Goal: Contribute content: Add original content to the website for others to see

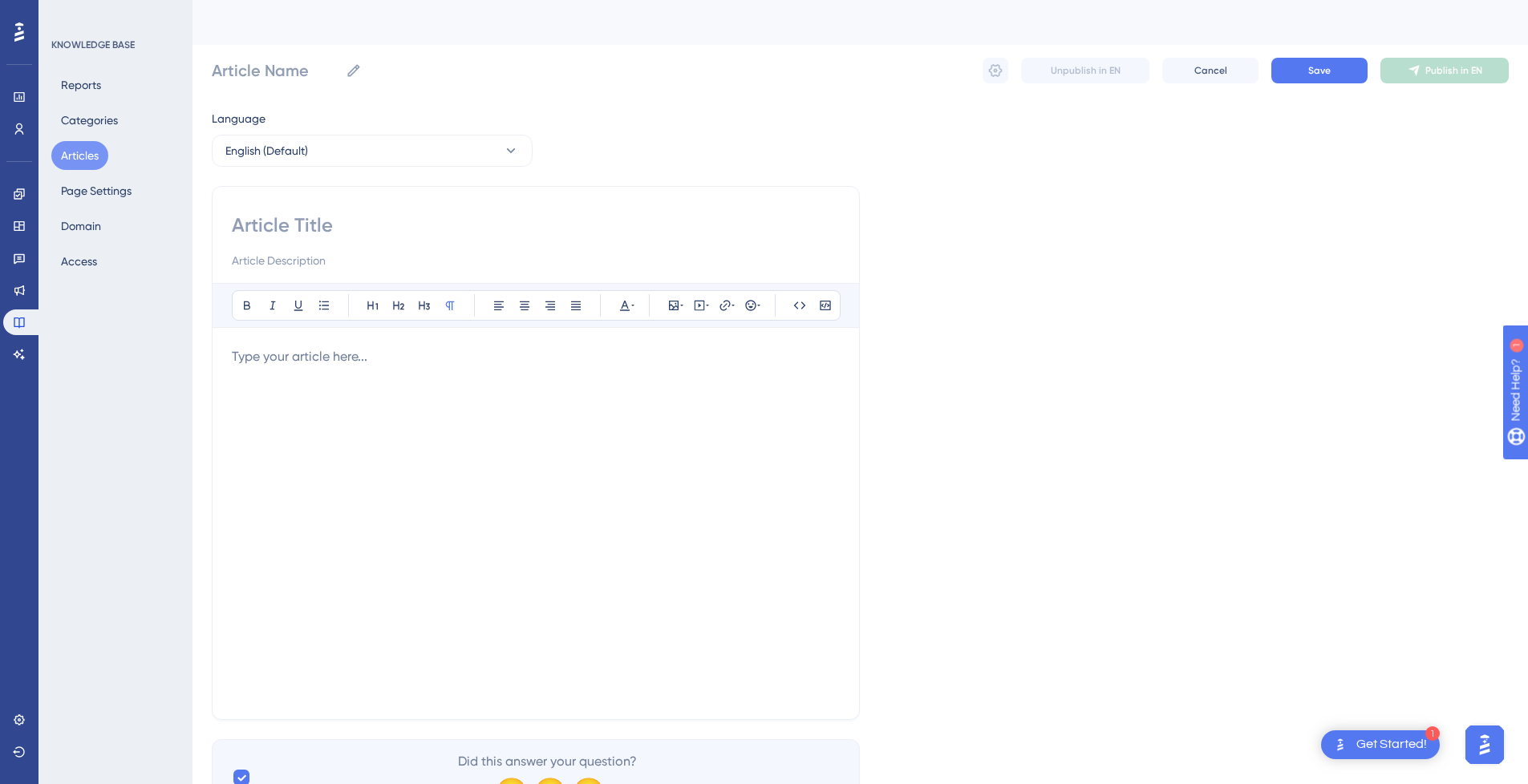
click at [77, 156] on button "Articles" at bounding box center [79, 155] width 57 height 29
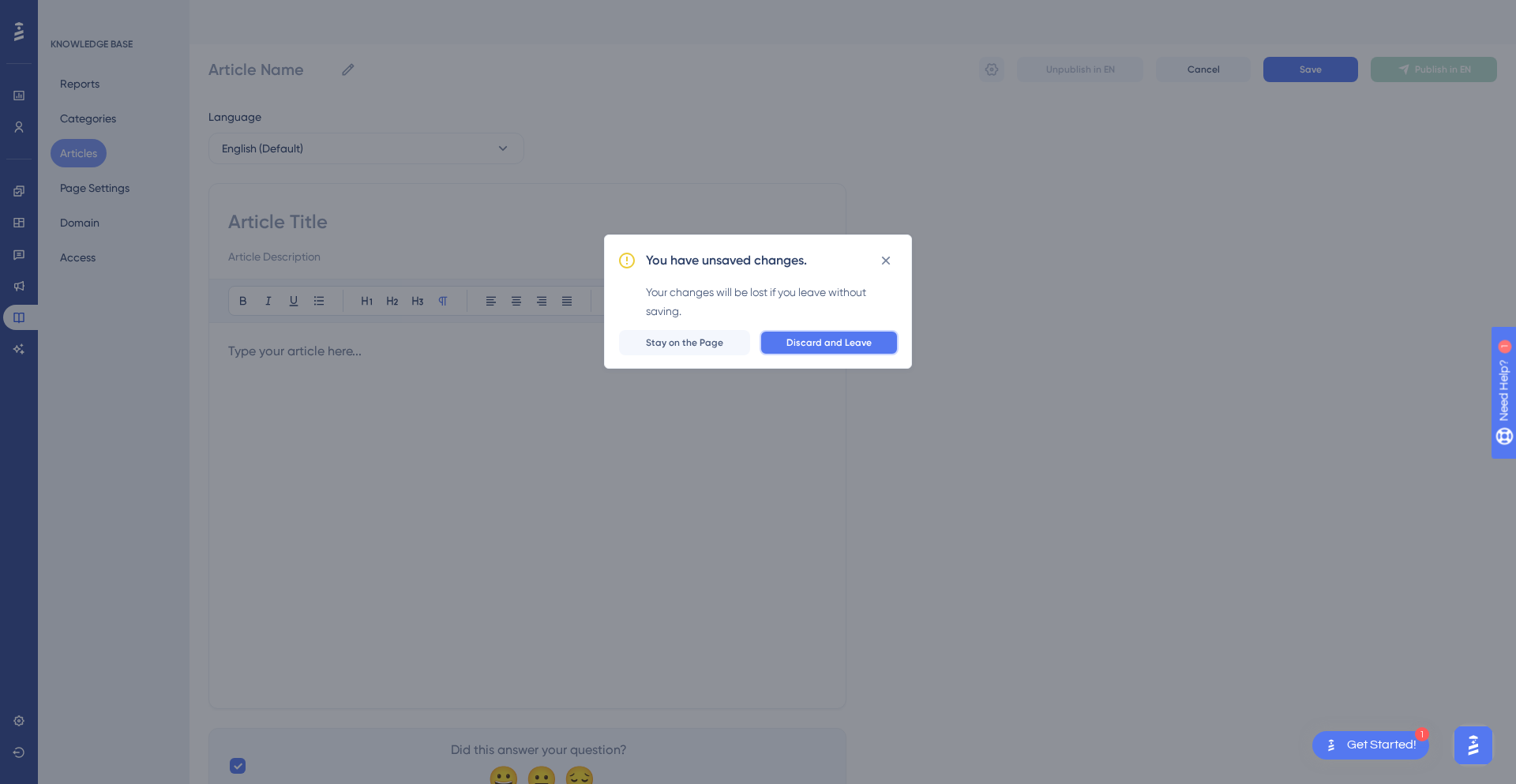
click at [811, 342] on span "Discard and Leave" at bounding box center [829, 343] width 85 height 13
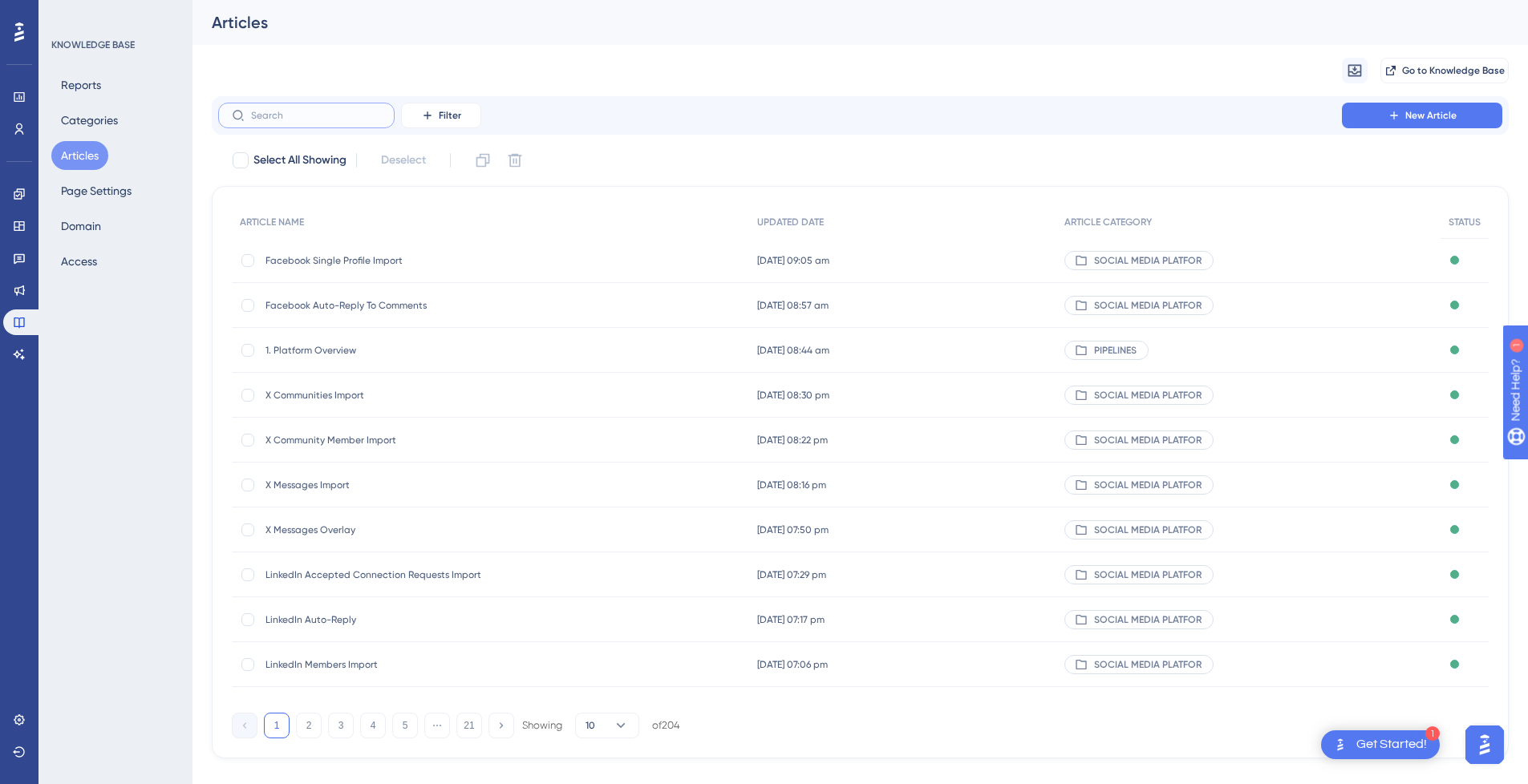
click at [320, 120] on input "text" at bounding box center [316, 116] width 130 height 12
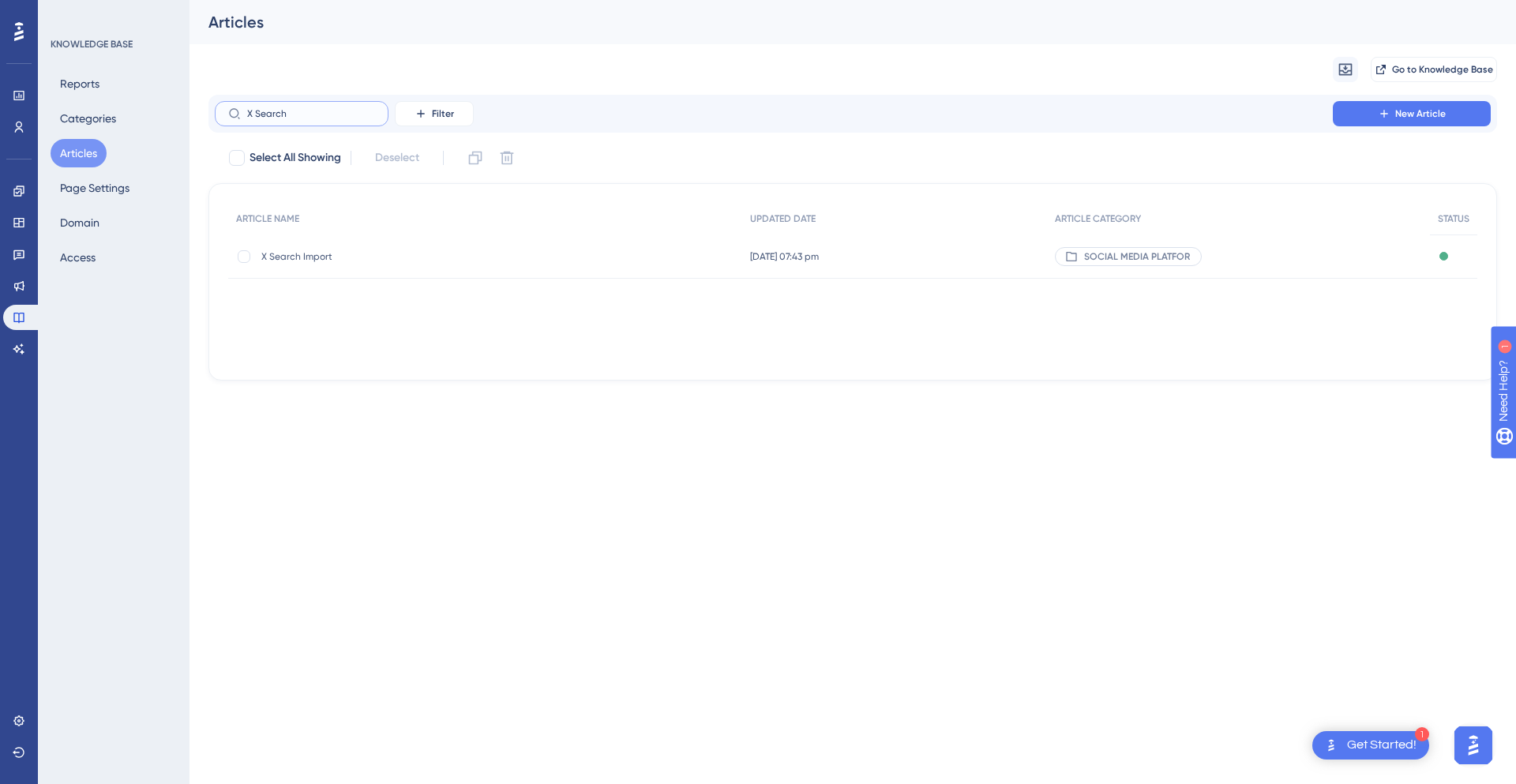
type input "X Search"
click at [370, 256] on span "X Search Import" at bounding box center [388, 256] width 252 height 13
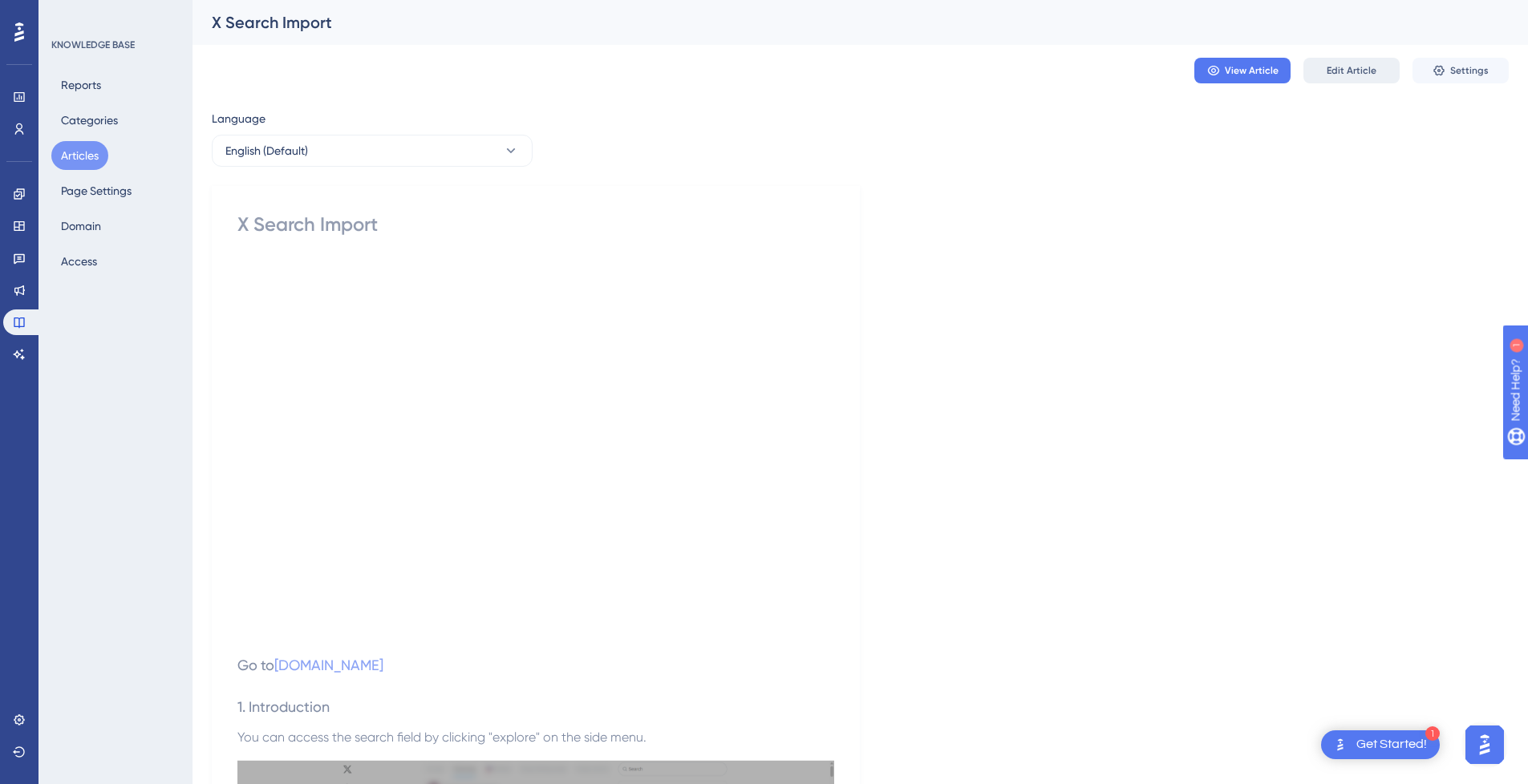
click at [1358, 67] on span "Edit Article" at bounding box center [1352, 71] width 50 height 13
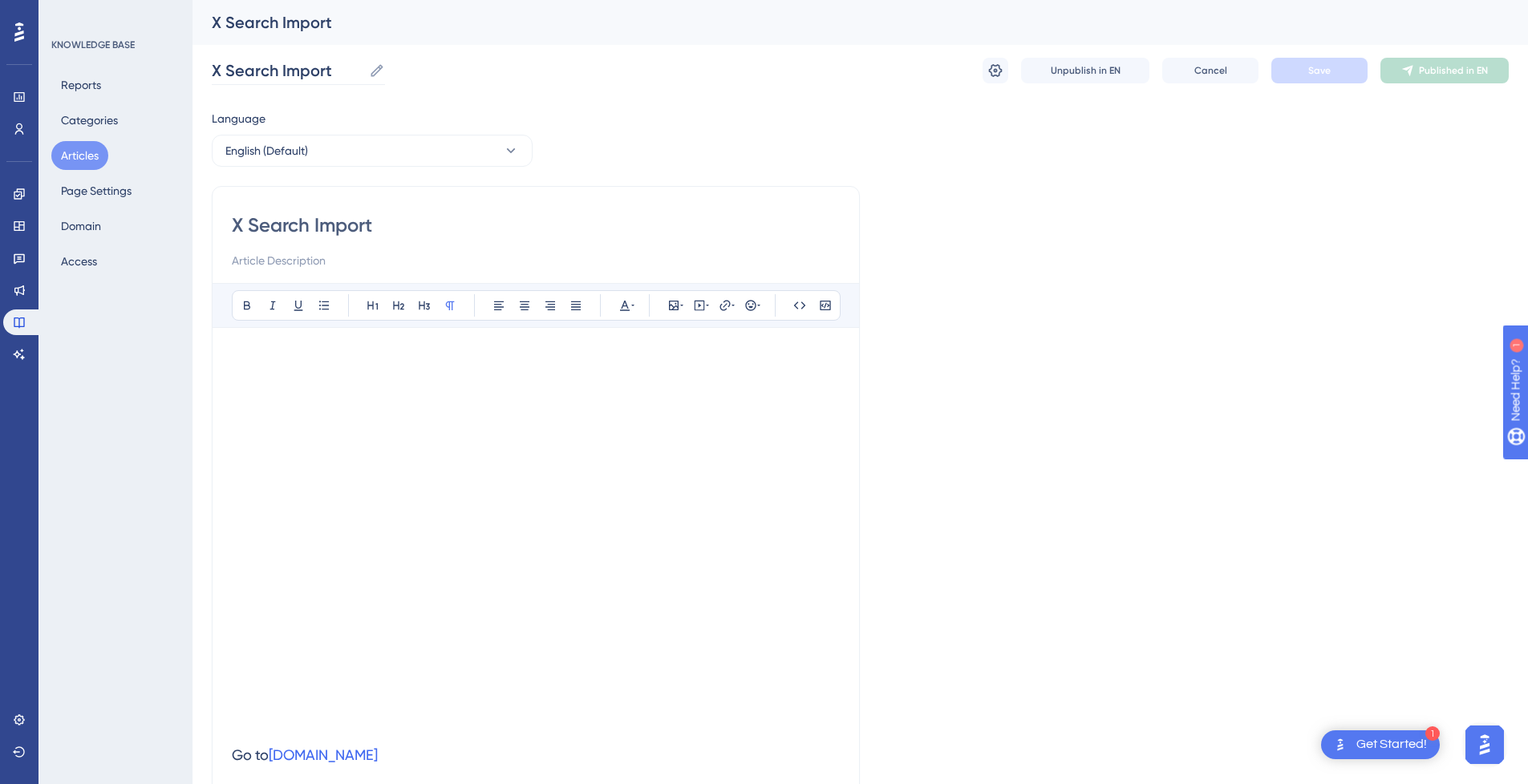
scroll to position [1633, 0]
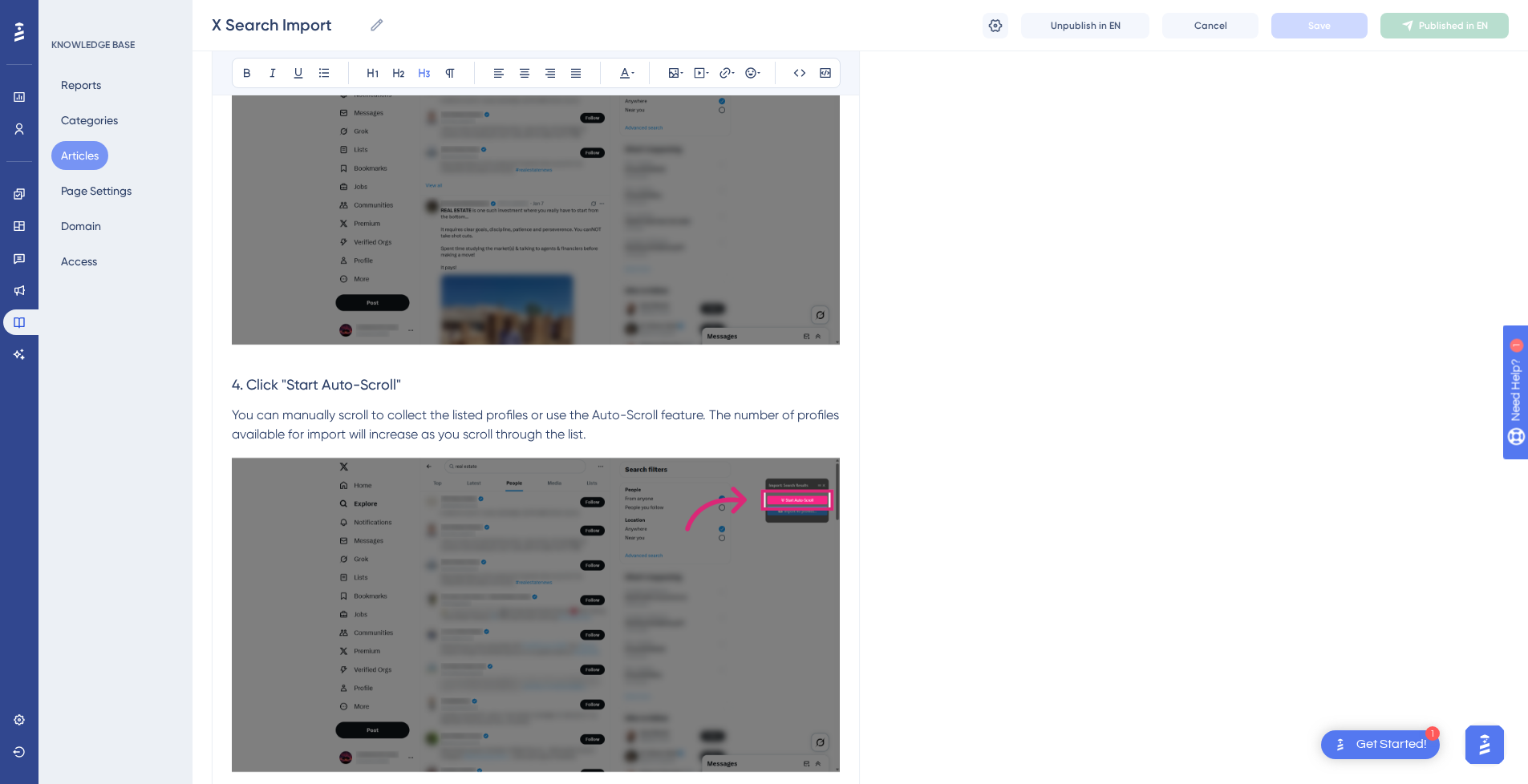
click at [733, 378] on h3 "4. Click "Start Auto-Scroll"" at bounding box center [535, 385] width 608 height 41
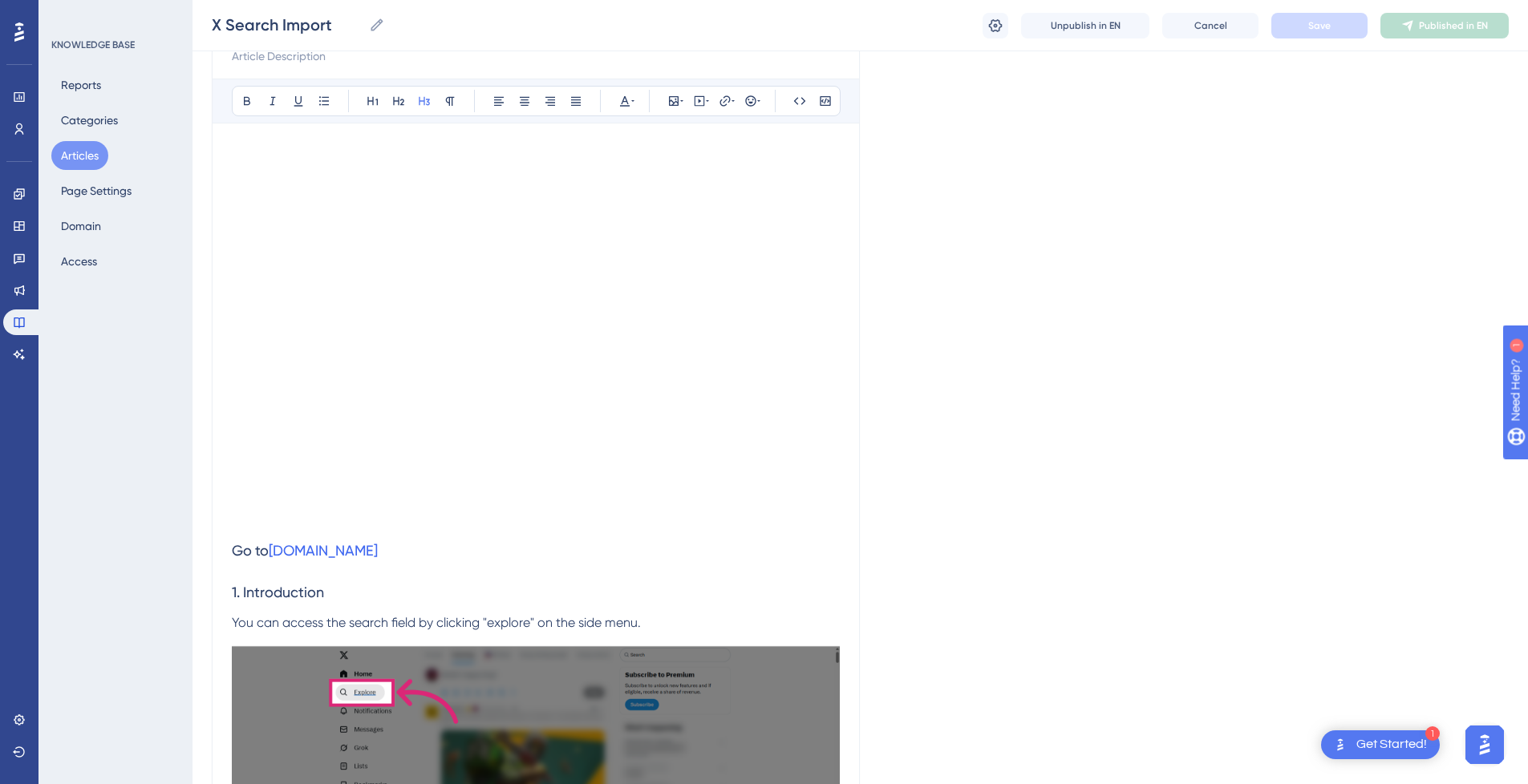
scroll to position [203, 0]
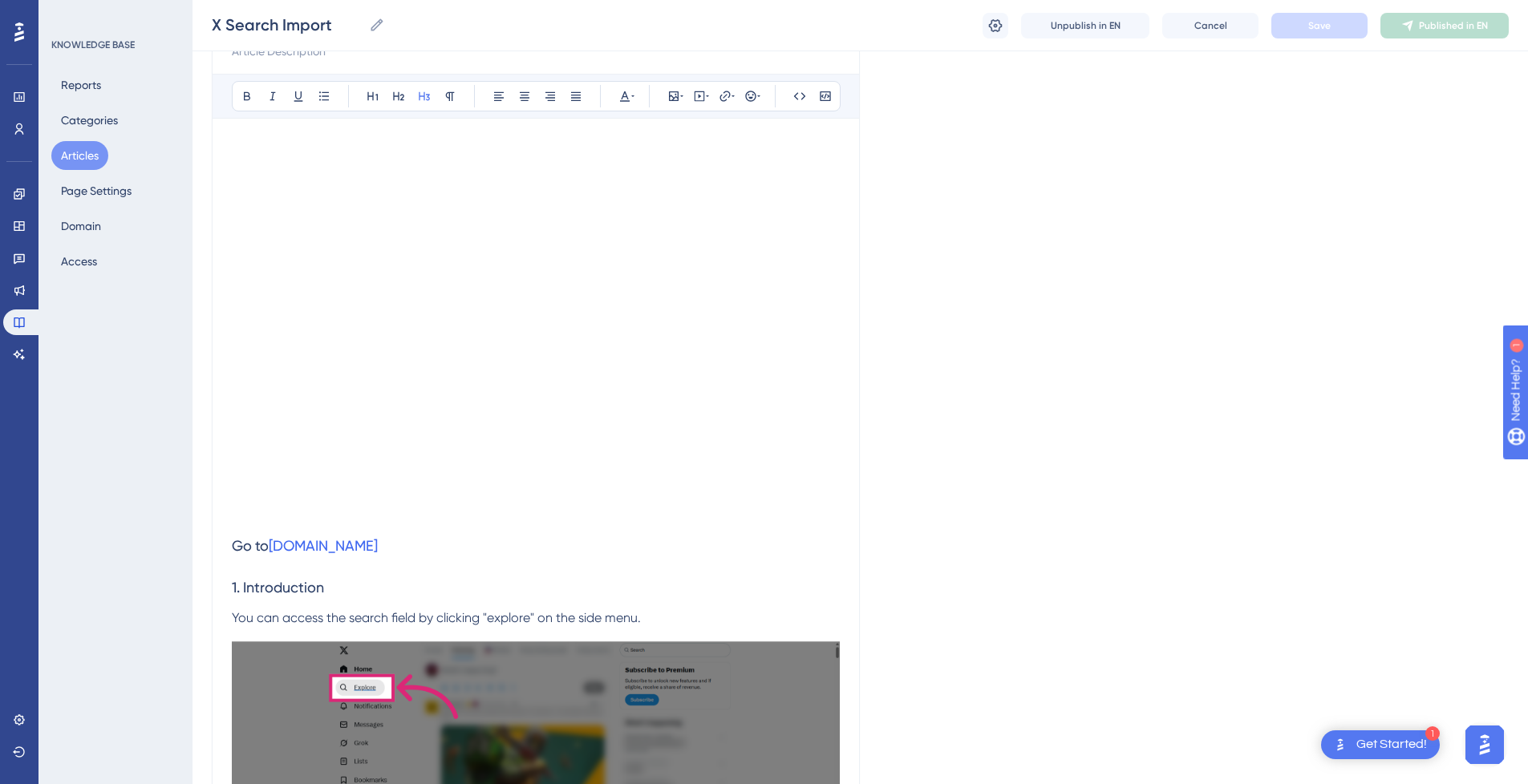
click at [461, 597] on h3 "1. Introduction" at bounding box center [535, 588] width 608 height 41
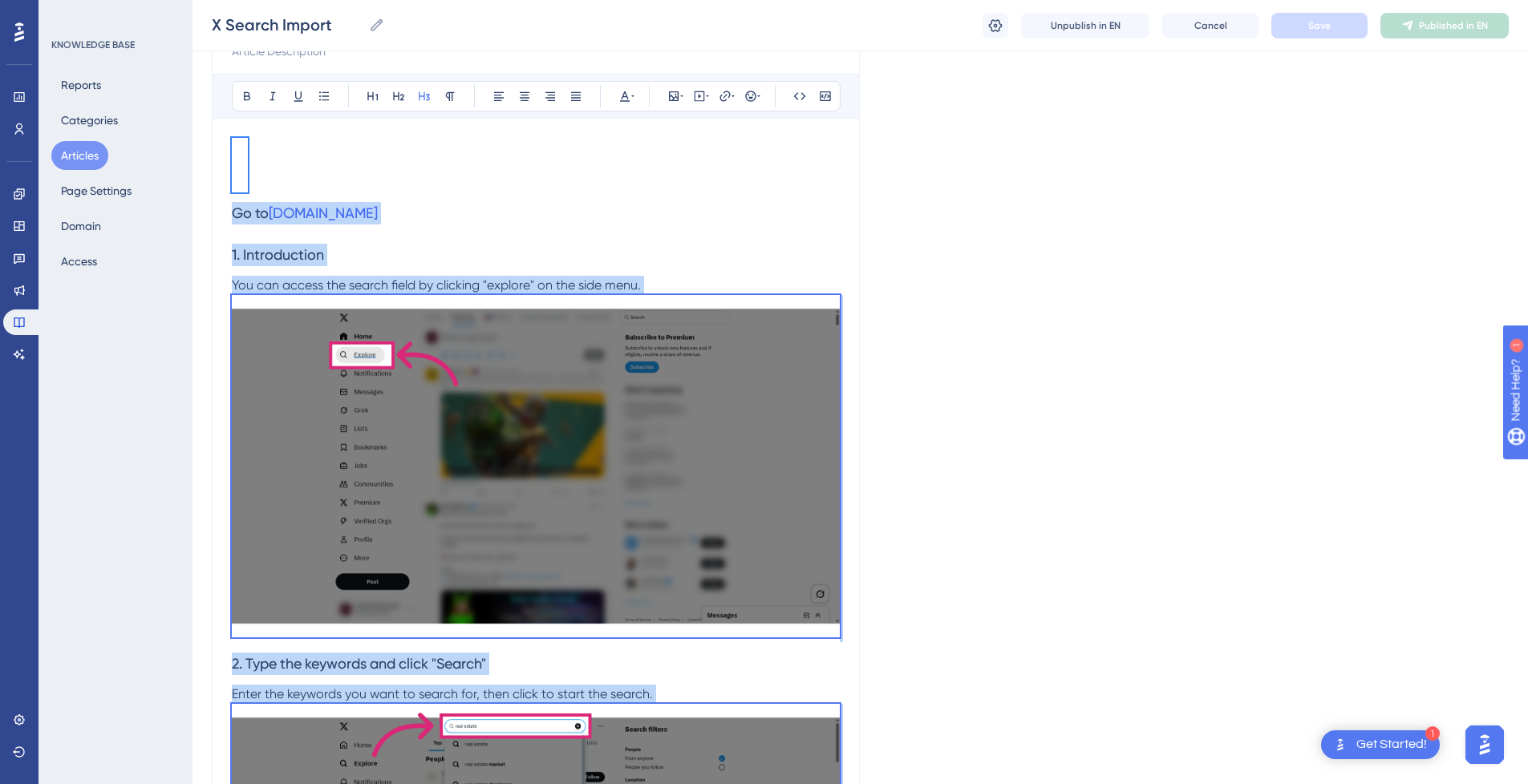
scroll to position [77, 0]
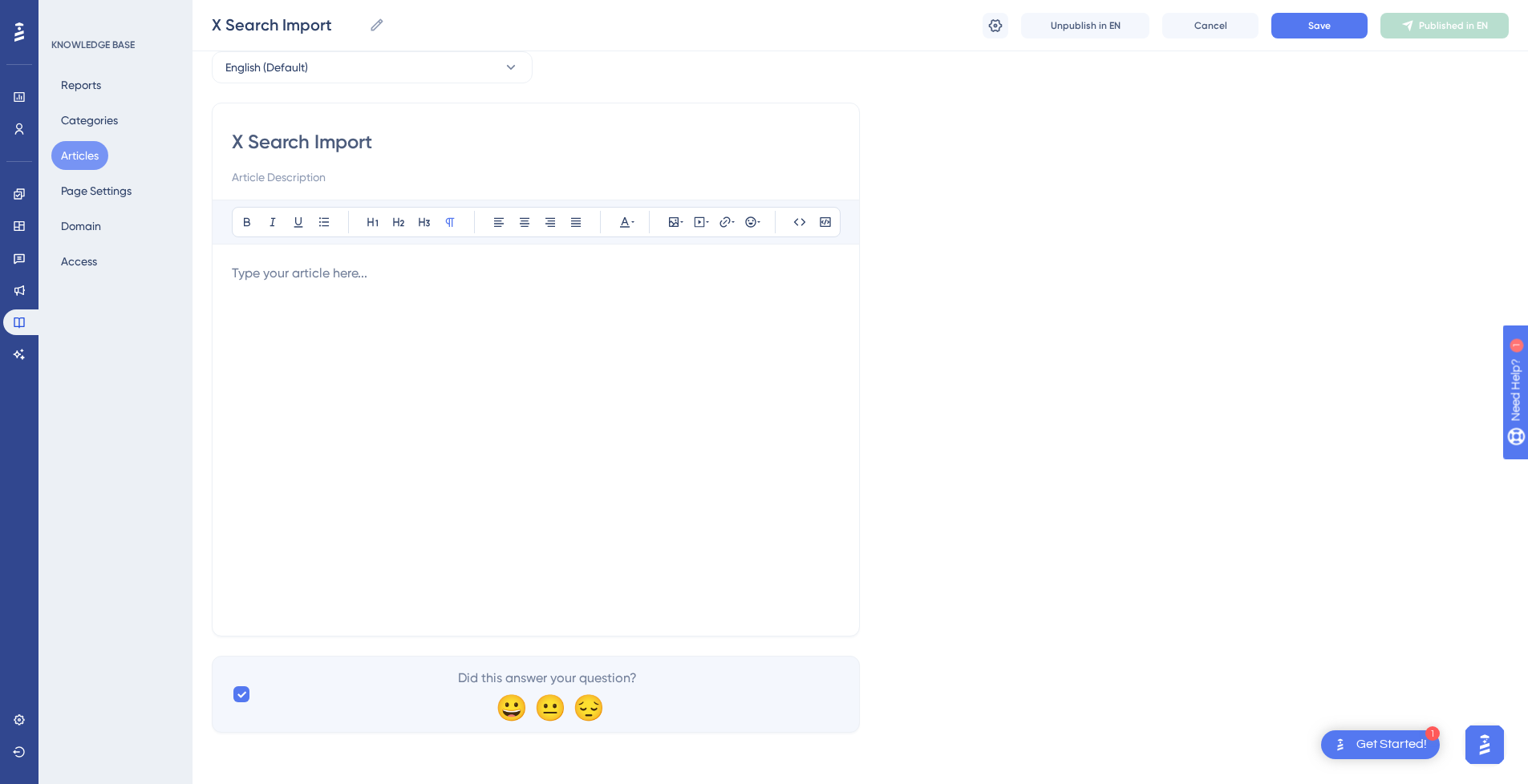
click at [520, 409] on div at bounding box center [535, 440] width 608 height 353
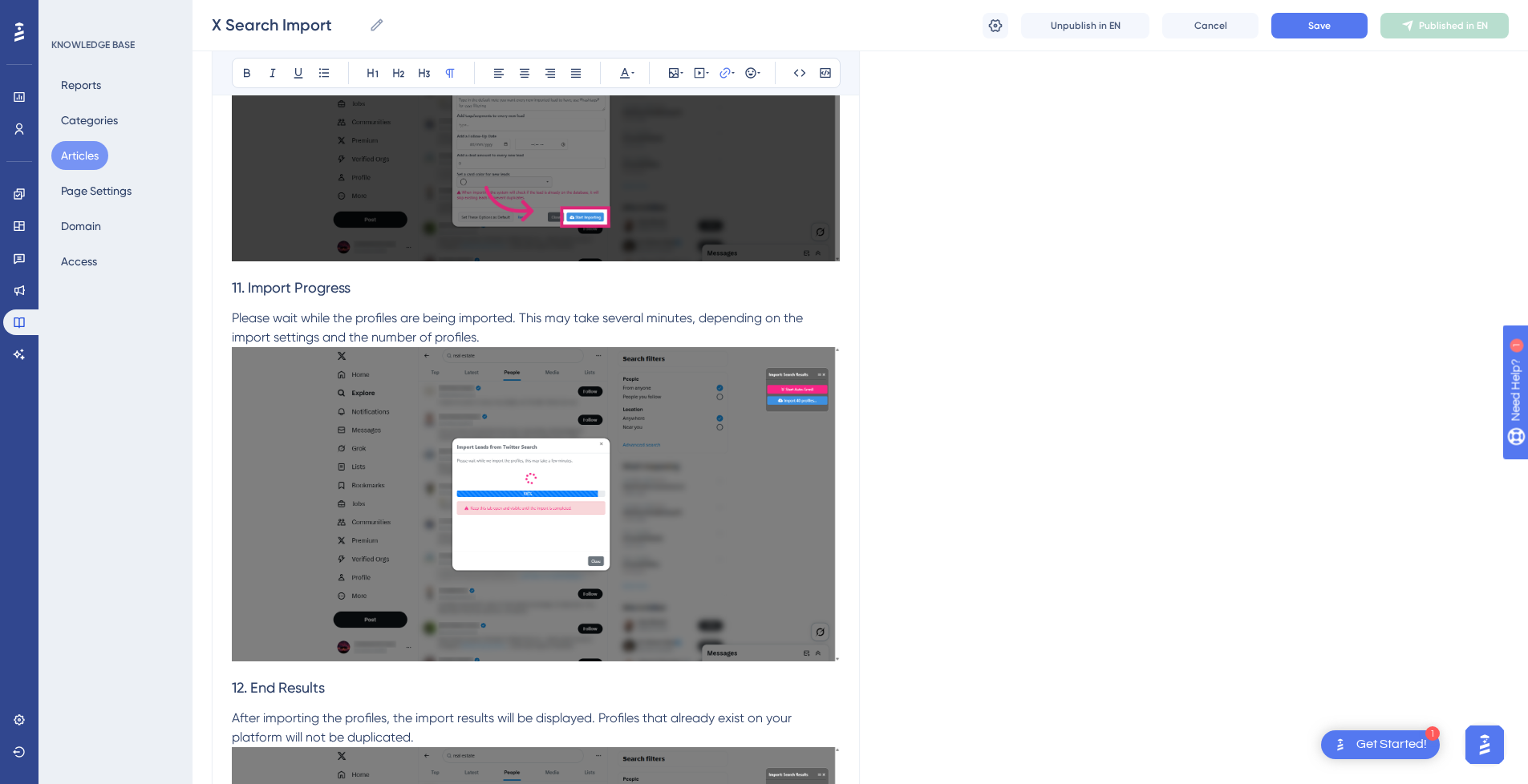
scroll to position [4941, 0]
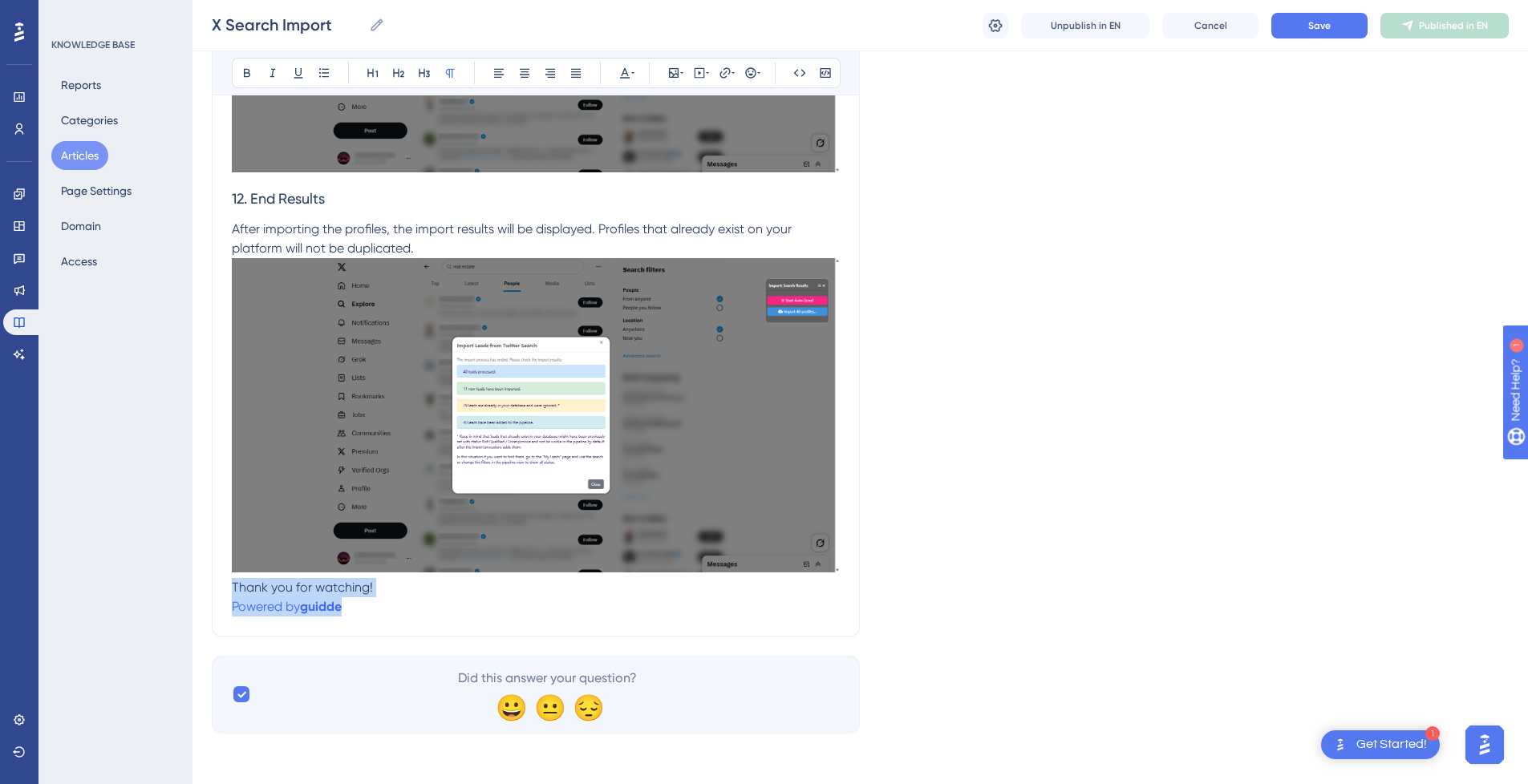
drag, startPoint x: 376, startPoint y: 605, endPoint x: 220, endPoint y: 587, distance: 157.0
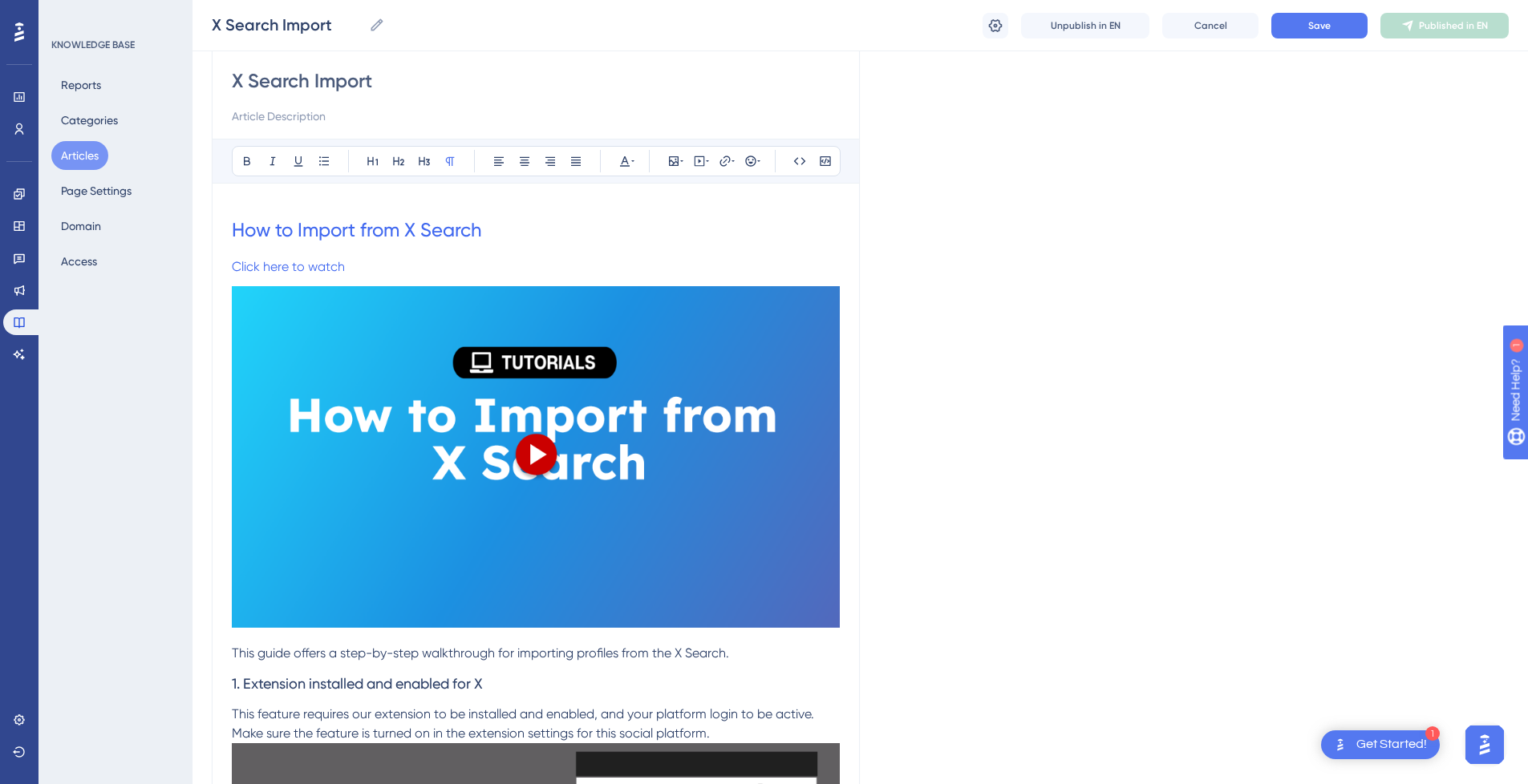
scroll to position [80, 0]
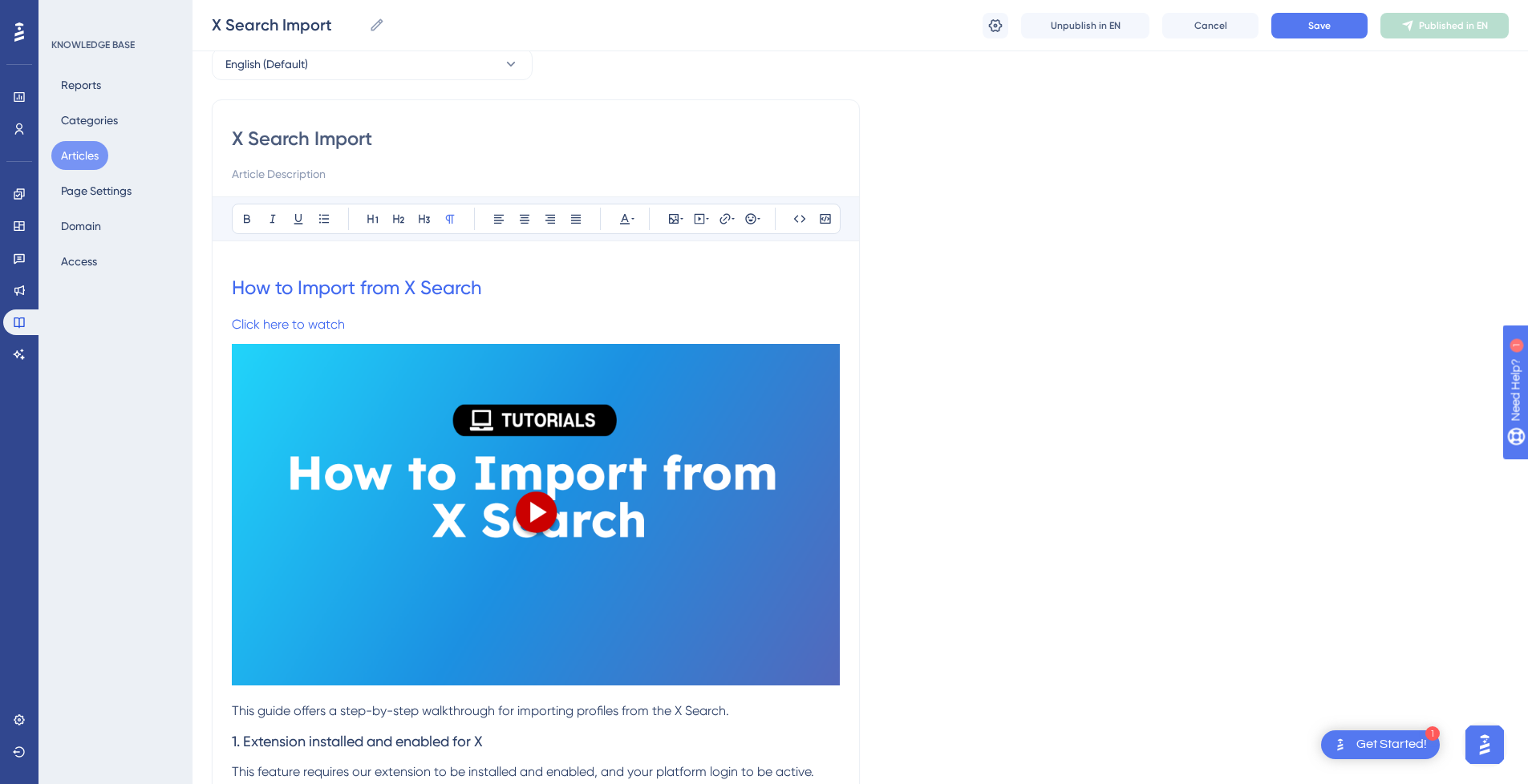
click at [745, 705] on p "This guide offers a step-by-step walkthrough for importing profiles from the X …" at bounding box center [535, 711] width 608 height 19
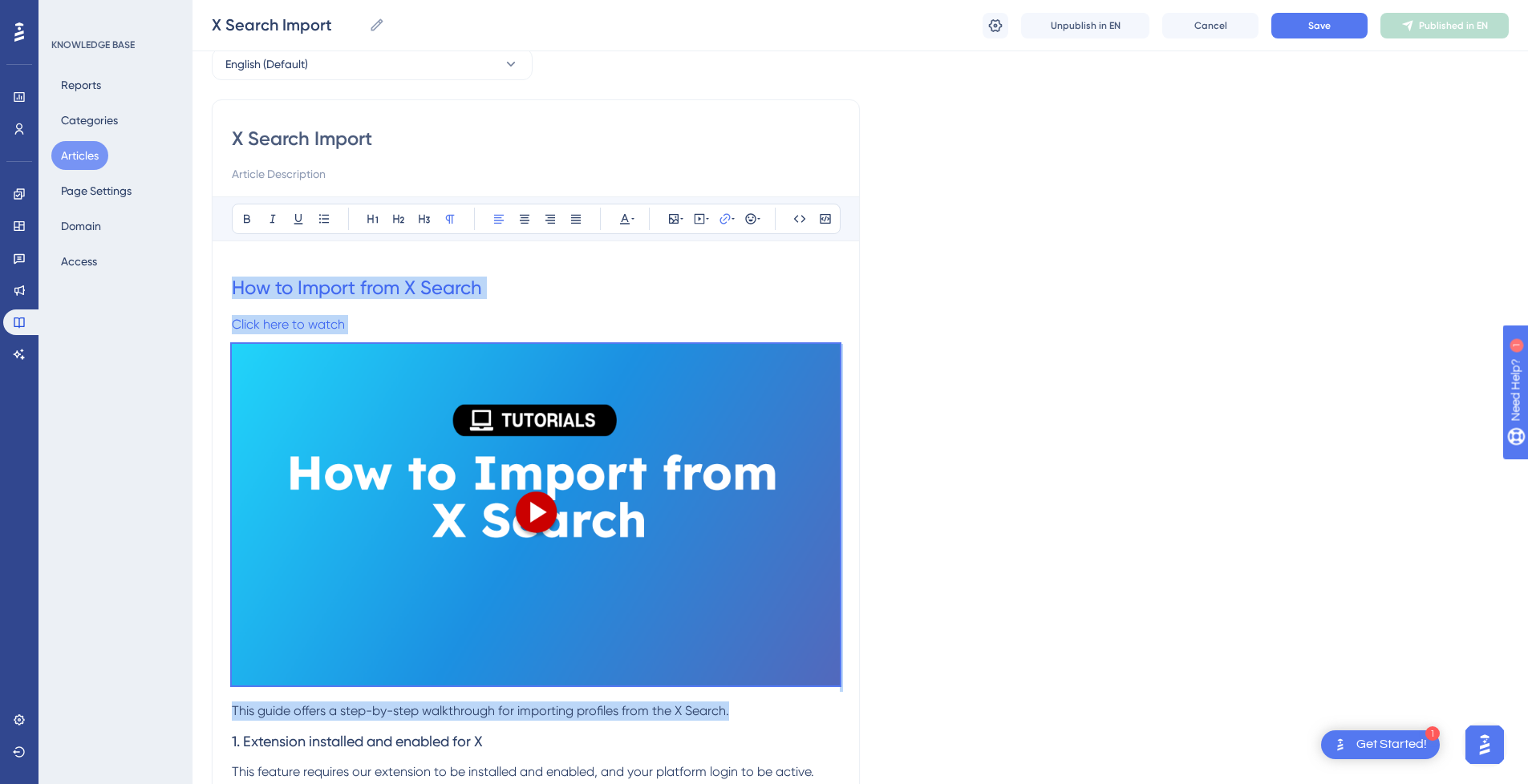
drag, startPoint x: 762, startPoint y: 709, endPoint x: 128, endPoint y: 220, distance: 800.7
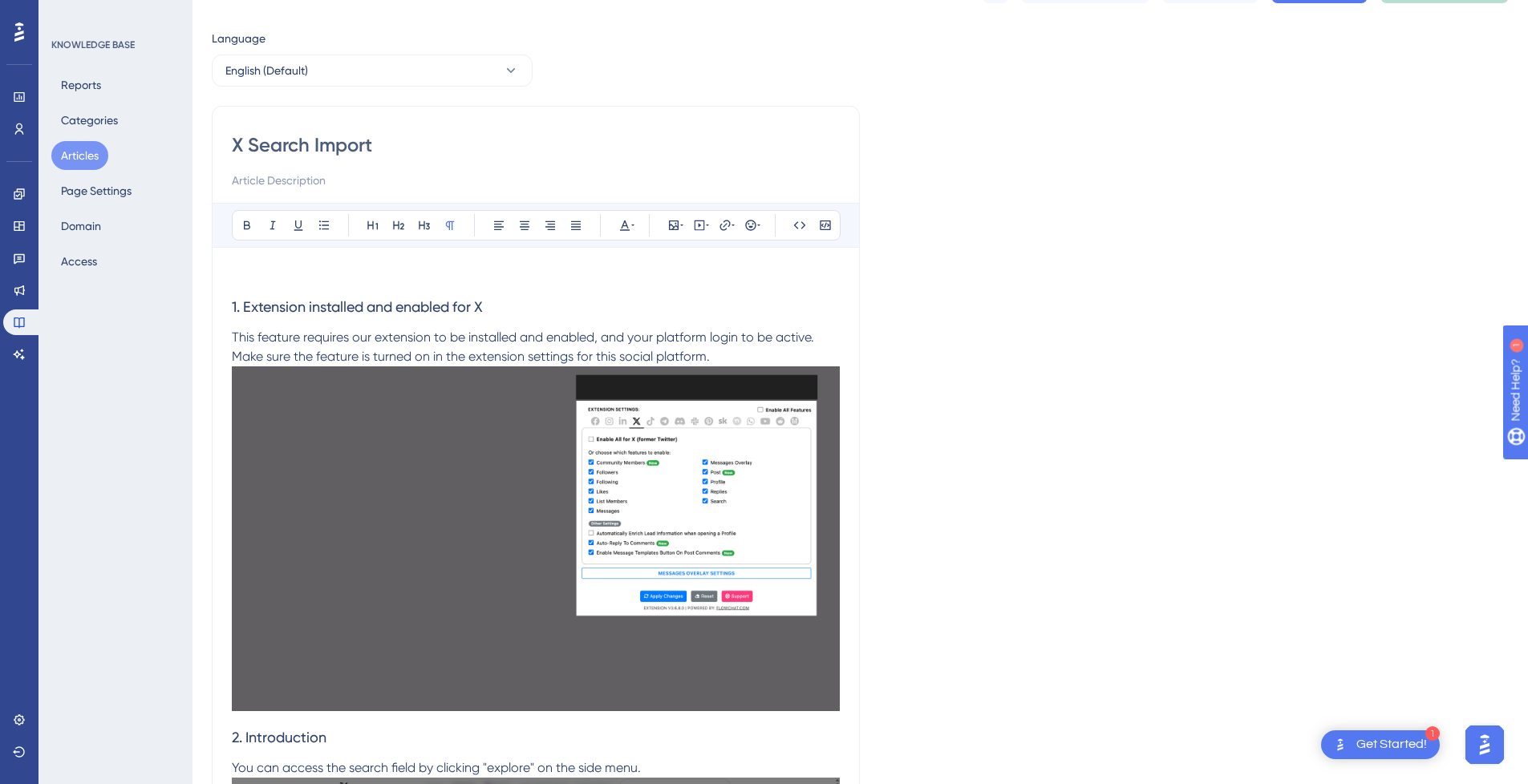
scroll to position [0, 0]
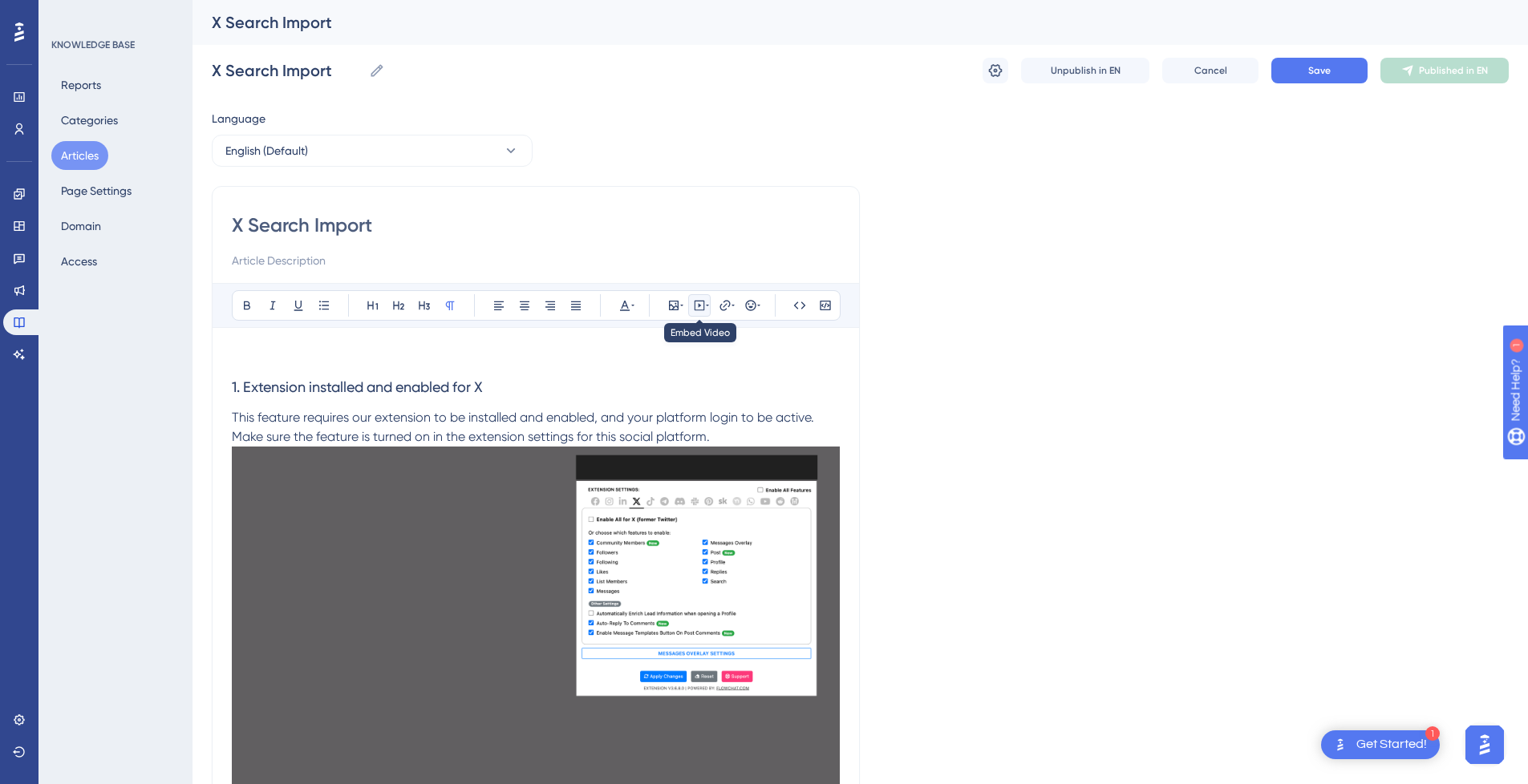
click at [695, 300] on icon at bounding box center [700, 306] width 13 height 13
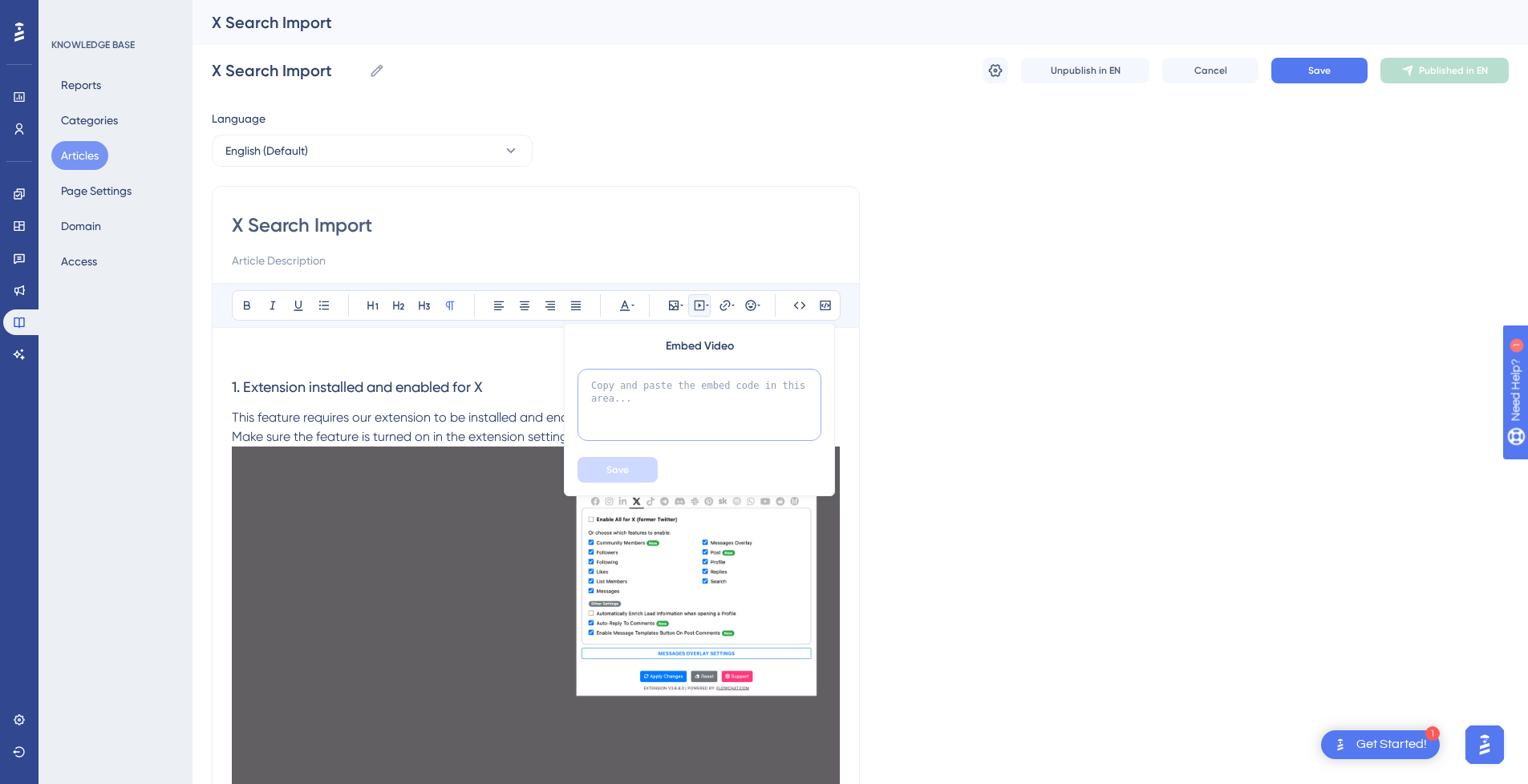
click at [697, 392] on textarea at bounding box center [699, 404] width 244 height 72
paste textarea "<div style="position:relative;padding-bottom:56.25%;"> <iframe style="width:100…"
type textarea "<div style="position:relative;padding-bottom:56.25%;"> <iframe style="width:100…"
click at [616, 469] on span "Save" at bounding box center [617, 471] width 22 height 13
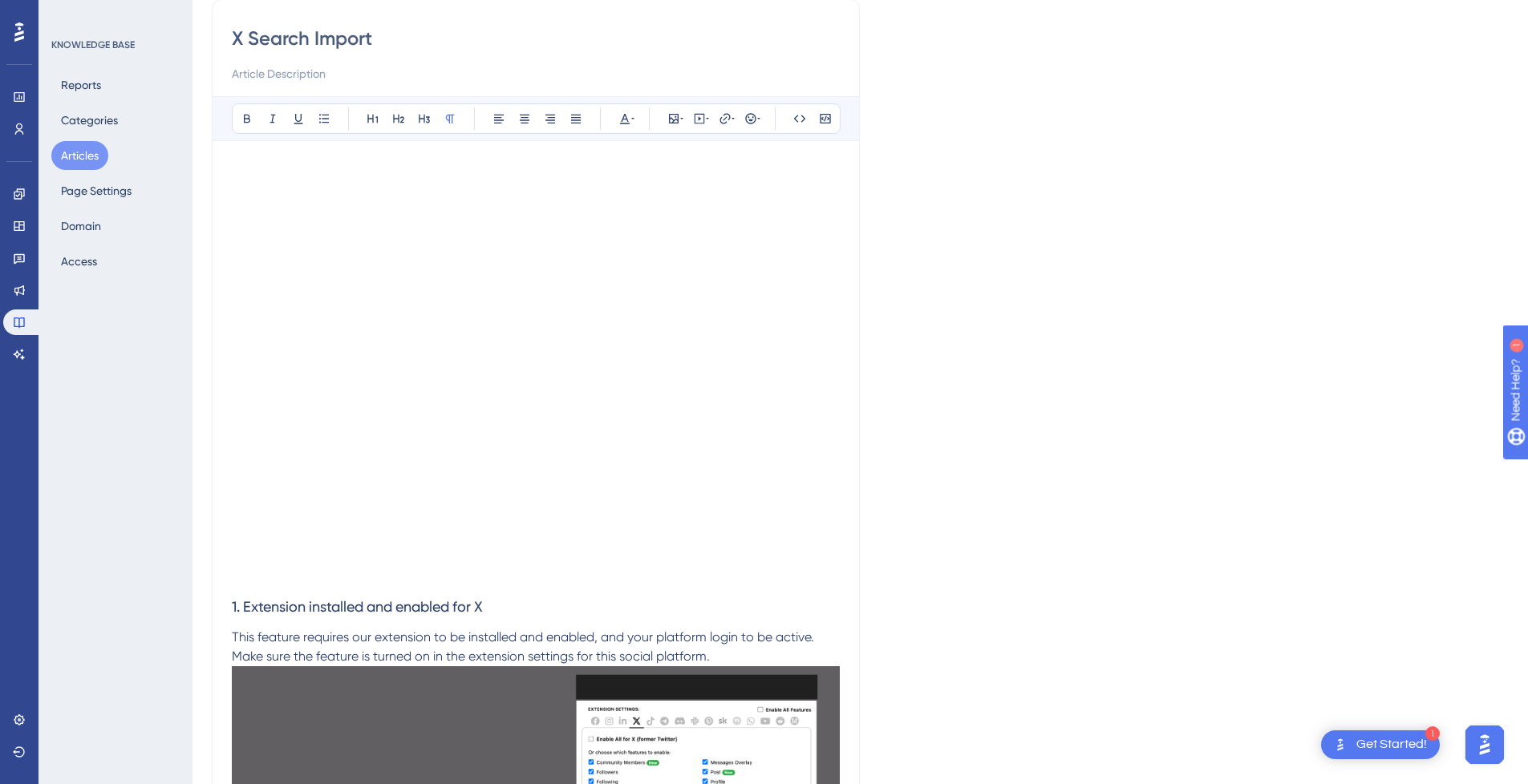
scroll to position [0, 0]
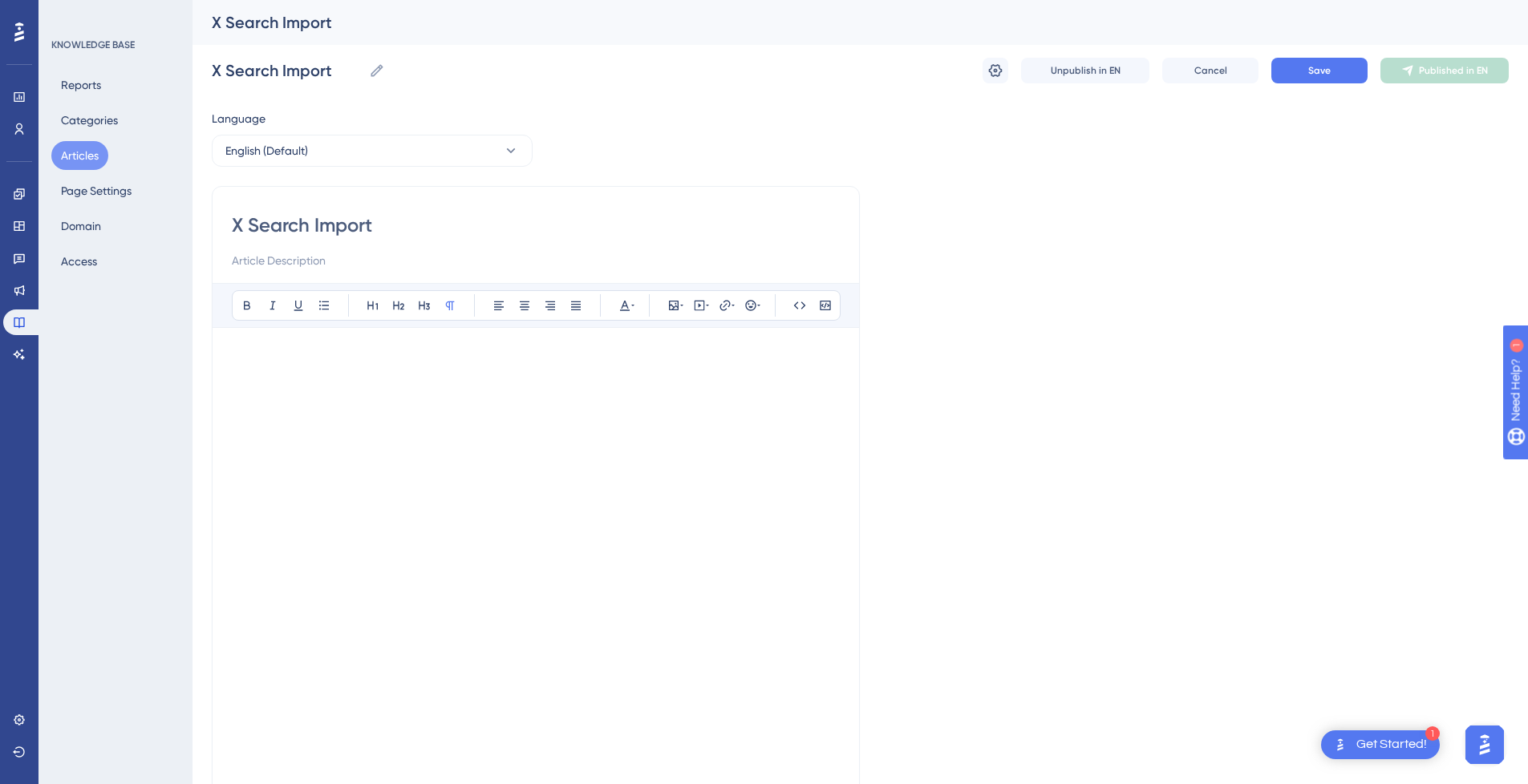
click at [421, 361] on p at bounding box center [535, 356] width 608 height 19
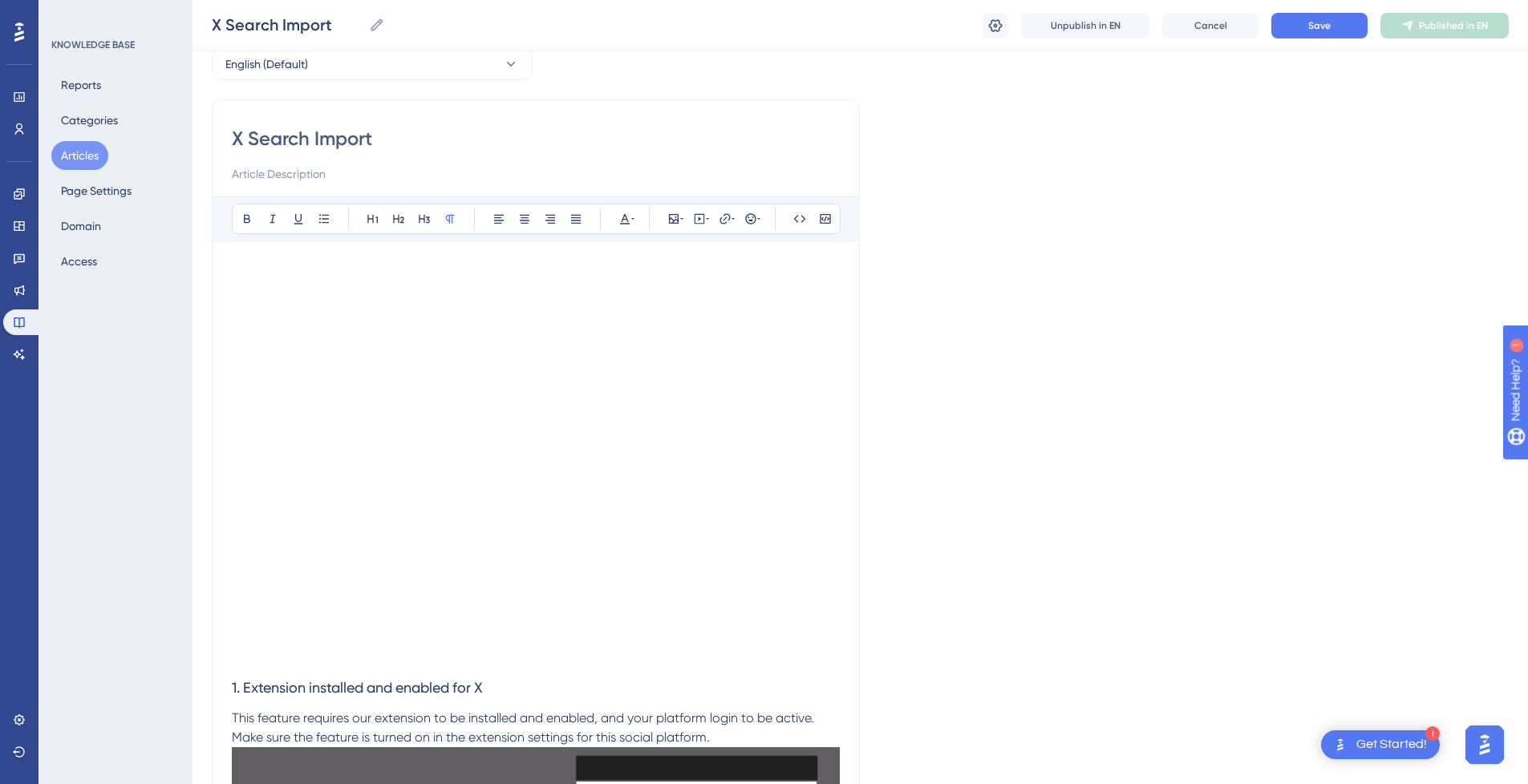
scroll to position [80, 0]
click at [261, 663] on p at bounding box center [535, 657] width 608 height 19
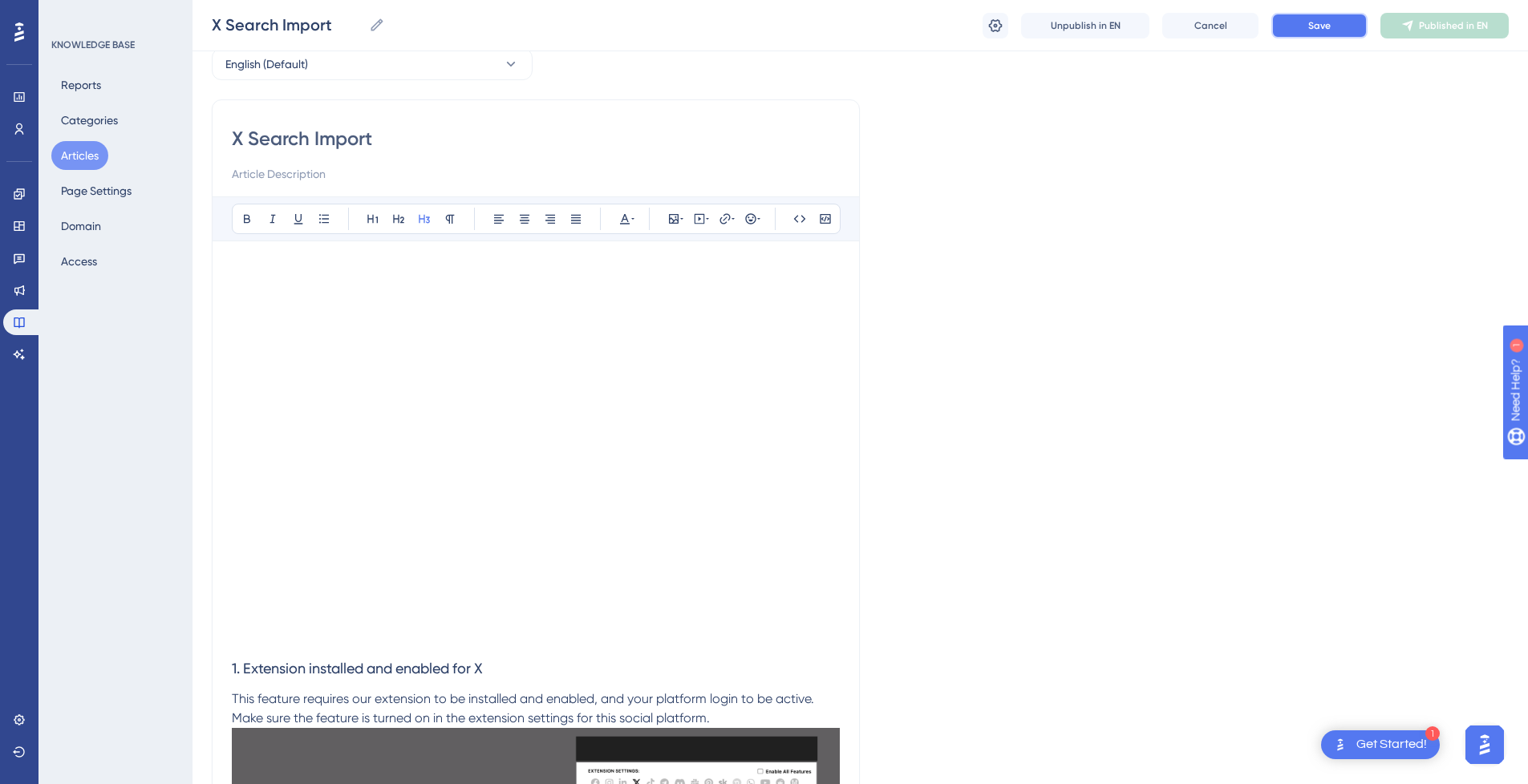
click at [1341, 28] on button "Save" at bounding box center [1320, 26] width 96 height 26
click at [1439, 26] on span "Publish in EN" at bounding box center [1454, 26] width 57 height 13
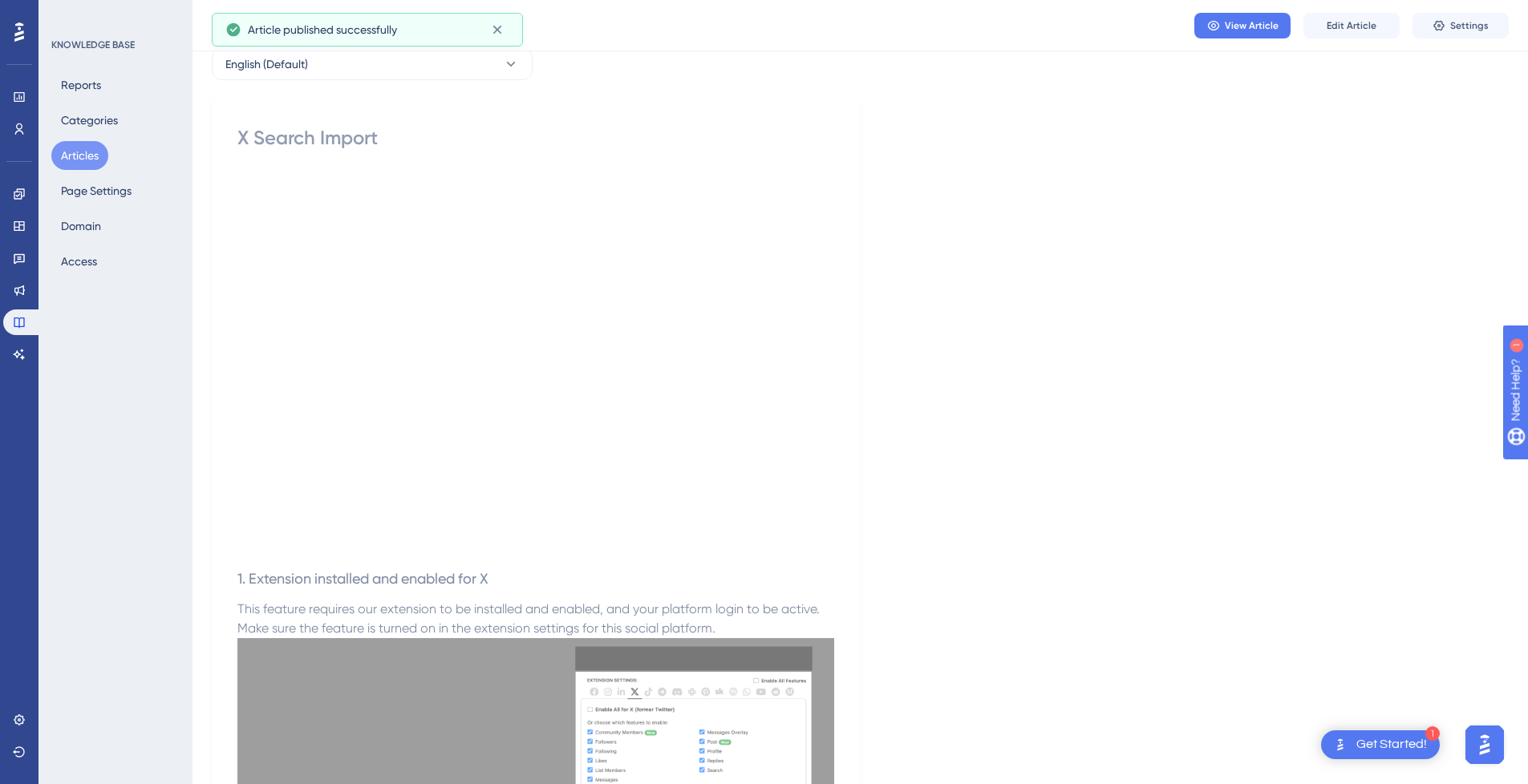
click at [84, 151] on button "Articles" at bounding box center [79, 155] width 57 height 29
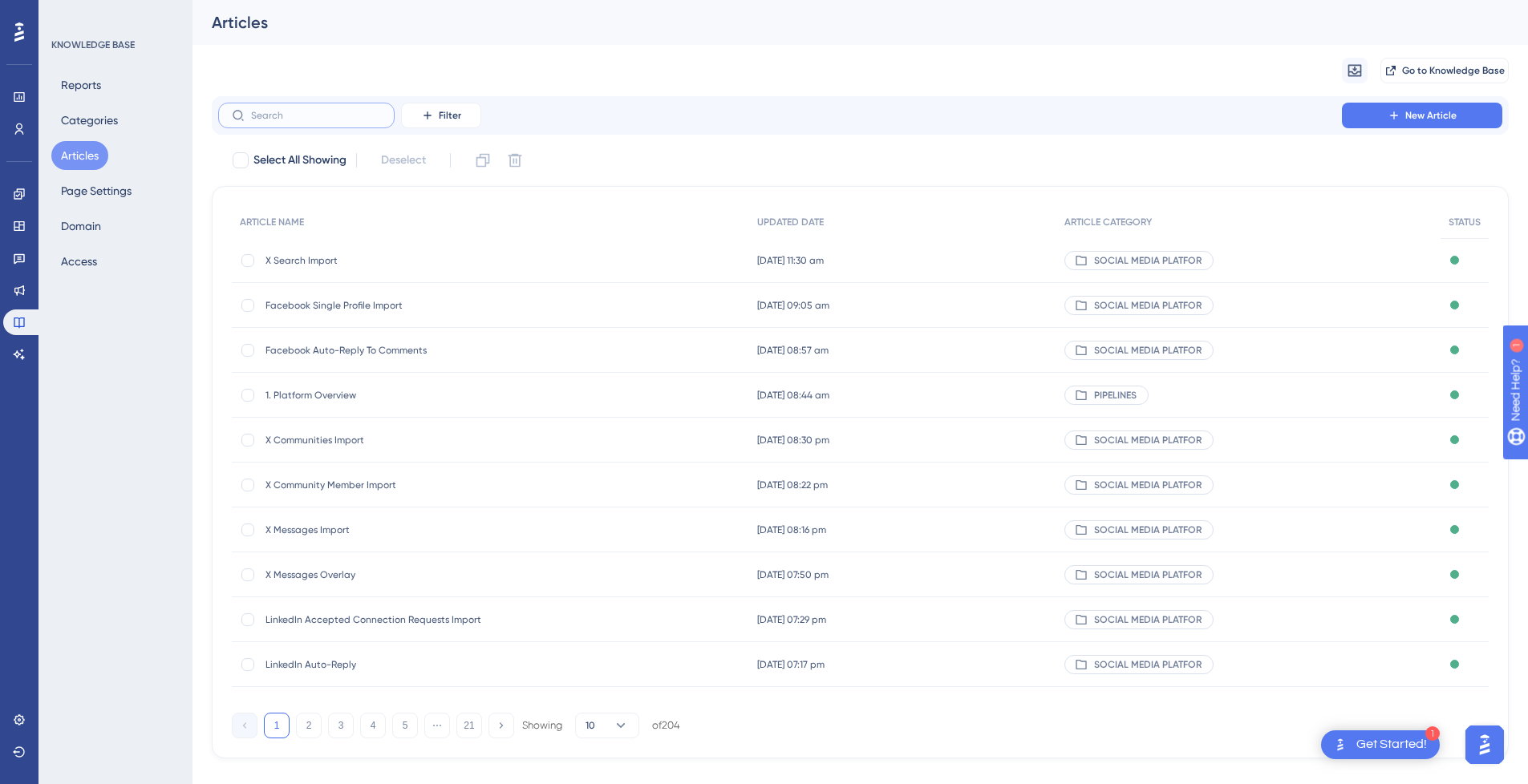
click at [335, 119] on input "text" at bounding box center [316, 116] width 130 height 12
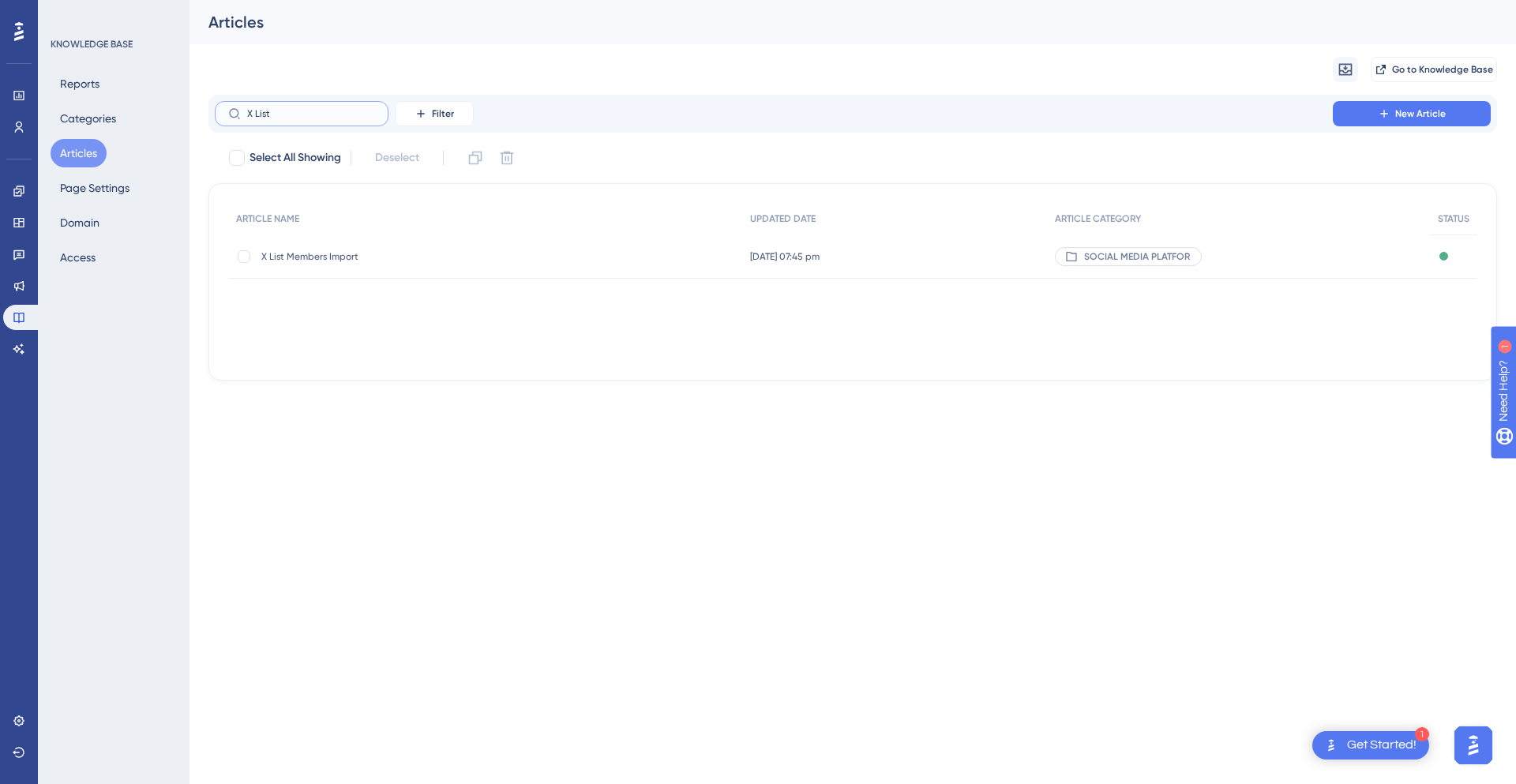
type input "X List"
click at [340, 265] on div "X List Members Import X List Members Import" at bounding box center [388, 256] width 252 height 44
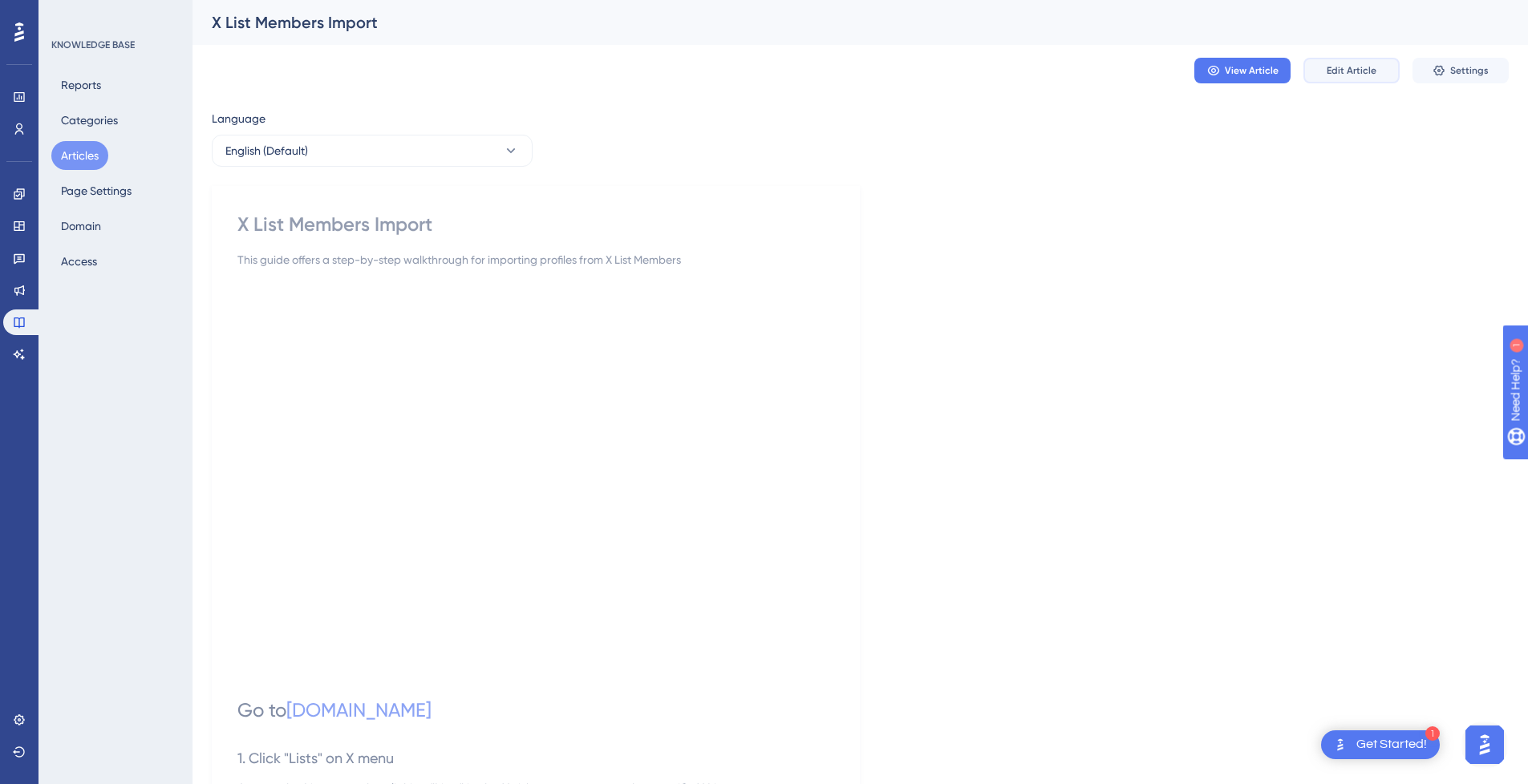
click at [1359, 73] on span "Edit Article" at bounding box center [1352, 71] width 50 height 13
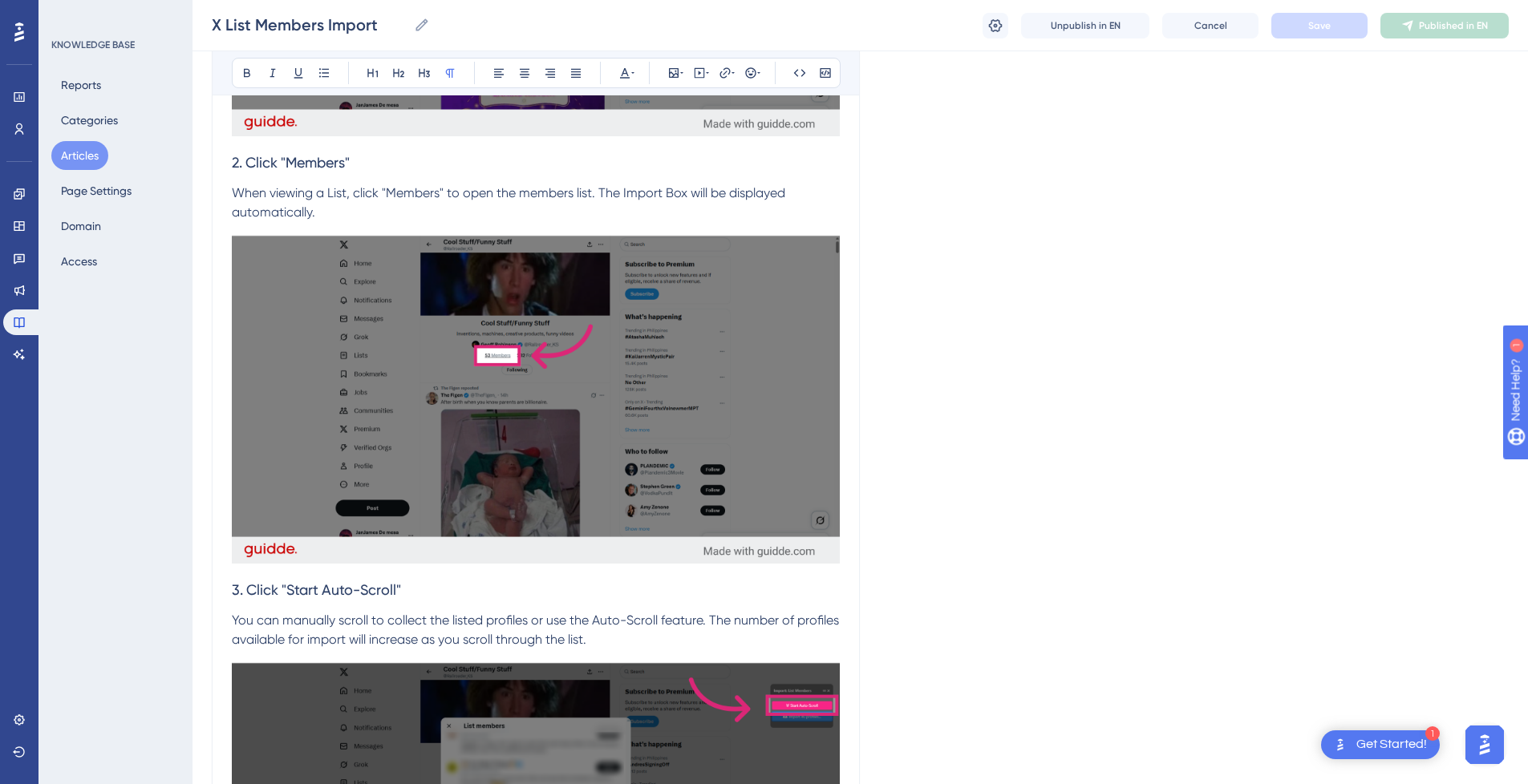
scroll to position [1096, 0]
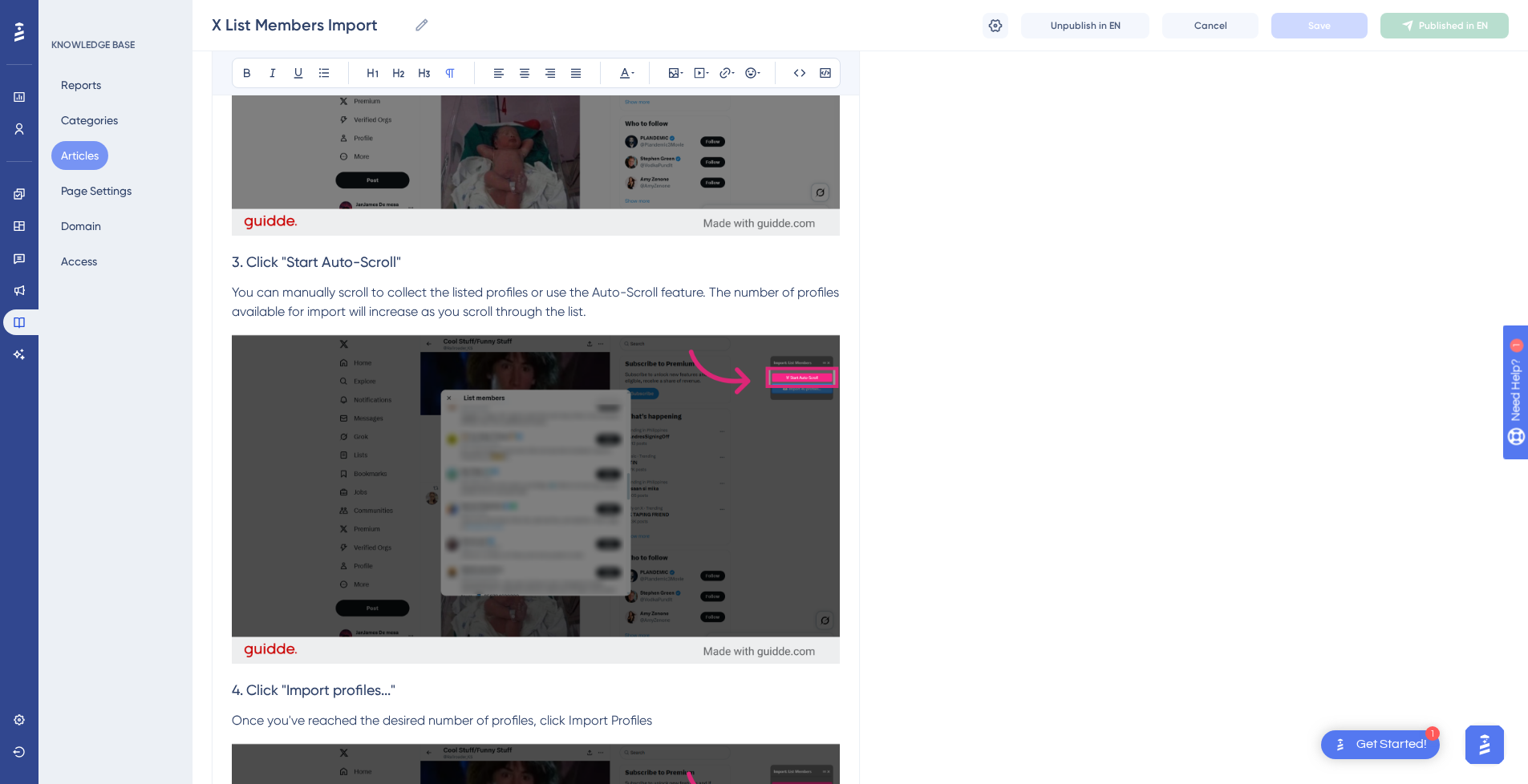
click at [524, 302] on p "You can manually scroll to collect the listed profiles or use the Auto-Scroll f…" at bounding box center [535, 302] width 608 height 39
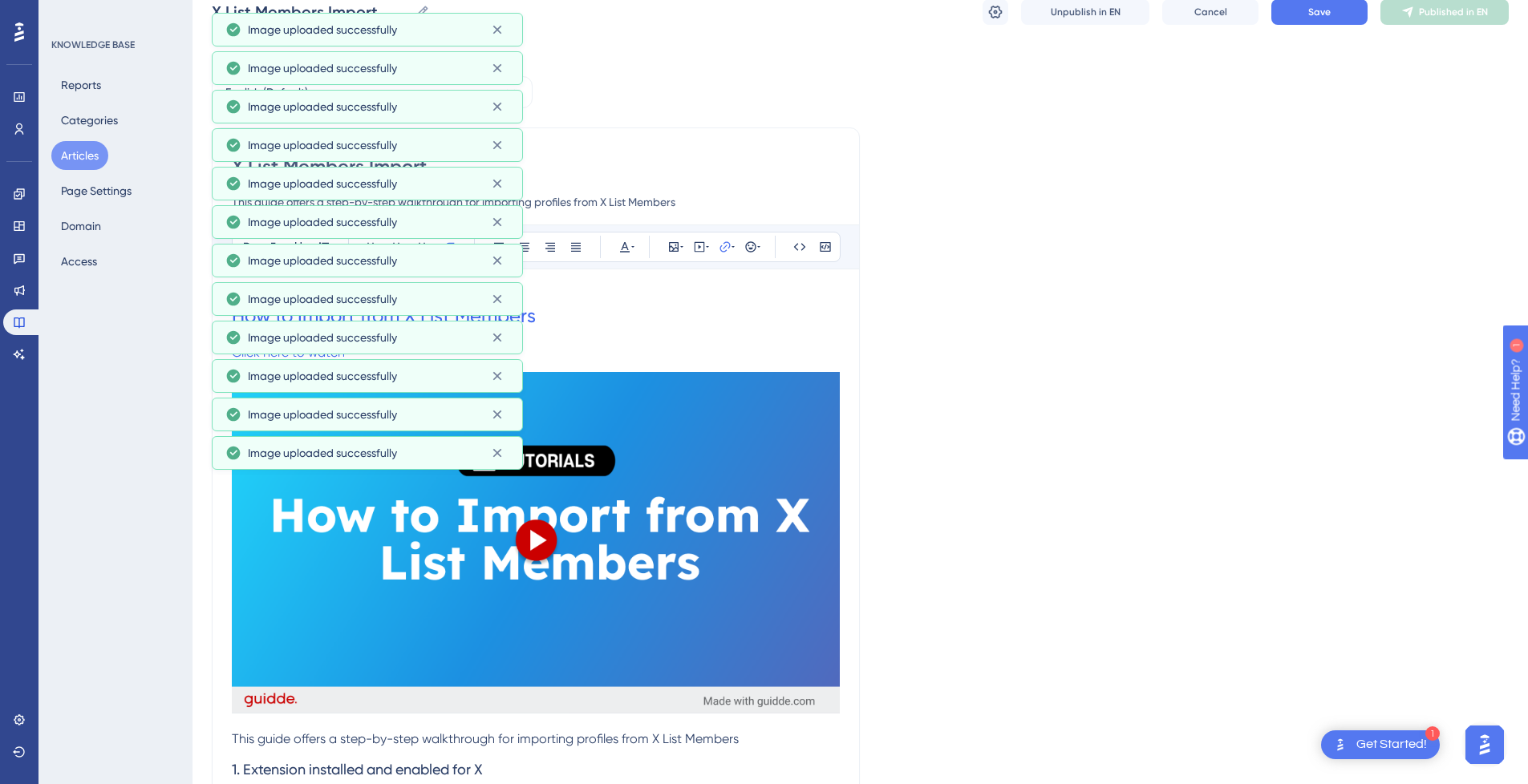
scroll to position [0, 0]
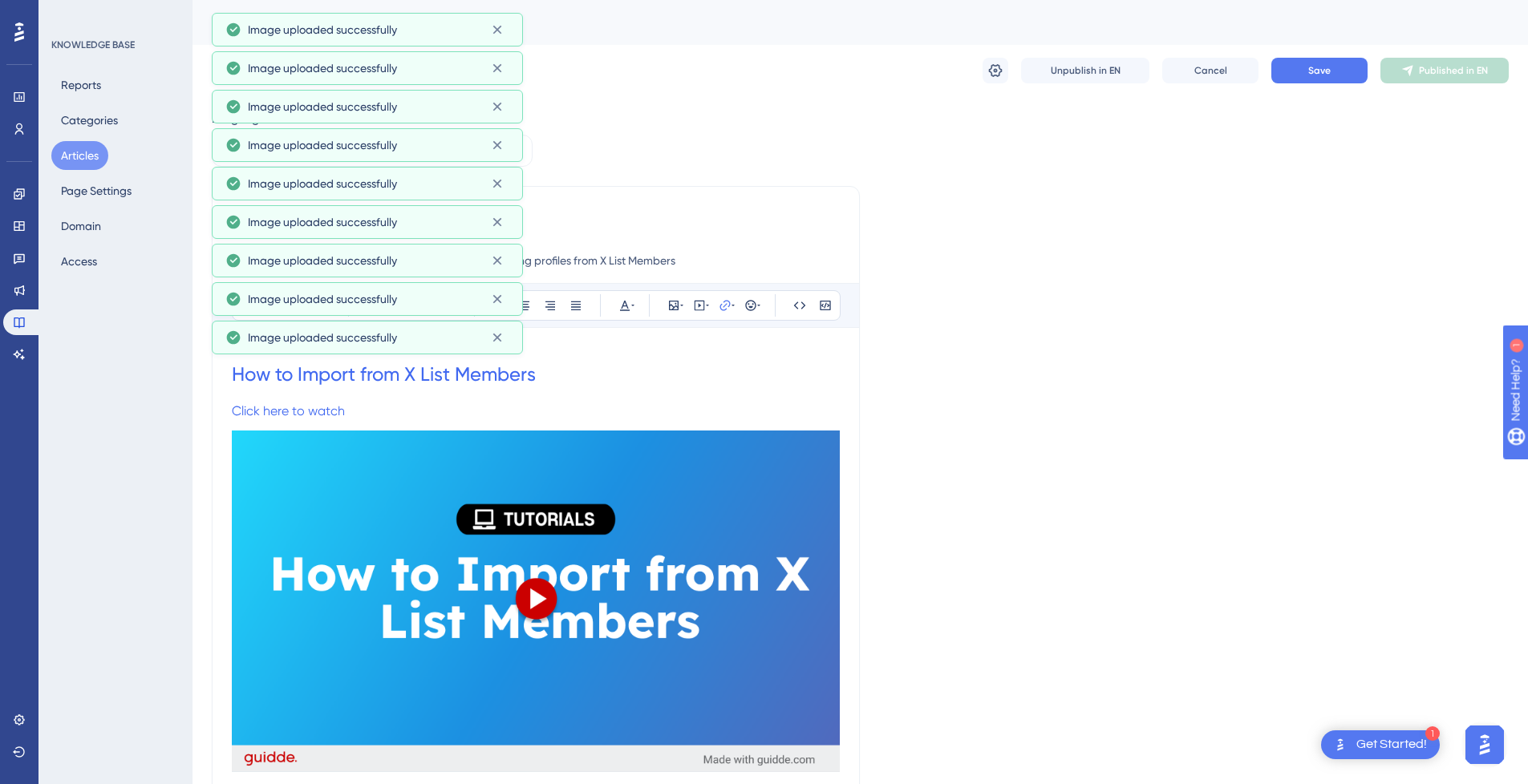
click at [609, 400] on h1 "How to Import from X List Members" at bounding box center [535, 375] width 608 height 55
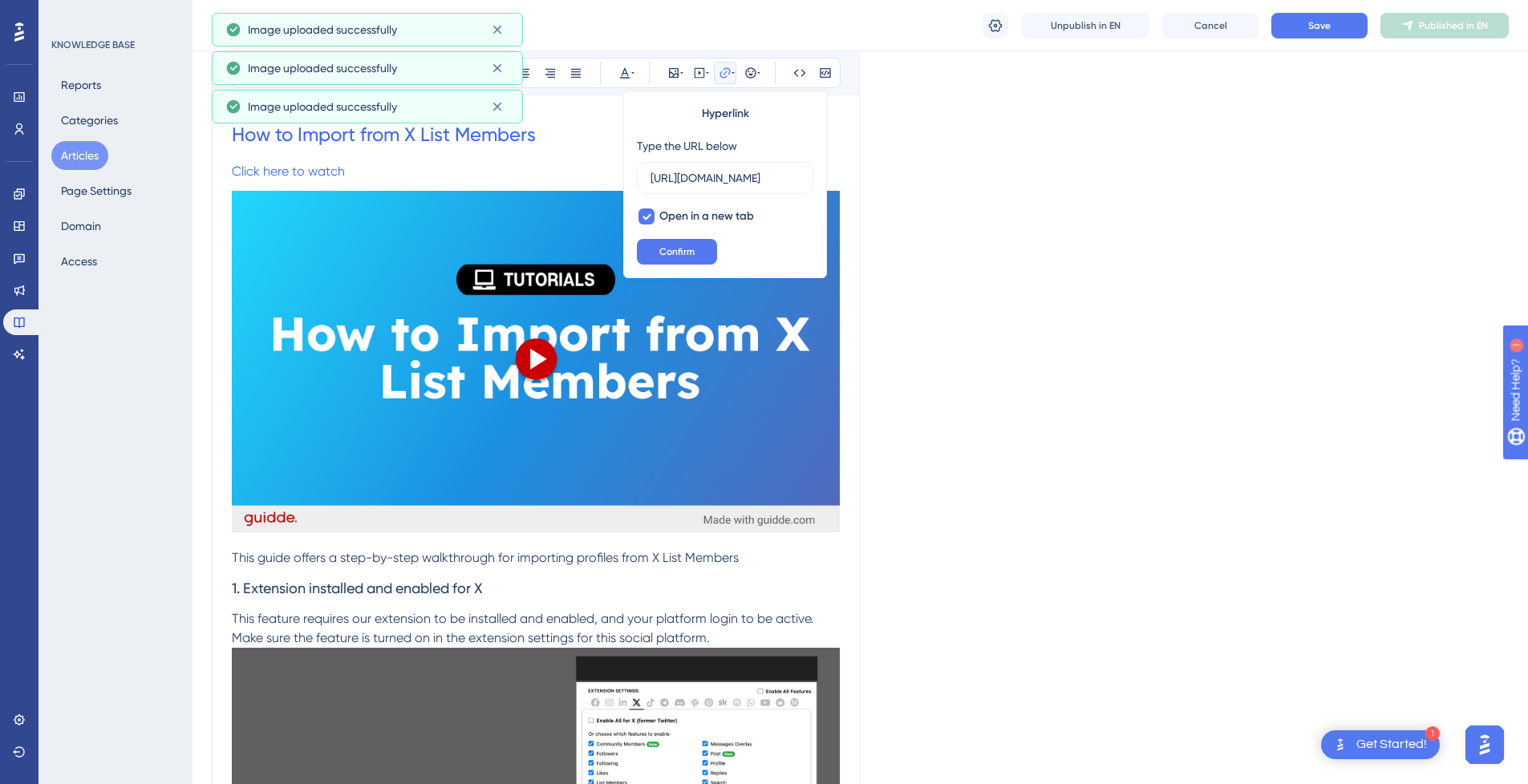
scroll to position [241, 0]
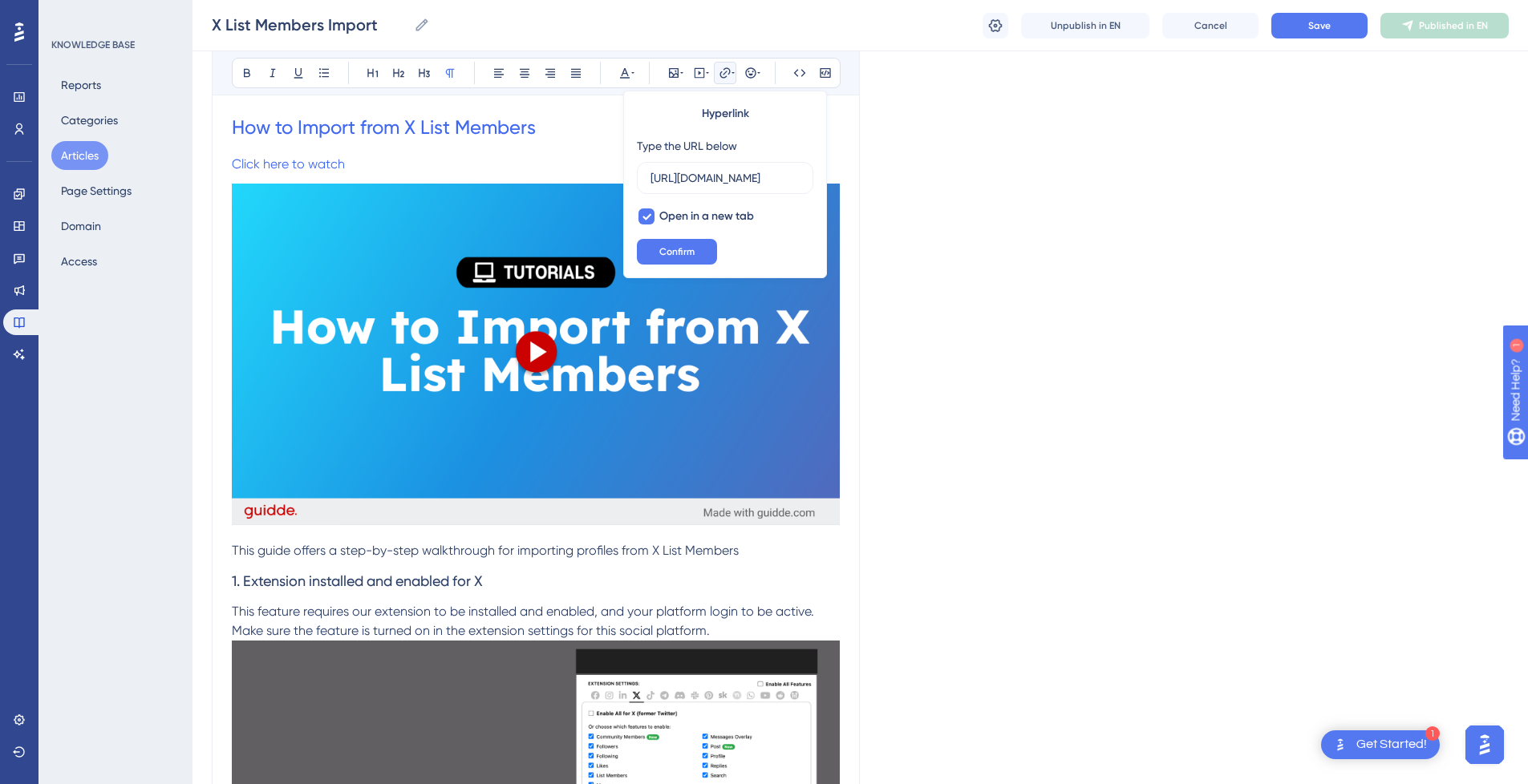
click at [785, 548] on p "This guide offers a step-by-step walkthrough for importing profiles from X List…" at bounding box center [535, 551] width 608 height 19
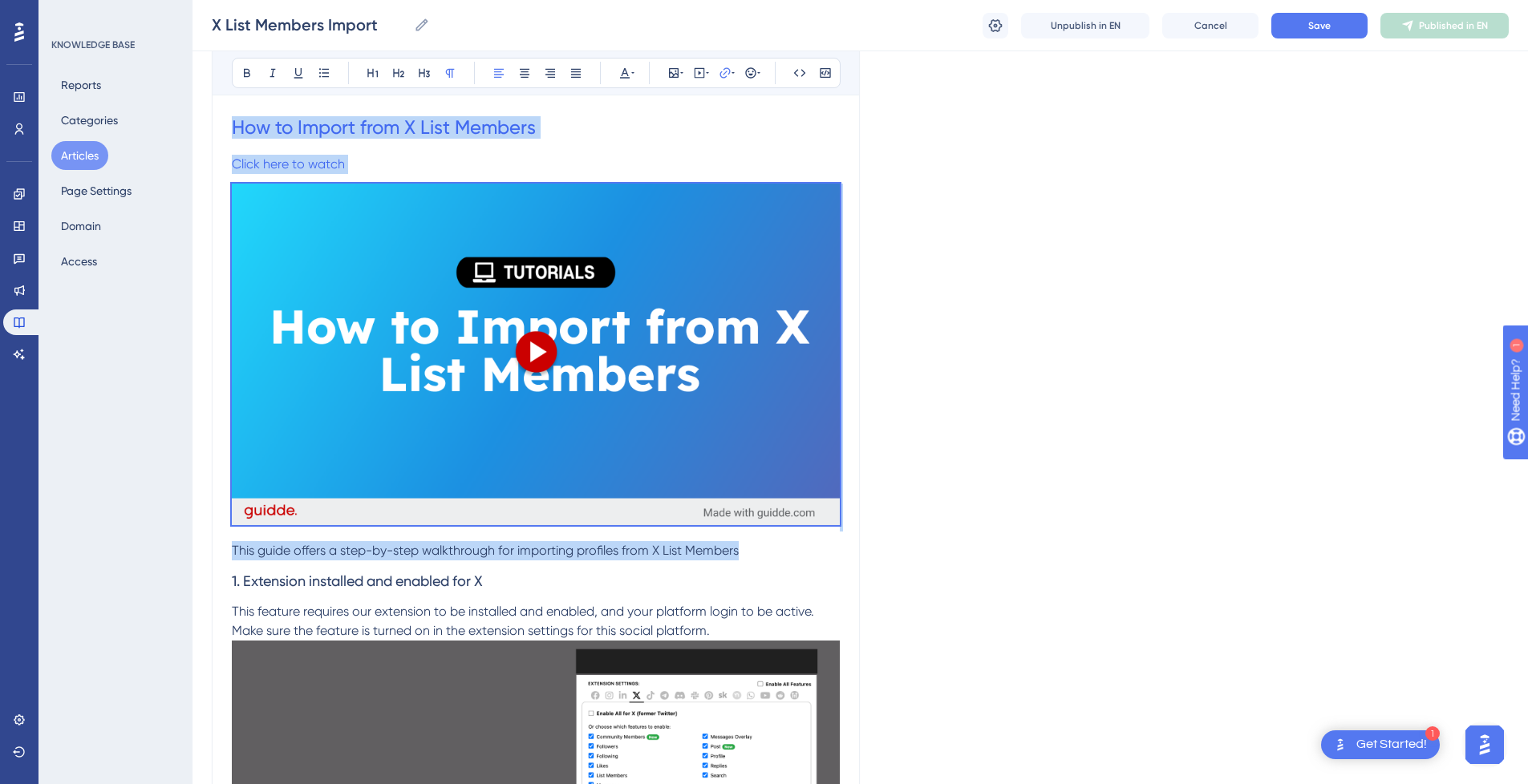
drag, startPoint x: 774, startPoint y: 548, endPoint x: 182, endPoint y: 106, distance: 738.8
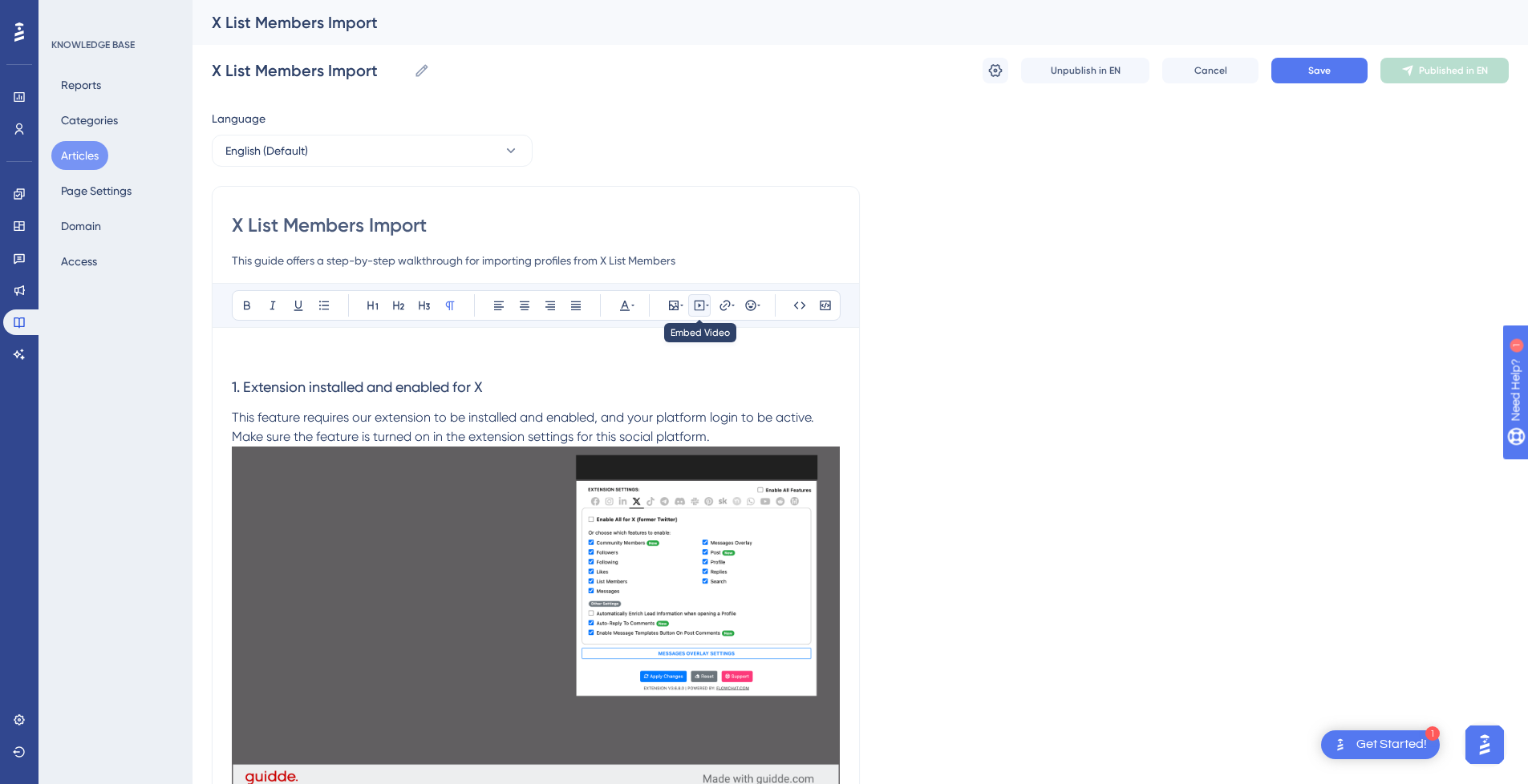
click at [700, 304] on icon at bounding box center [700, 306] width 13 height 13
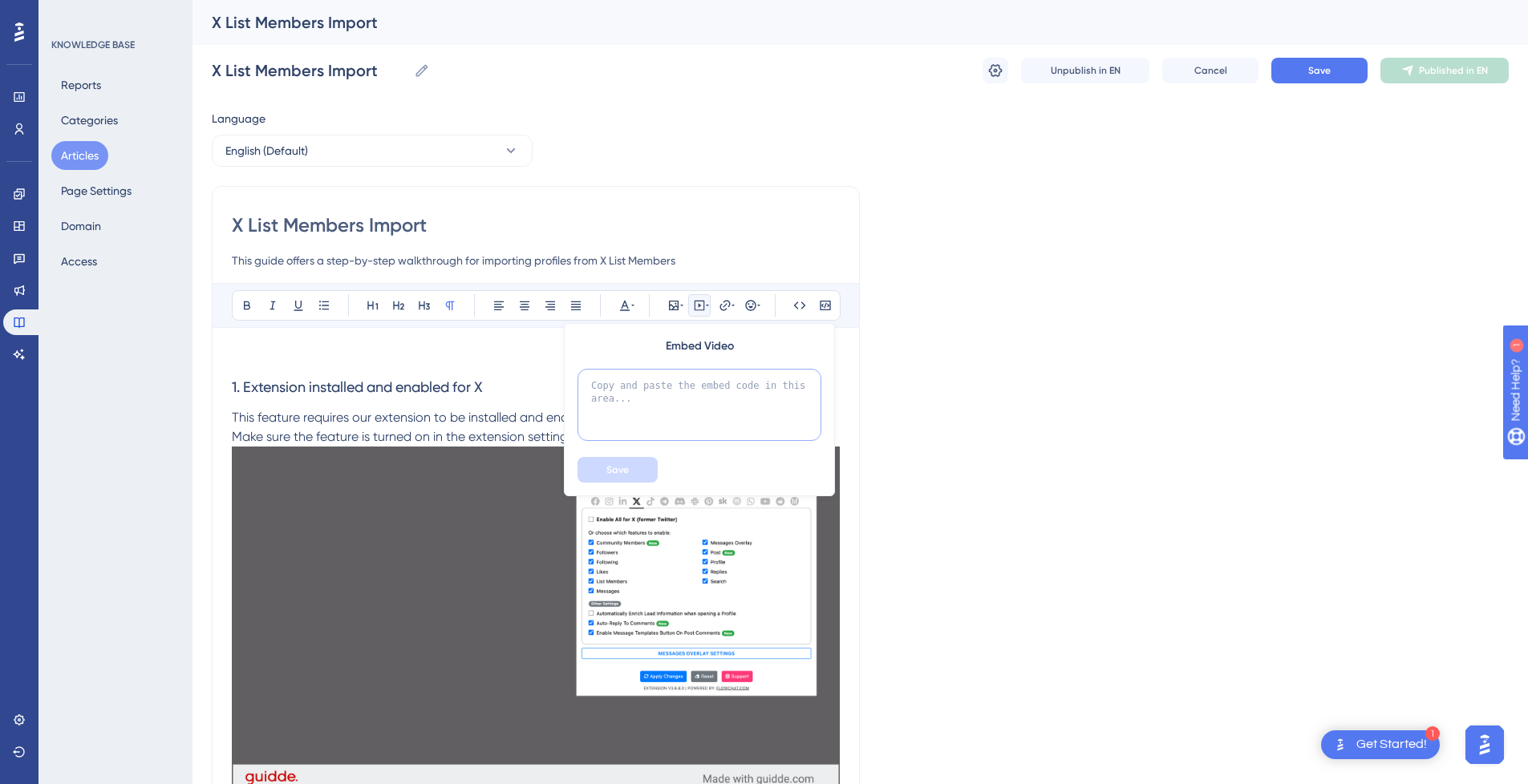
click at [688, 398] on textarea at bounding box center [699, 404] width 244 height 72
paste textarea "<div style="position:relative;padding-bottom:56.25%;"> <iframe style="width:100…"
type textarea "<div style="position:relative;padding-bottom:56.25%;"> <iframe style="width:100…"
click at [619, 471] on span "Save" at bounding box center [617, 471] width 22 height 13
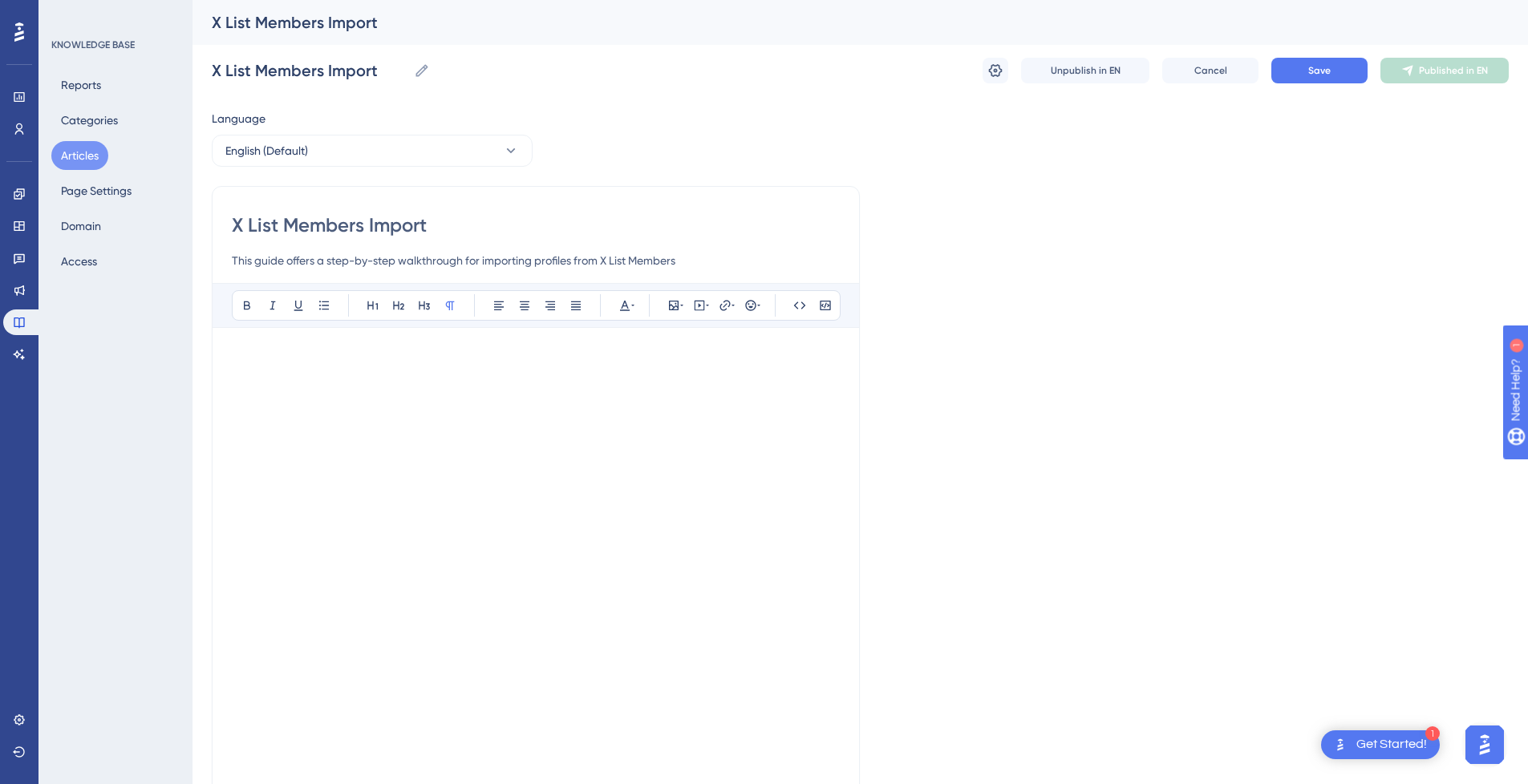
click at [414, 361] on p at bounding box center [535, 356] width 608 height 19
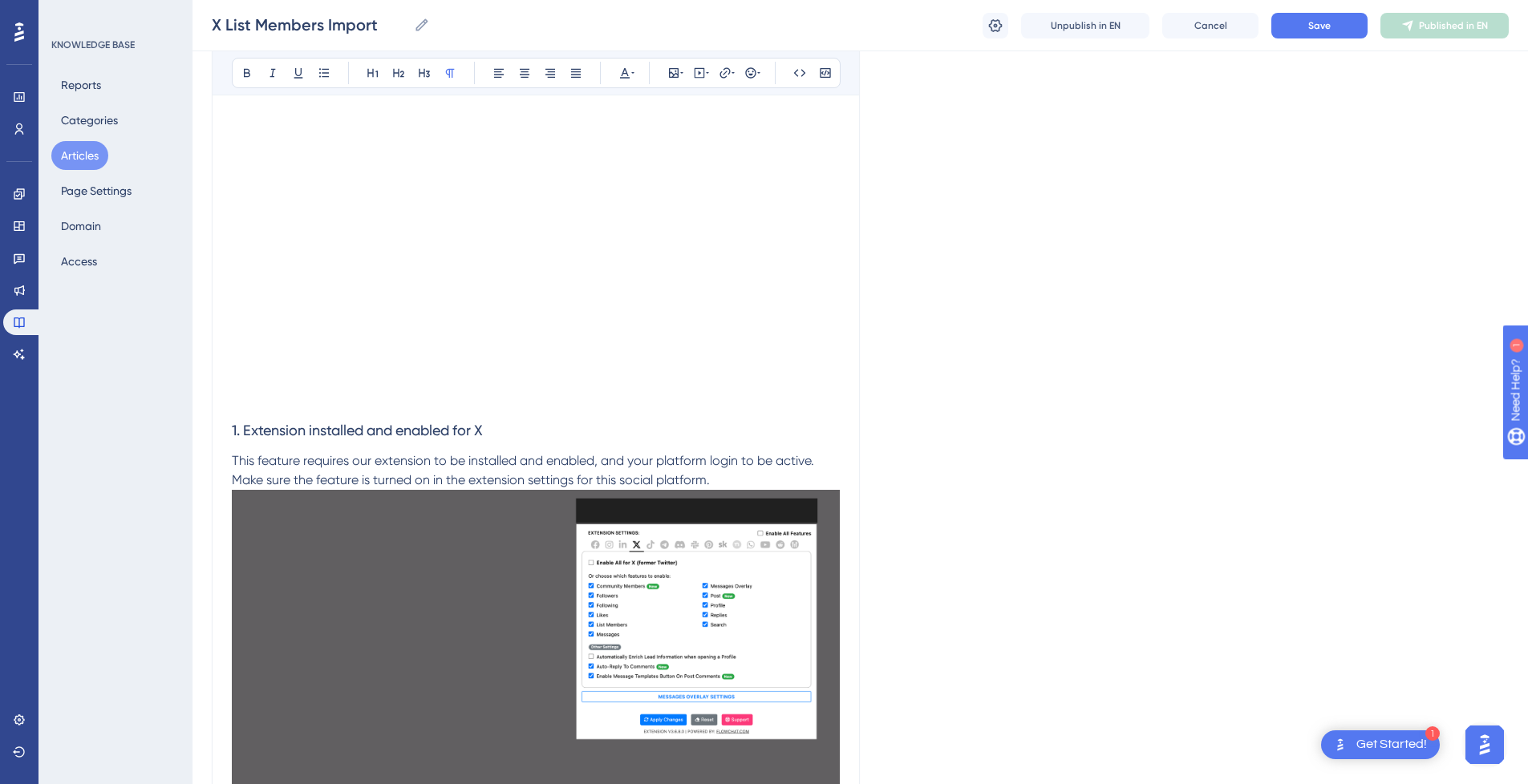
scroll to position [401, 0]
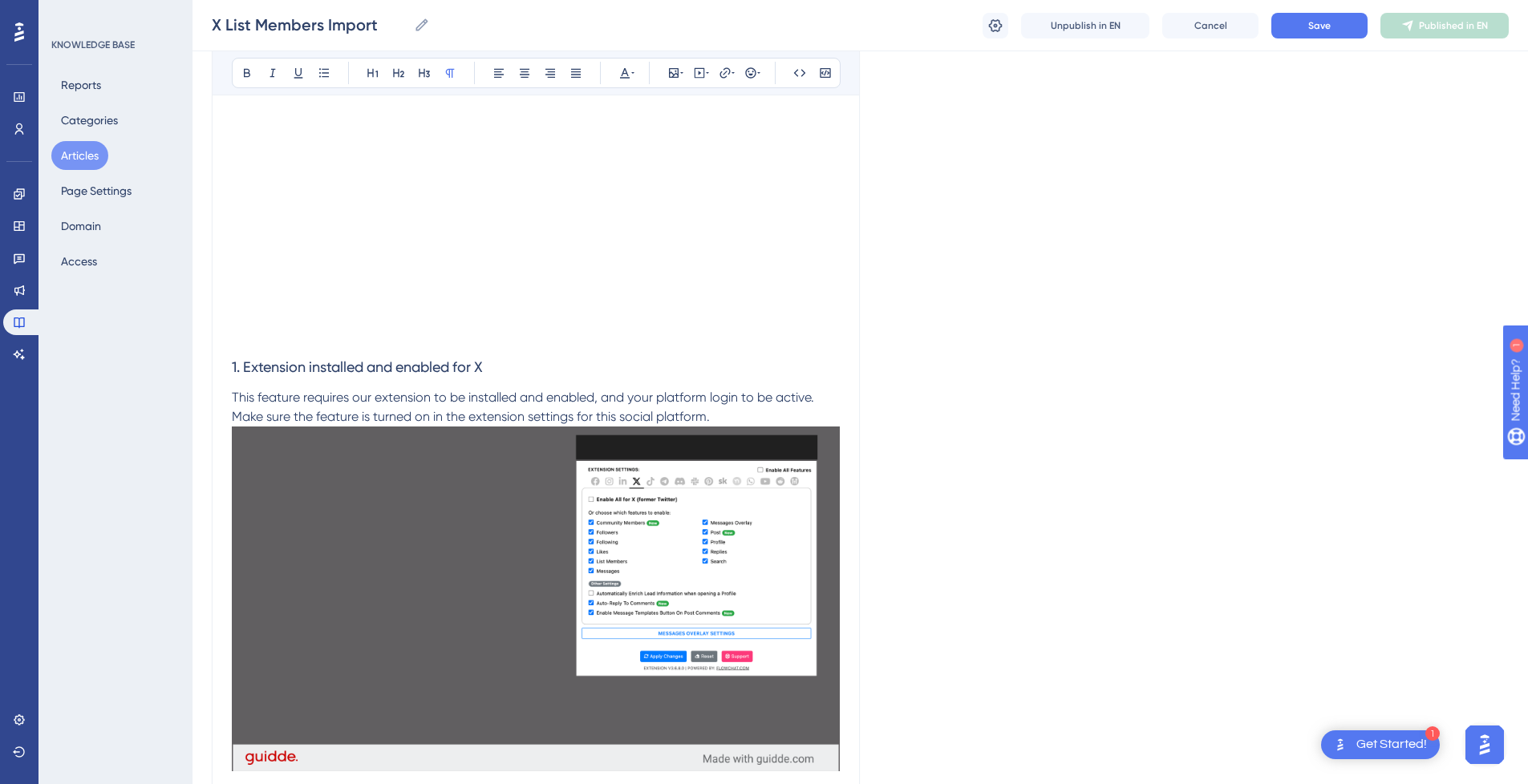
click at [305, 344] on p at bounding box center [535, 337] width 608 height 19
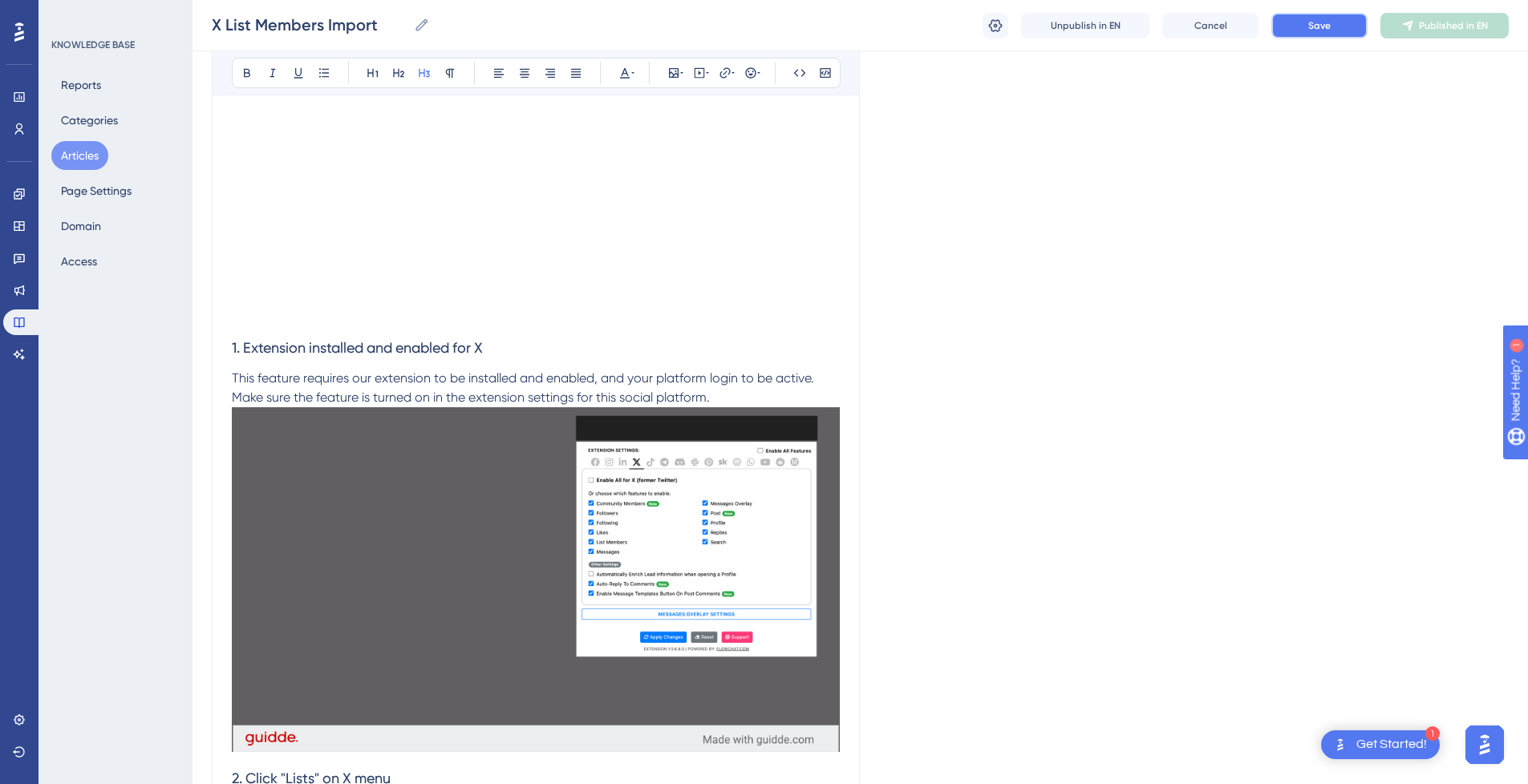
click at [1318, 30] on span "Save" at bounding box center [1320, 26] width 22 height 13
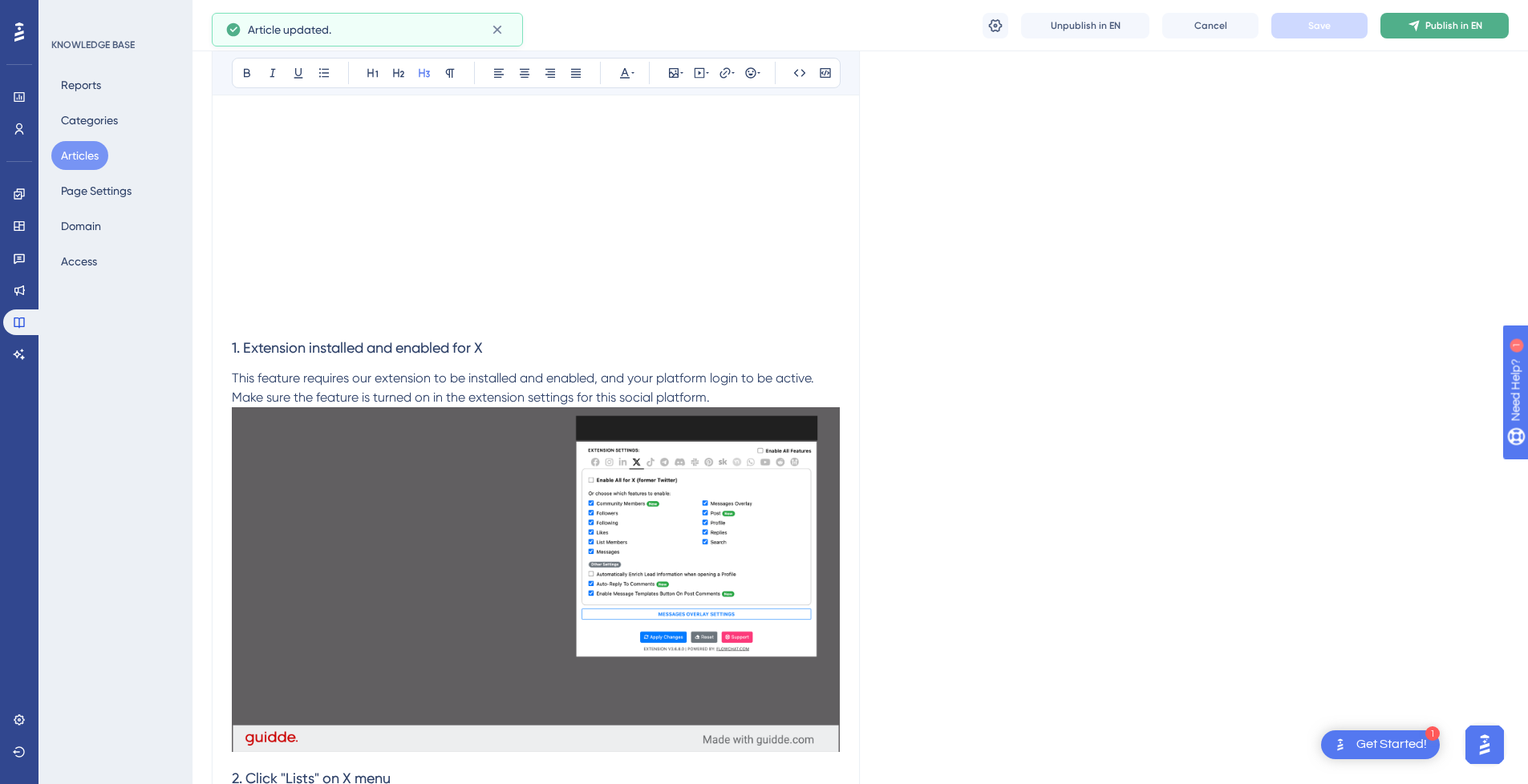
click at [1422, 26] on button "Publish in EN" at bounding box center [1444, 26] width 128 height 26
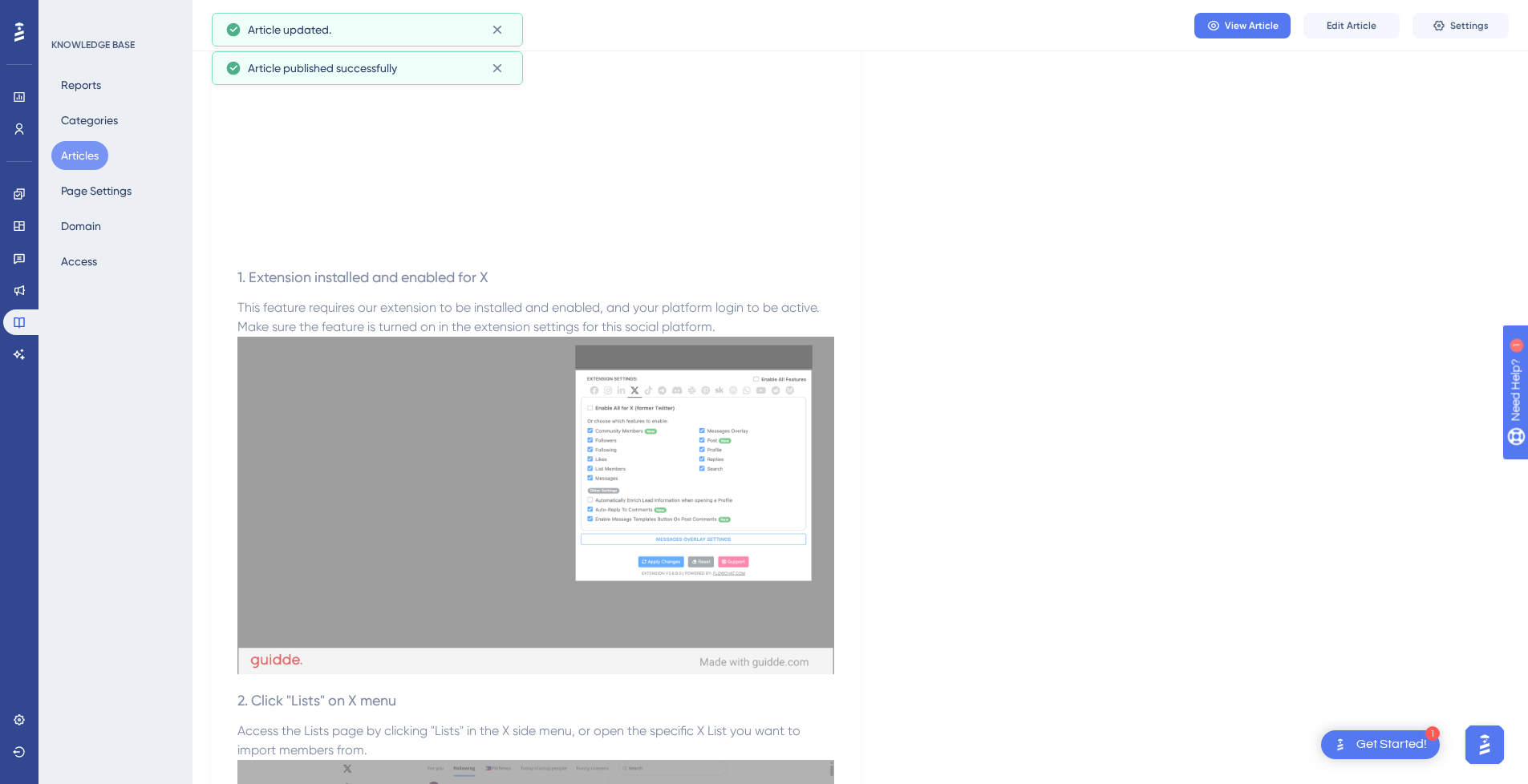
scroll to position [0, 0]
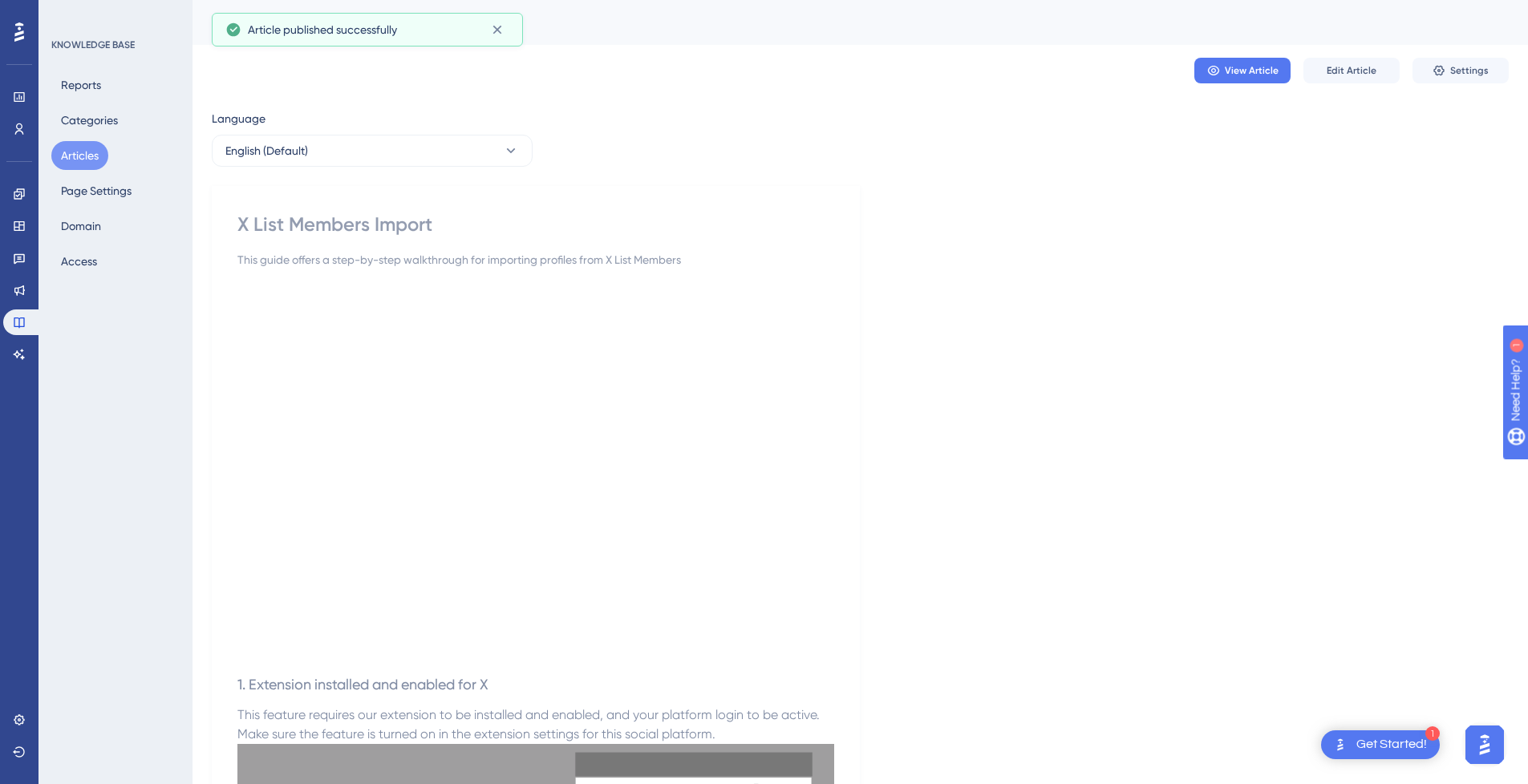
click at [1363, 69] on span "Edit Article" at bounding box center [1352, 71] width 50 height 13
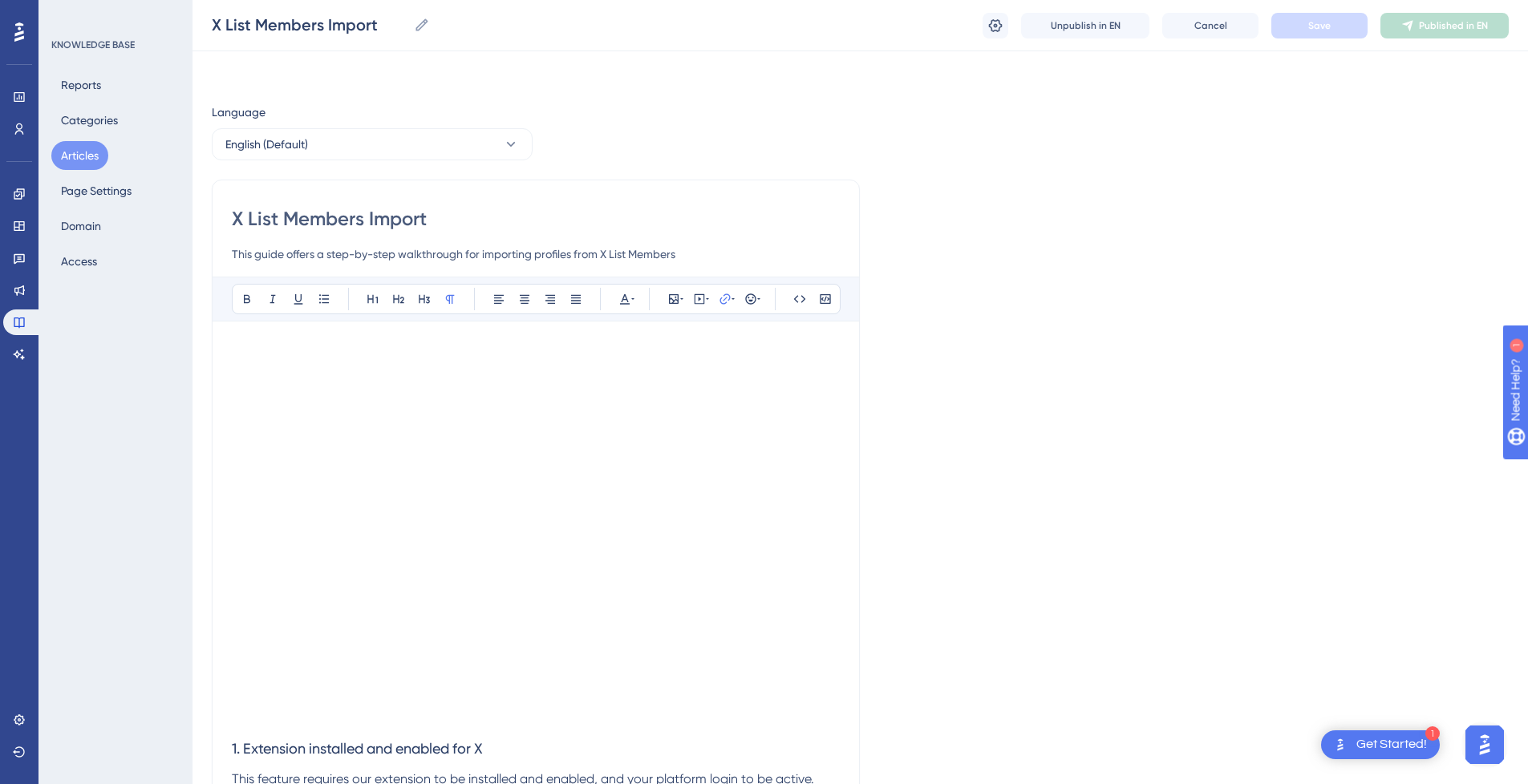
scroll to position [1623, 0]
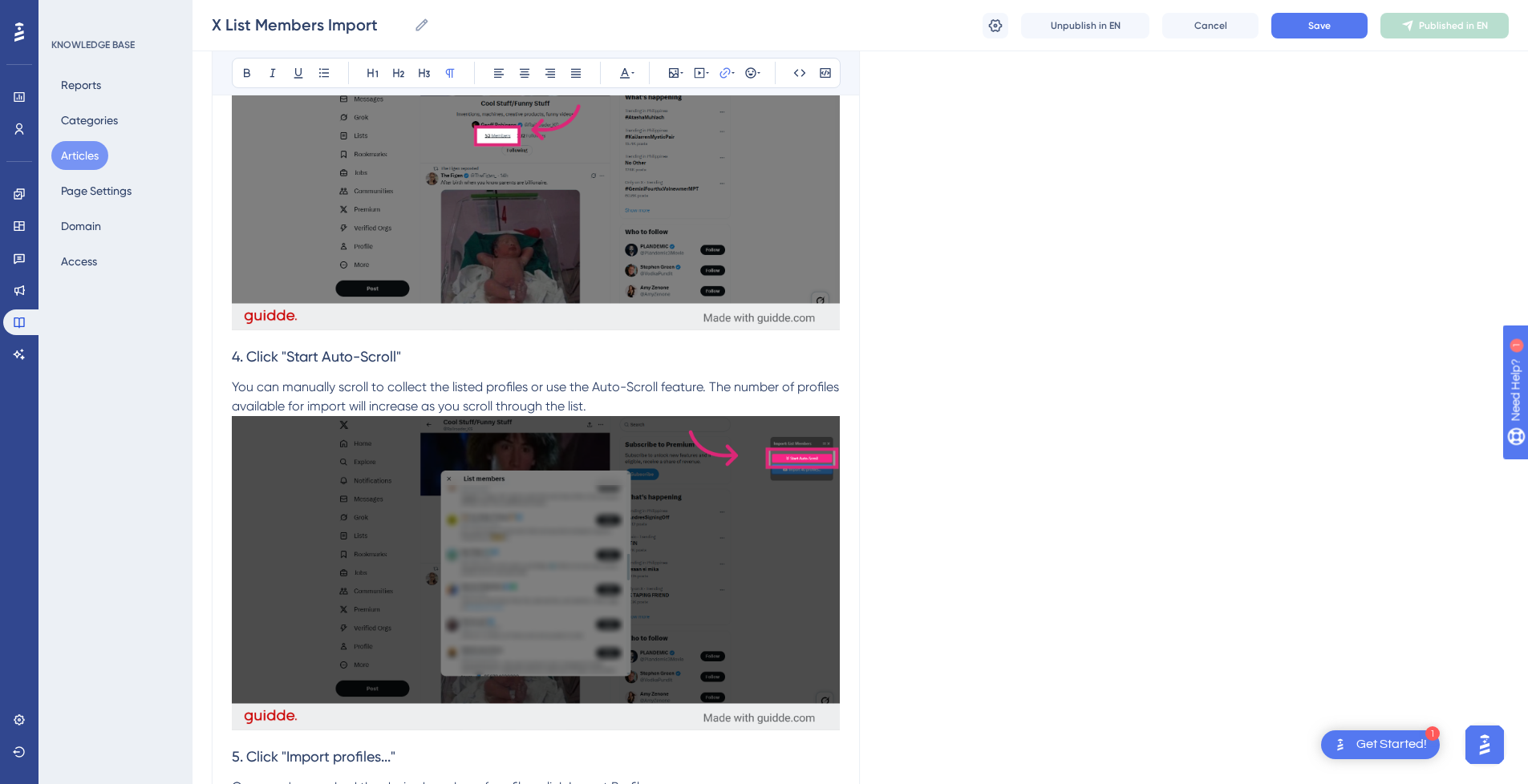
click at [72, 154] on button "Articles" at bounding box center [79, 155] width 57 height 29
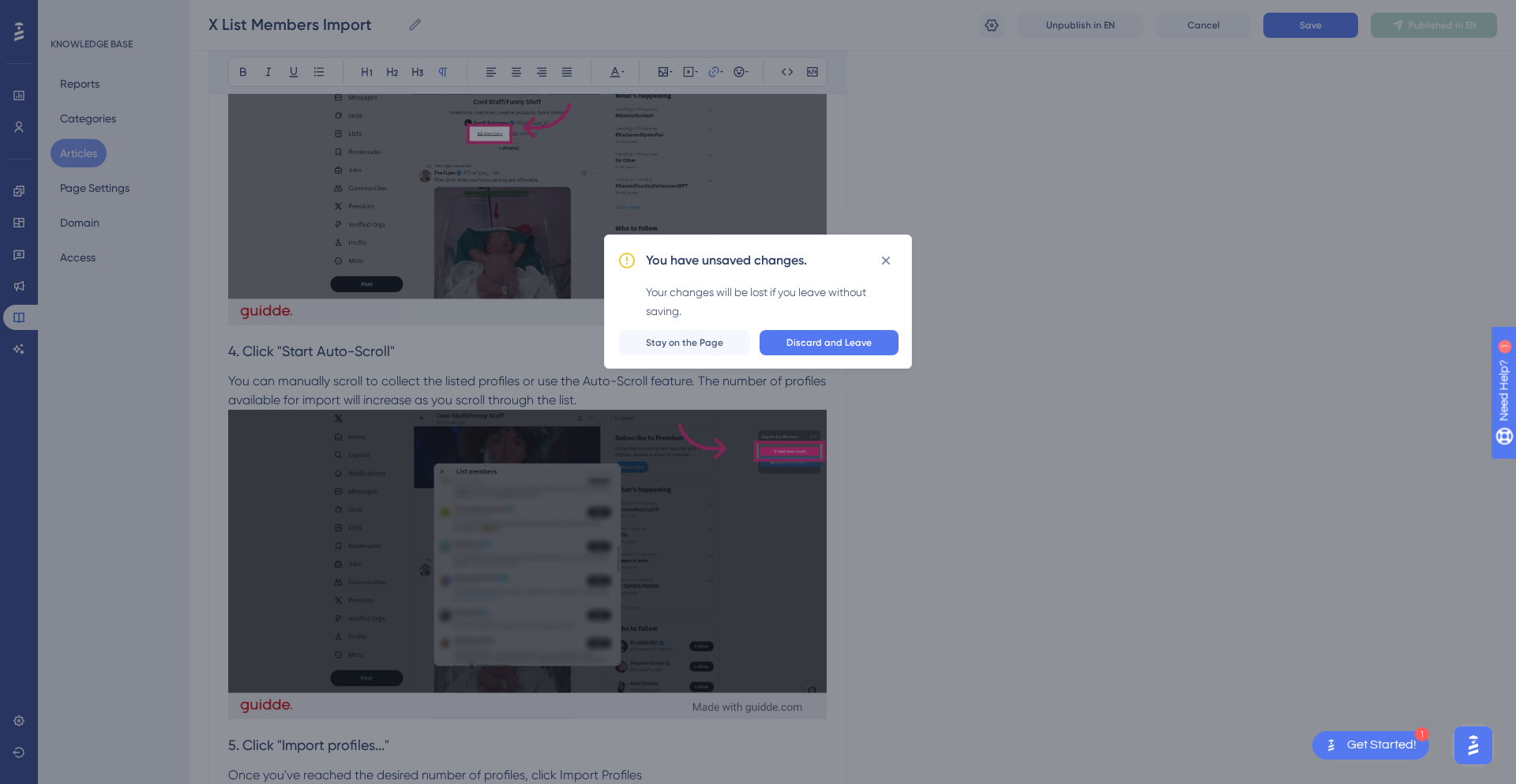
click at [732, 339] on button "Stay on the Page" at bounding box center [684, 342] width 131 height 25
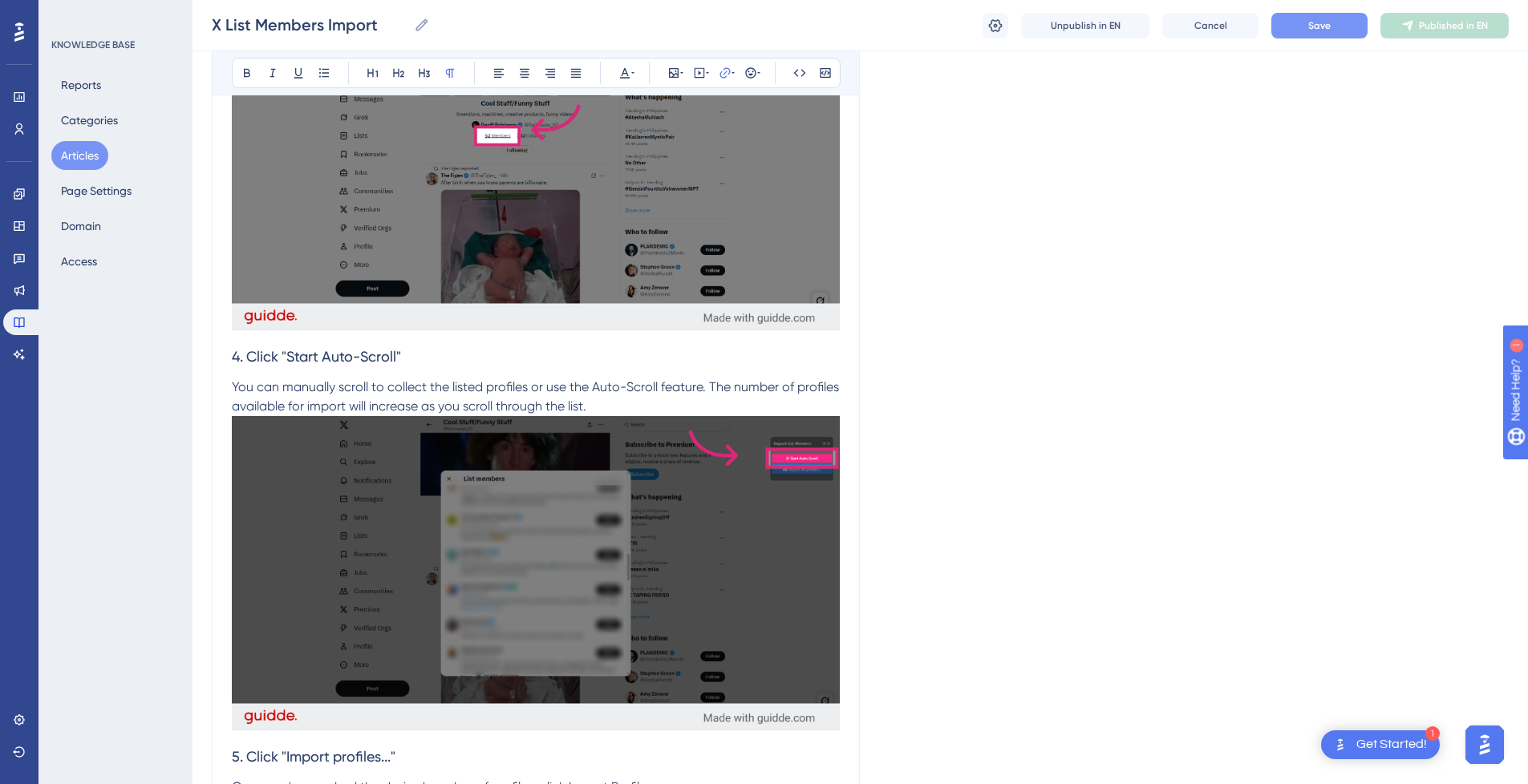
click at [1333, 26] on button "Save" at bounding box center [1320, 26] width 96 height 26
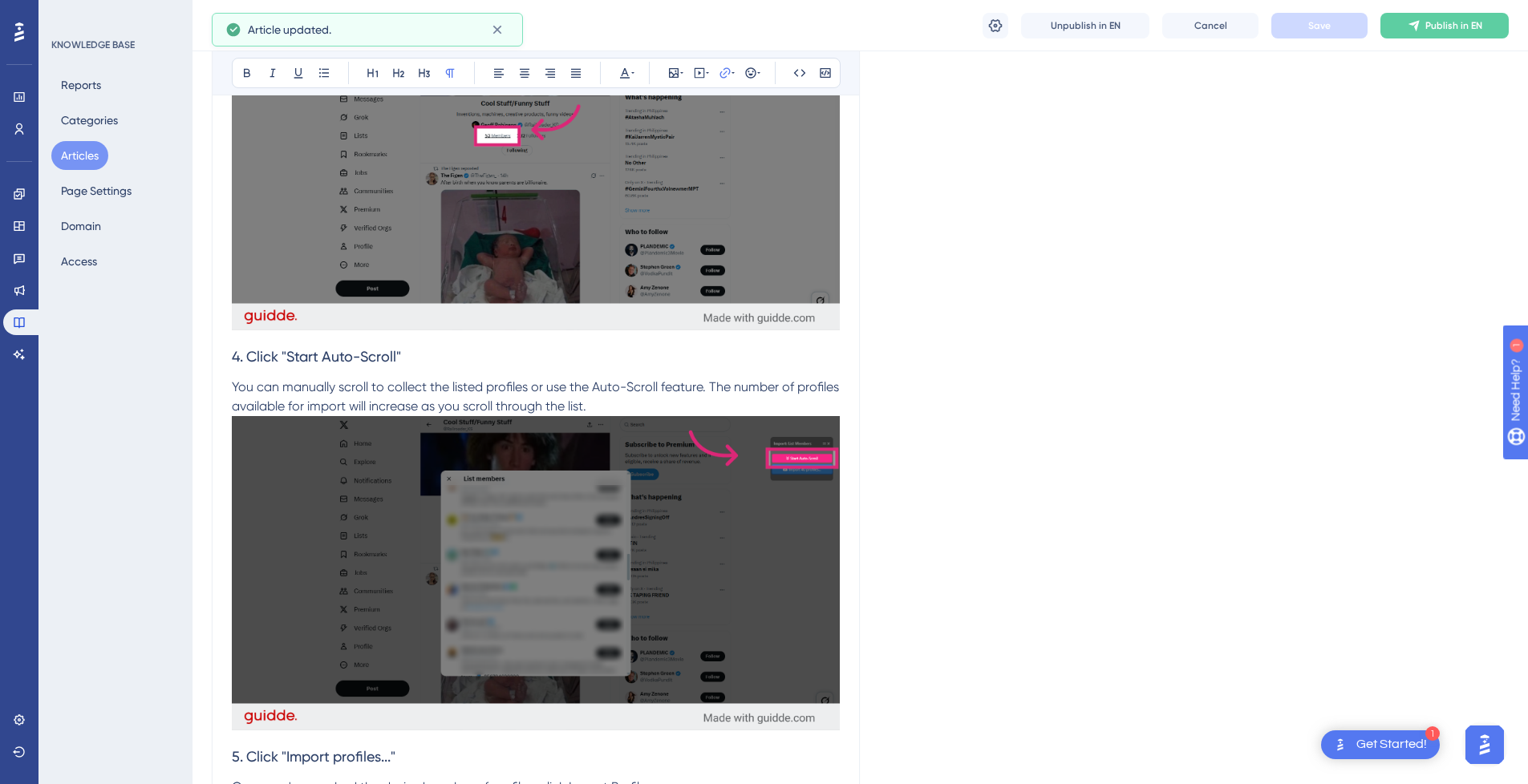
click at [84, 162] on button "Articles" at bounding box center [79, 155] width 57 height 29
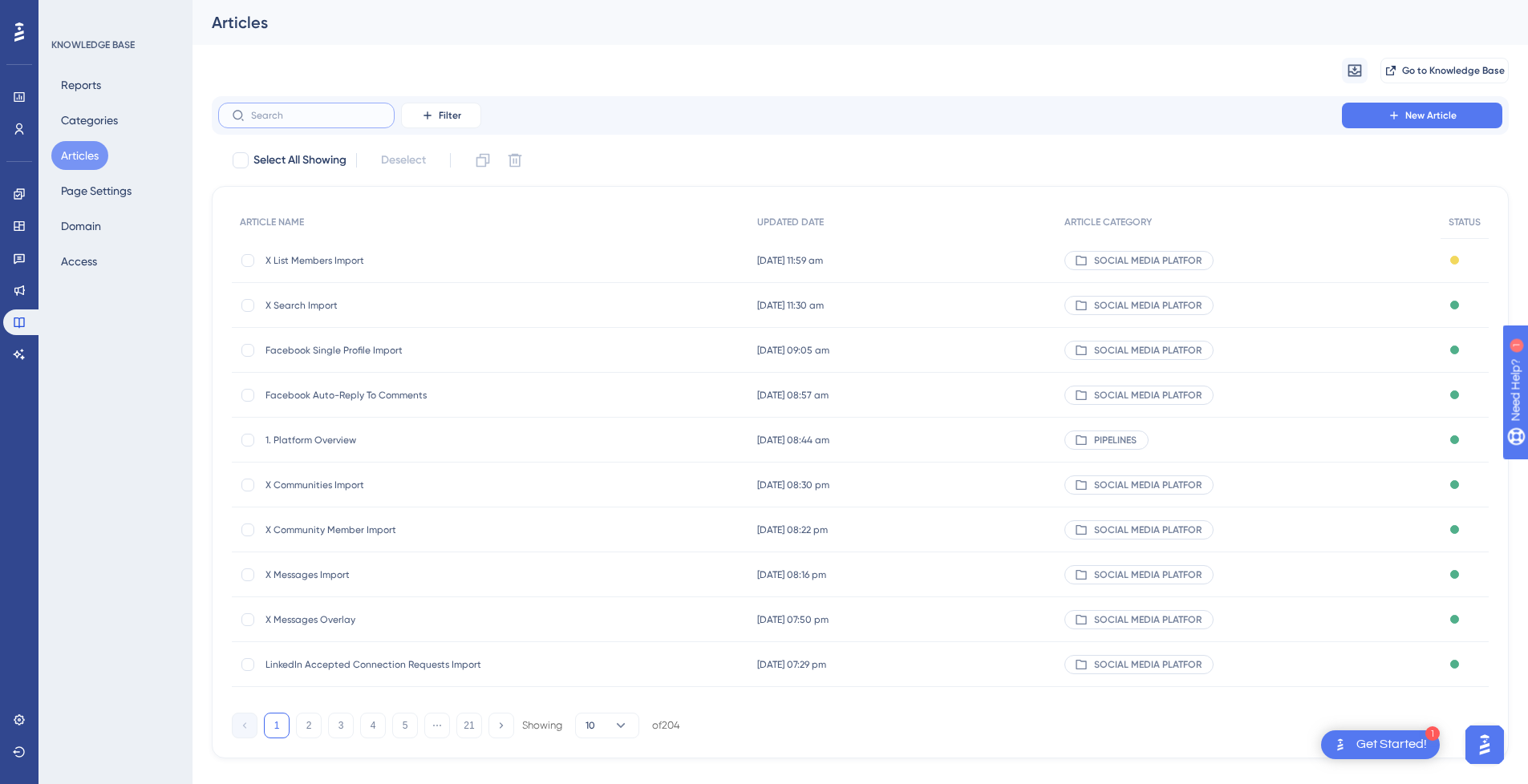
click at [323, 117] on input "text" at bounding box center [316, 116] width 130 height 12
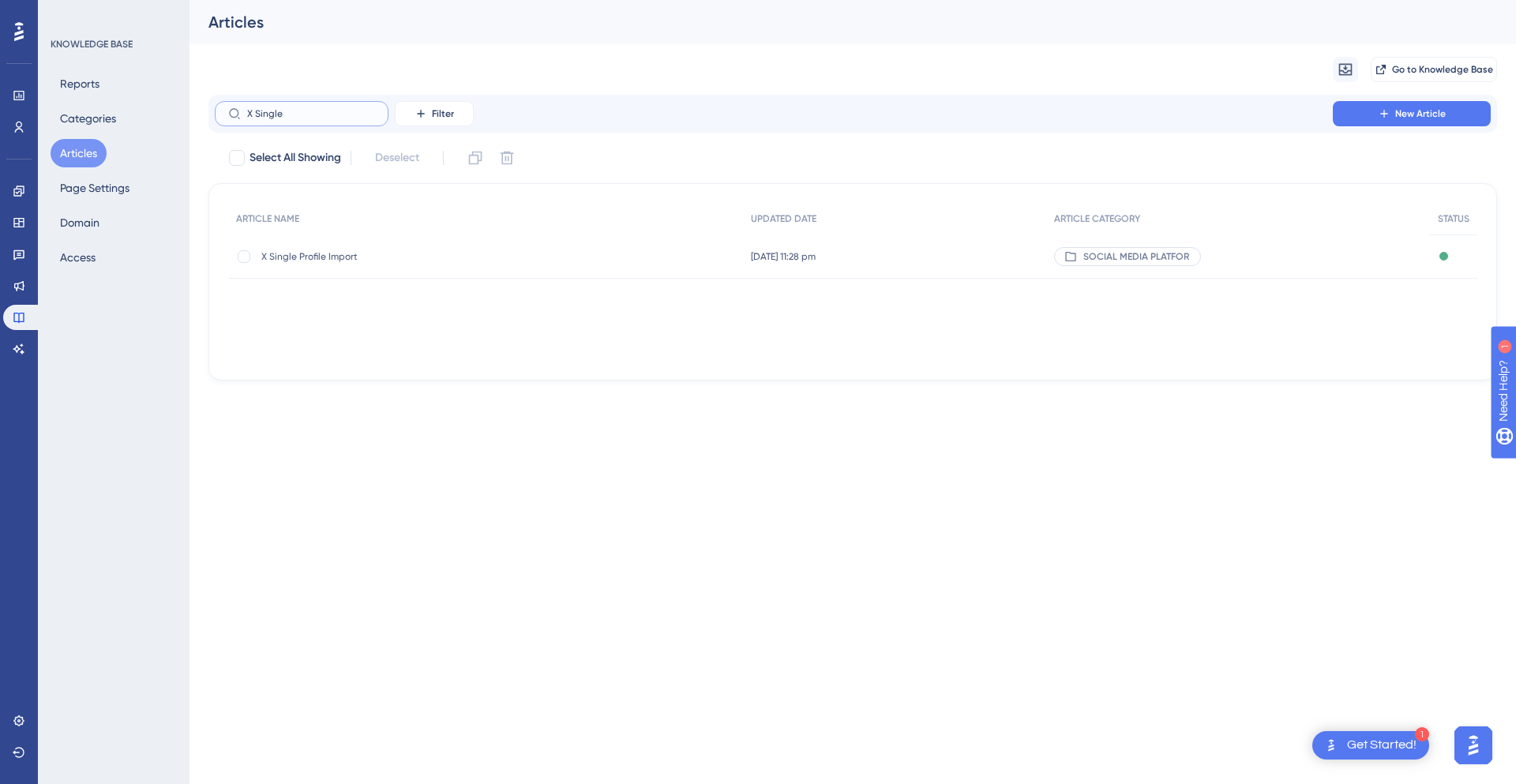
type input "X Single"
click at [397, 265] on div "X Single Profile Import X Single Profile Import" at bounding box center [388, 256] width 252 height 44
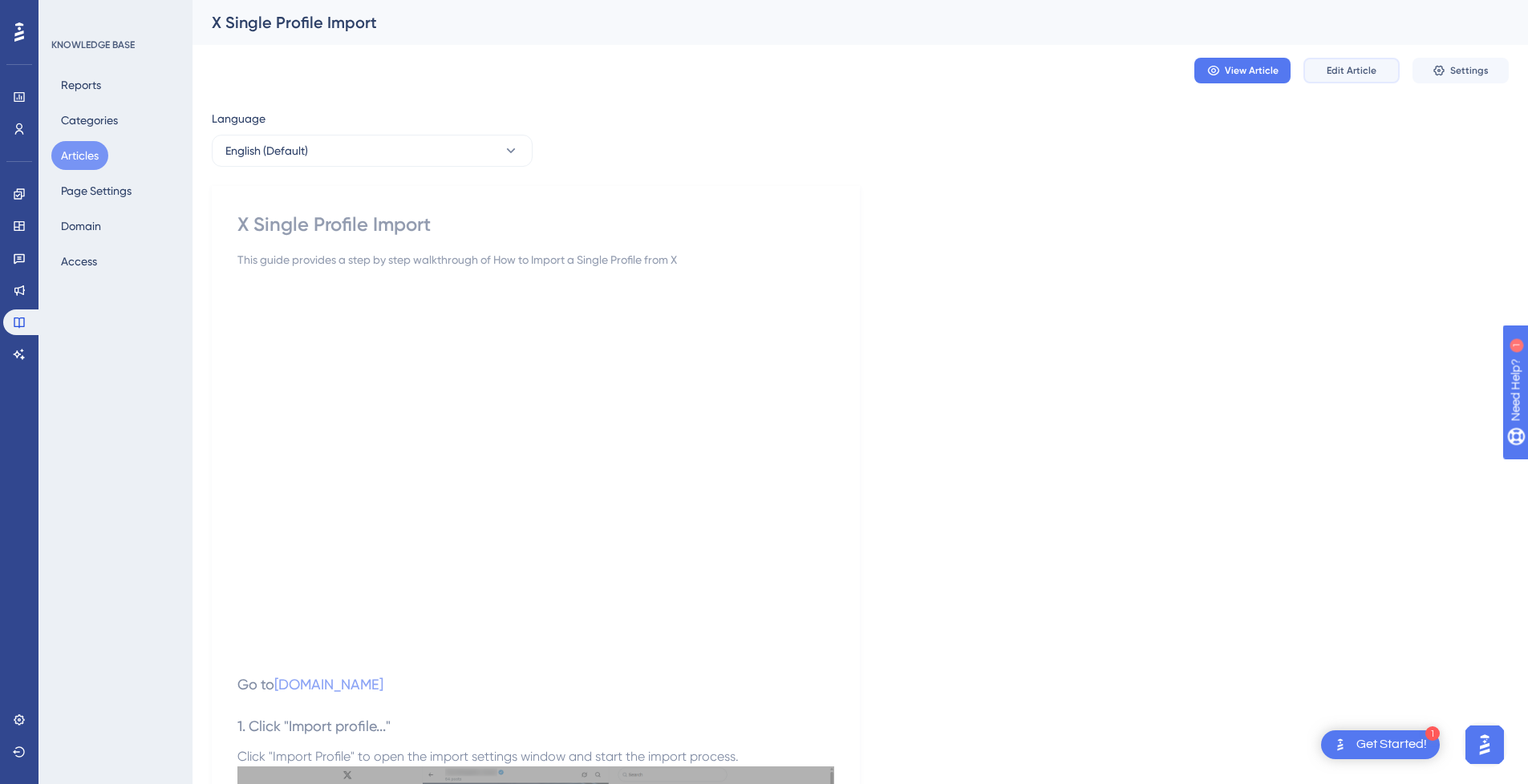
click at [1347, 74] on span "Edit Article" at bounding box center [1352, 71] width 50 height 13
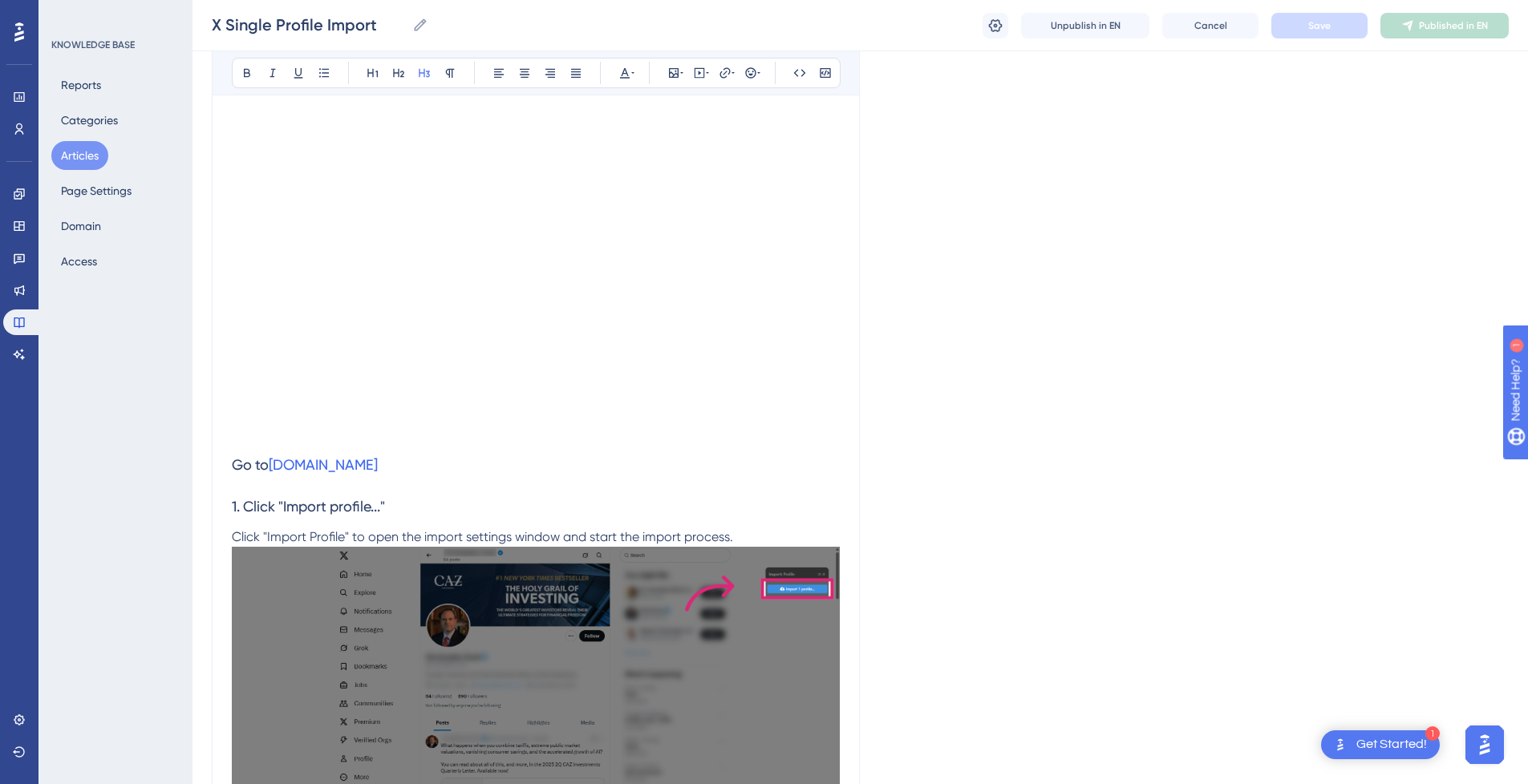
scroll to position [321, 0]
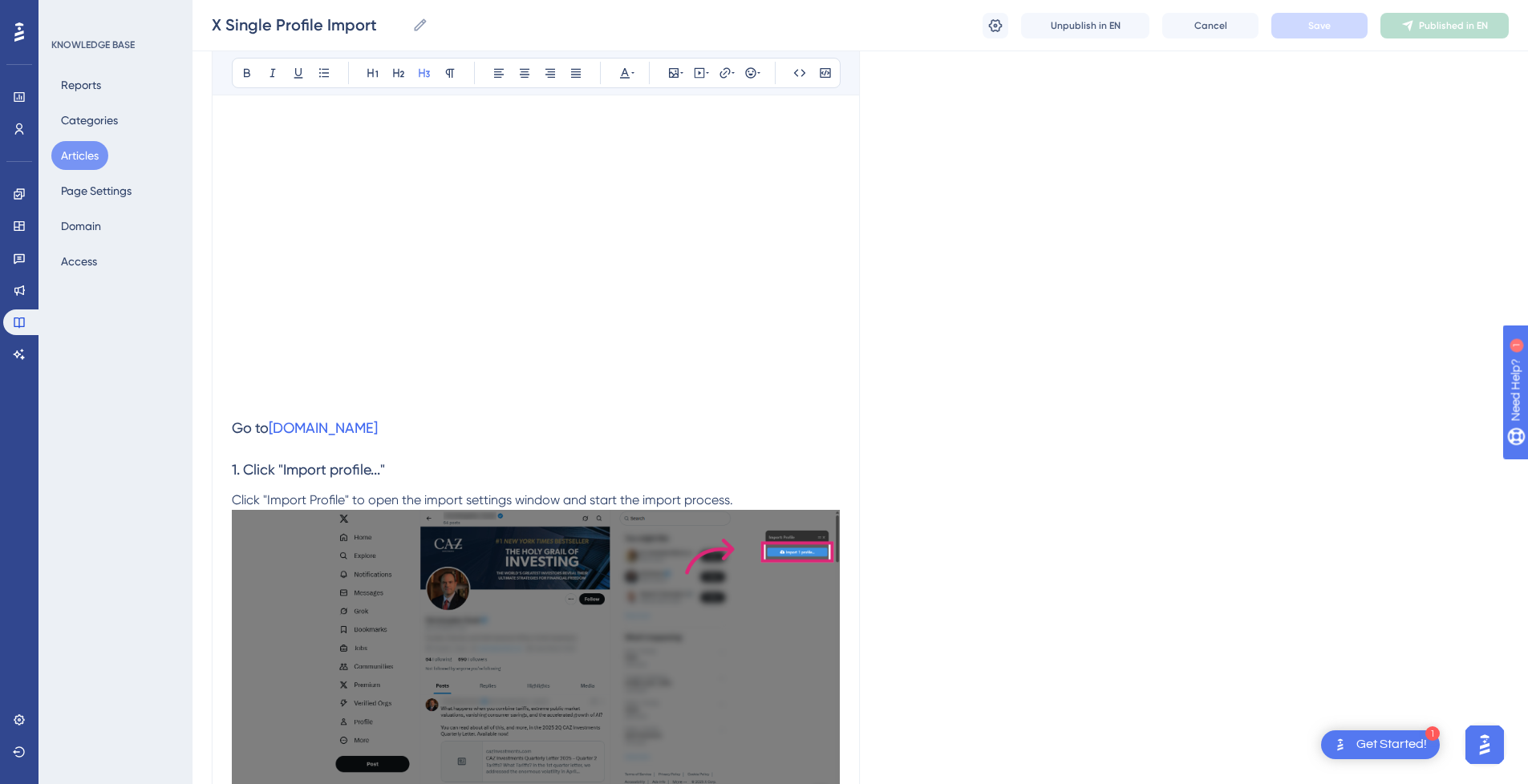
click at [453, 452] on h3 "1. Click "Import profile..."" at bounding box center [535, 470] width 608 height 41
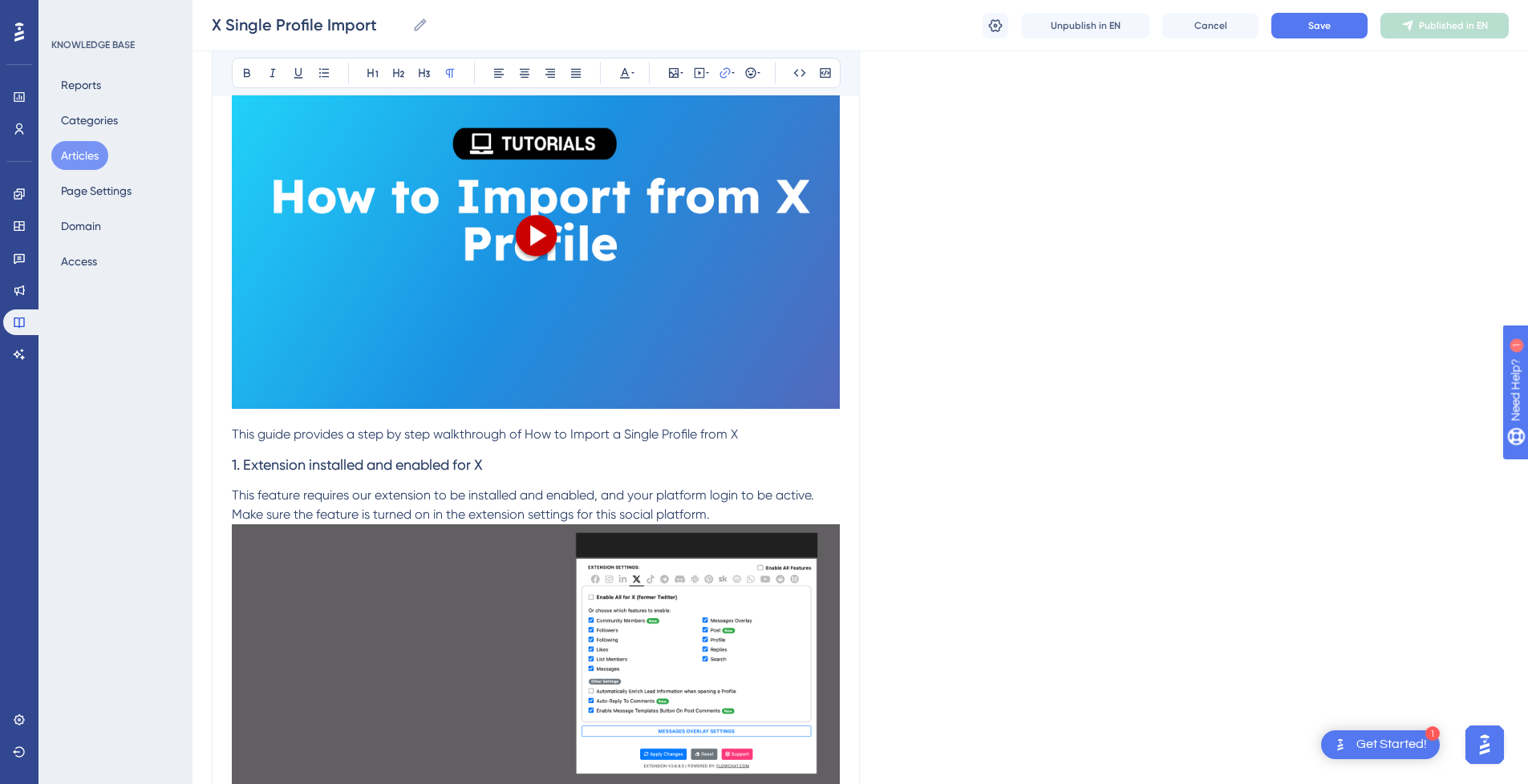
scroll to position [348, 0]
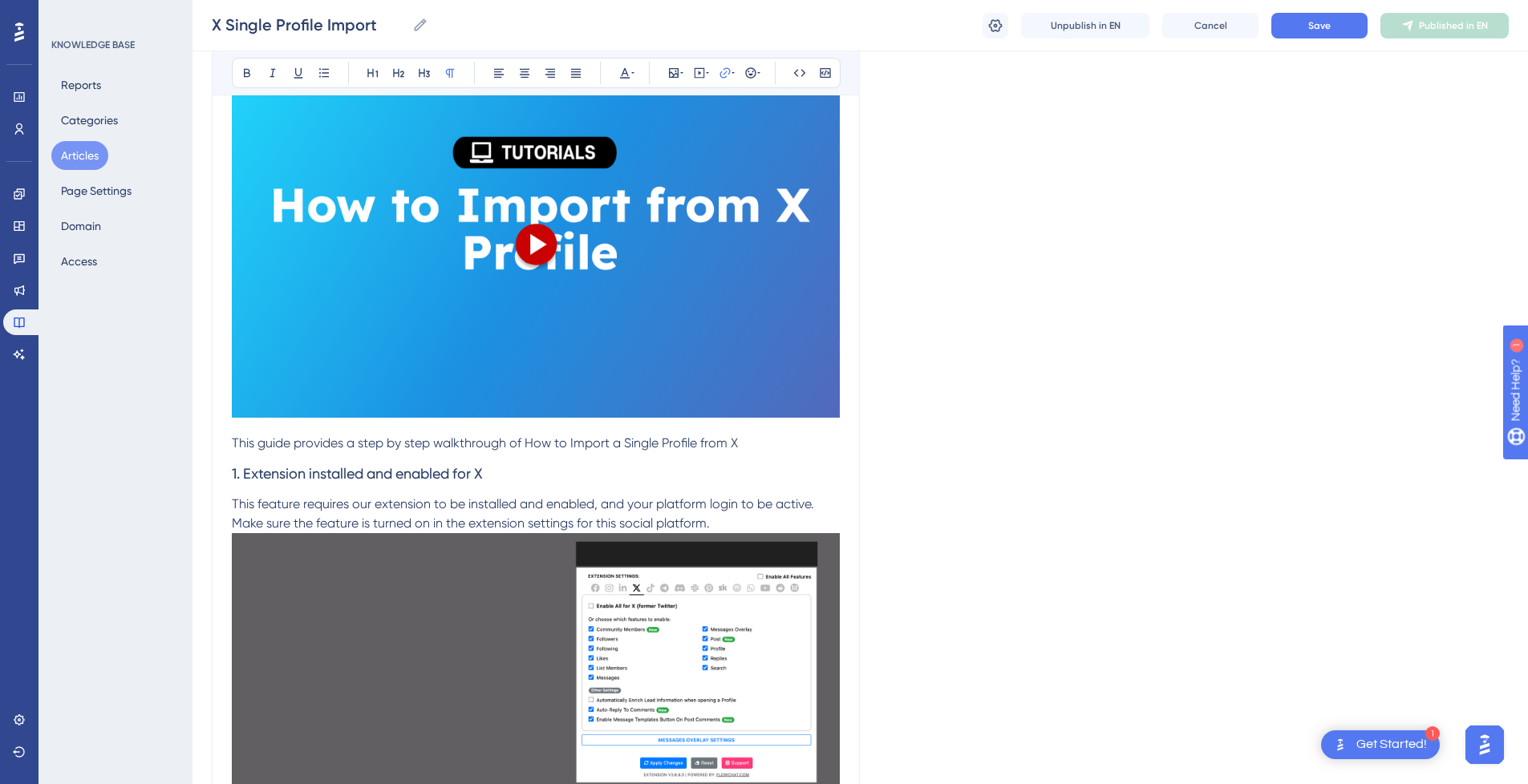
click at [764, 442] on p "This guide provides a step by step walkthrough of How to Import a Single Profil…" at bounding box center [535, 443] width 608 height 19
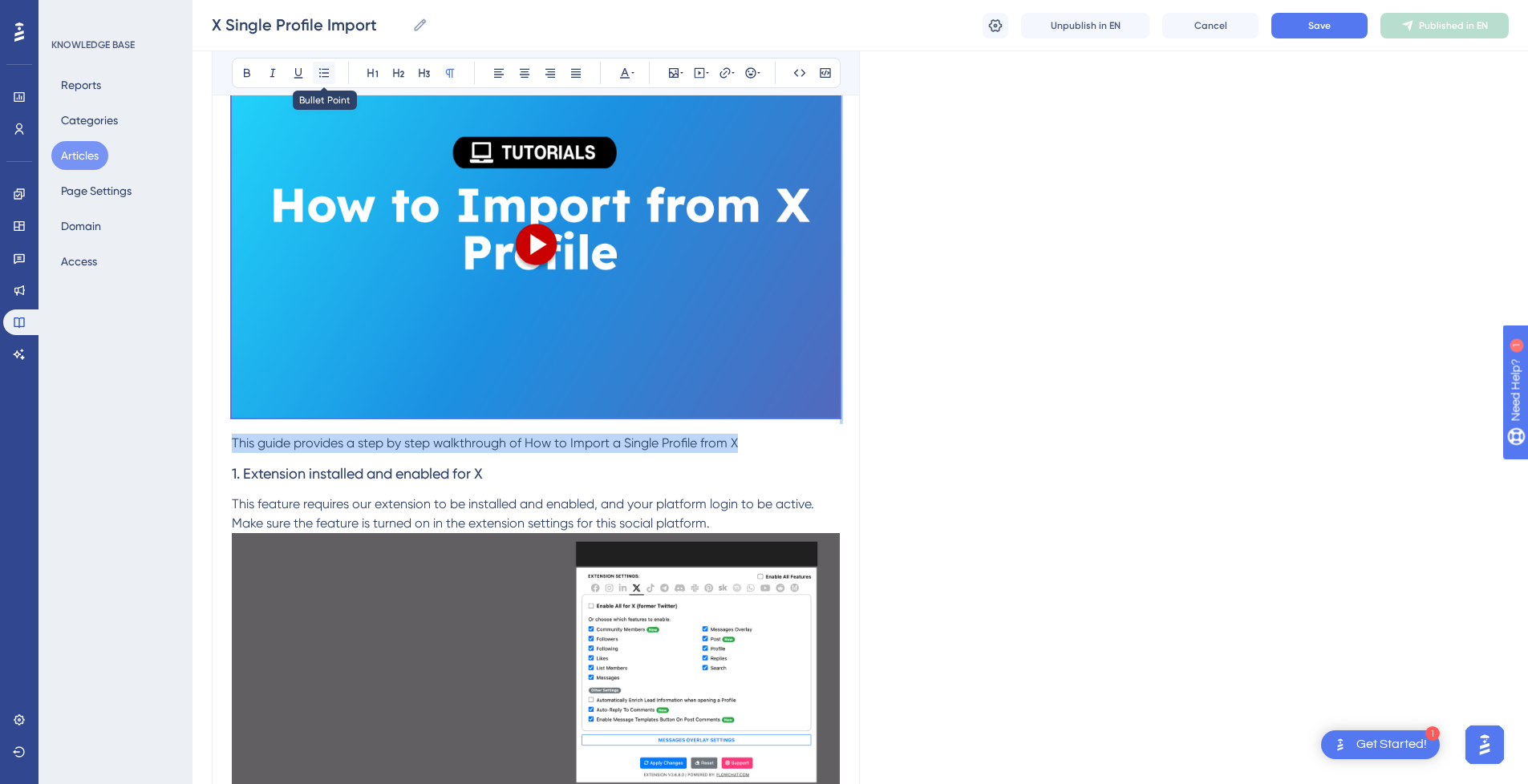
drag, startPoint x: 767, startPoint y: 446, endPoint x: 320, endPoint y: 70, distance: 584.1
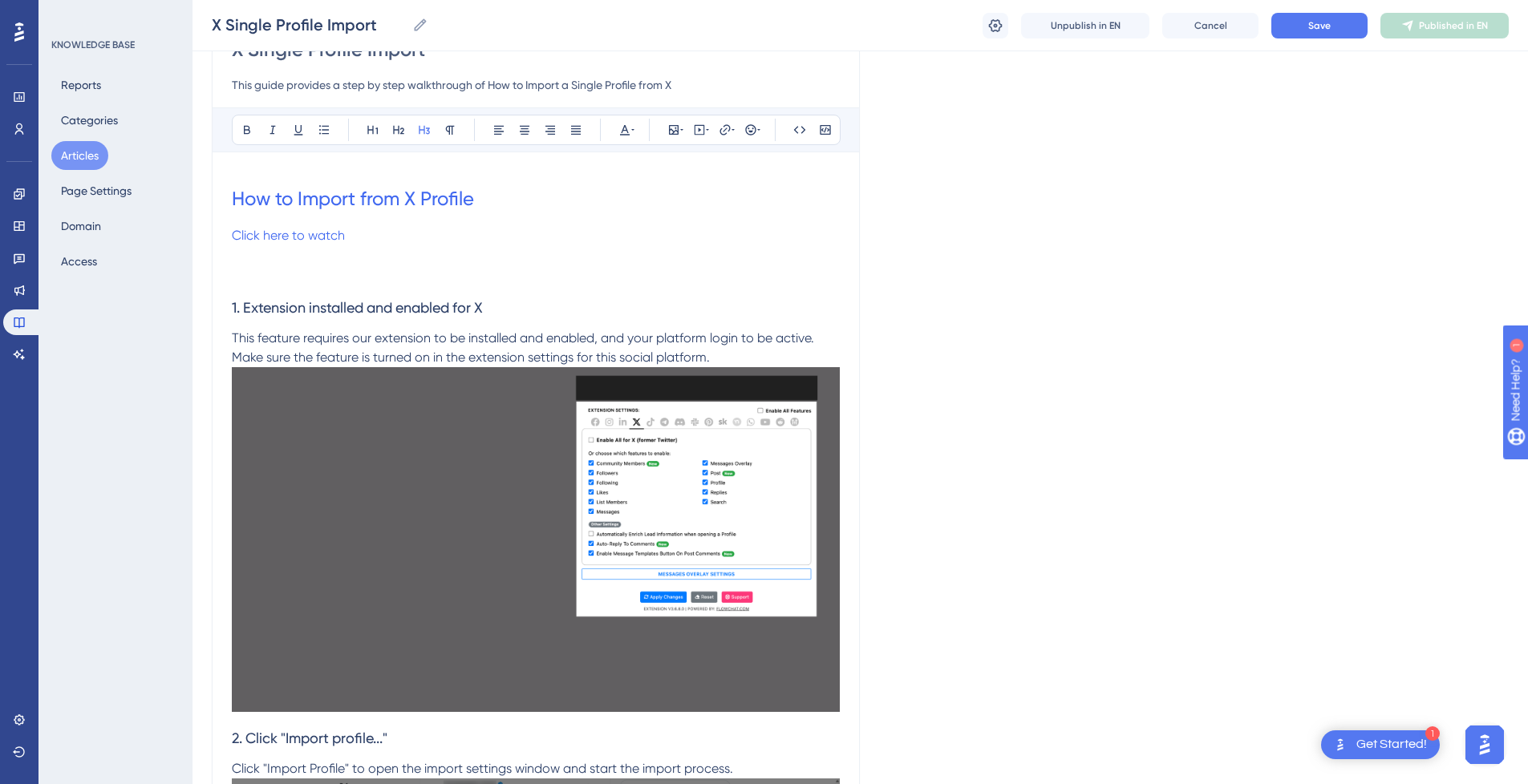
scroll to position [108, 0]
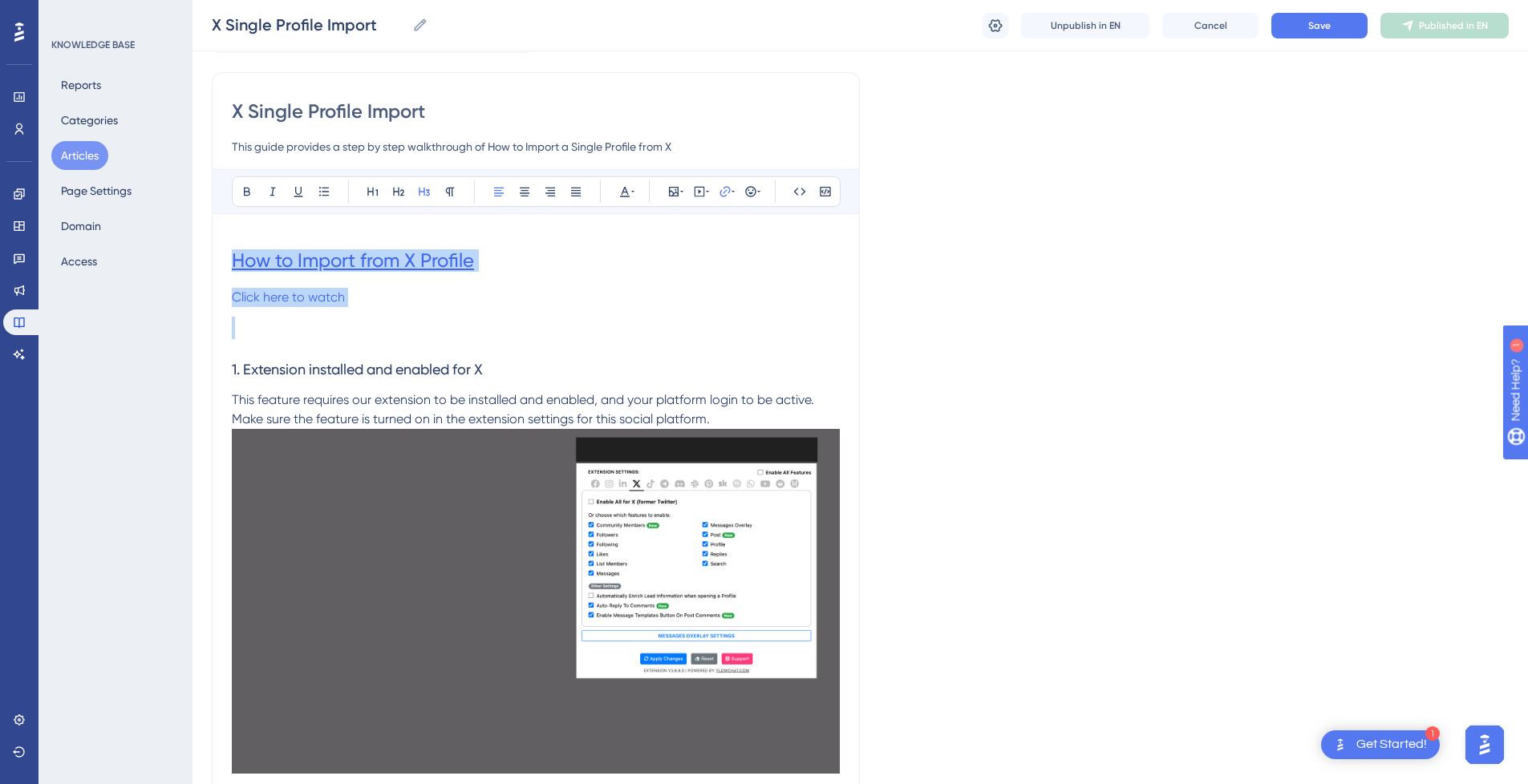
drag, startPoint x: 248, startPoint y: 283, endPoint x: 234, endPoint y: 251, distance: 34.9
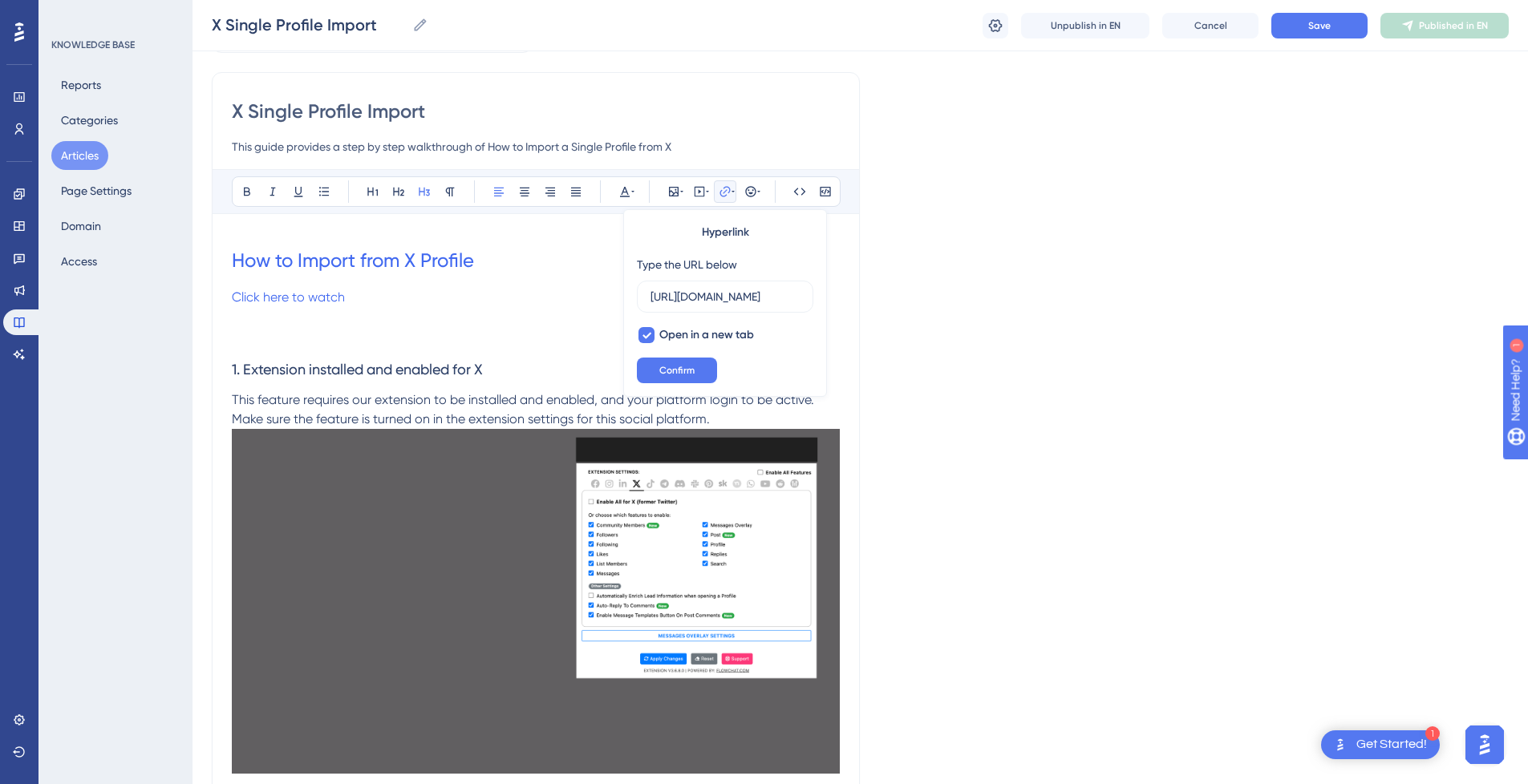
scroll to position [0, 170]
type input "[URL][DOMAIN_NAME]"
click at [412, 331] on h3 at bounding box center [535, 327] width 608 height 41
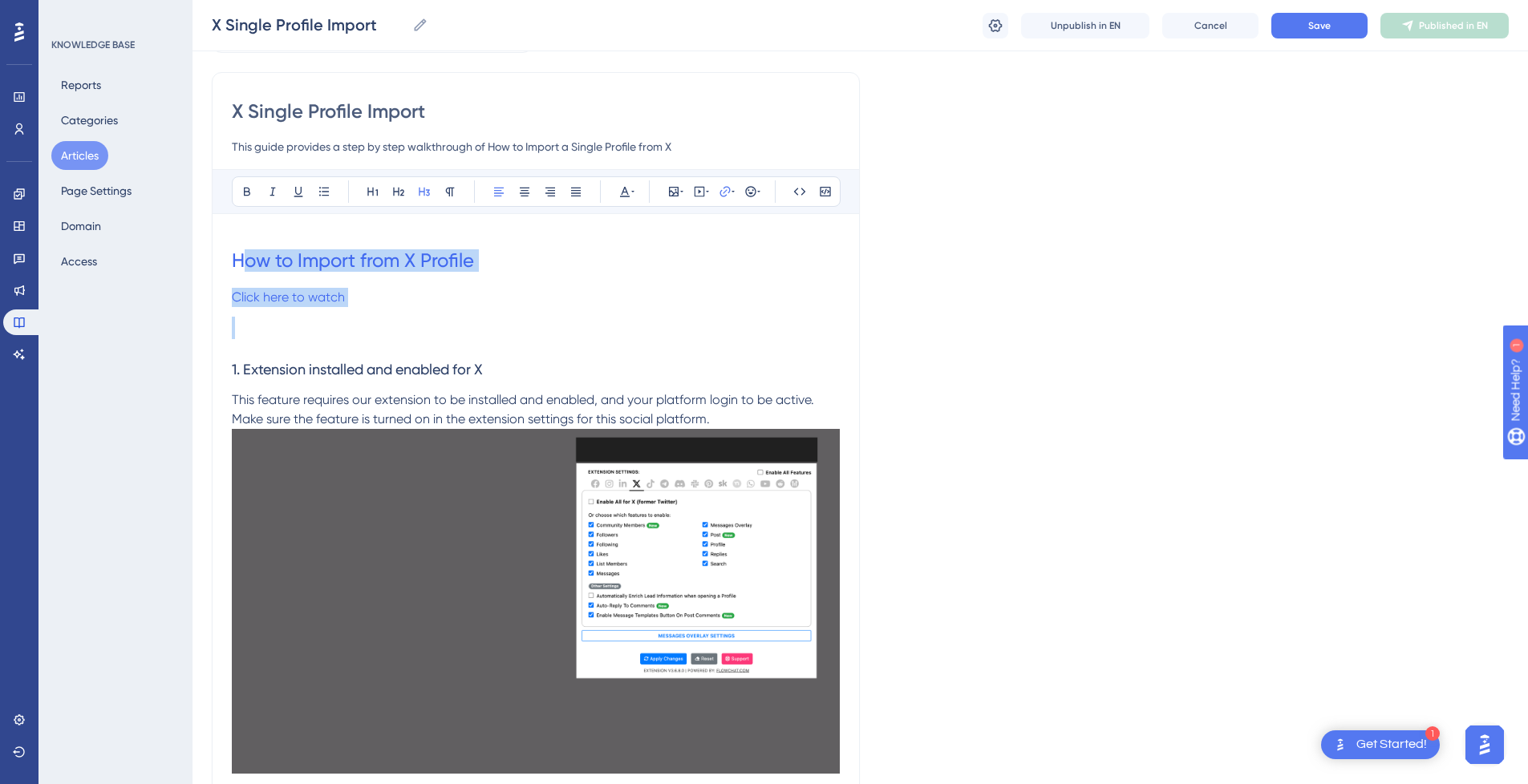
drag, startPoint x: 265, startPoint y: 334, endPoint x: 240, endPoint y: 245, distance: 92.4
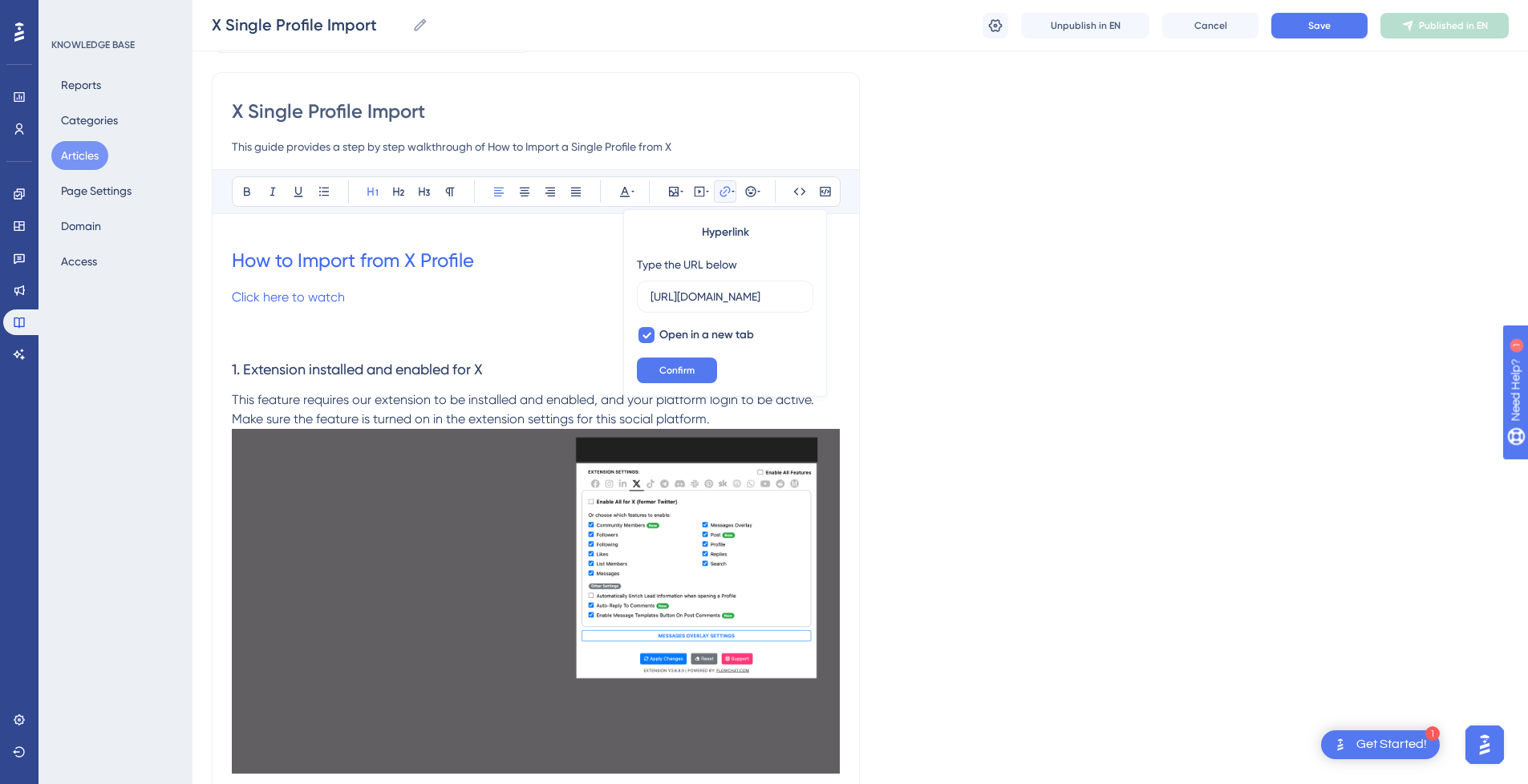
click at [239, 244] on h1 "How to Import from X Profile" at bounding box center [535, 261] width 608 height 55
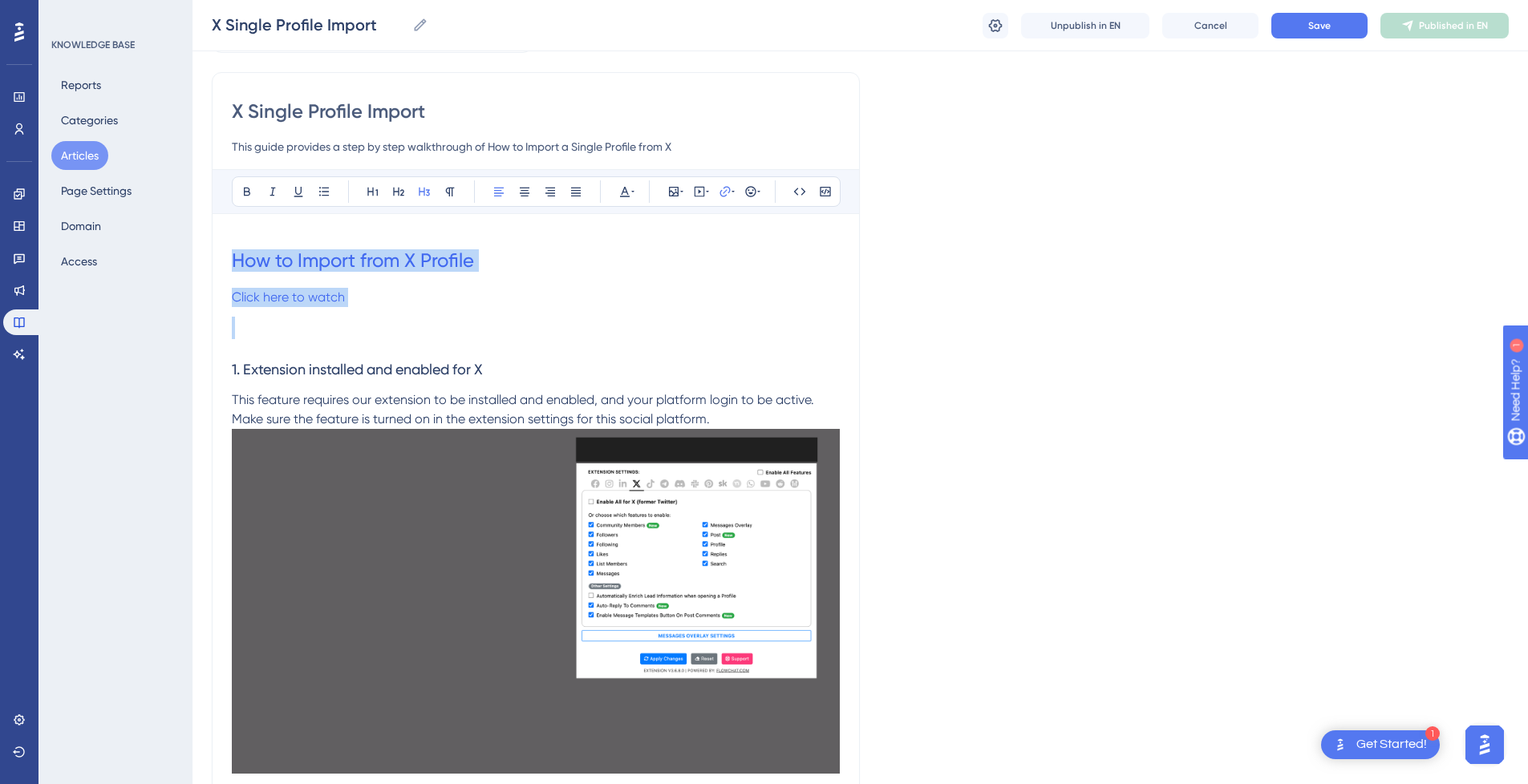
drag, startPoint x: 269, startPoint y: 340, endPoint x: 230, endPoint y: 225, distance: 121.4
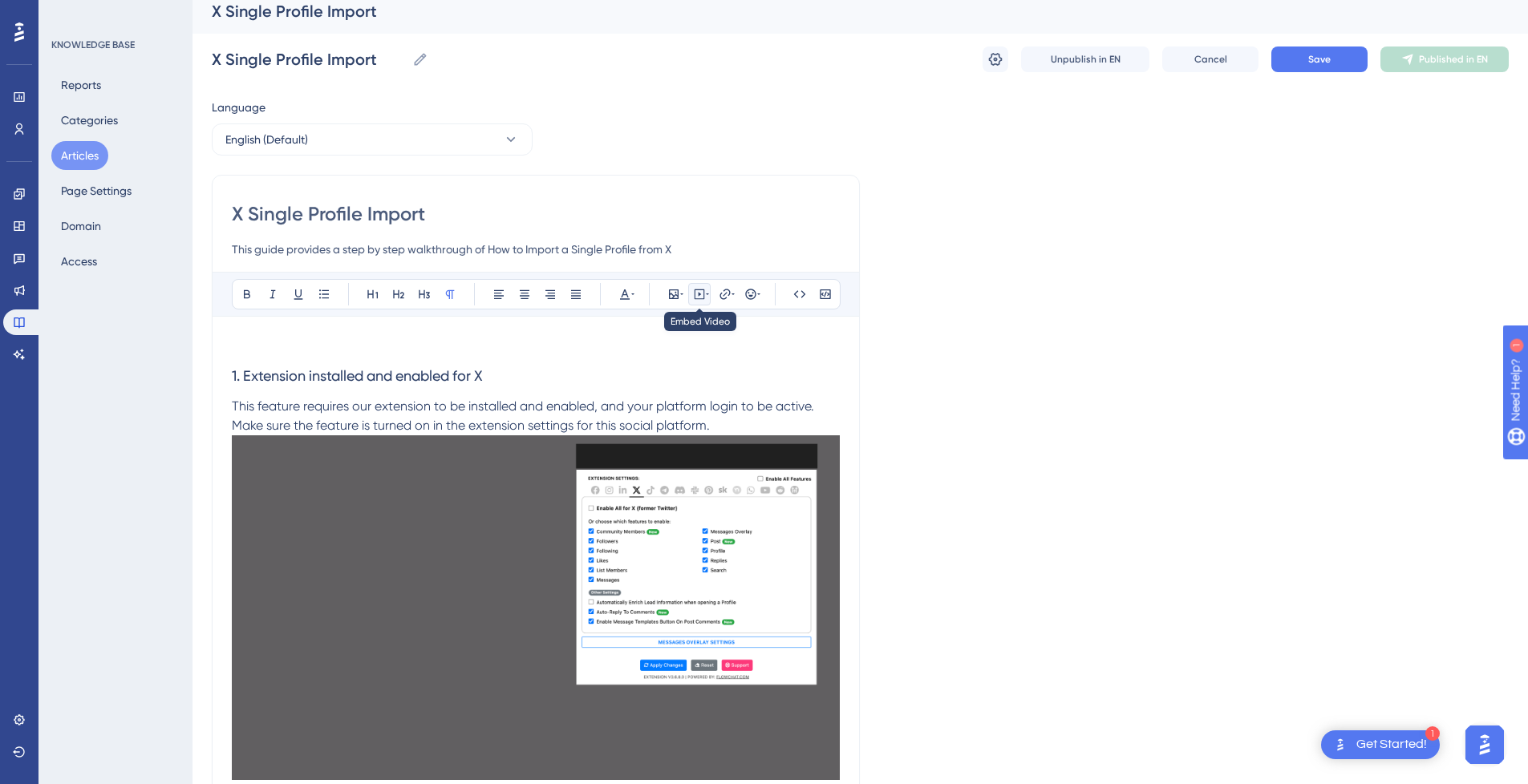
click at [692, 294] on button at bounding box center [699, 294] width 22 height 22
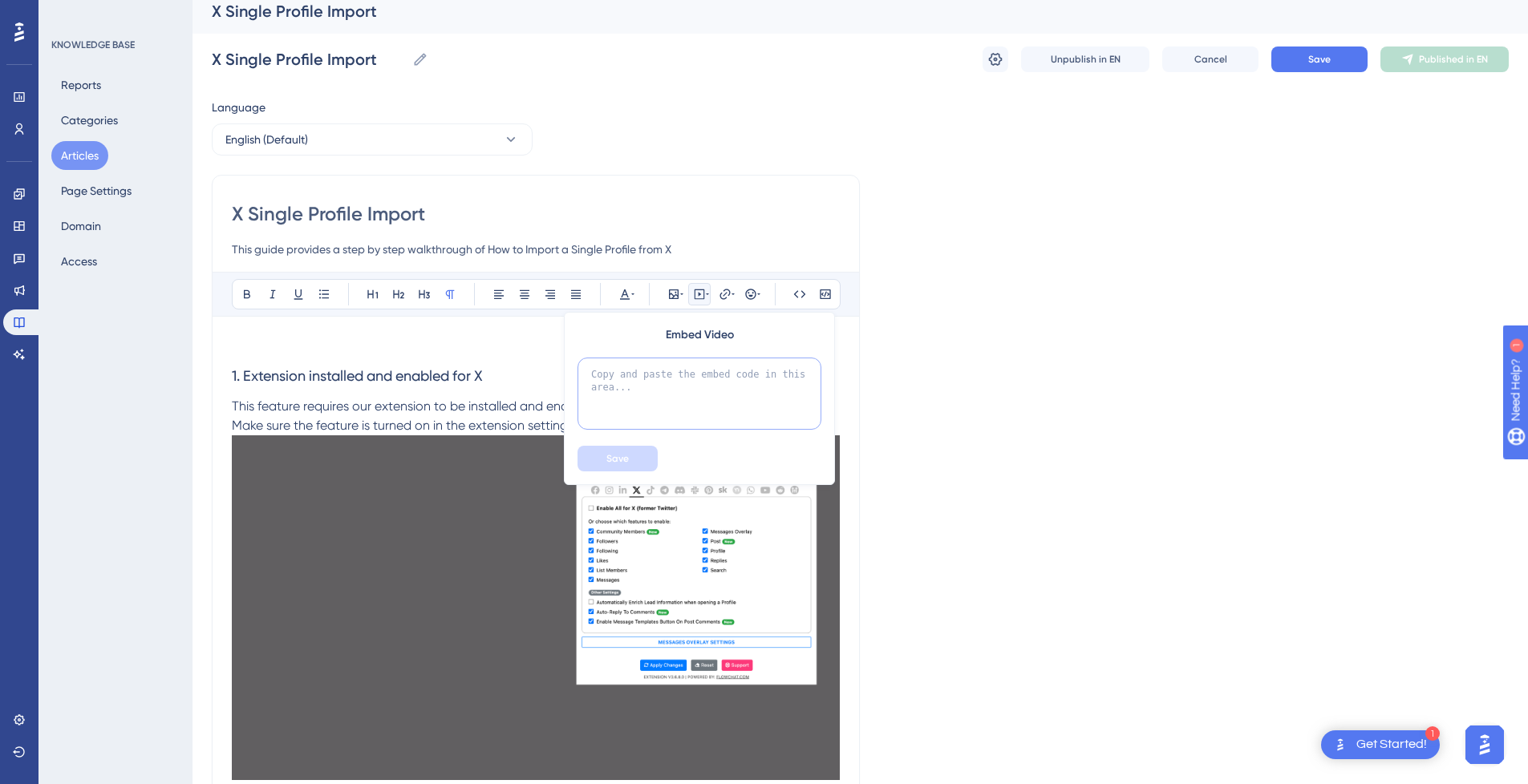
click at [669, 380] on textarea at bounding box center [699, 394] width 244 height 72
paste textarea "<div style="position:relative;padding-bottom:56.25%;"> <iframe style="width:100…"
type textarea "<div style="position:relative;padding-bottom:56.25%;"> <iframe style="width:100…"
click at [623, 460] on span "Save" at bounding box center [617, 459] width 22 height 13
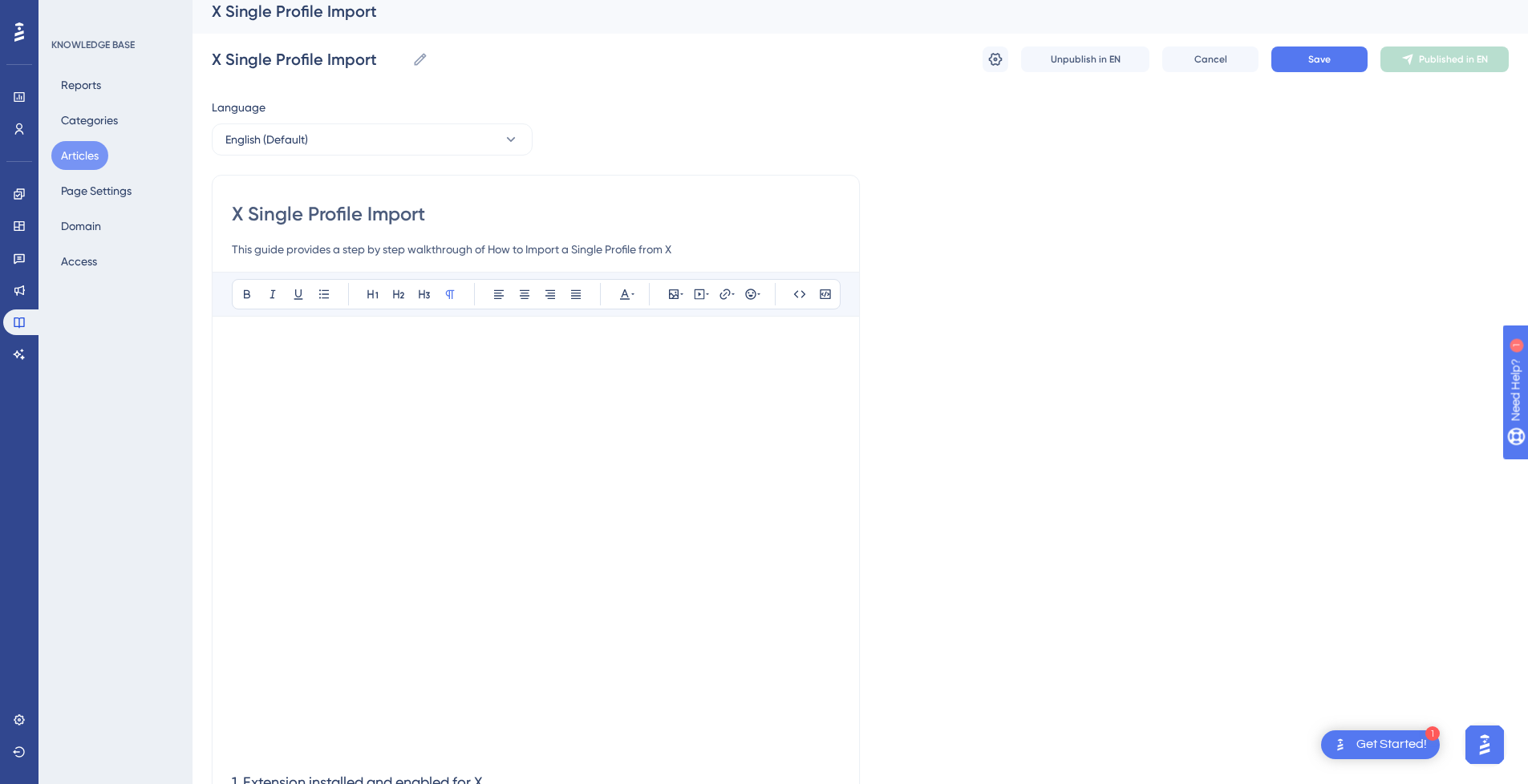
click at [333, 343] on p at bounding box center [535, 345] width 608 height 19
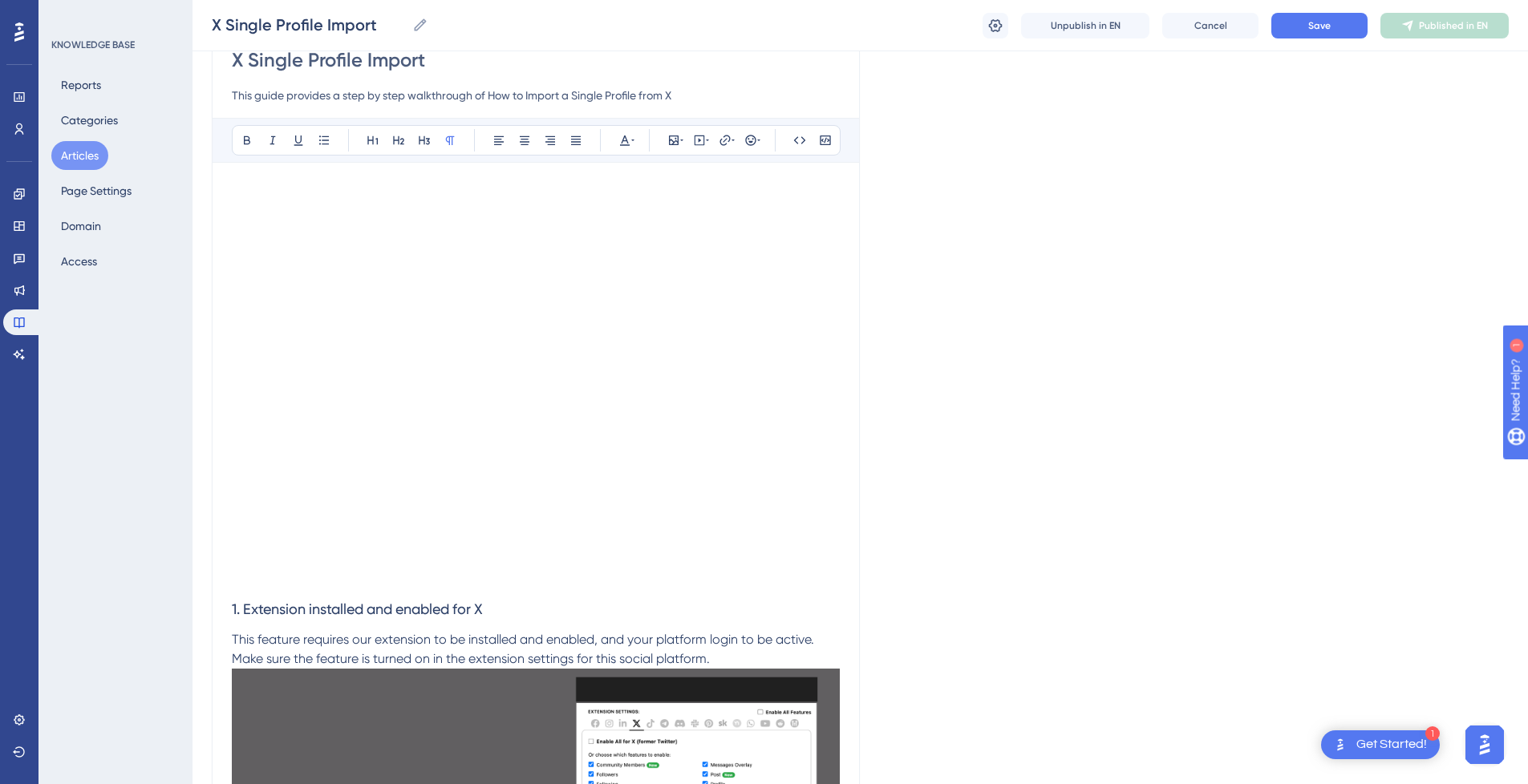
scroll to position [160, 0]
click at [284, 587] on p at bounding box center [535, 577] width 608 height 19
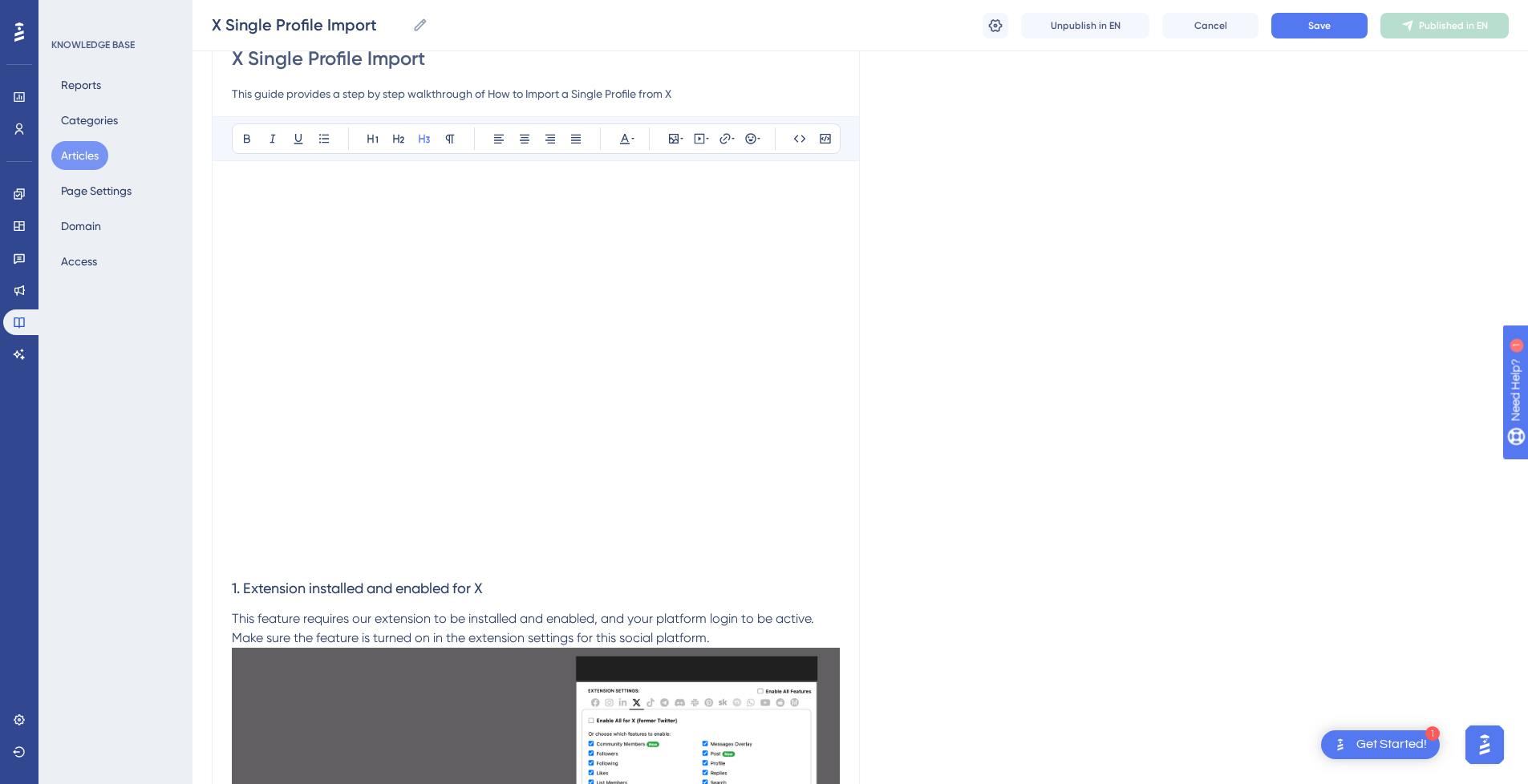
click at [1321, 40] on div "X Single Profile Import X Single Profile Import Unpublish in EN Cancel Save Pub…" at bounding box center [860, 26] width 1336 height 51
click at [1329, 34] on button "Save" at bounding box center [1320, 26] width 96 height 26
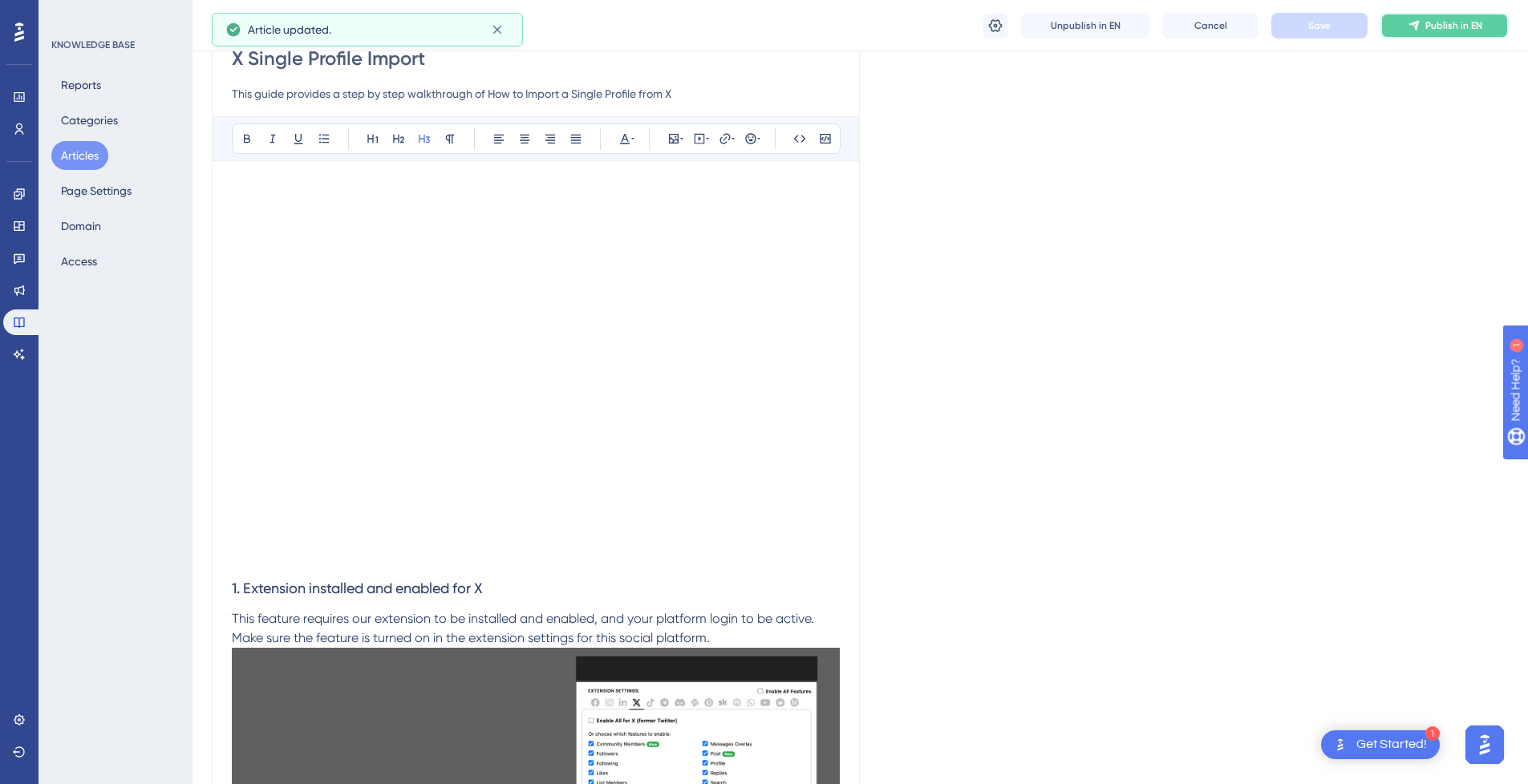
click at [1425, 17] on button "Publish in EN" at bounding box center [1444, 26] width 128 height 26
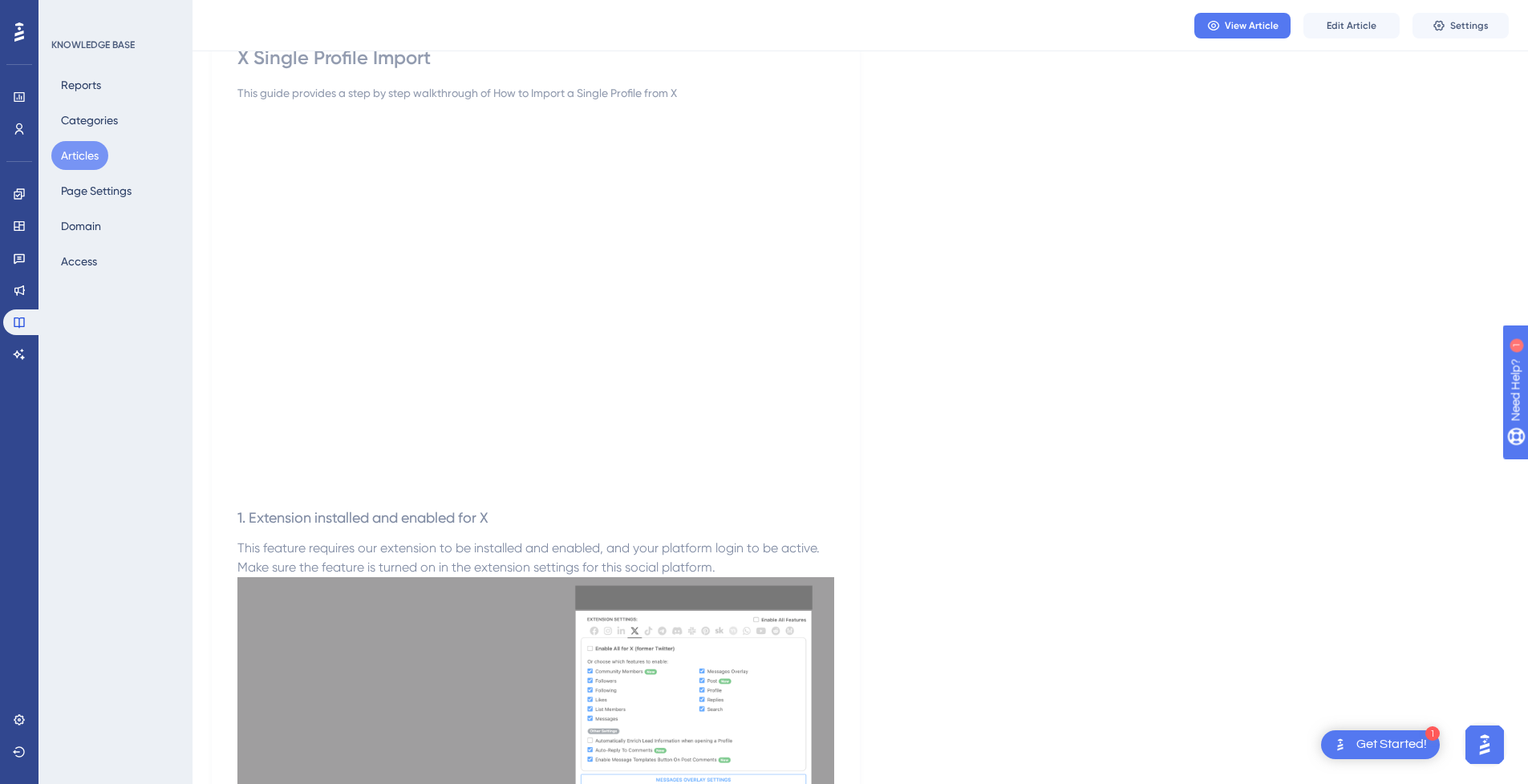
scroll to position [0, 0]
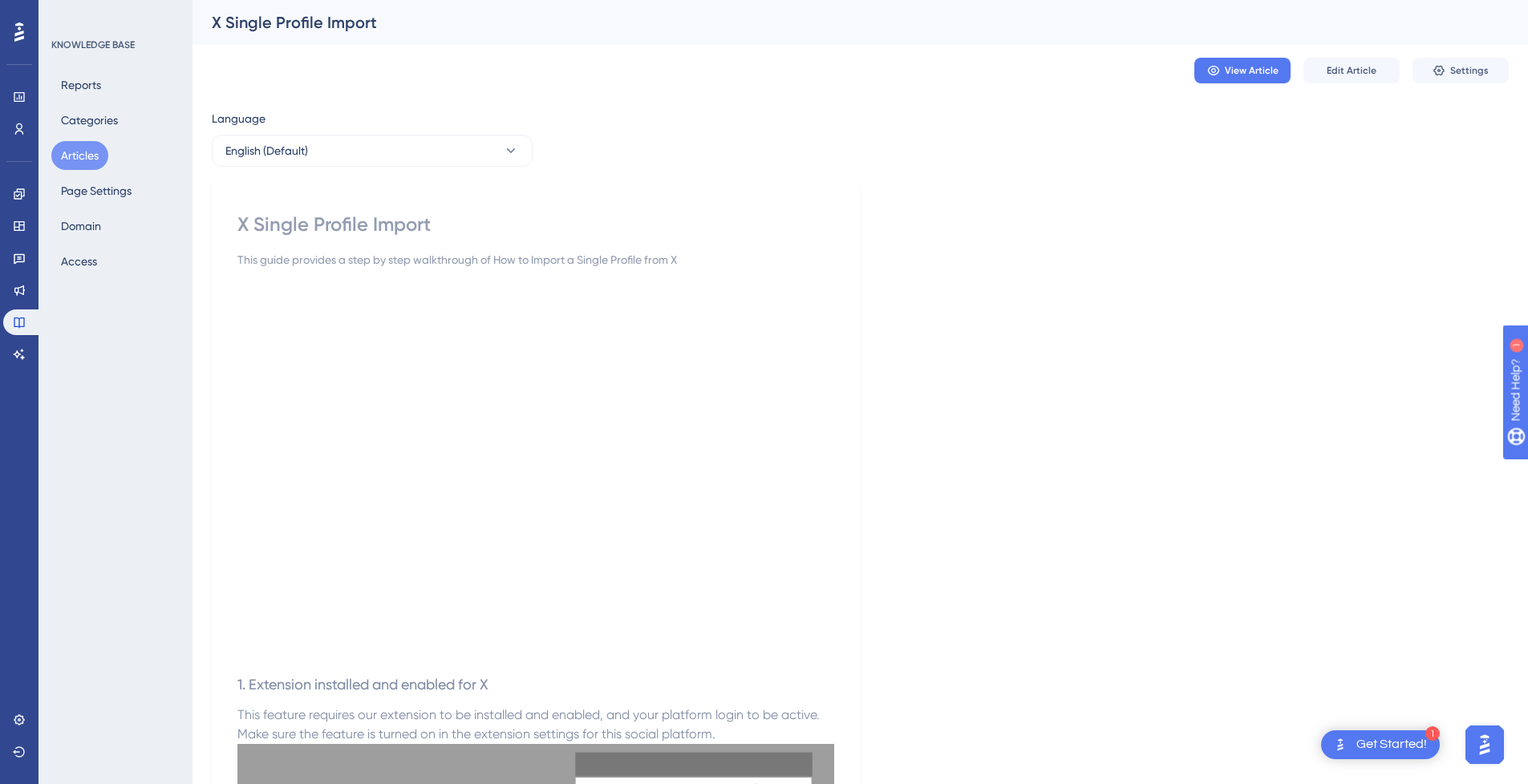
click at [95, 154] on button "Articles" at bounding box center [79, 155] width 57 height 29
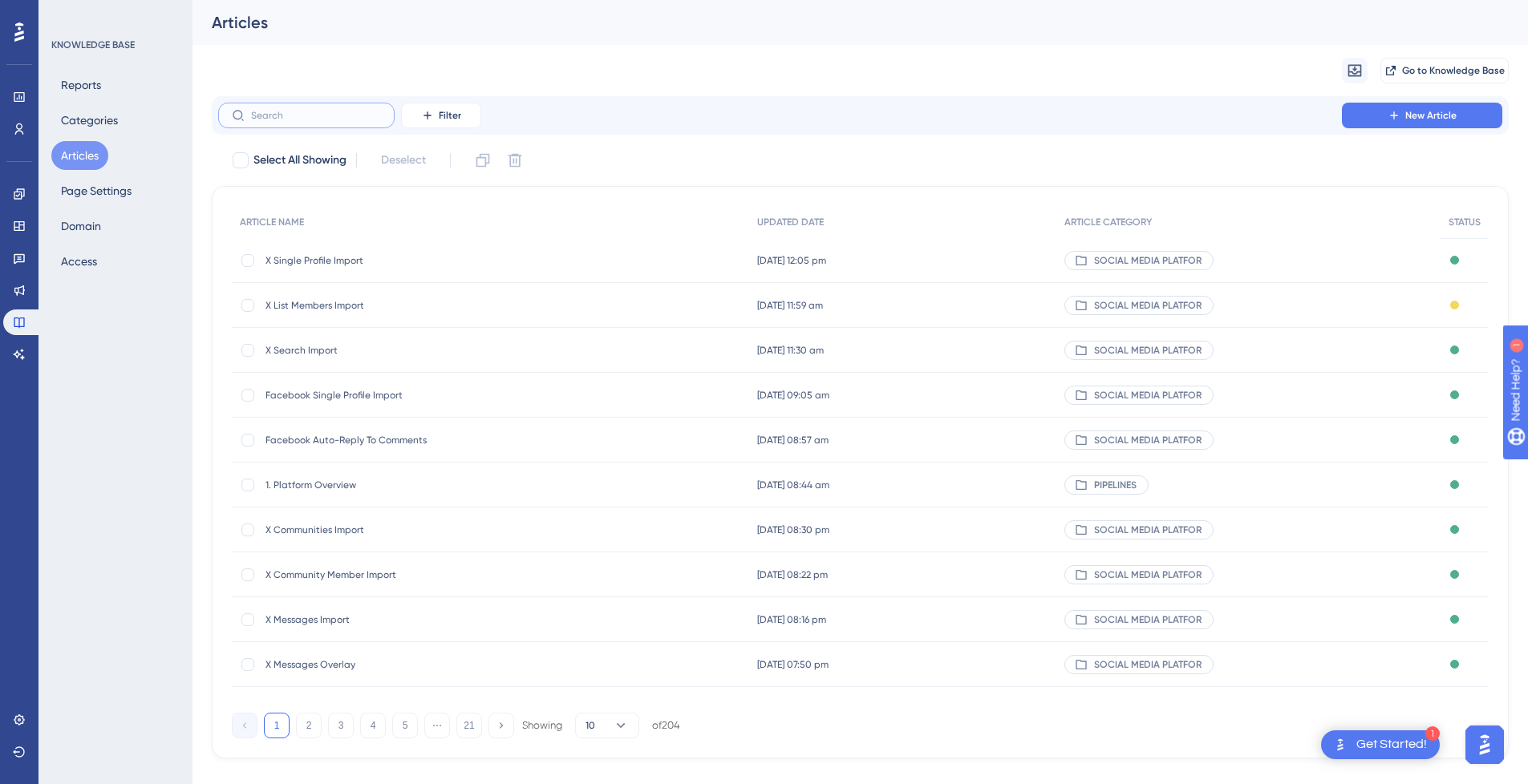
click at [295, 114] on input "text" at bounding box center [316, 116] width 130 height 12
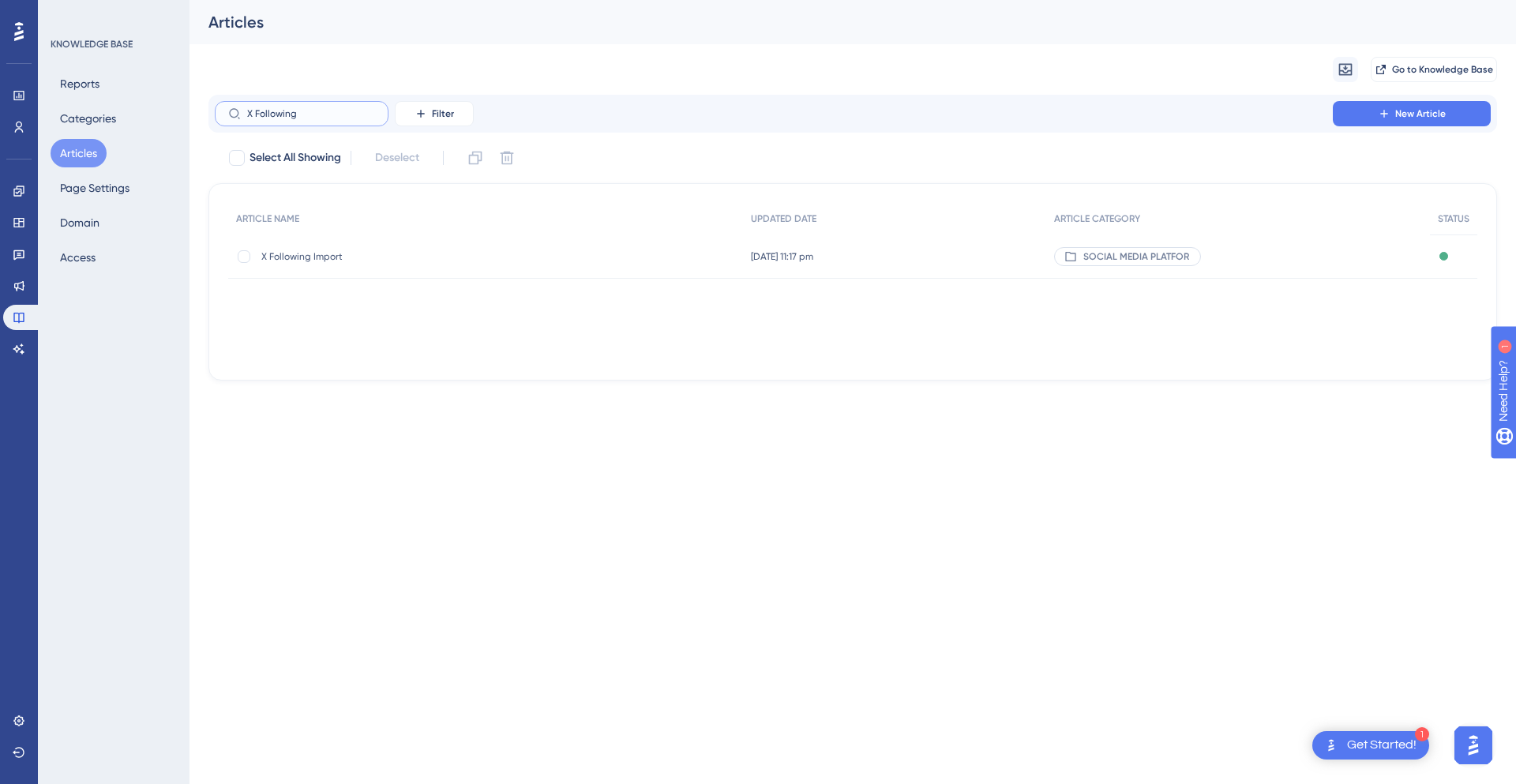
type input "X Following"
click at [438, 264] on div "X Following Import X Following Import" at bounding box center [388, 256] width 252 height 44
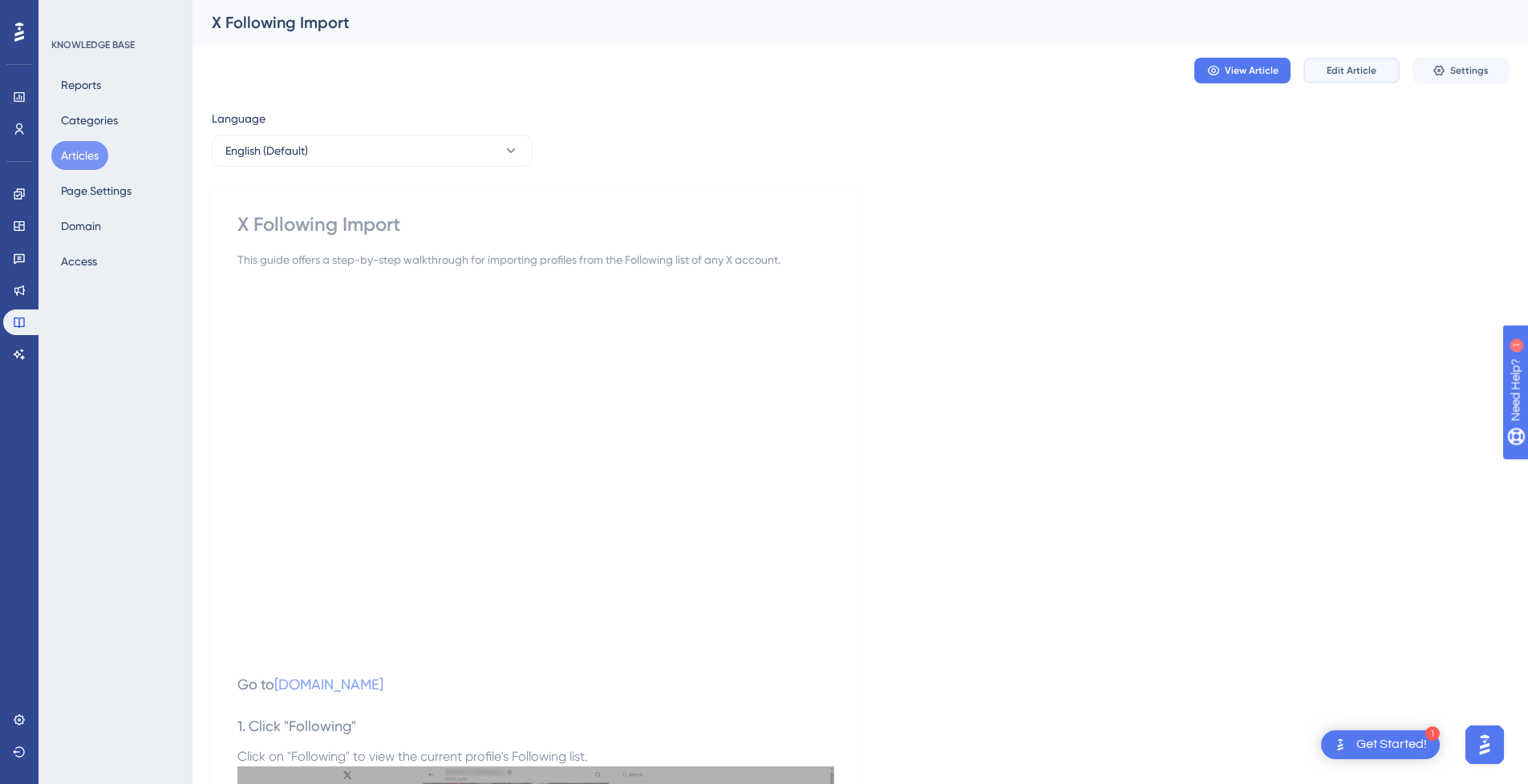
click at [1361, 70] on span "Edit Article" at bounding box center [1352, 71] width 50 height 13
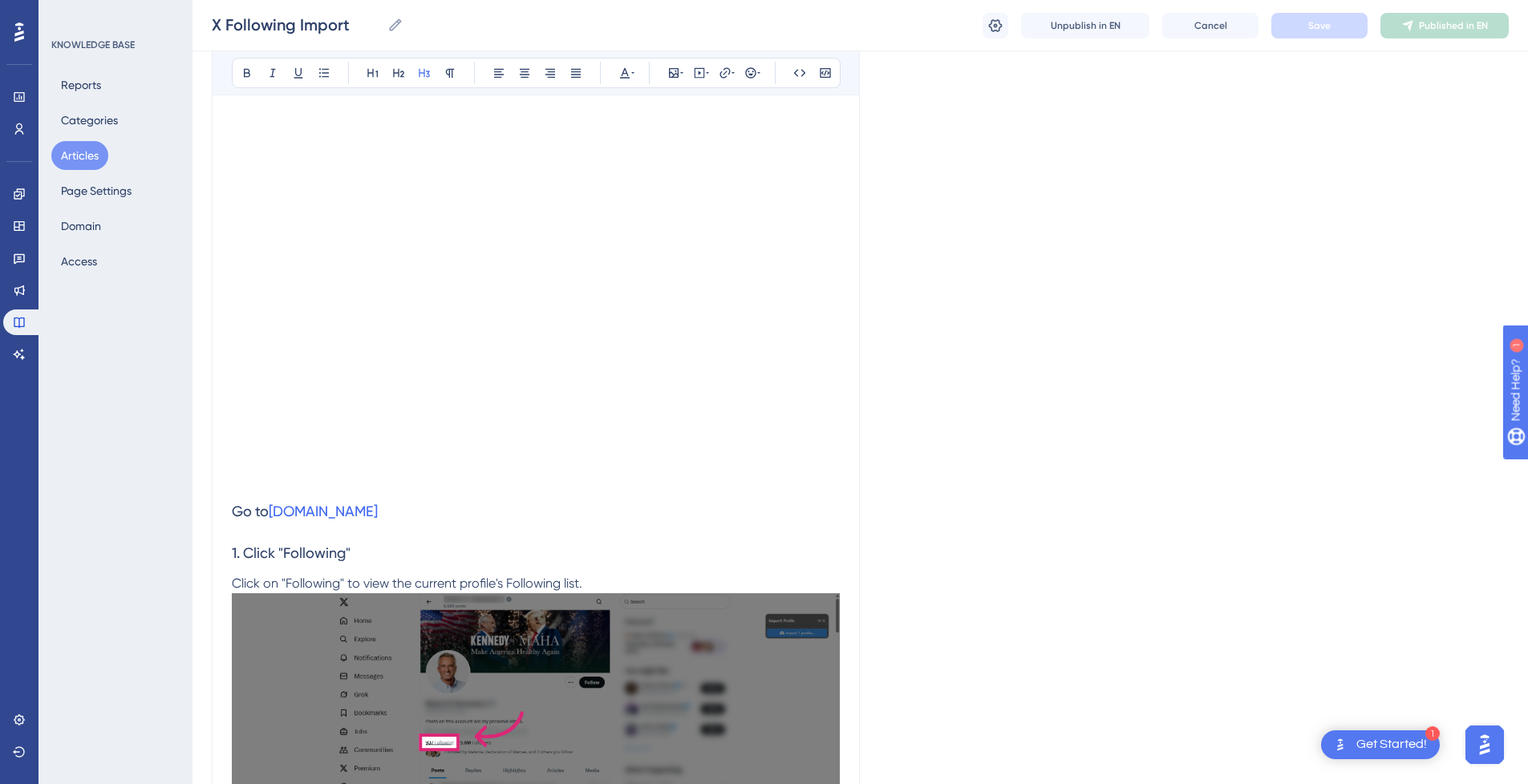
scroll to position [241, 0]
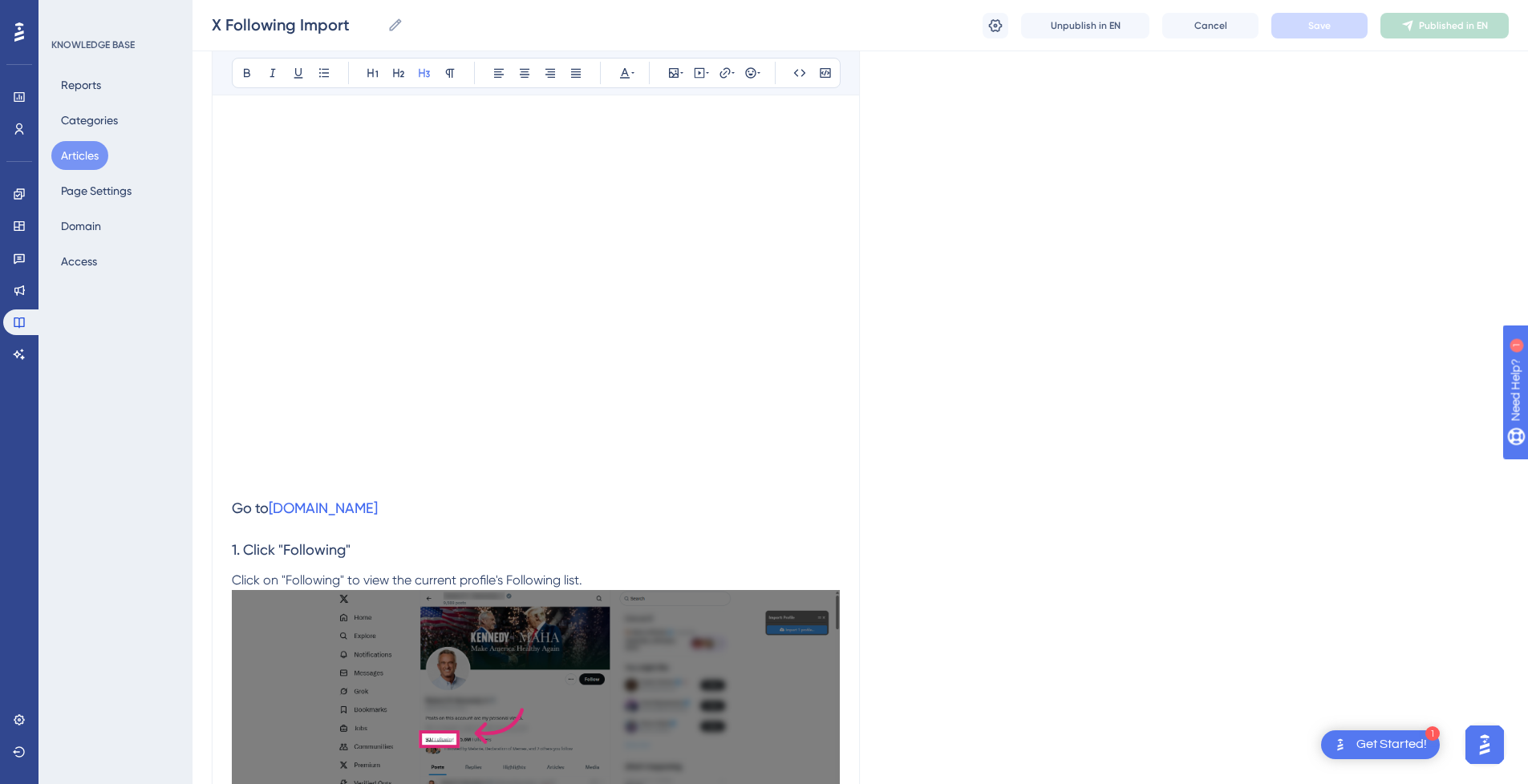
click at [431, 533] on h3 "1. Click "Following"" at bounding box center [535, 550] width 608 height 41
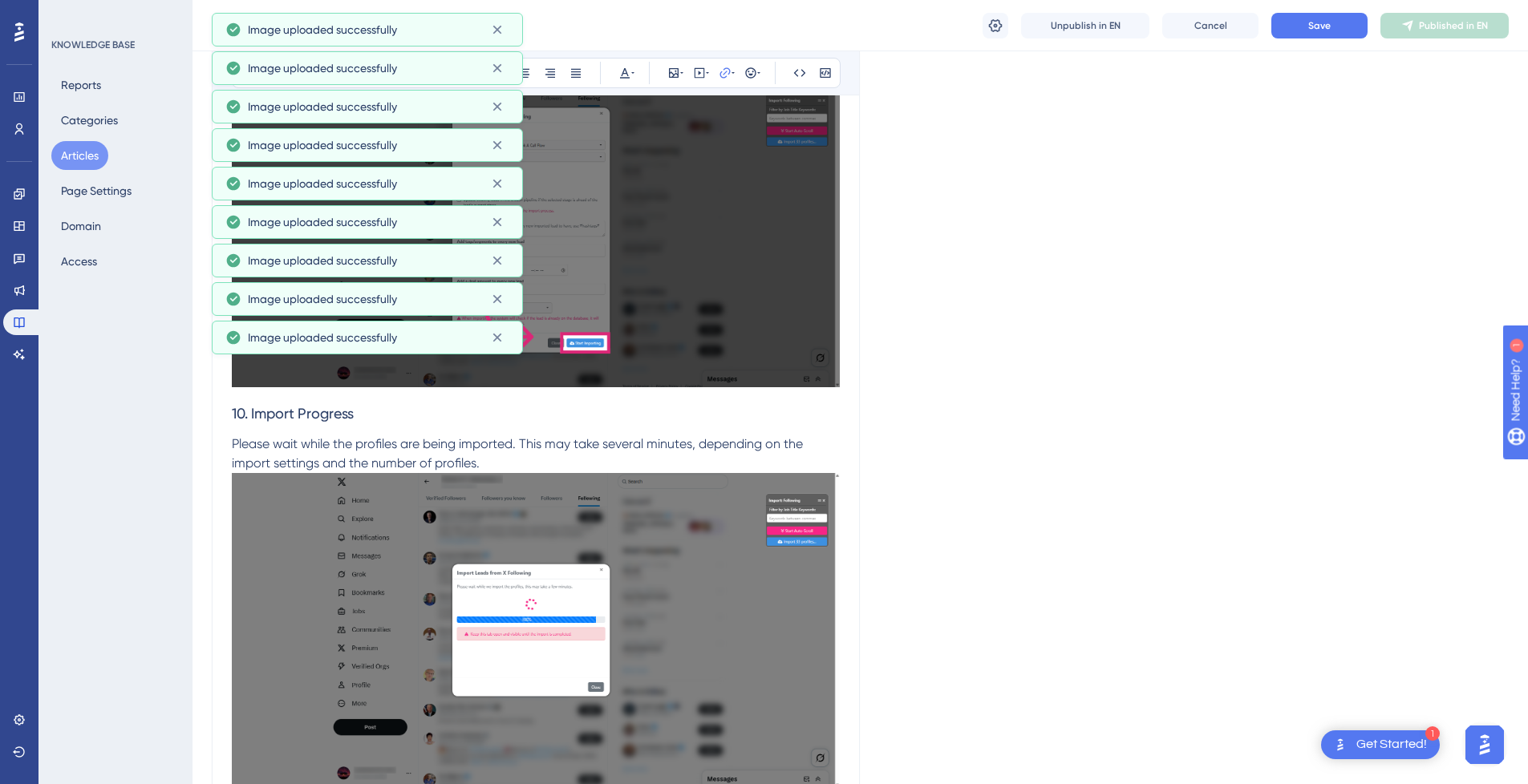
scroll to position [4559, 0]
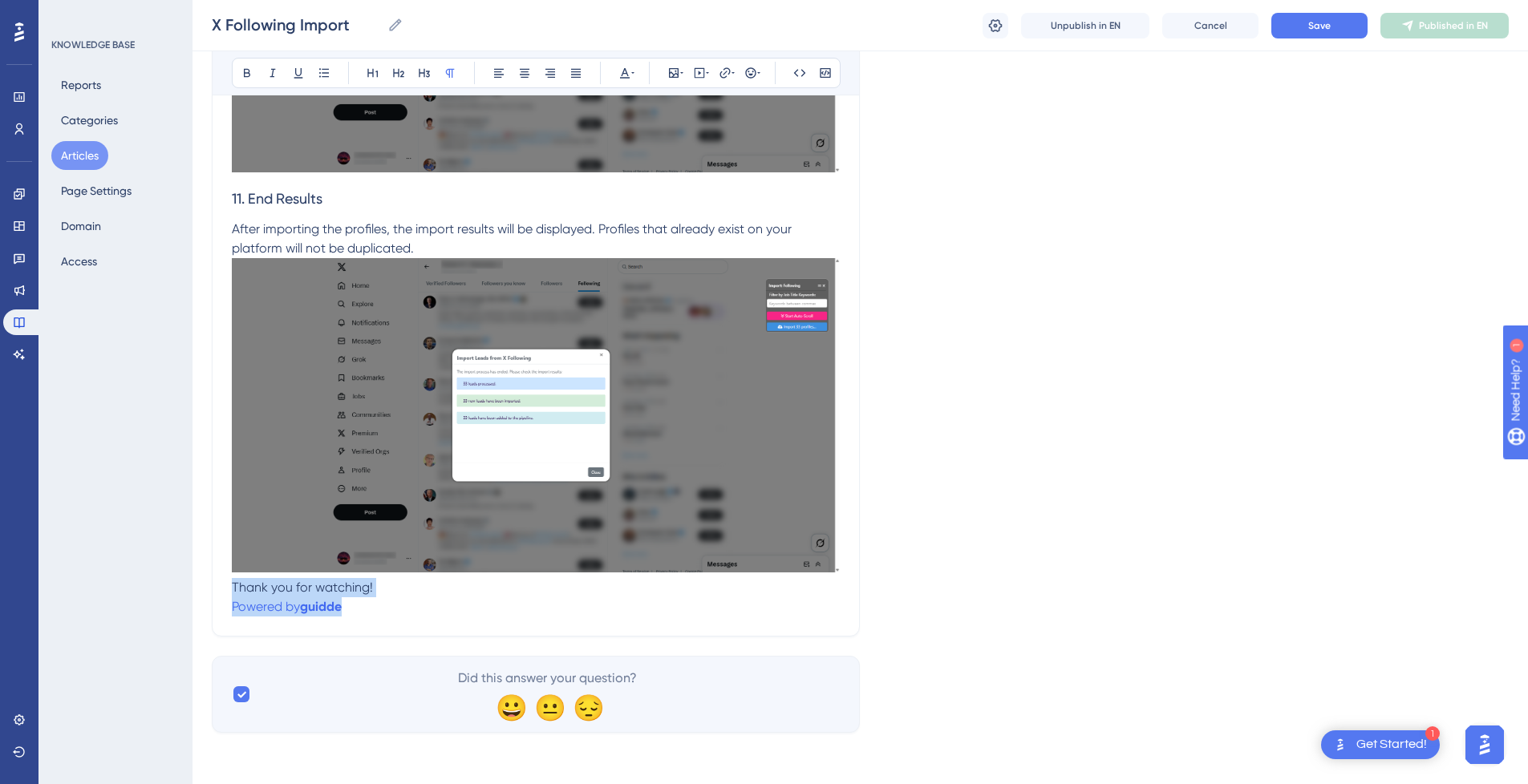
drag, startPoint x: 362, startPoint y: 612, endPoint x: 234, endPoint y: 592, distance: 129.6
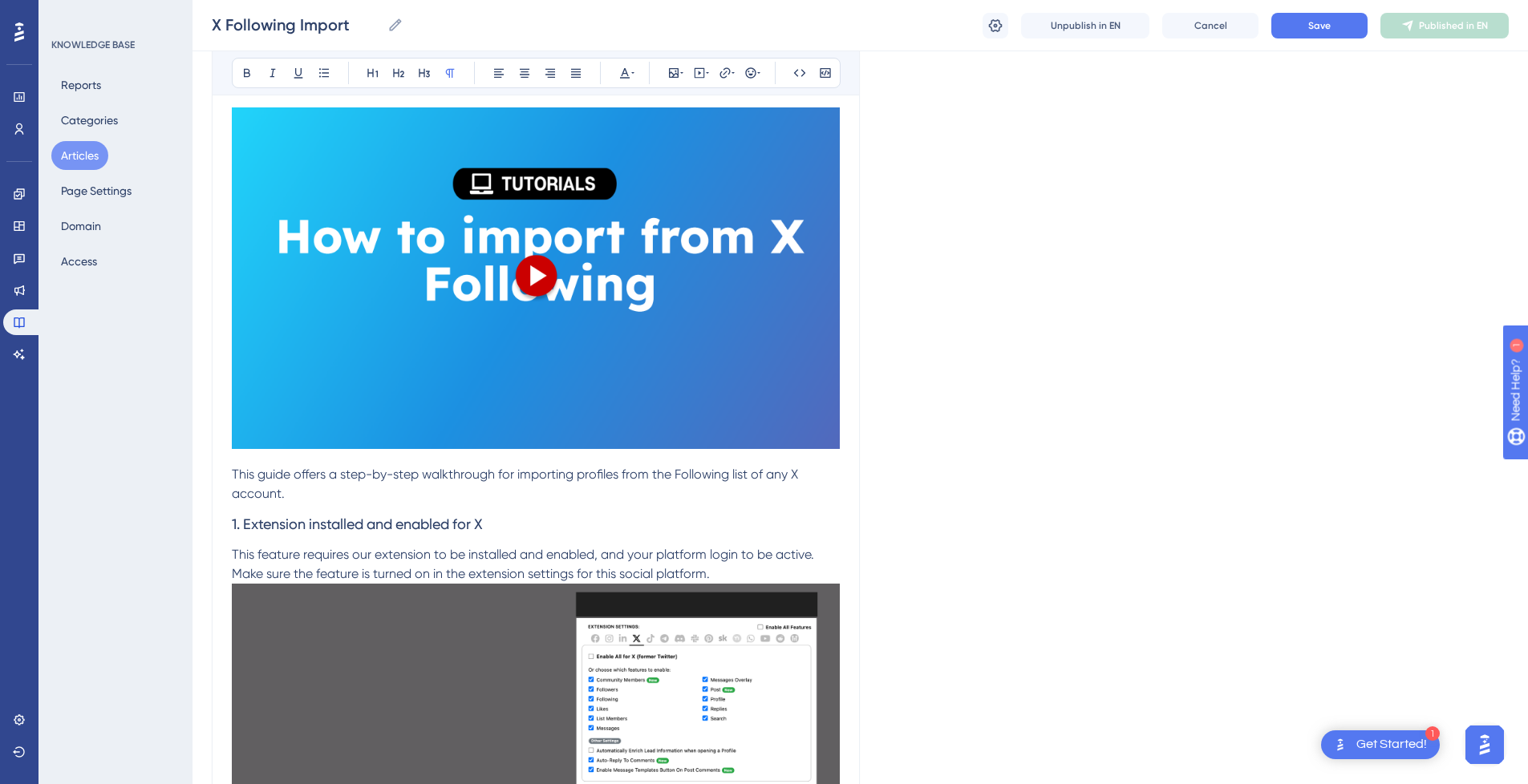
scroll to position [321, 0]
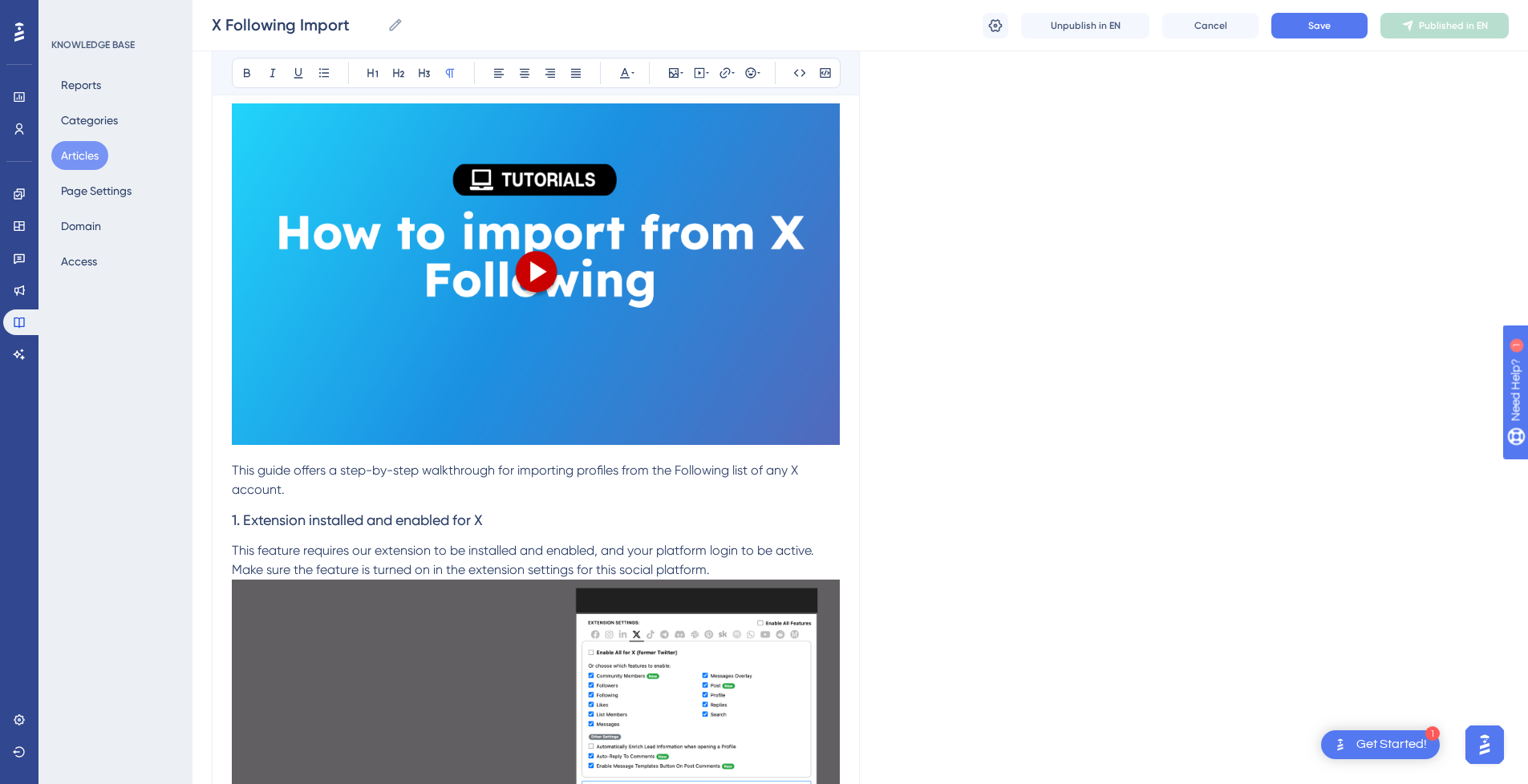
click at [369, 495] on p "This guide offers a step-by-step walkthrough for importing profiles from the Fo…" at bounding box center [535, 480] width 608 height 39
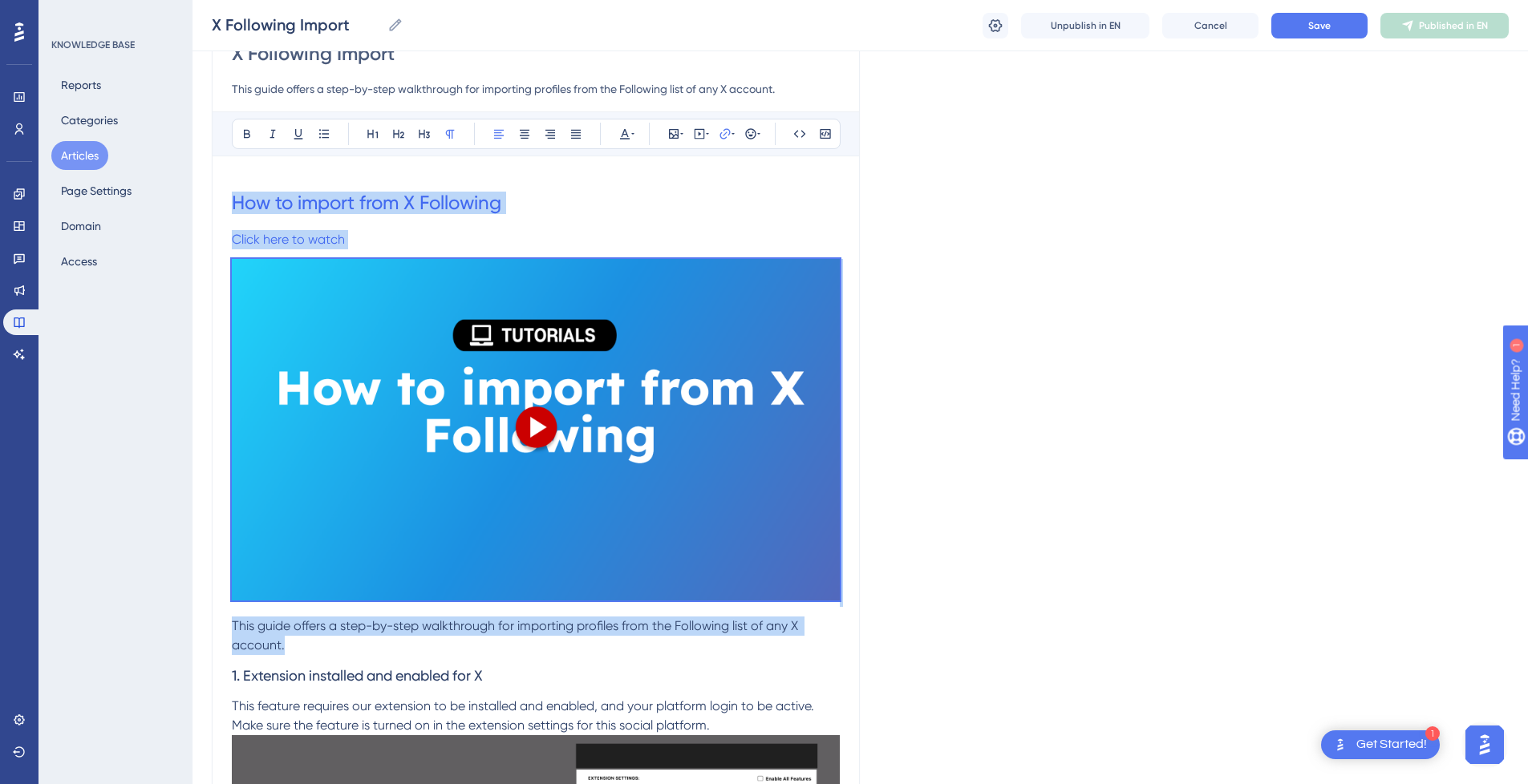
scroll to position [0, 0]
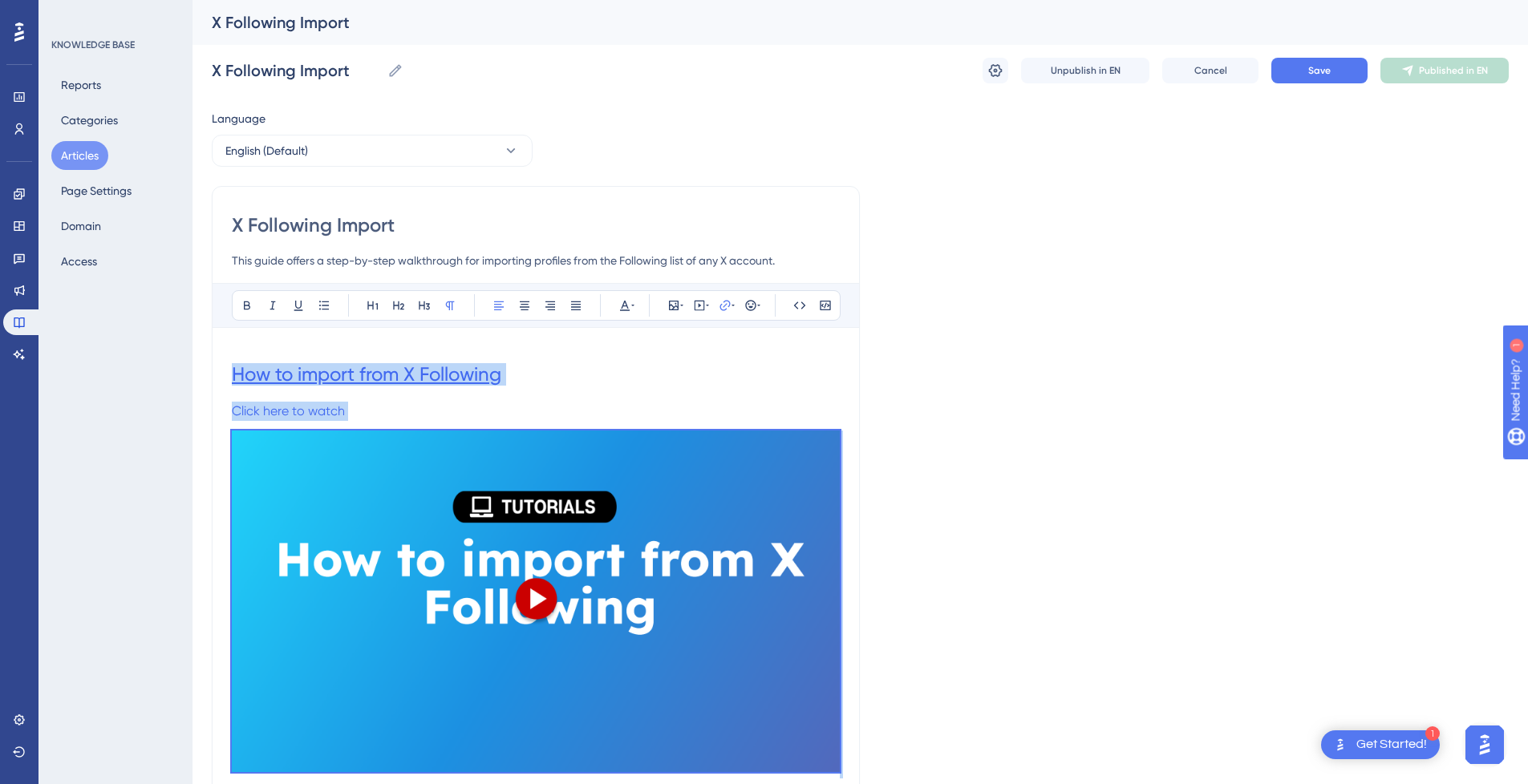
drag, startPoint x: 325, startPoint y: 491, endPoint x: 236, endPoint y: 372, distance: 148.6
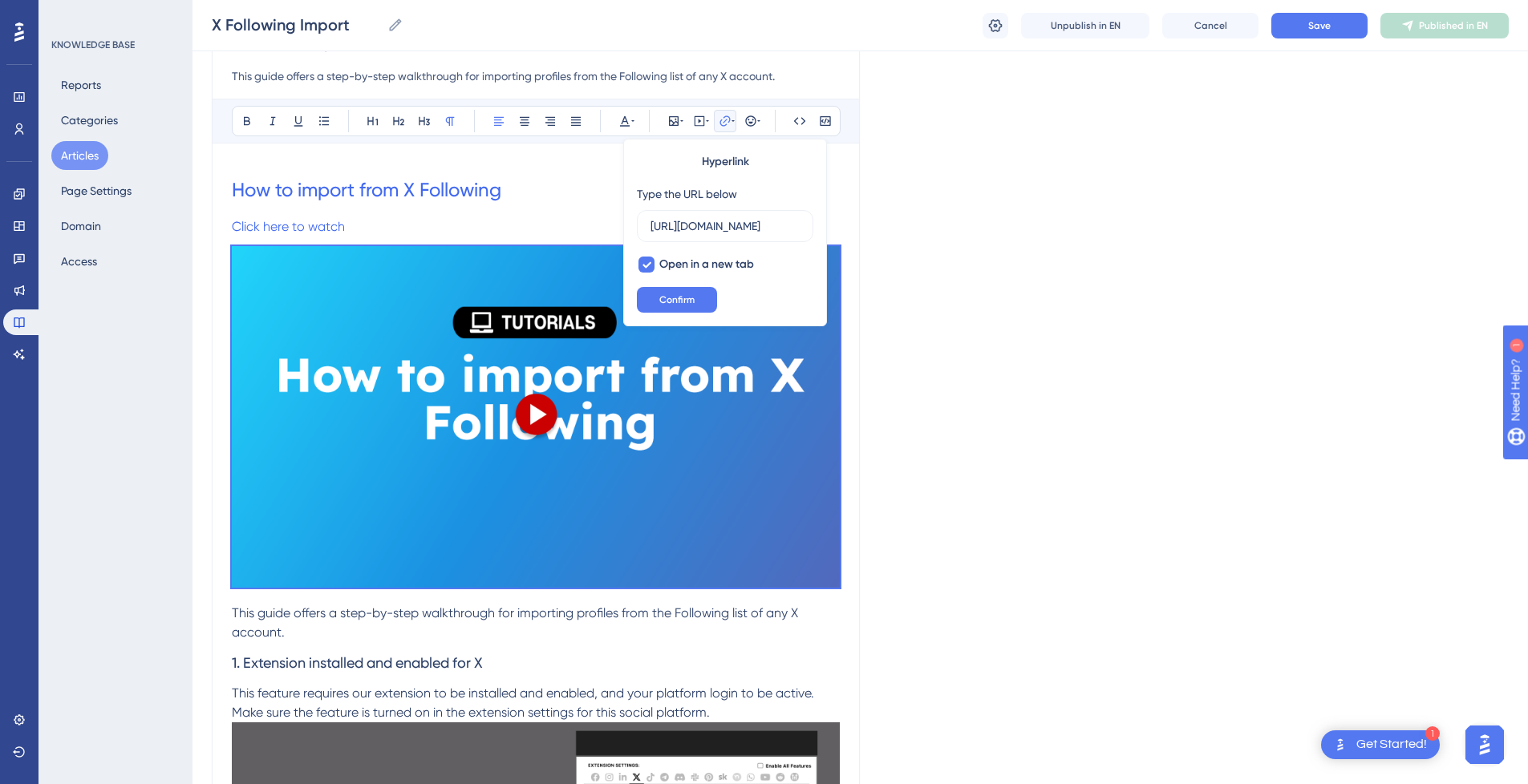
scroll to position [321, 0]
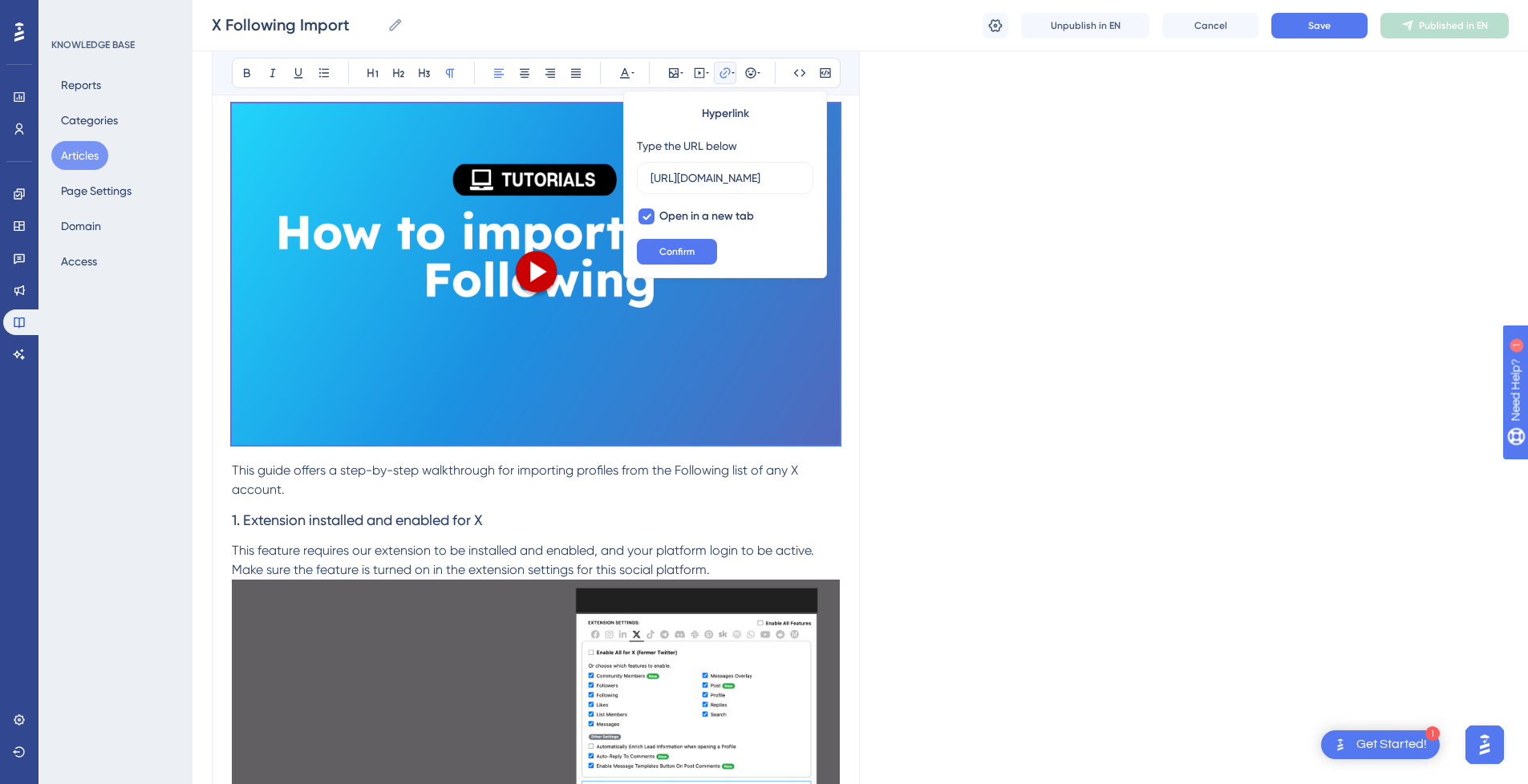
type input "[URL][DOMAIN_NAME]"
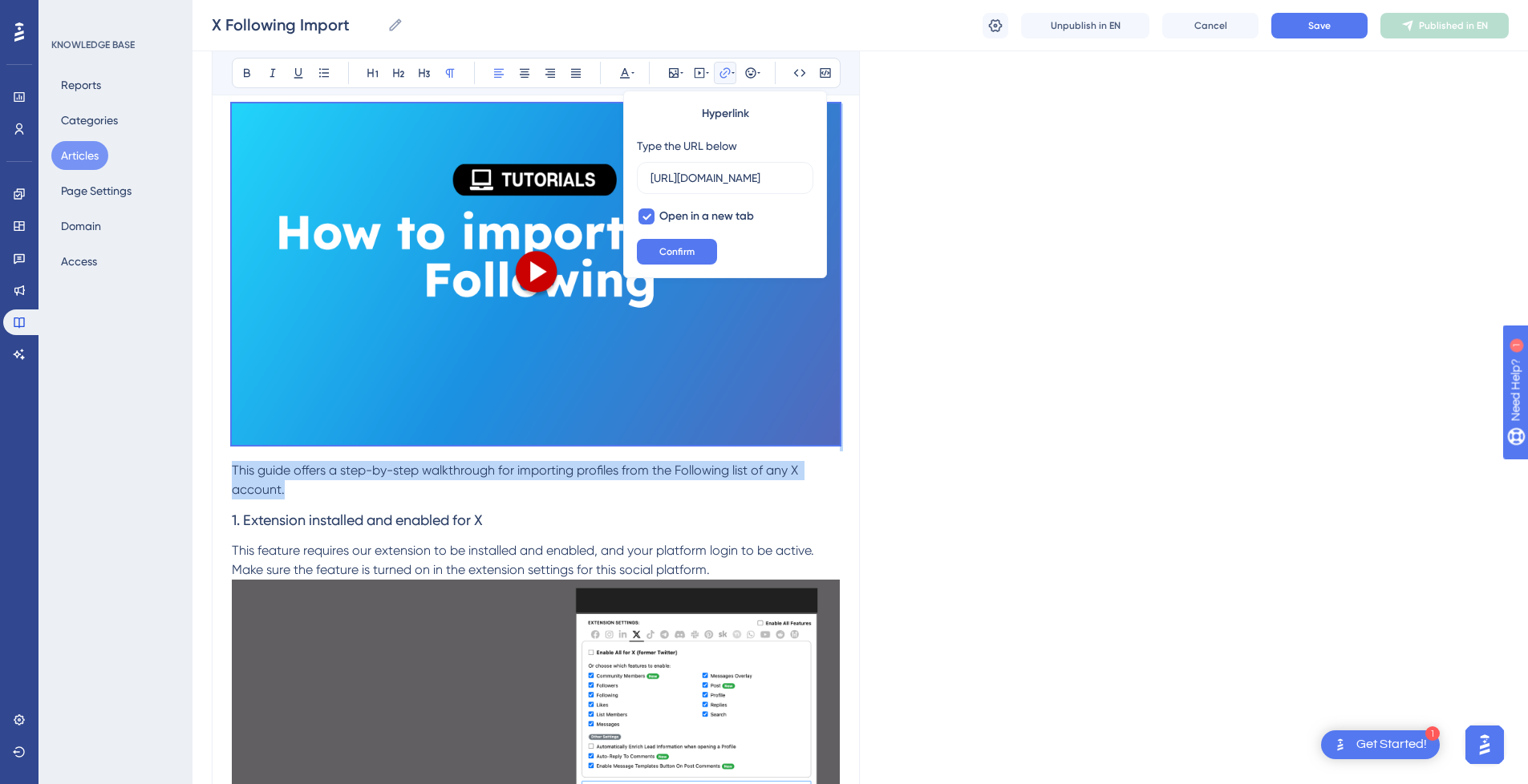
scroll to position [0, 0]
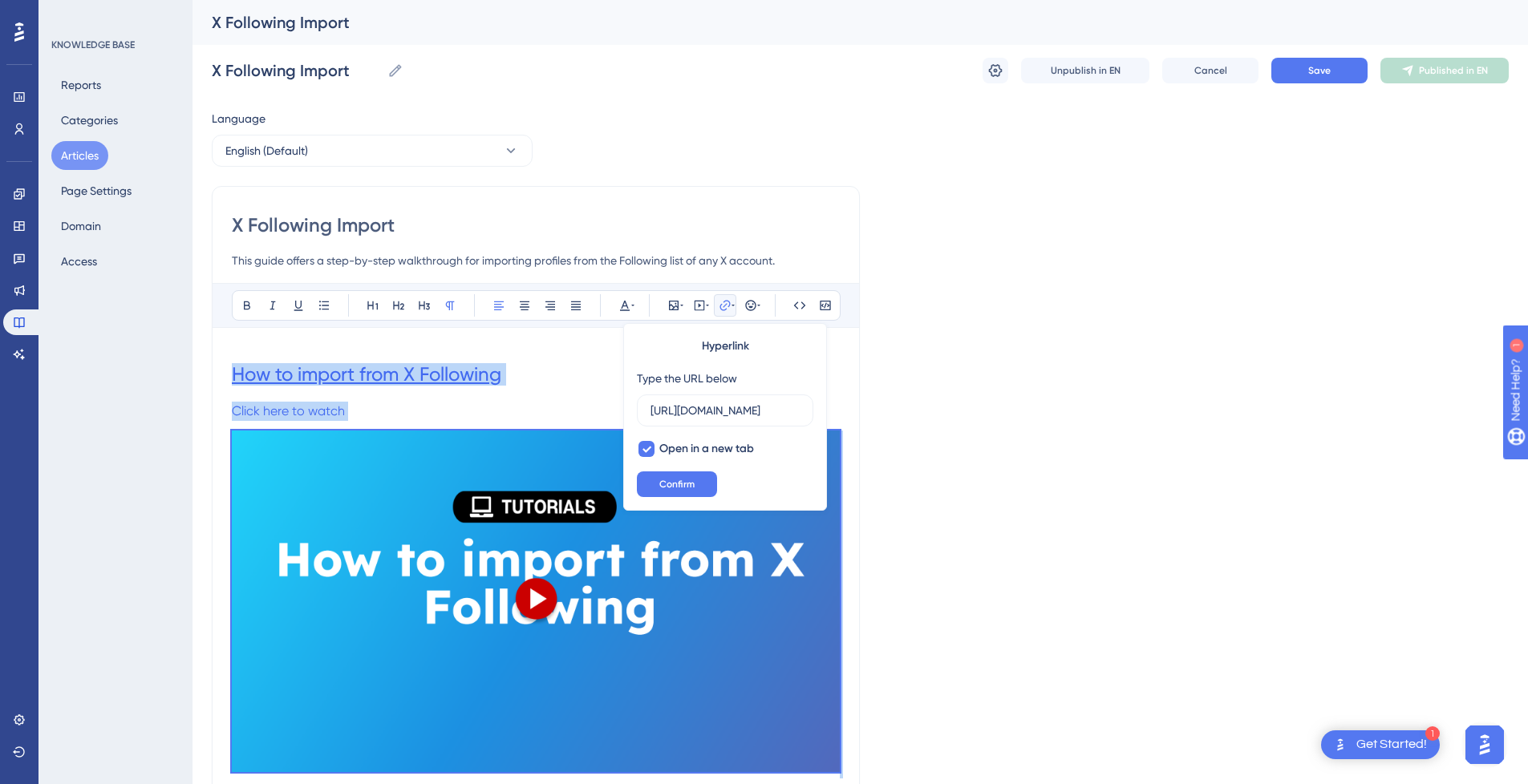
drag, startPoint x: 303, startPoint y: 494, endPoint x: 232, endPoint y: 368, distance: 144.6
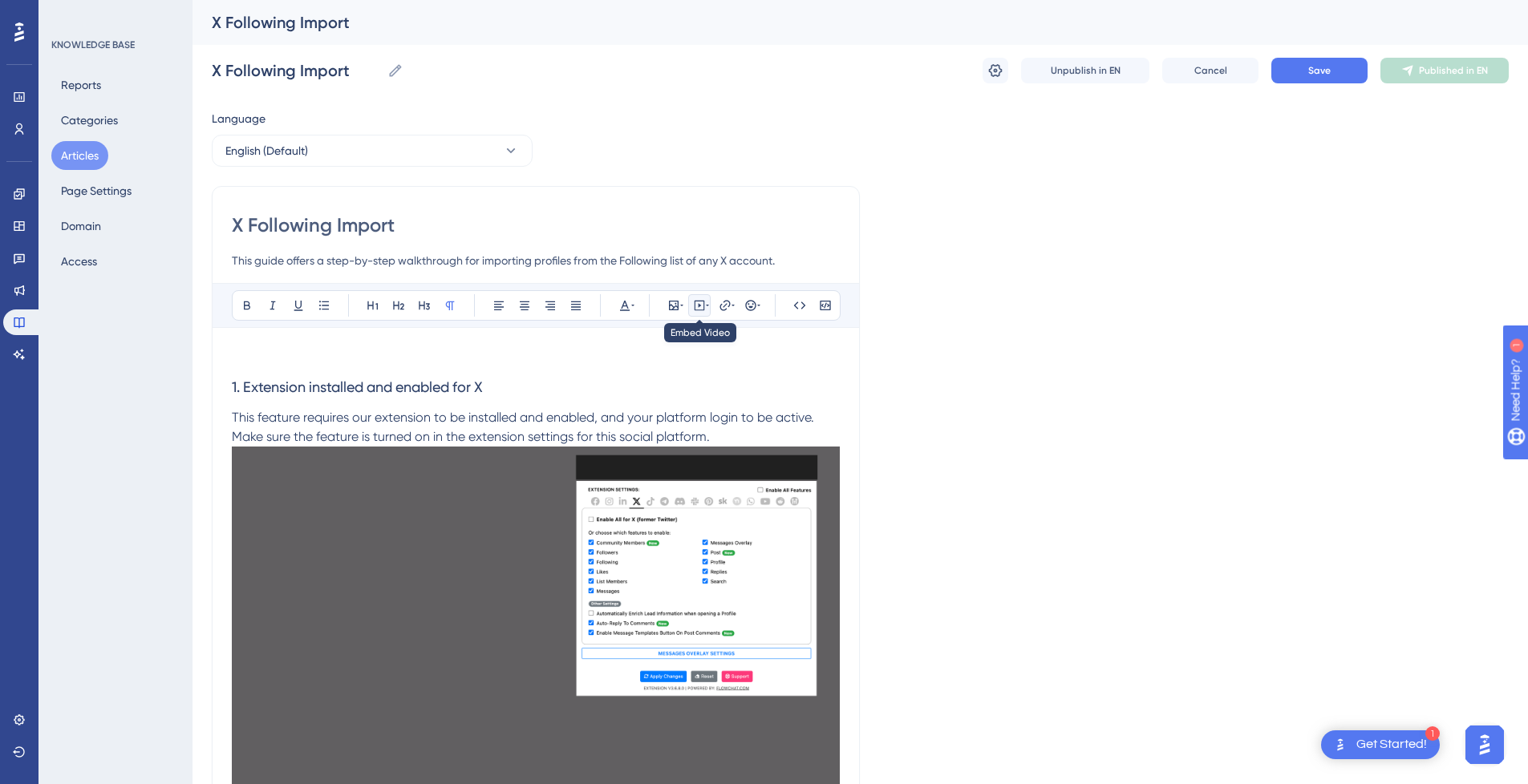
click at [697, 312] on button at bounding box center [699, 305] width 22 height 22
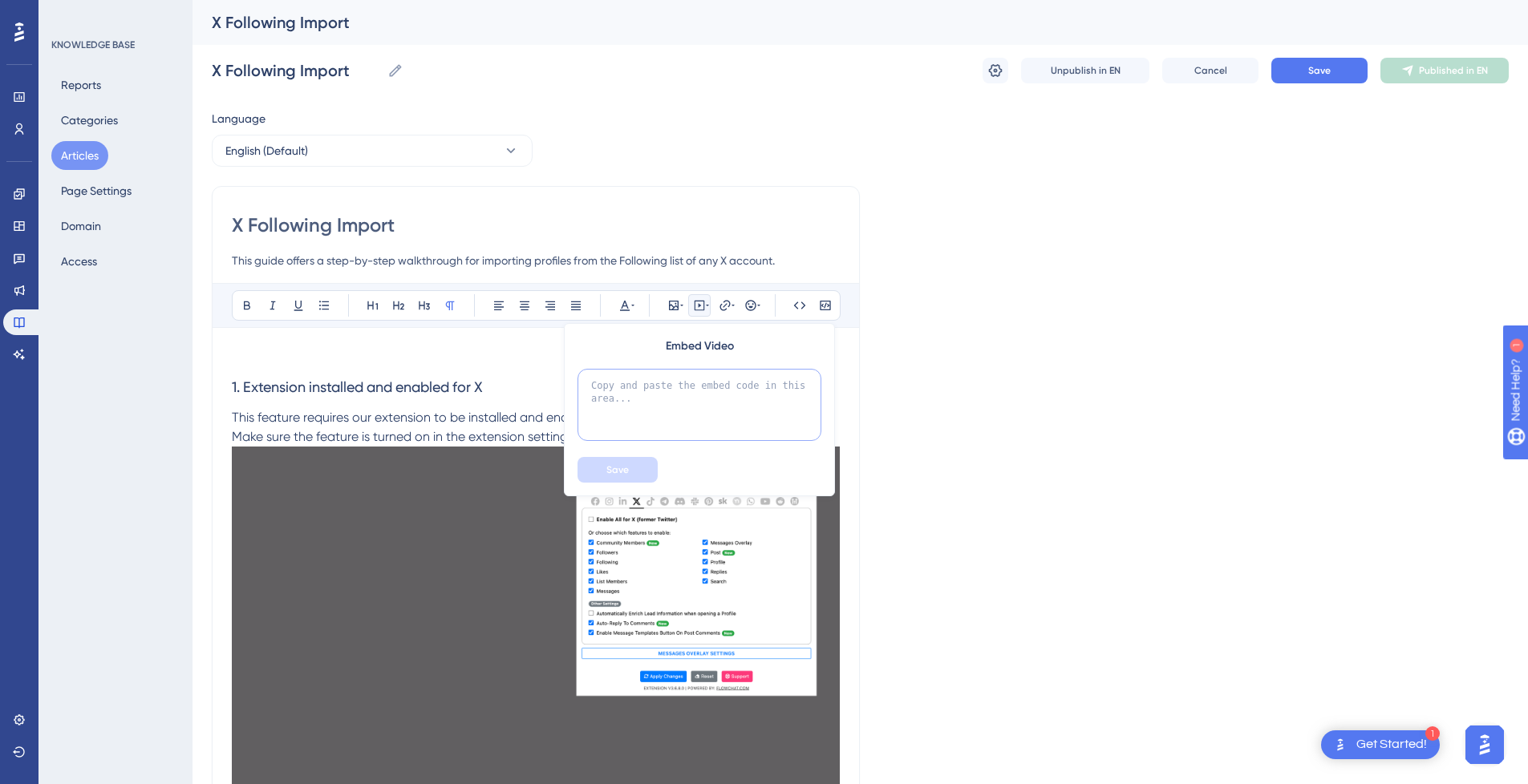
click at [667, 400] on textarea at bounding box center [699, 404] width 244 height 72
paste textarea "<div style="position:relative;padding-bottom:56.25%;"> <iframe style="width:100…"
type textarea "<div style="position:relative;padding-bottom:56.25%;"> <iframe style="width:100…"
click at [614, 464] on button "Save" at bounding box center [617, 470] width 80 height 26
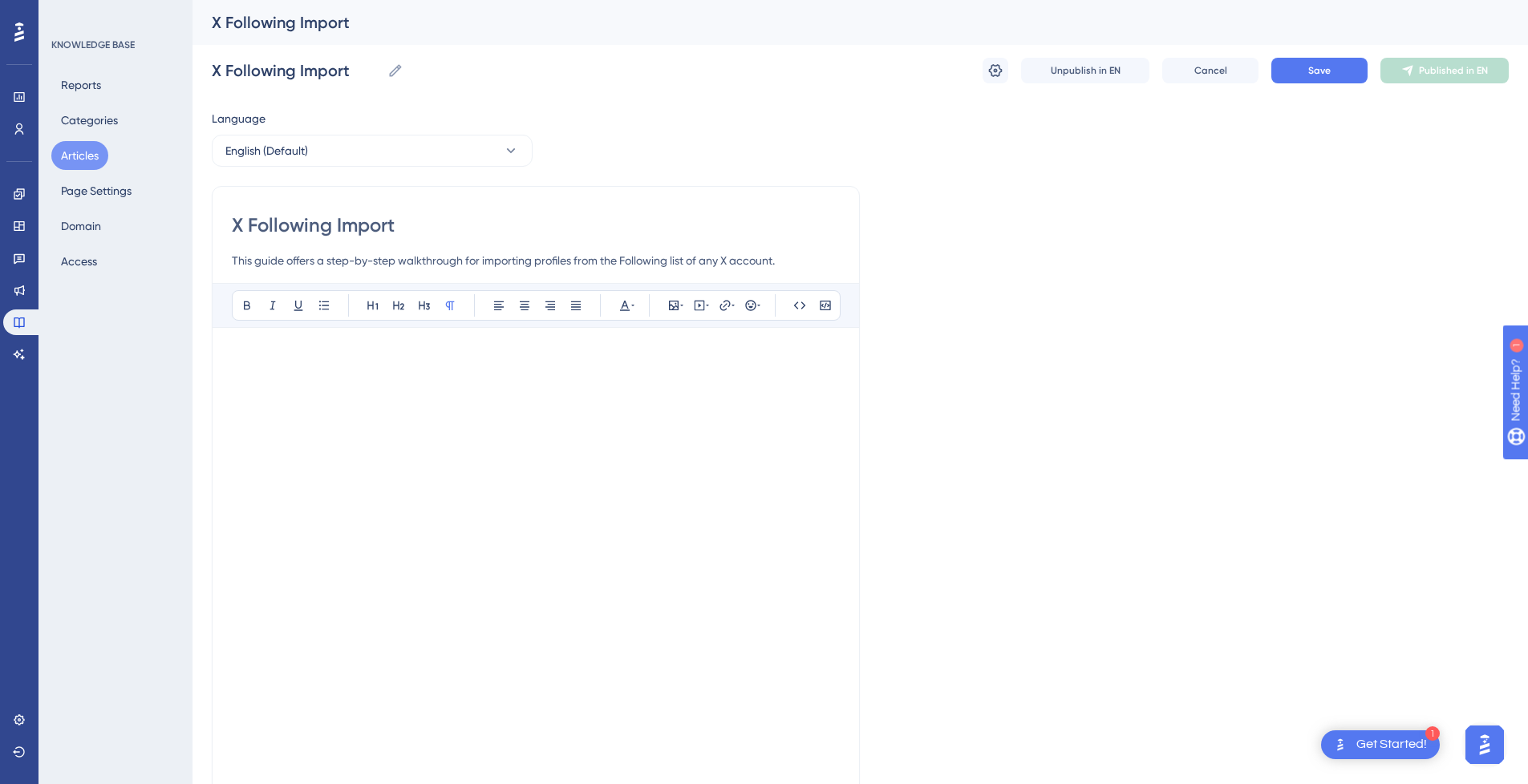
click at [426, 351] on p at bounding box center [535, 356] width 608 height 19
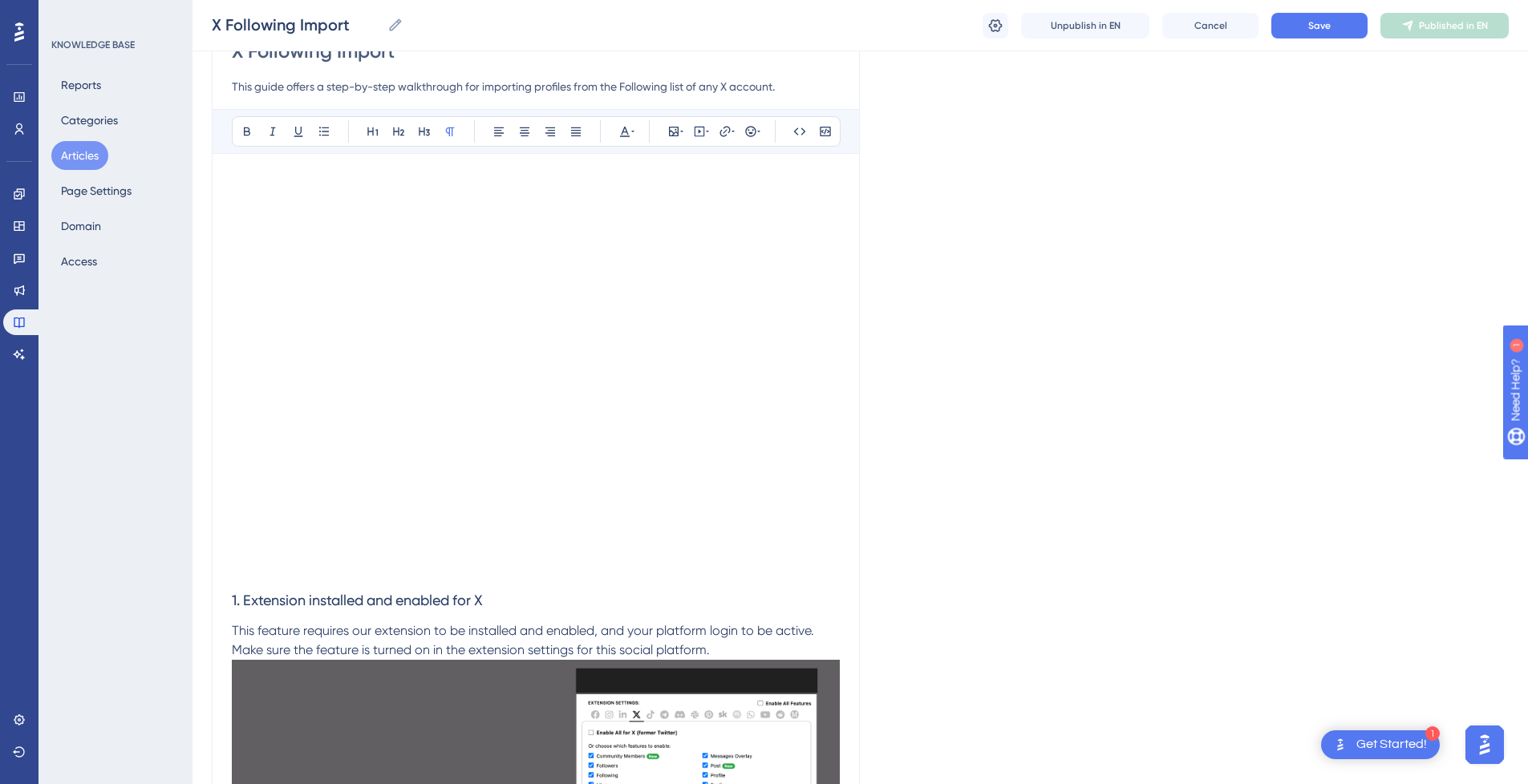
scroll to position [241, 0]
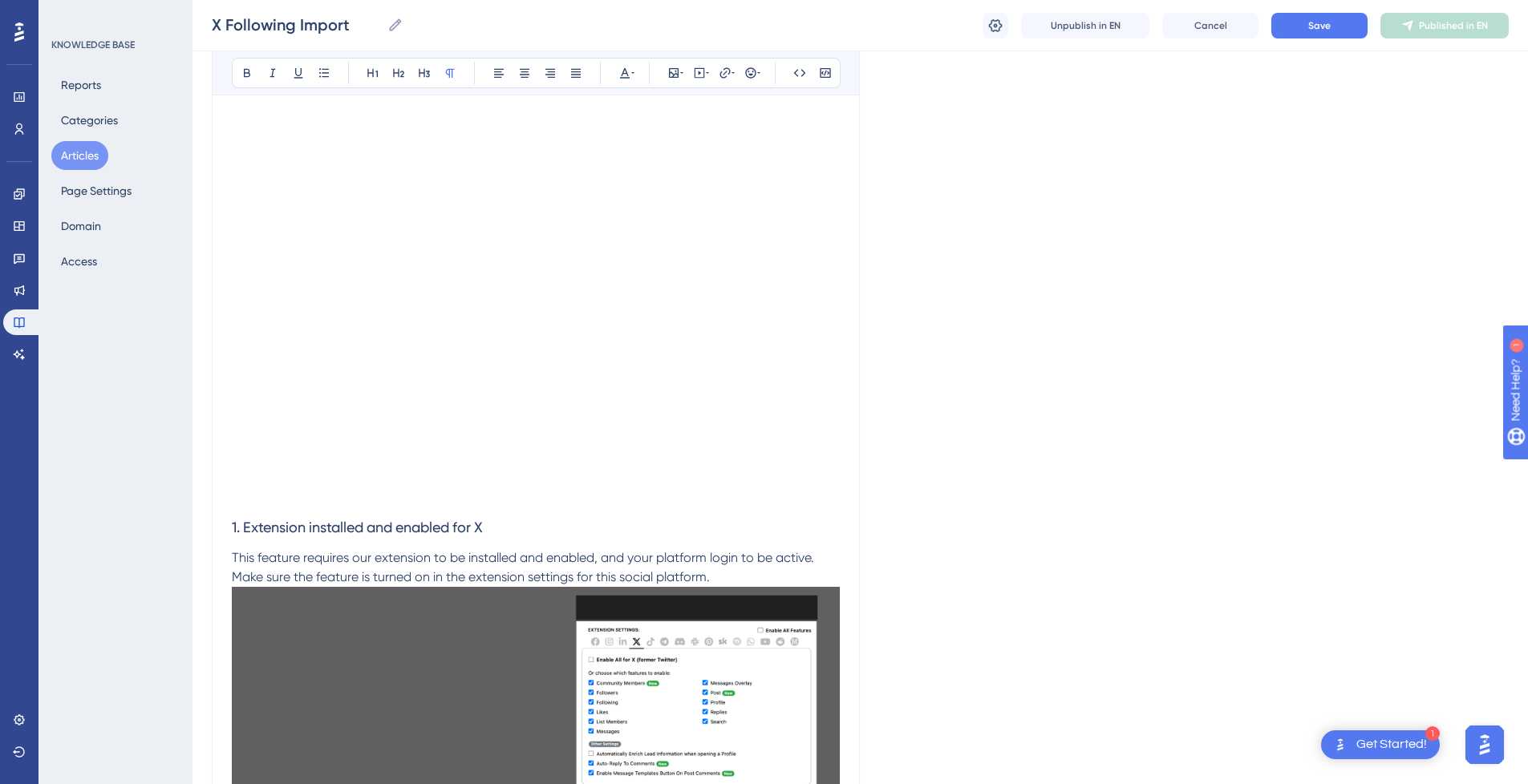
click at [309, 497] on p at bounding box center [535, 497] width 608 height 19
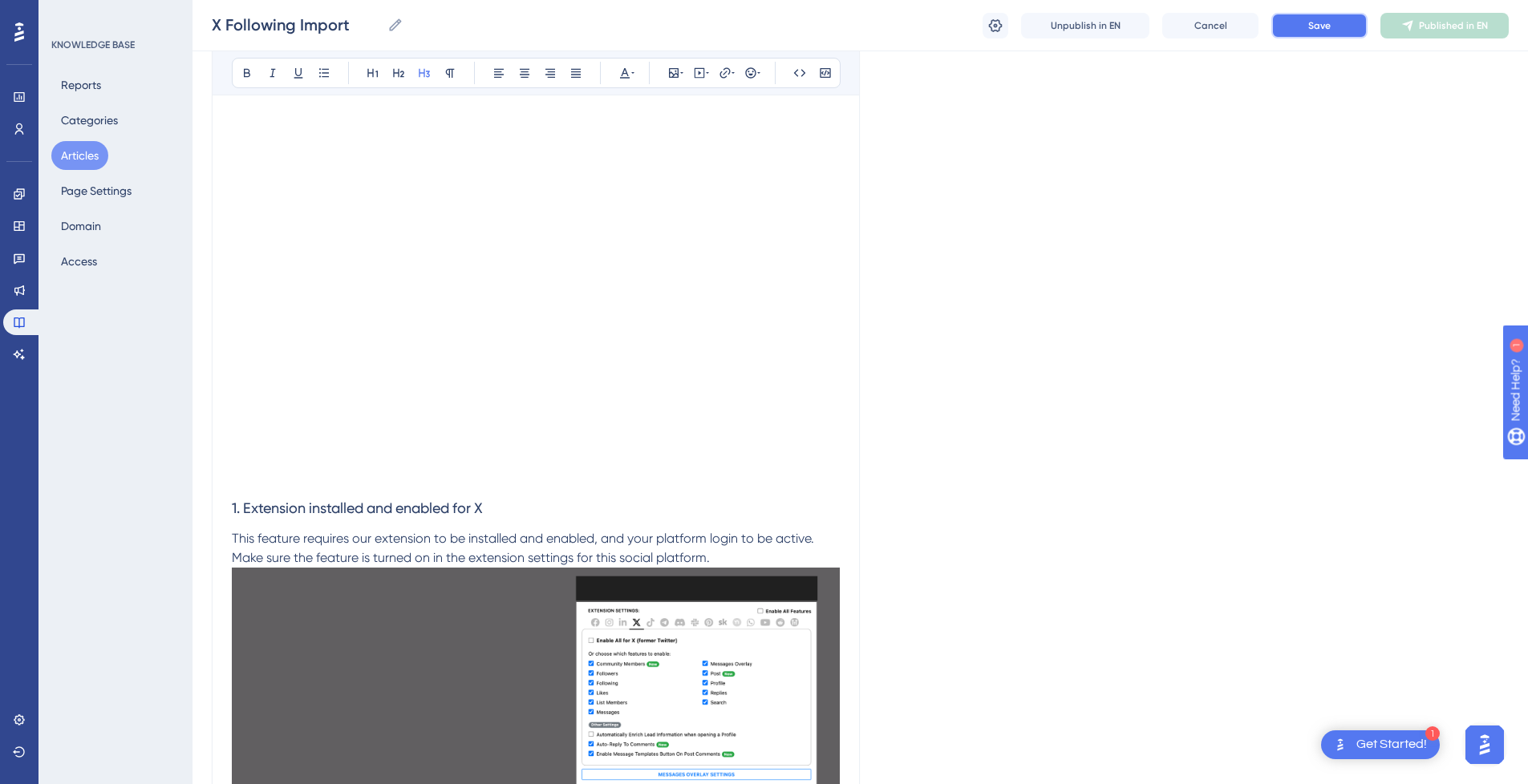
click at [1346, 33] on button "Save" at bounding box center [1320, 26] width 96 height 26
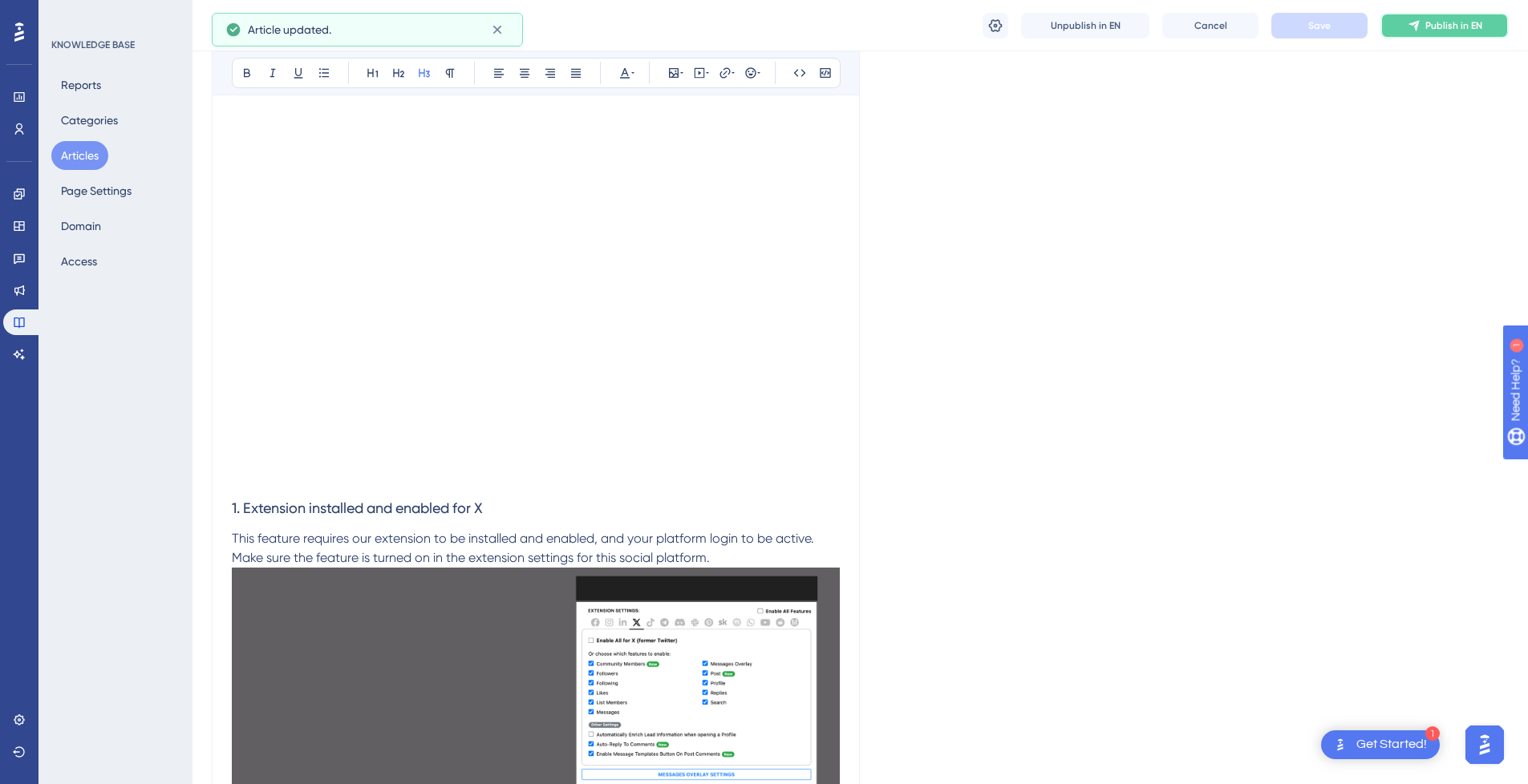
click at [1444, 34] on button "Publish in EN" at bounding box center [1444, 26] width 128 height 26
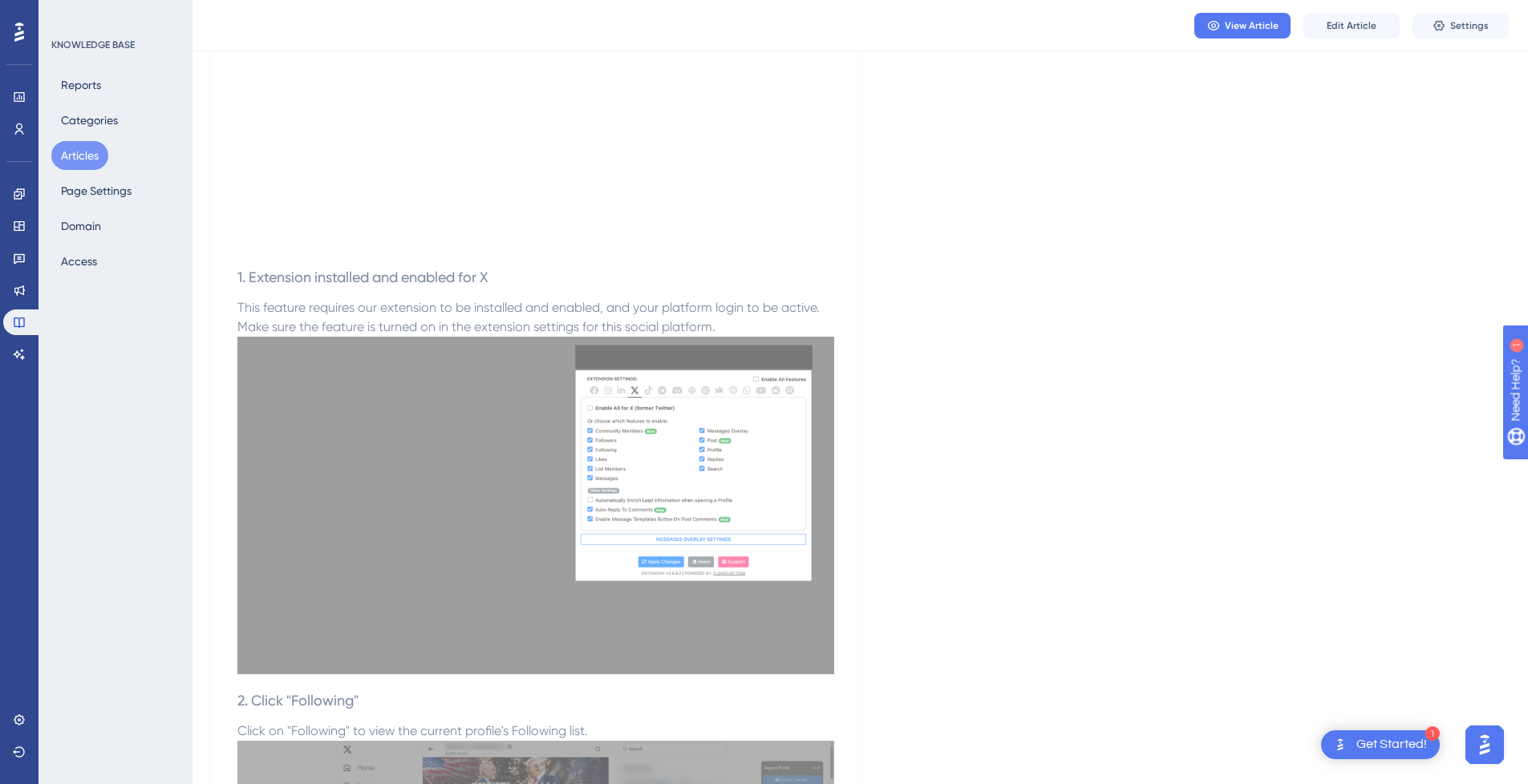
scroll to position [0, 0]
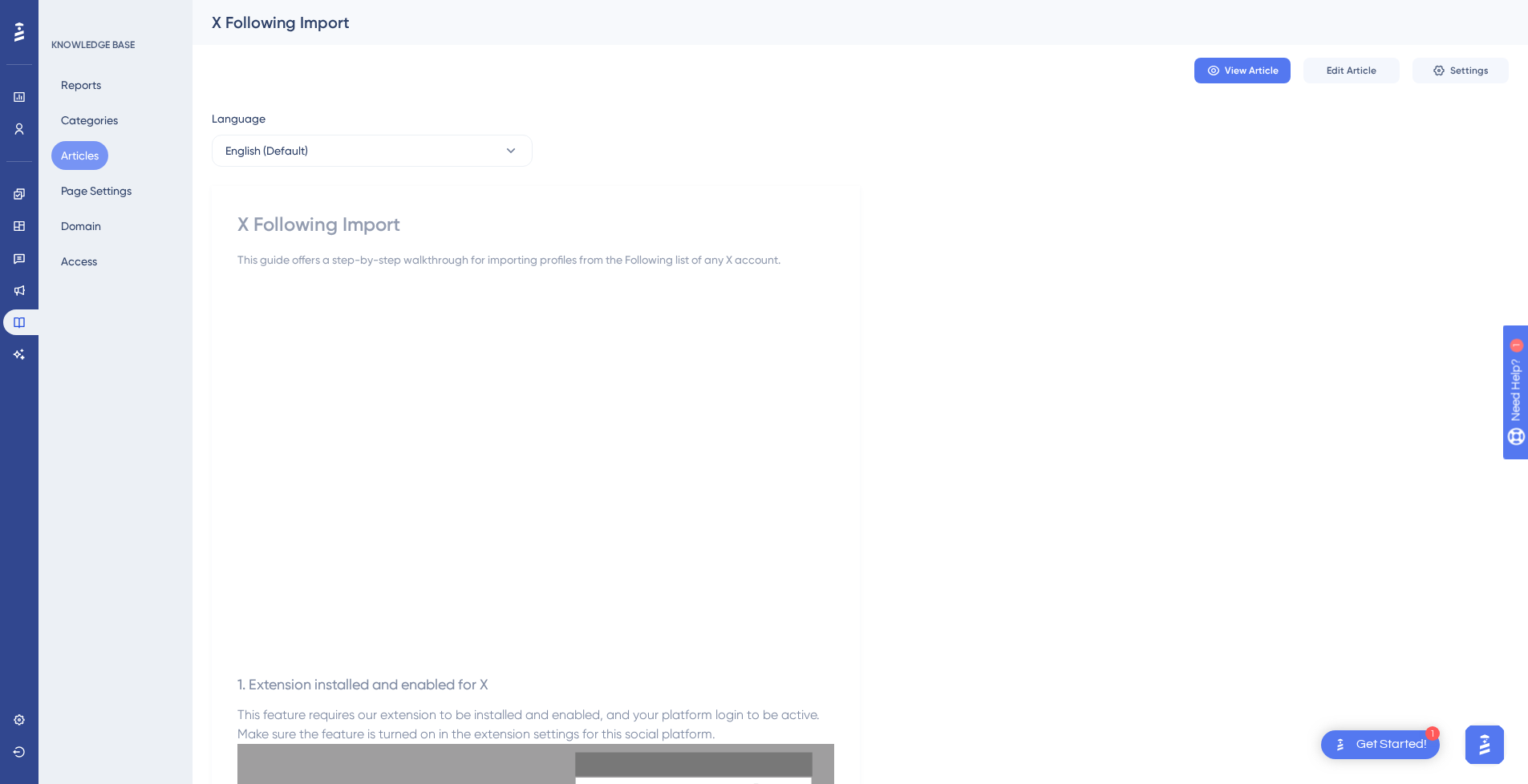
click at [80, 160] on button "Articles" at bounding box center [79, 155] width 57 height 29
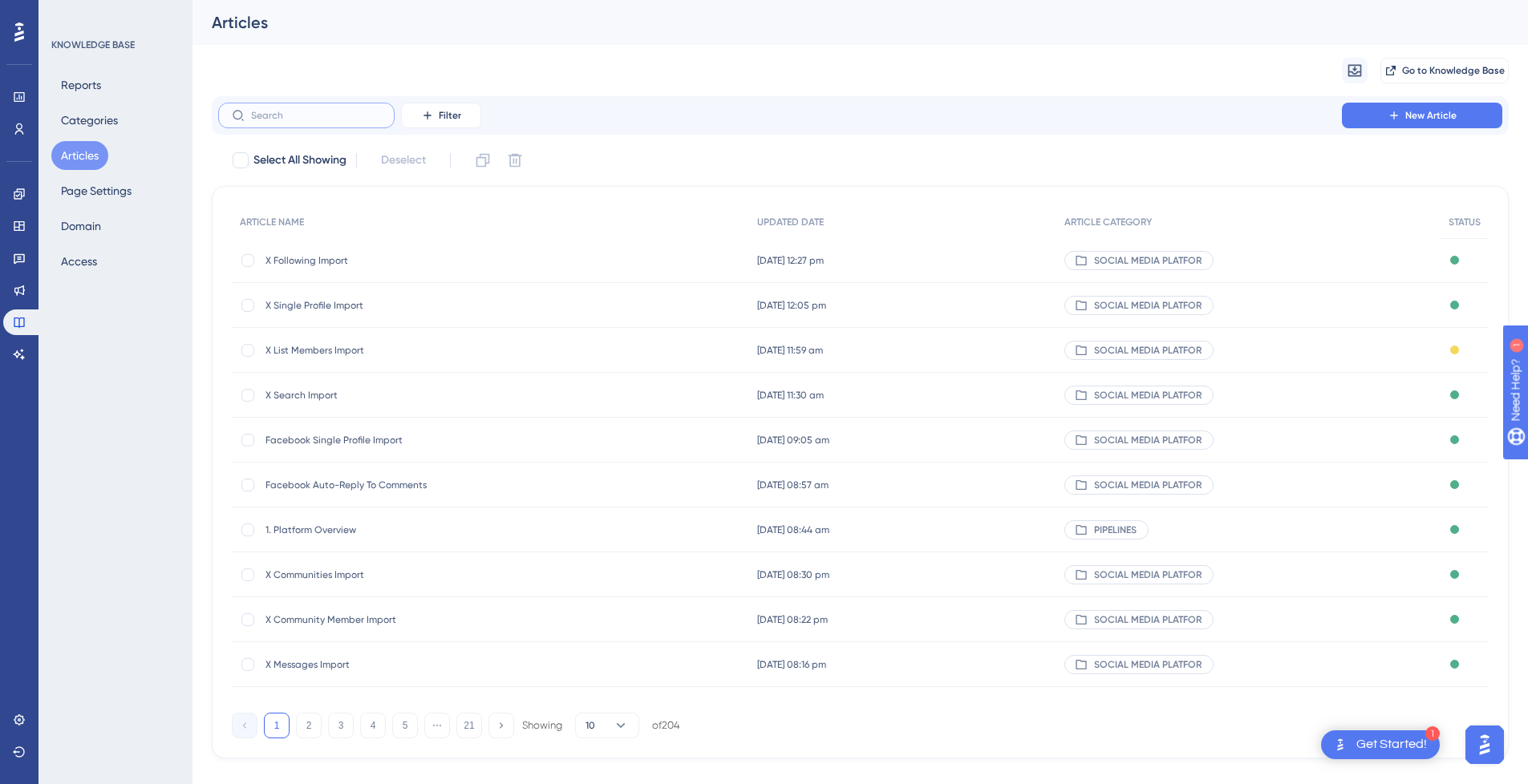
click at [335, 120] on input "text" at bounding box center [316, 116] width 130 height 12
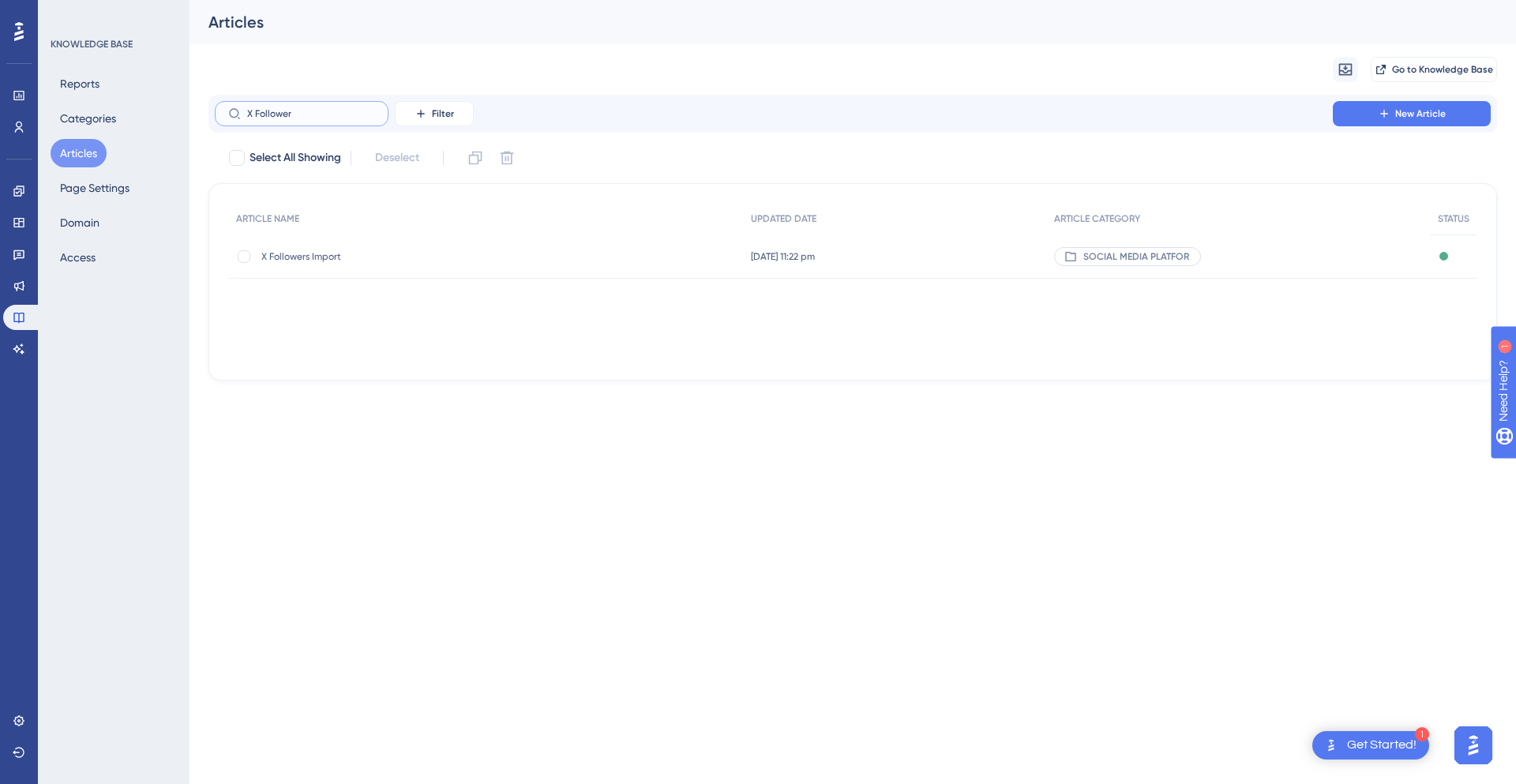
type input "X Follower"
click at [379, 253] on span "X Followers Import" at bounding box center [388, 256] width 252 height 13
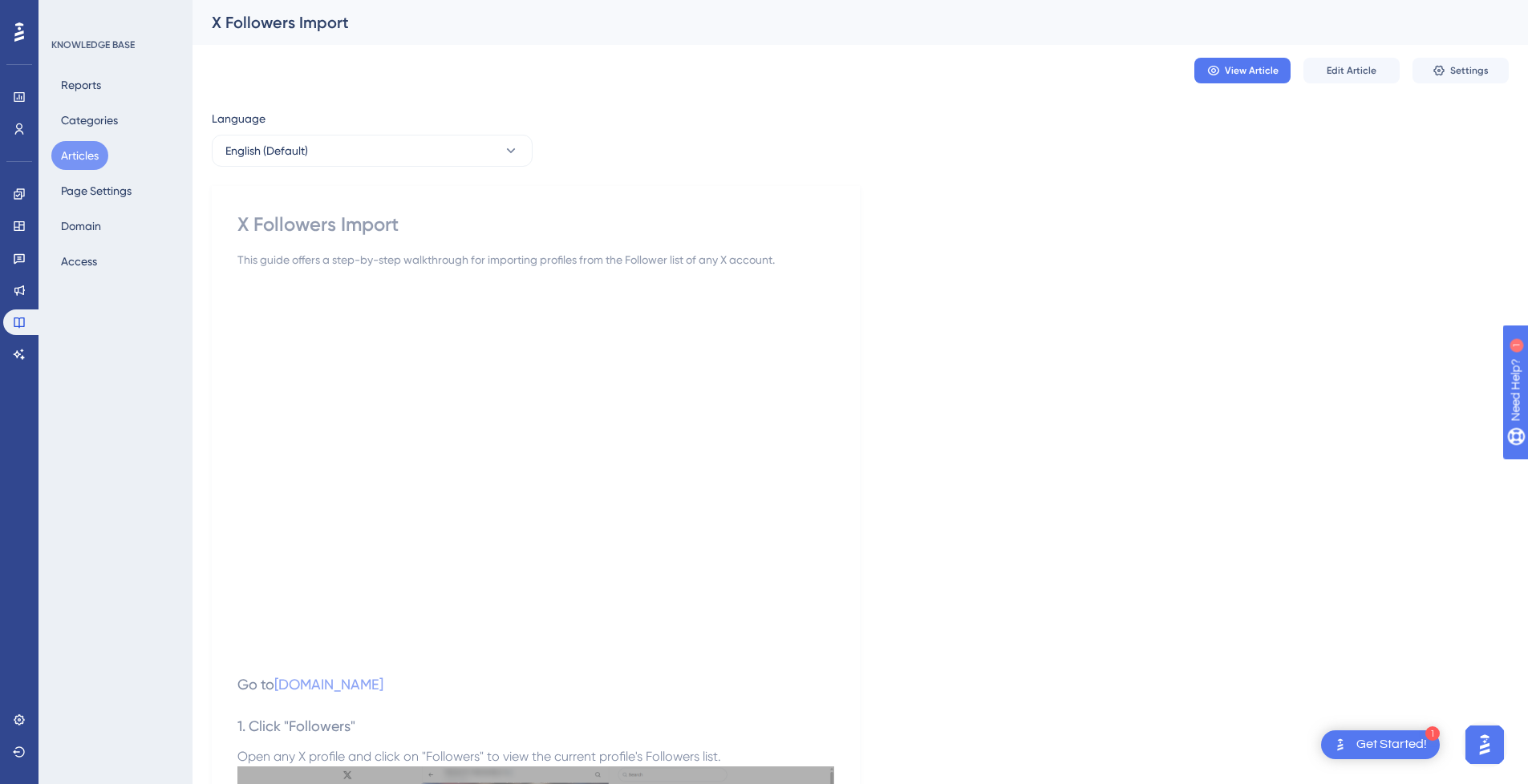
click at [82, 155] on button "Articles" at bounding box center [79, 155] width 57 height 29
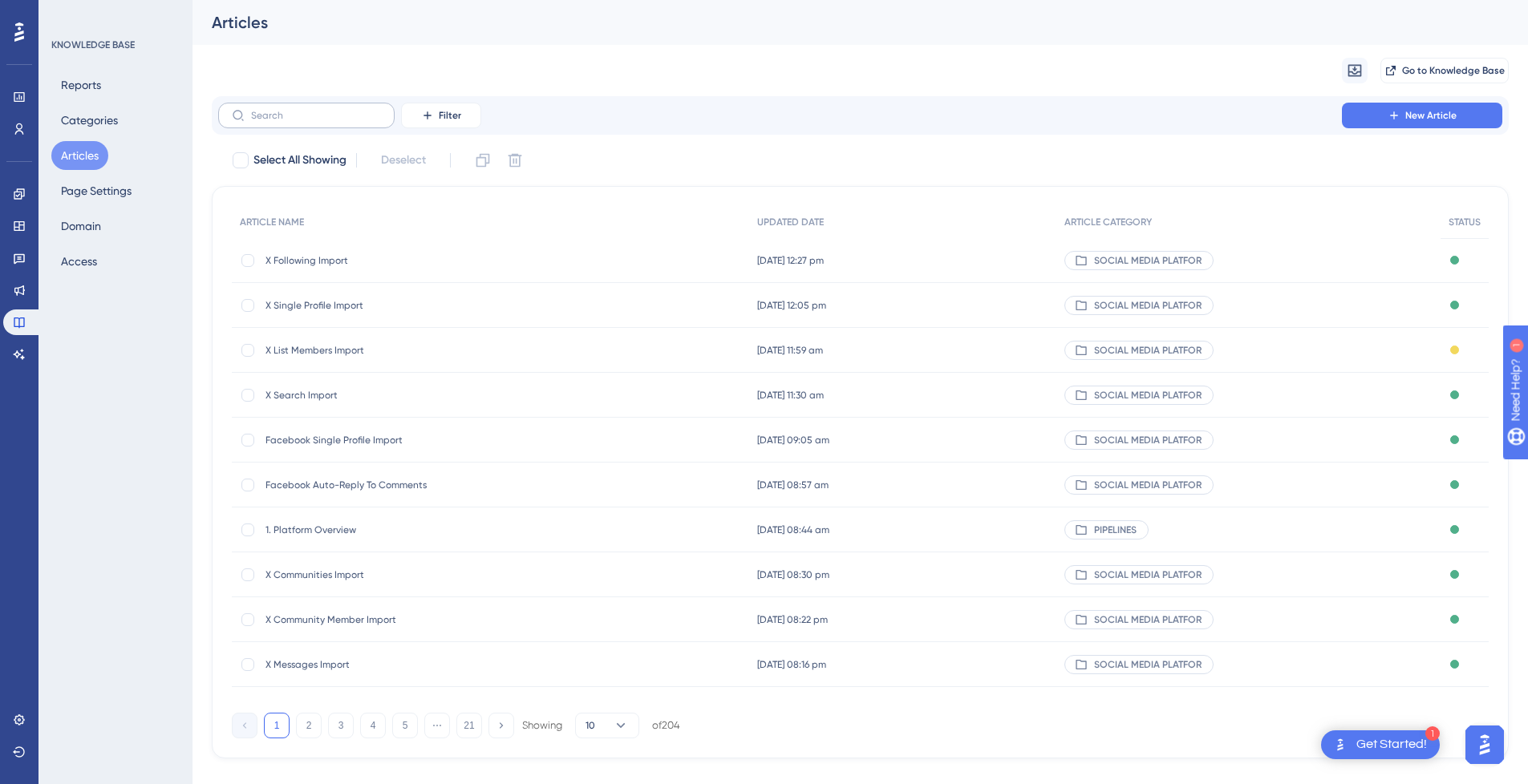
click at [333, 123] on label at bounding box center [306, 115] width 176 height 26
click at [333, 121] on input "text" at bounding box center [316, 116] width 130 height 12
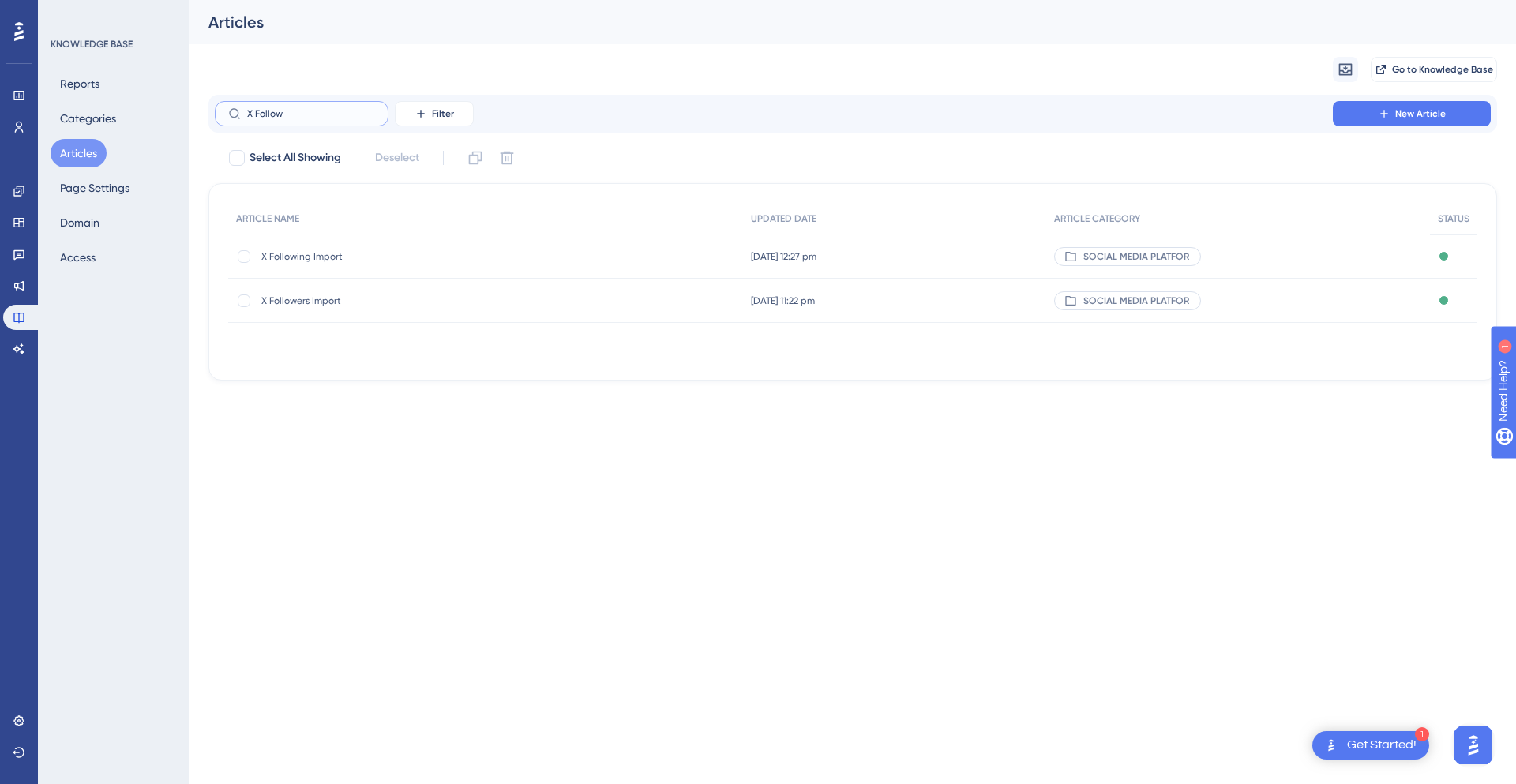
type input "X Follow"
click at [308, 300] on span "X Followers Import" at bounding box center [388, 301] width 252 height 13
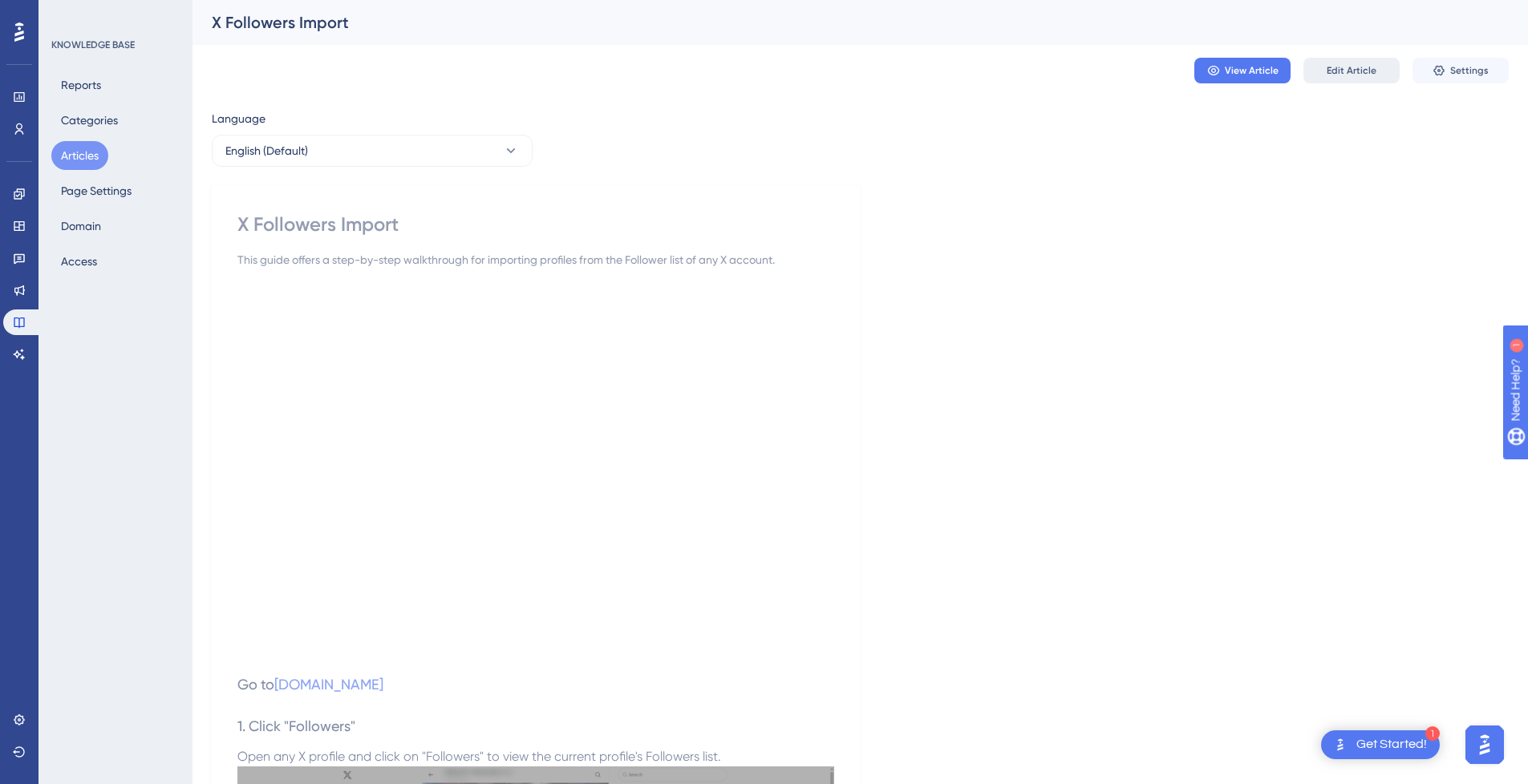
click at [1359, 77] on button "Edit Article" at bounding box center [1352, 70] width 96 height 26
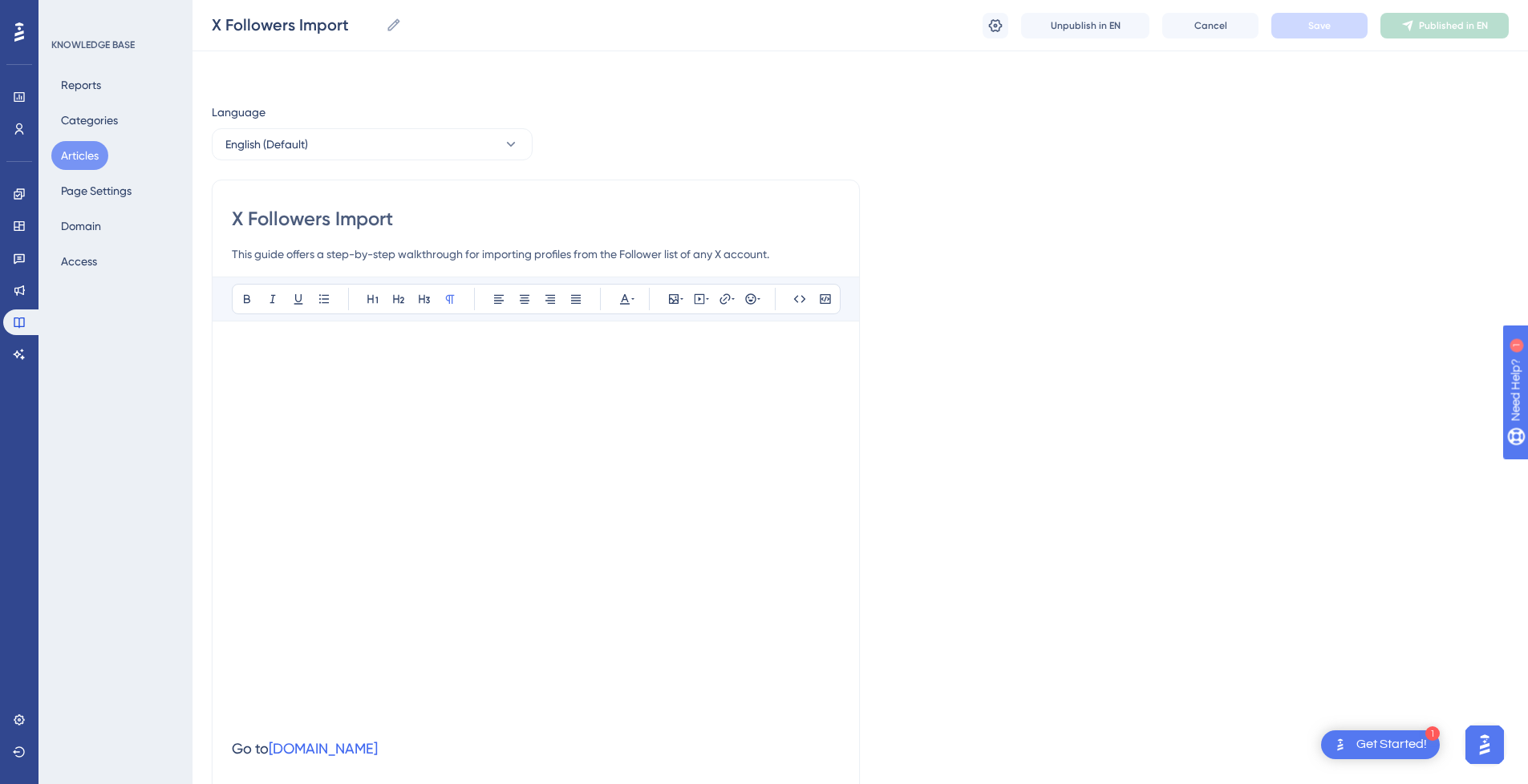
scroll to position [1538, 0]
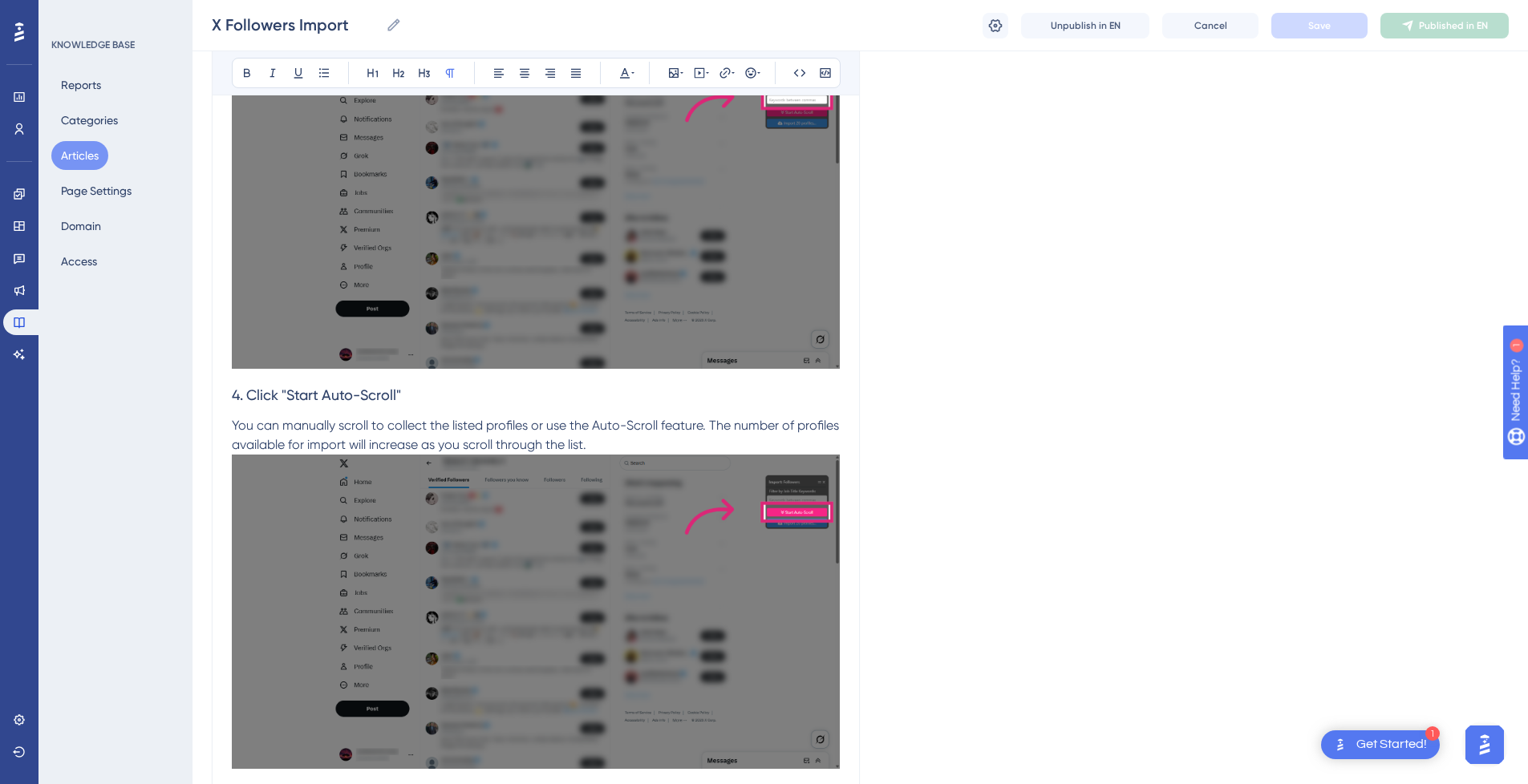
click at [648, 435] on p "You can manually scroll to collect the listed profiles or use the Auto-Scroll f…" at bounding box center [535, 435] width 608 height 39
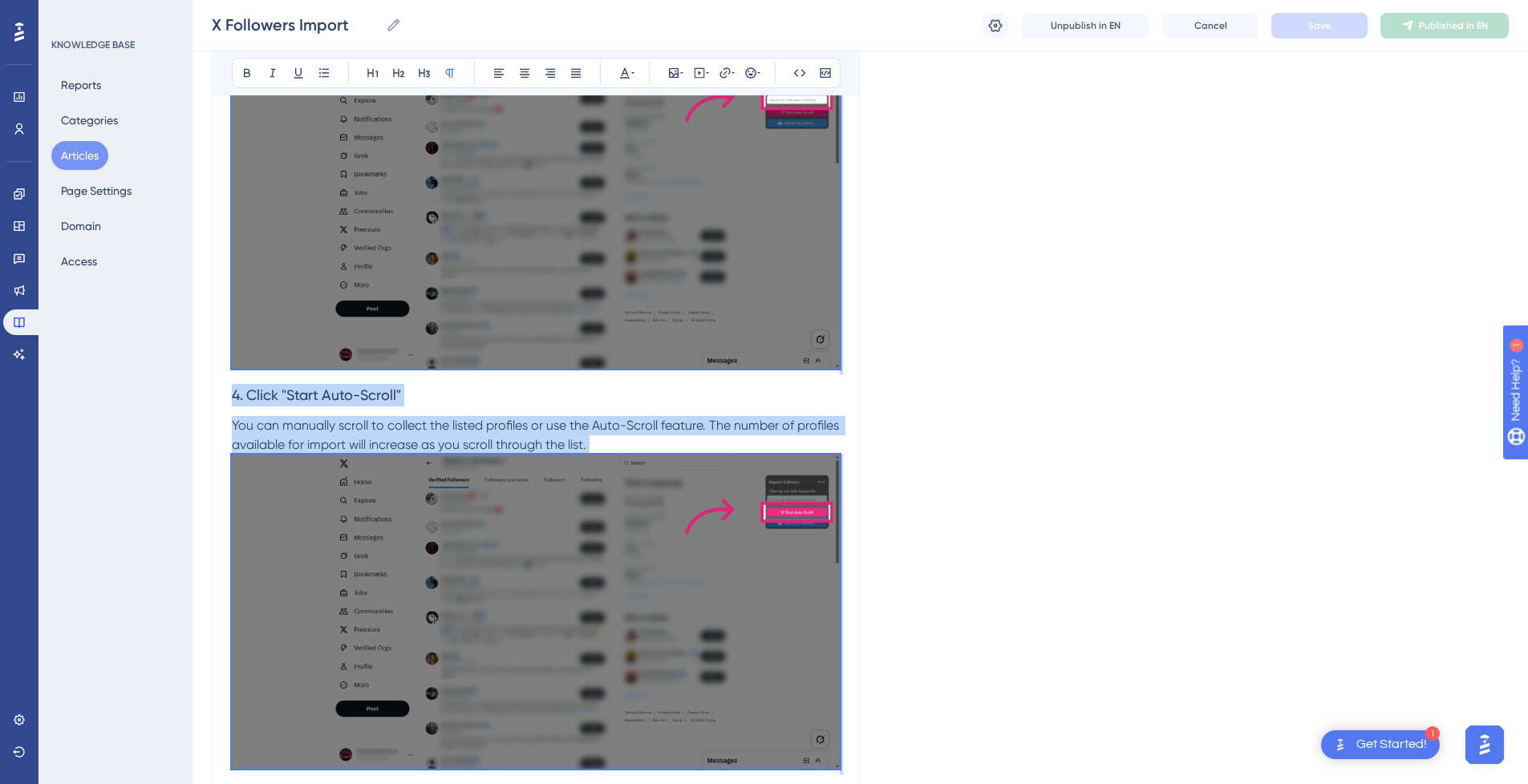
scroll to position [77, 0]
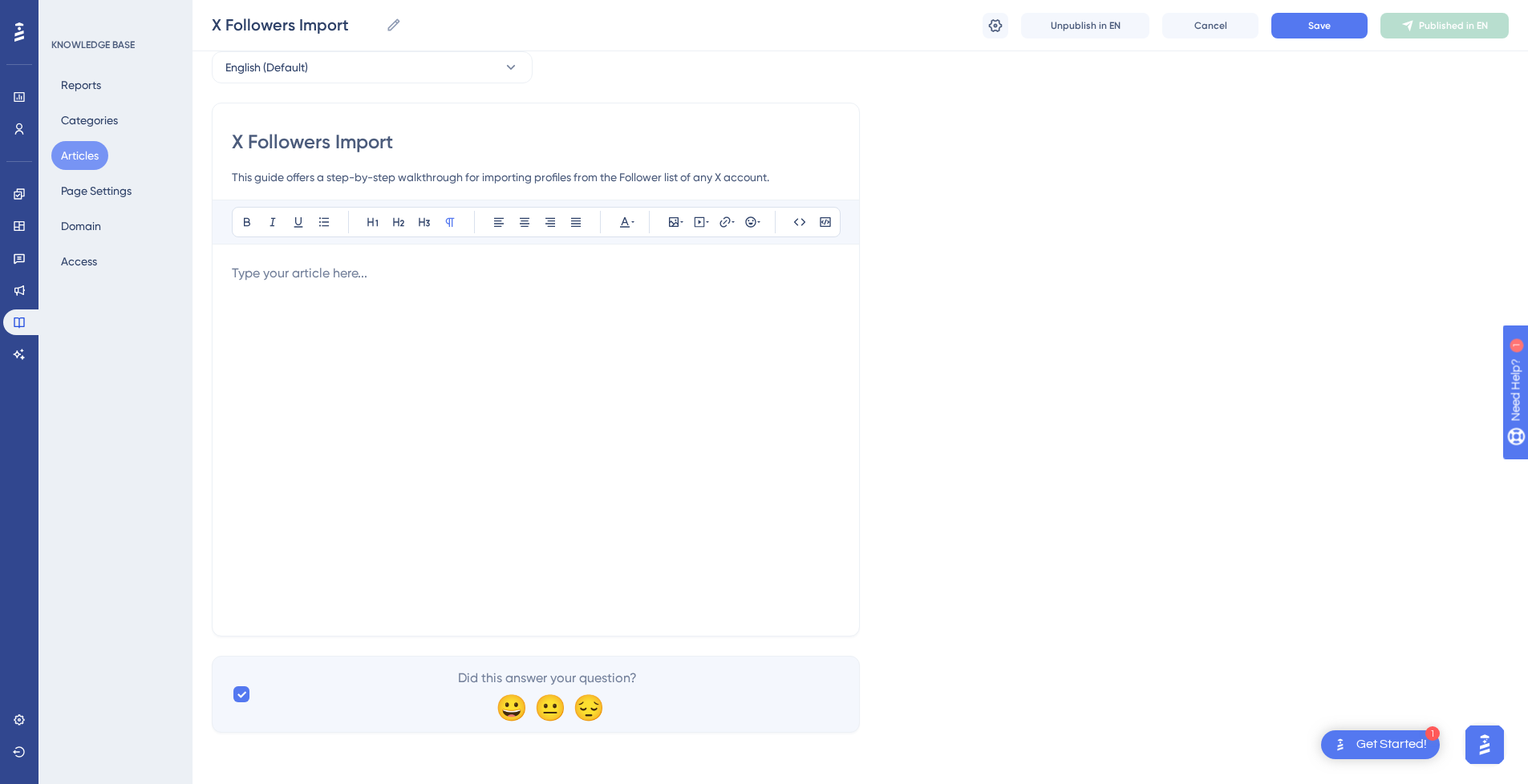
click at [381, 372] on div at bounding box center [535, 440] width 608 height 353
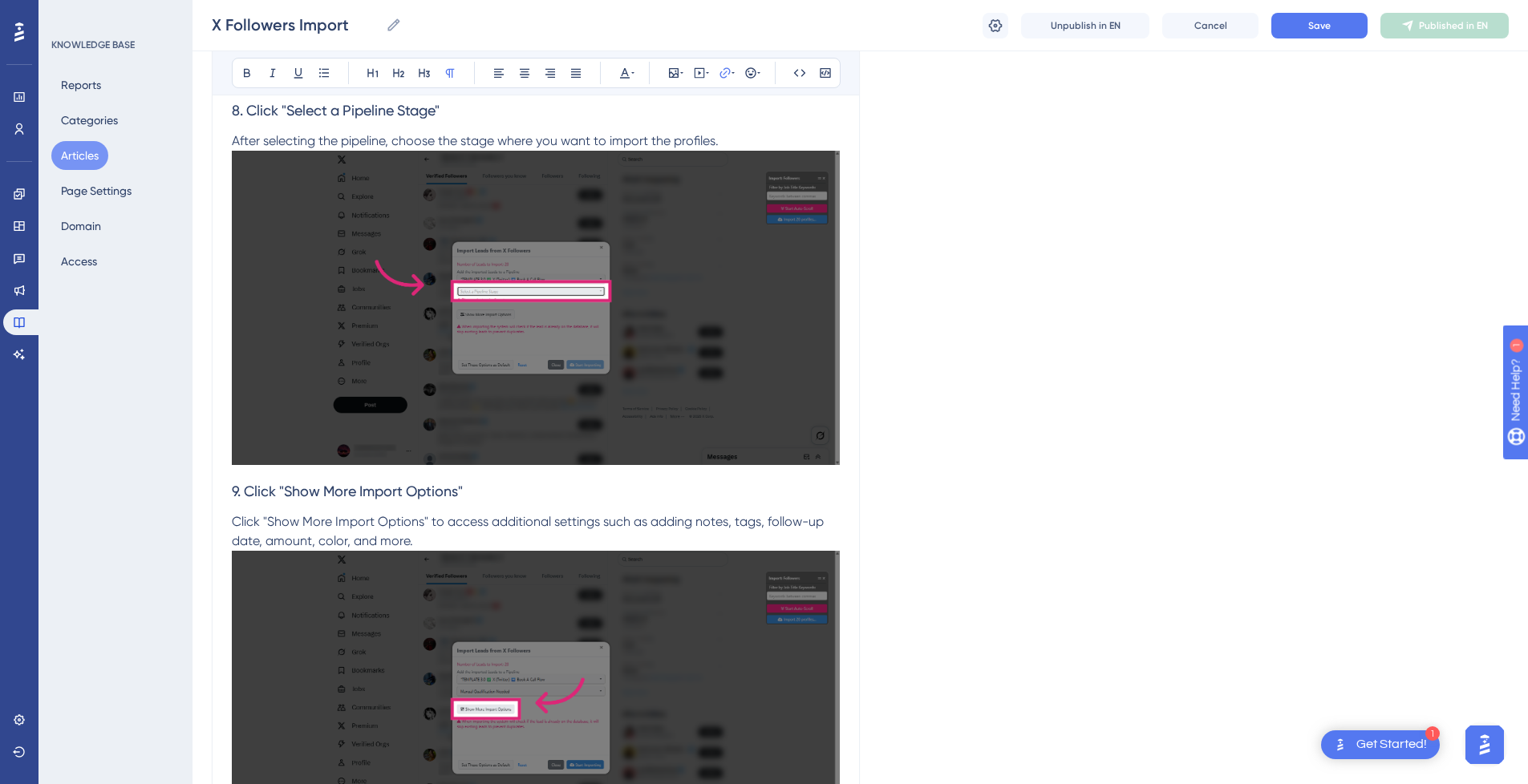
scroll to position [4941, 0]
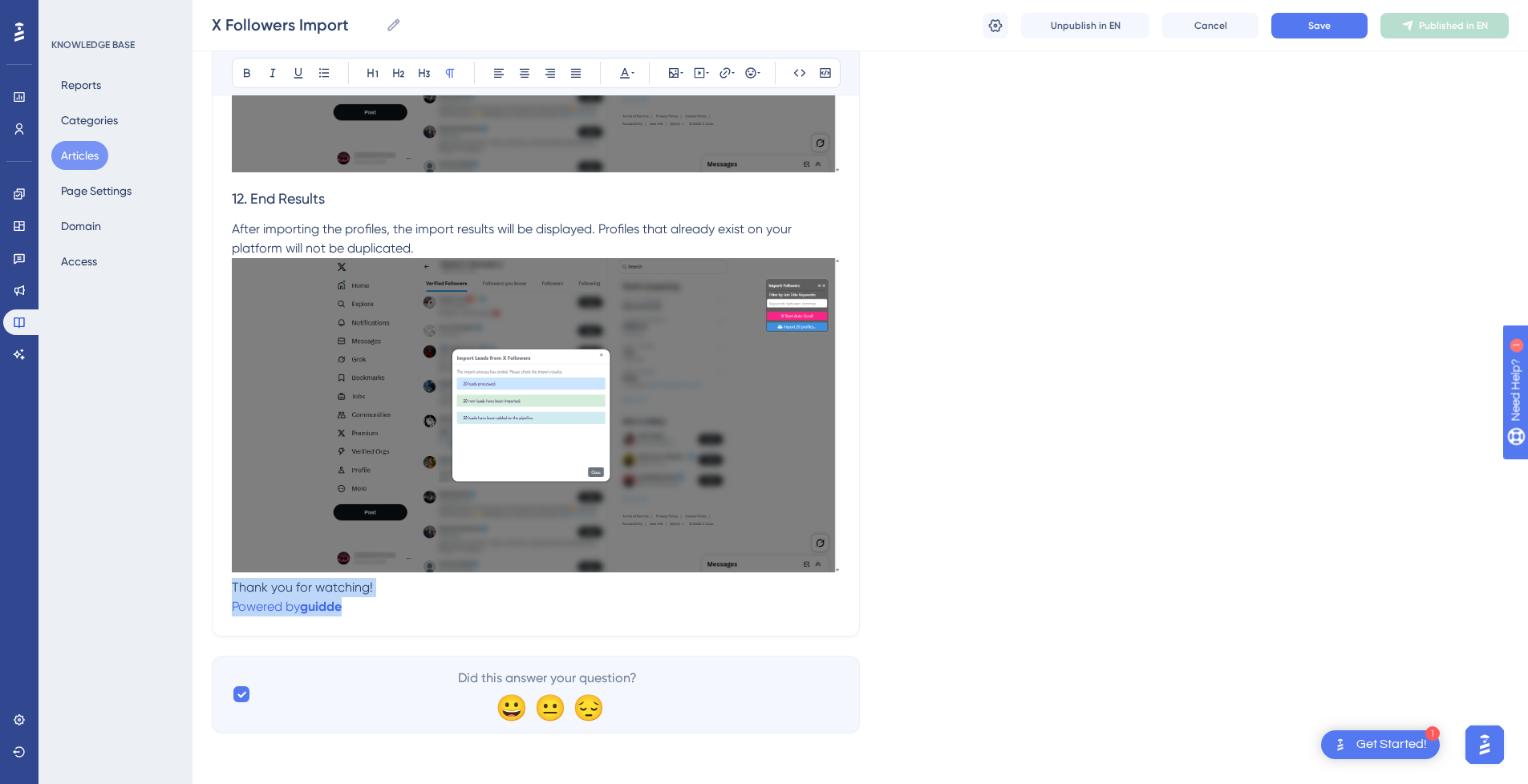
drag, startPoint x: 380, startPoint y: 600, endPoint x: 229, endPoint y: 587, distance: 151.6
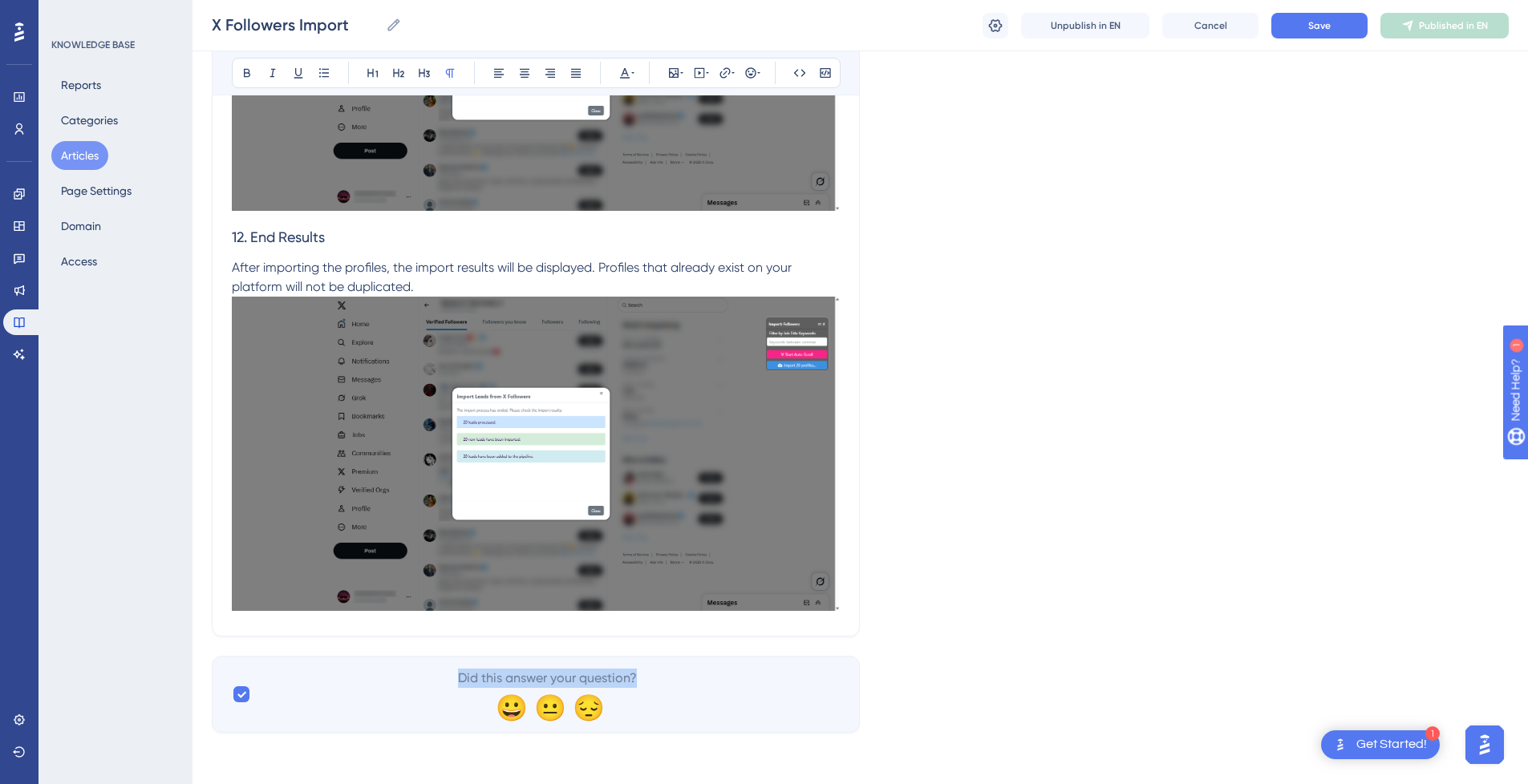
scroll to position [4902, 12]
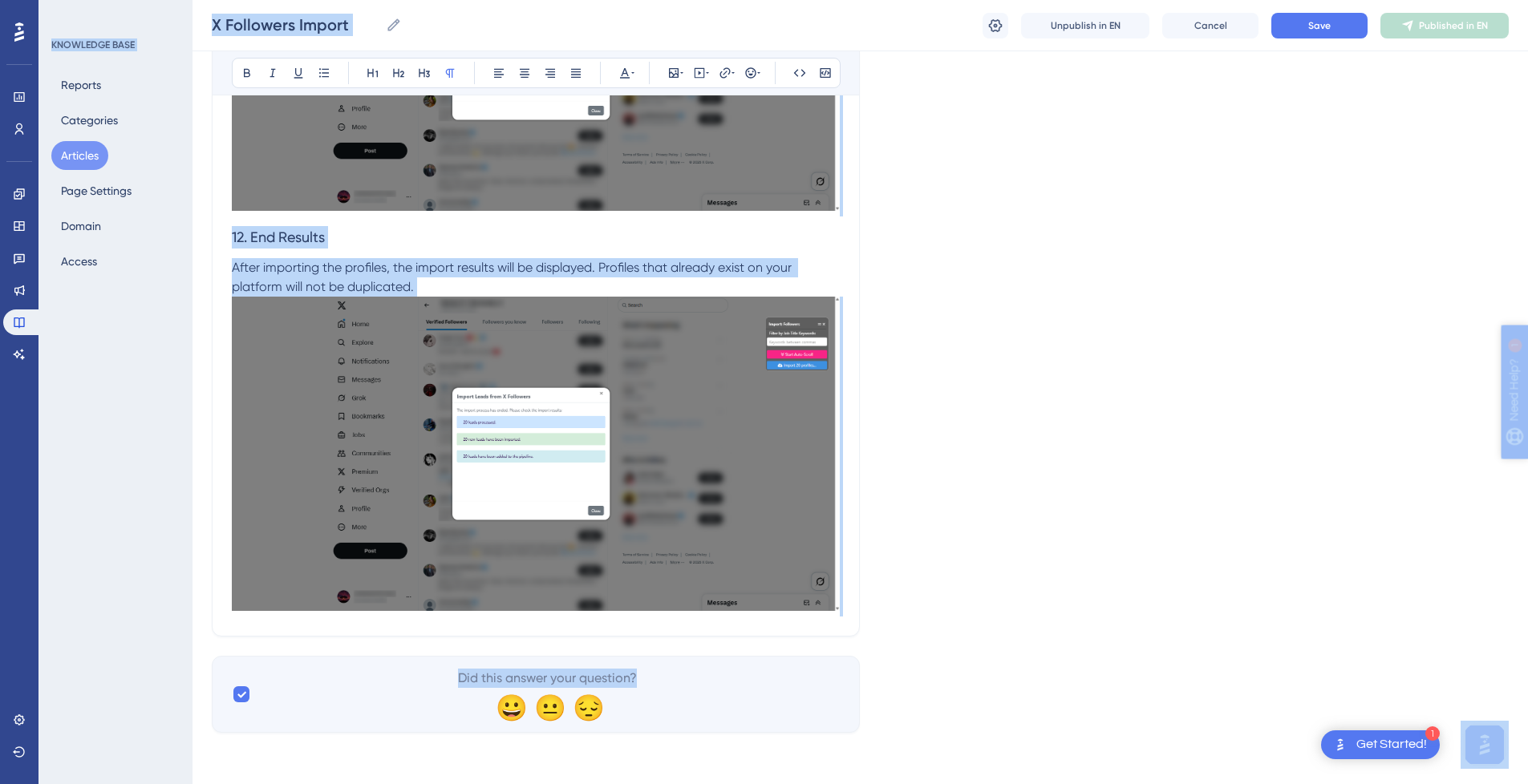
drag, startPoint x: 3029, startPoint y: 1147, endPoint x: 1523, endPoint y: 476, distance: 1648.7
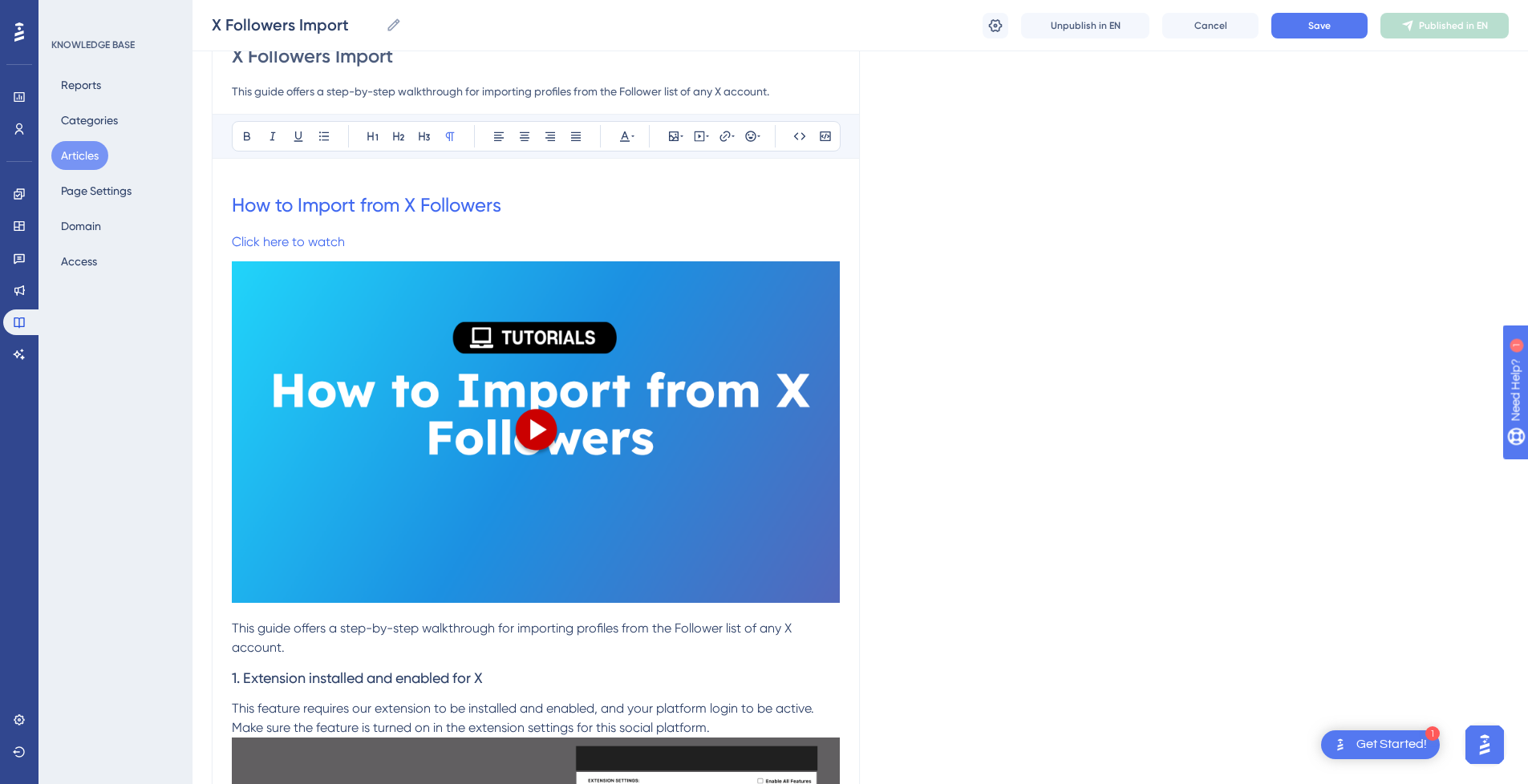
scroll to position [115, 12]
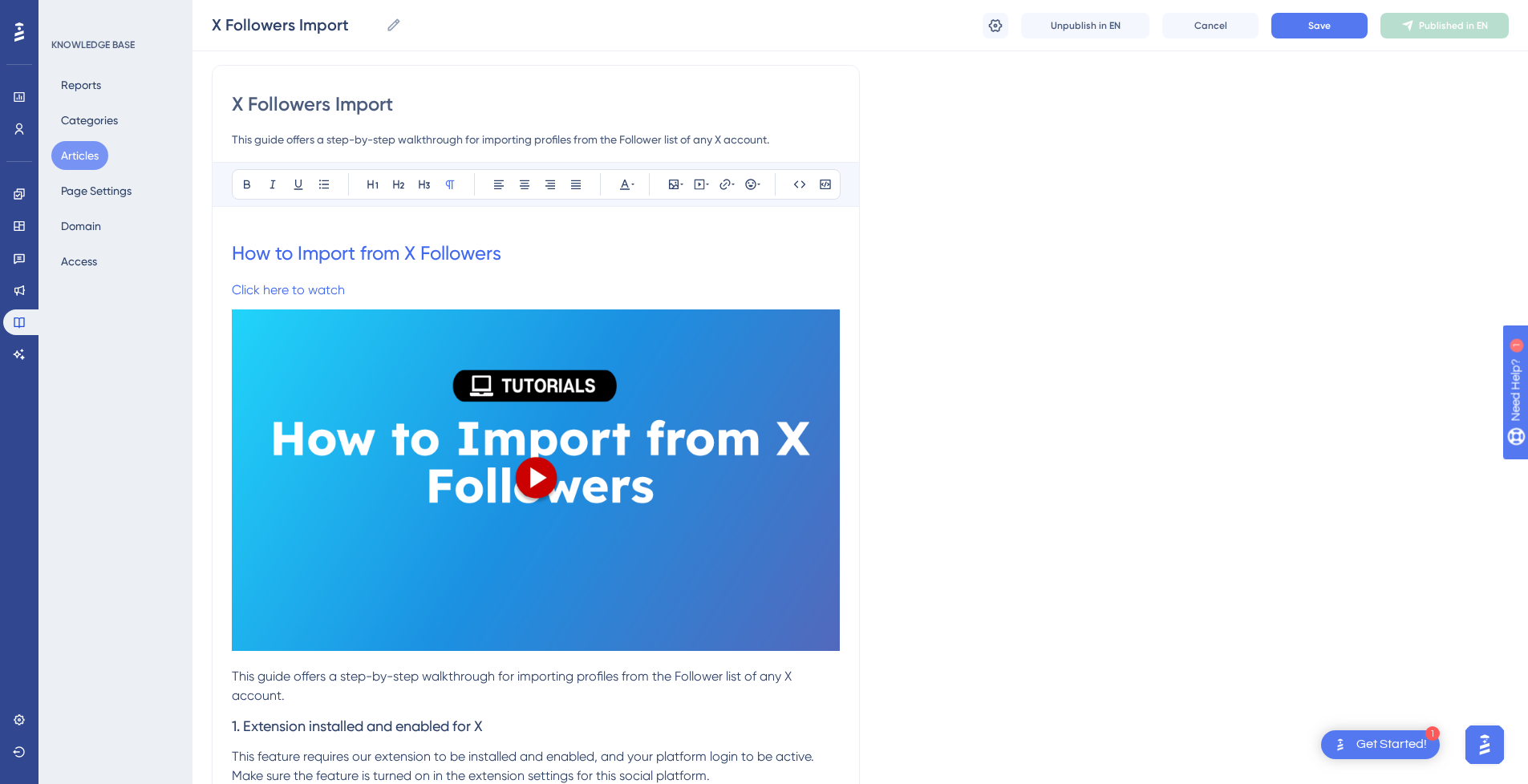
click at [289, 688] on p "This guide offers a step-by-step walkthrough for importing profiles from the Fo…" at bounding box center [535, 686] width 608 height 39
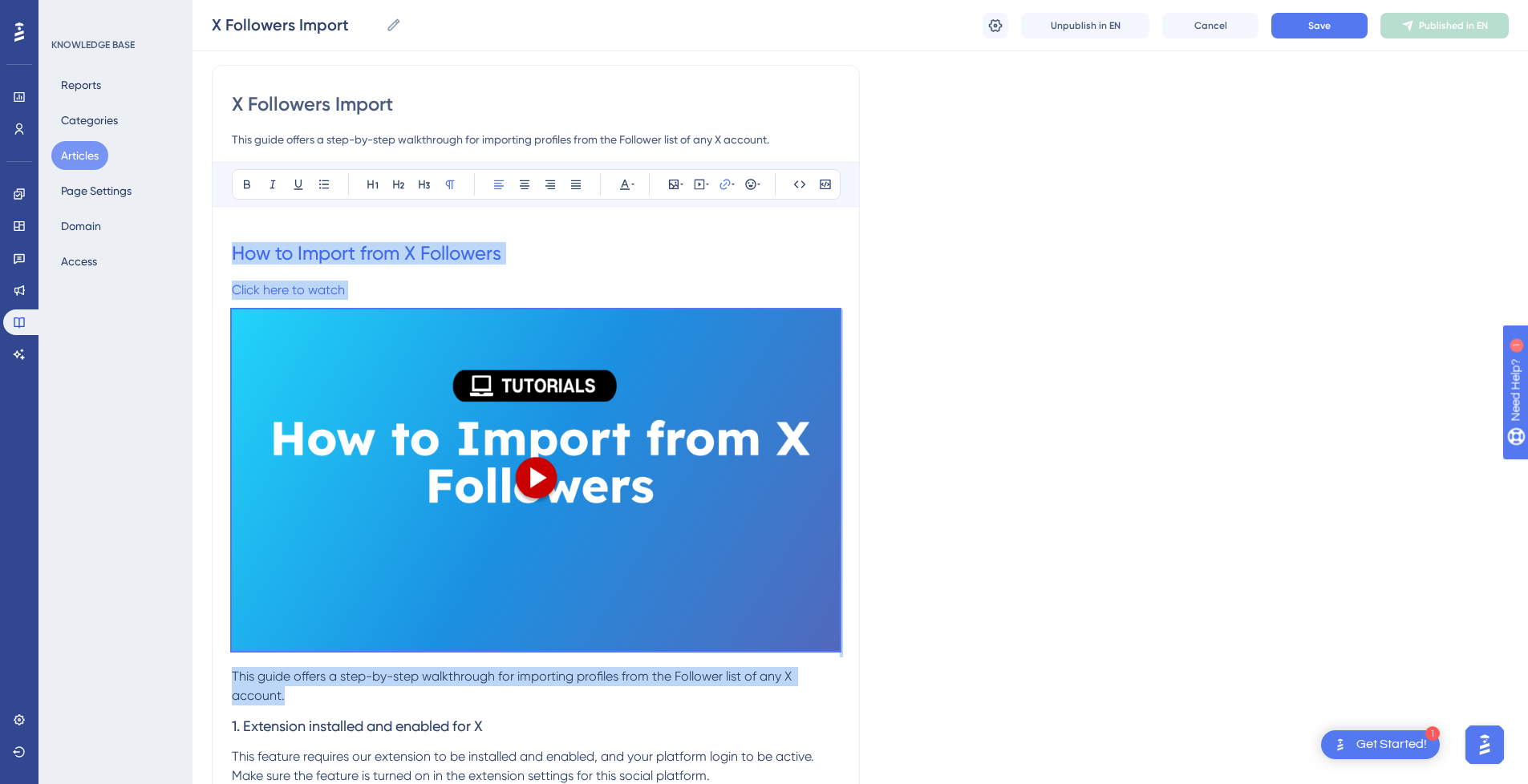
drag, startPoint x: 299, startPoint y: 696, endPoint x: 216, endPoint y: 232, distance: 471.4
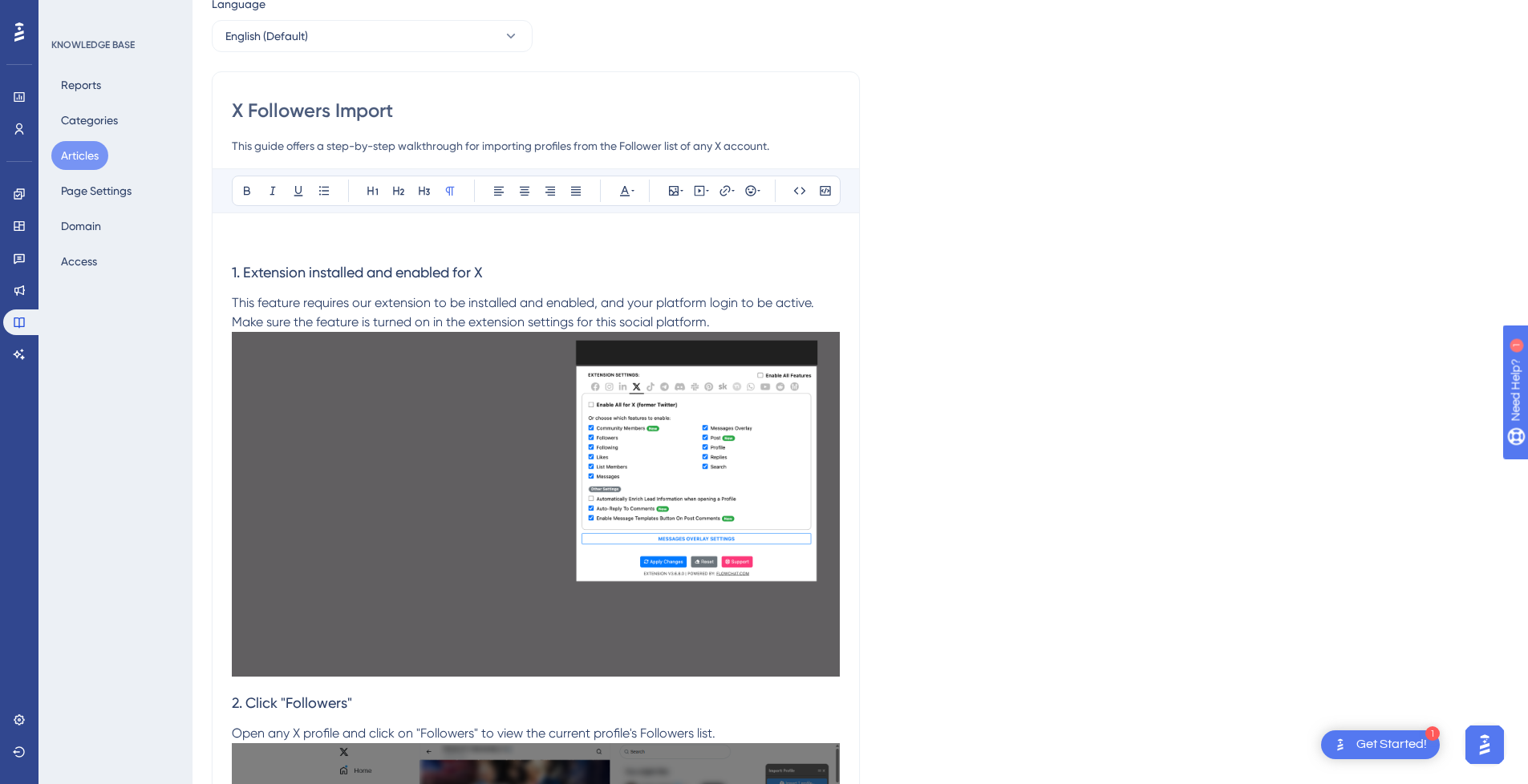
scroll to position [0, 12]
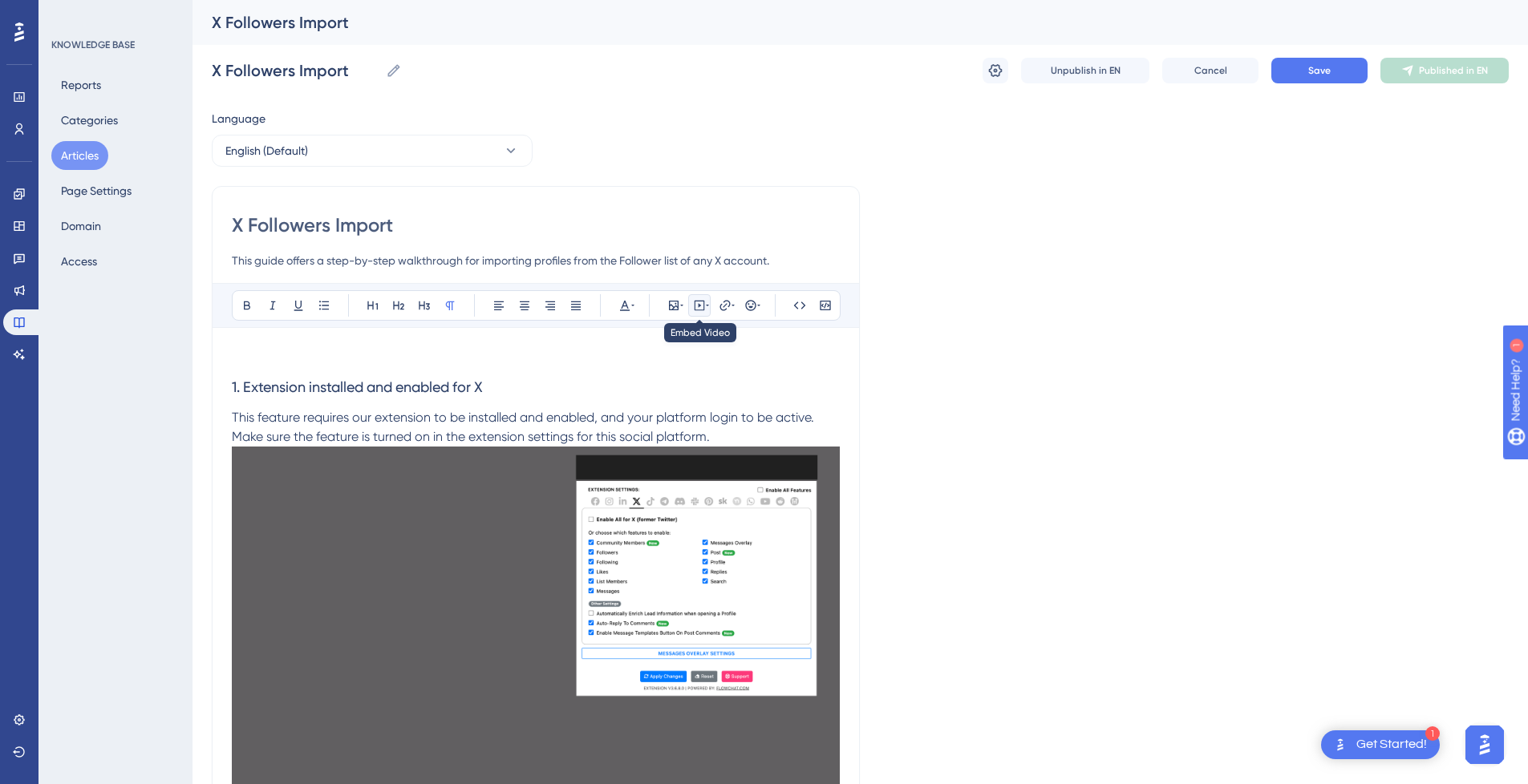
click at [693, 305] on icon at bounding box center [700, 306] width 13 height 13
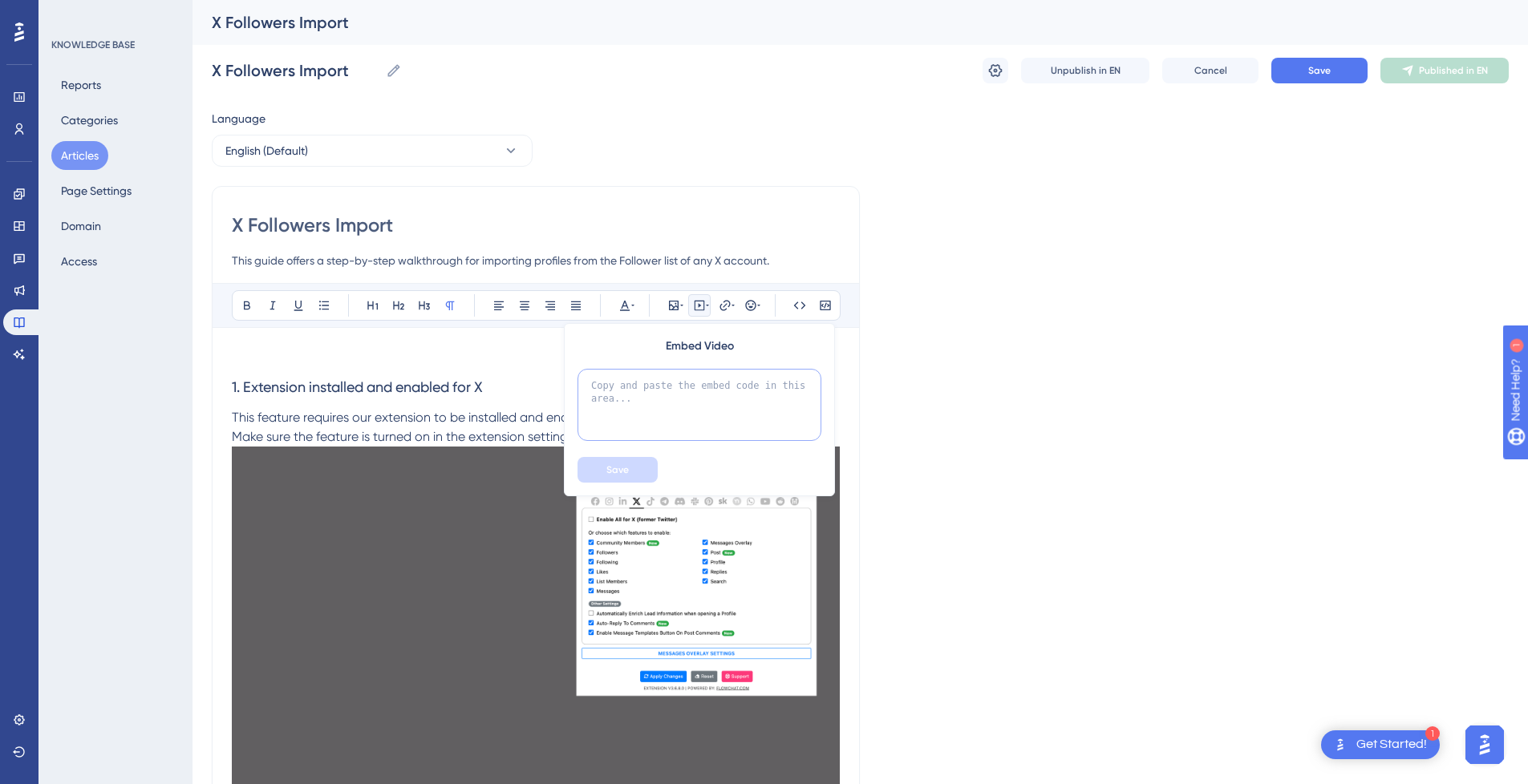
click at [672, 389] on textarea at bounding box center [699, 404] width 244 height 72
paste textarea "<div style="position:relative;padding-bottom:56.25%;"> <iframe style="width:100…"
type textarea "<div style="position:relative;padding-bottom:56.25%;"> <iframe style="width:100…"
click at [622, 472] on button "Save" at bounding box center [617, 470] width 80 height 26
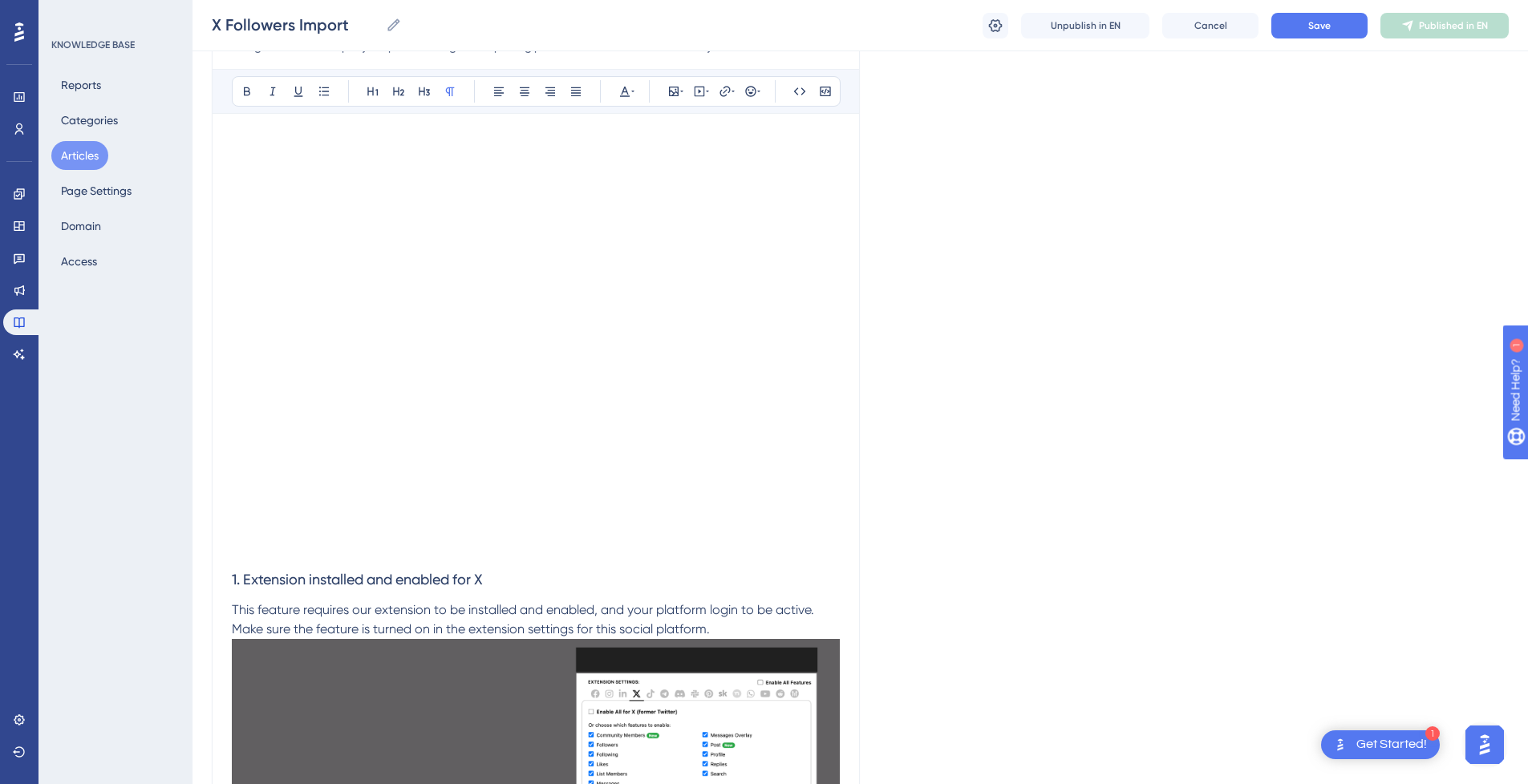
scroll to position [0, 12]
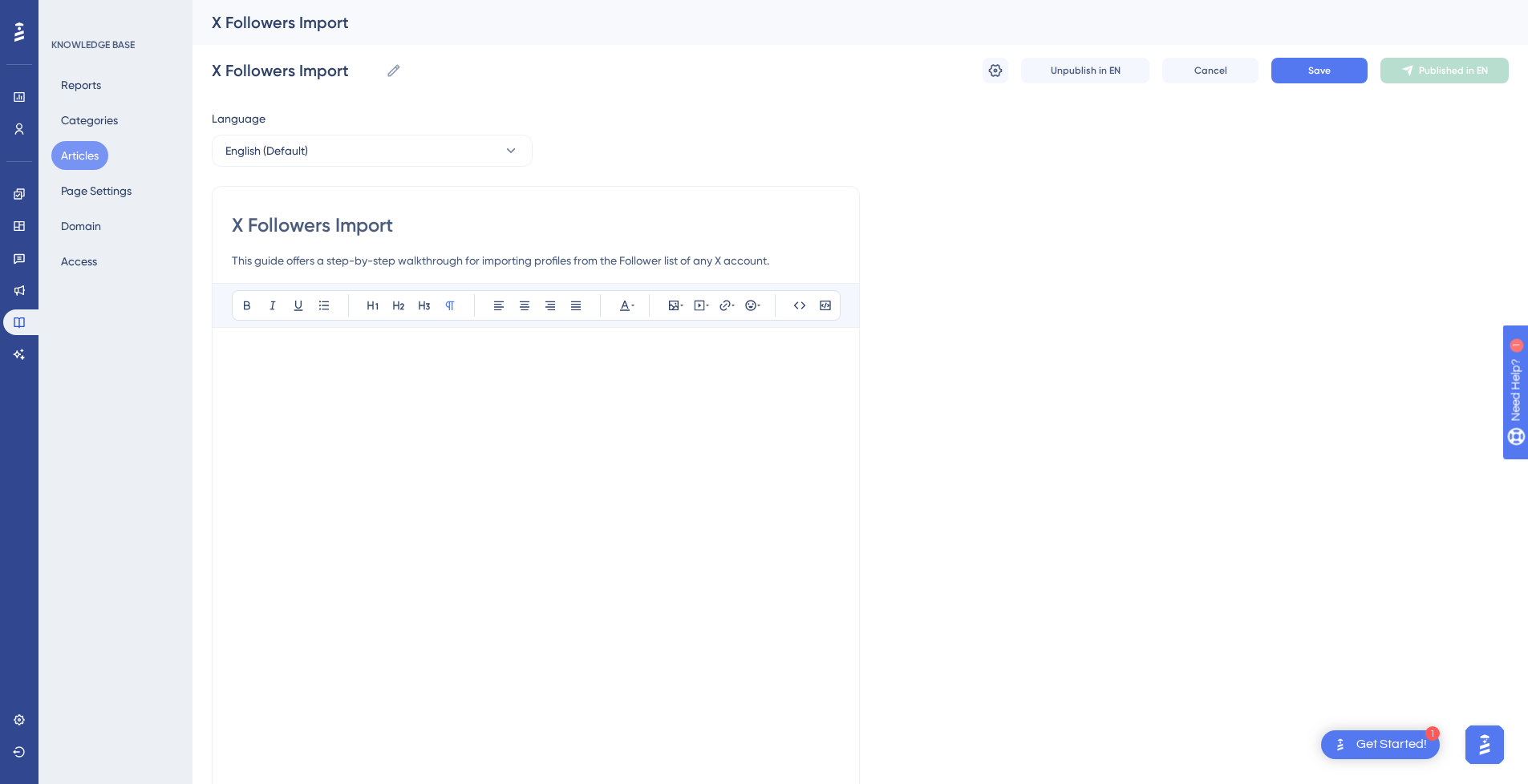
click at [356, 362] on p at bounding box center [535, 356] width 608 height 19
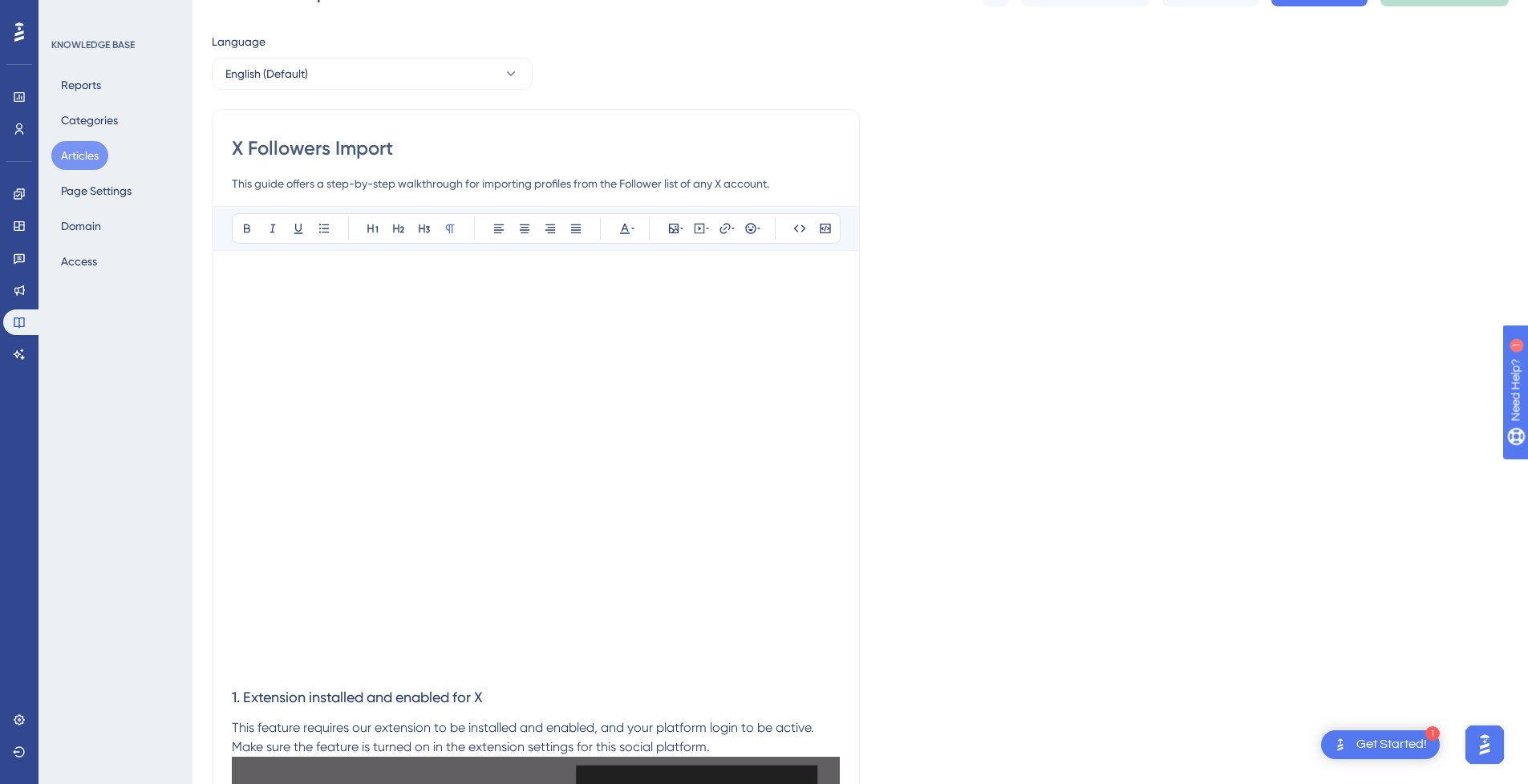
scroll to position [160, 12]
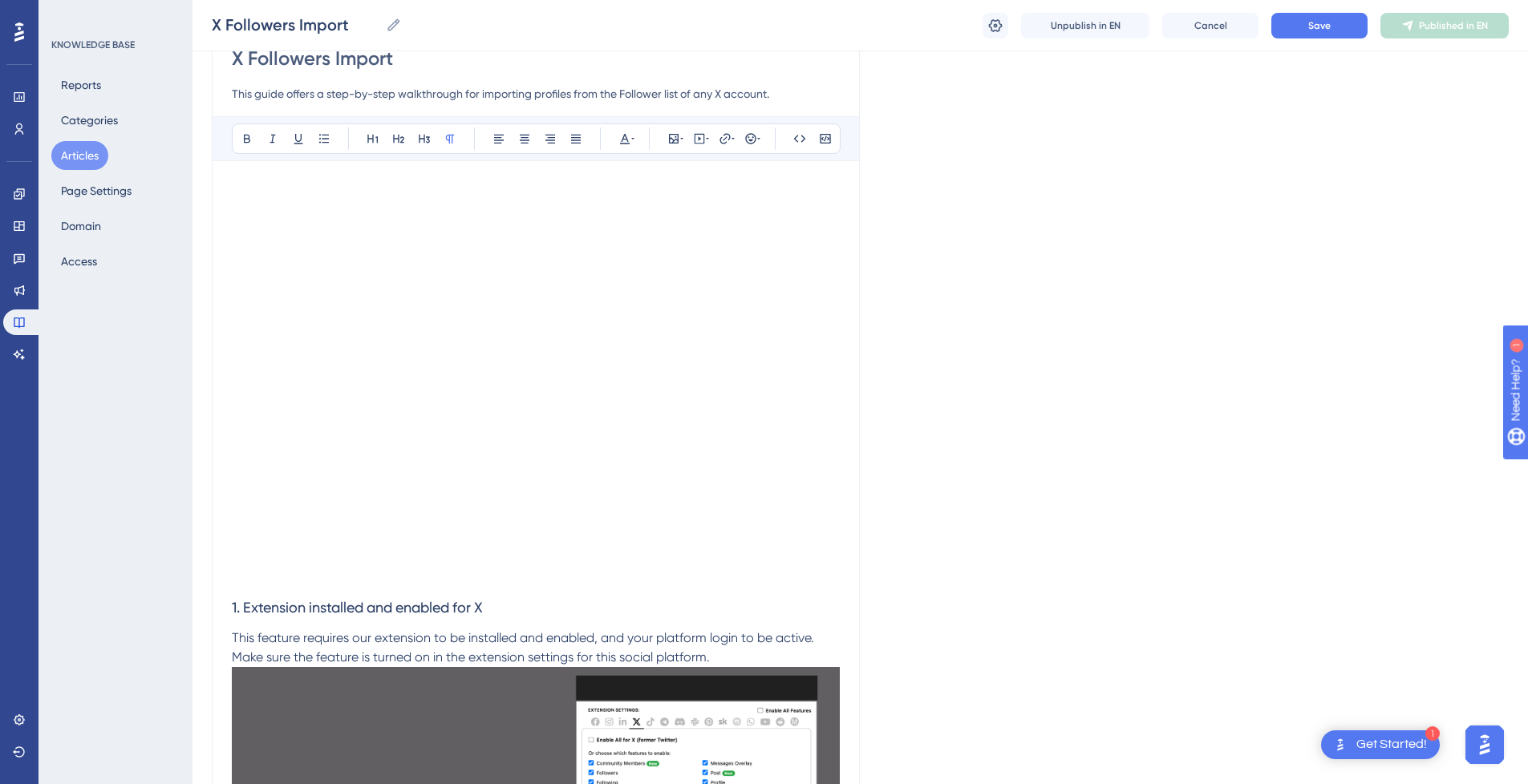
click at [319, 581] on p at bounding box center [535, 577] width 608 height 19
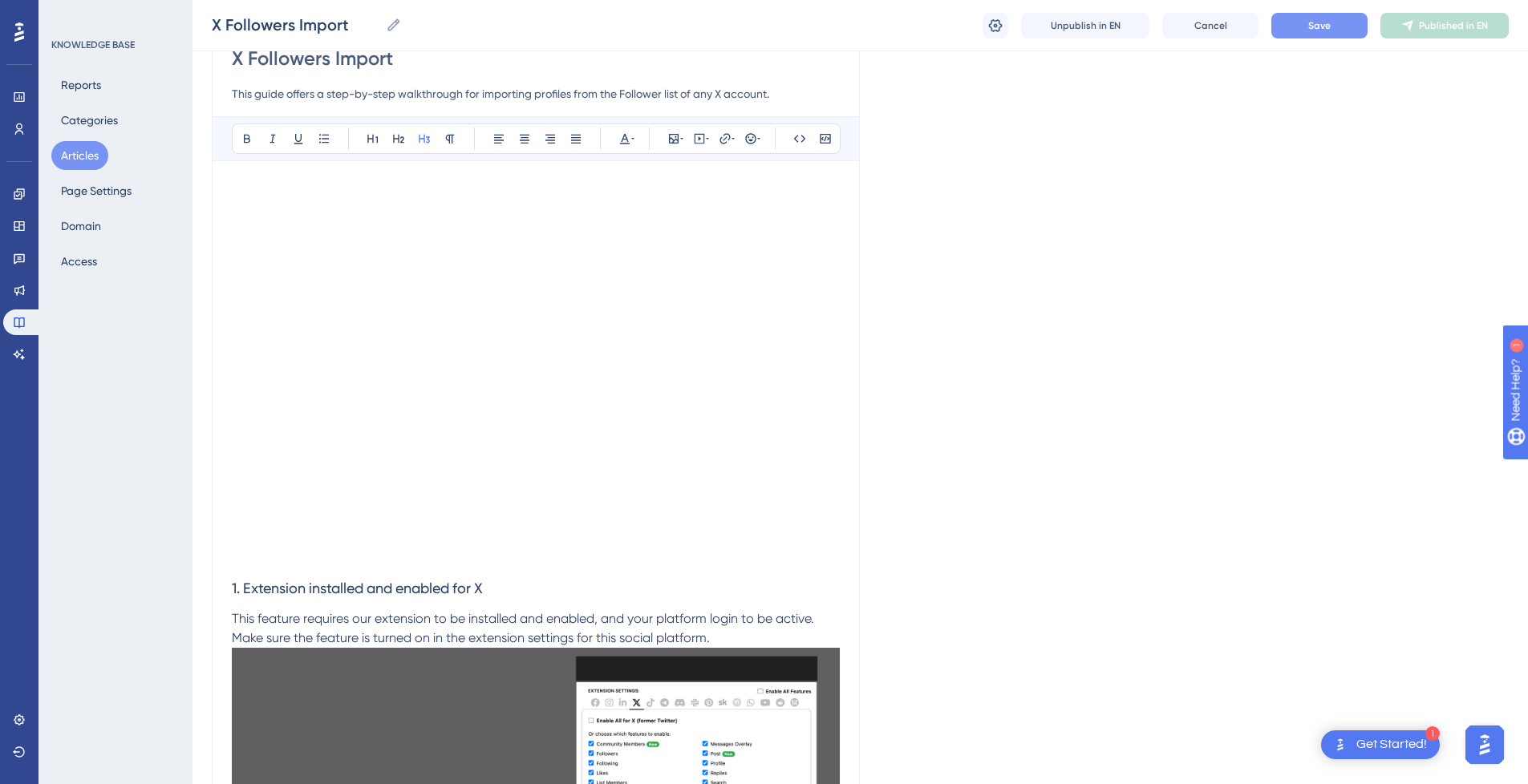
click at [1316, 33] on button "Save" at bounding box center [1320, 26] width 96 height 26
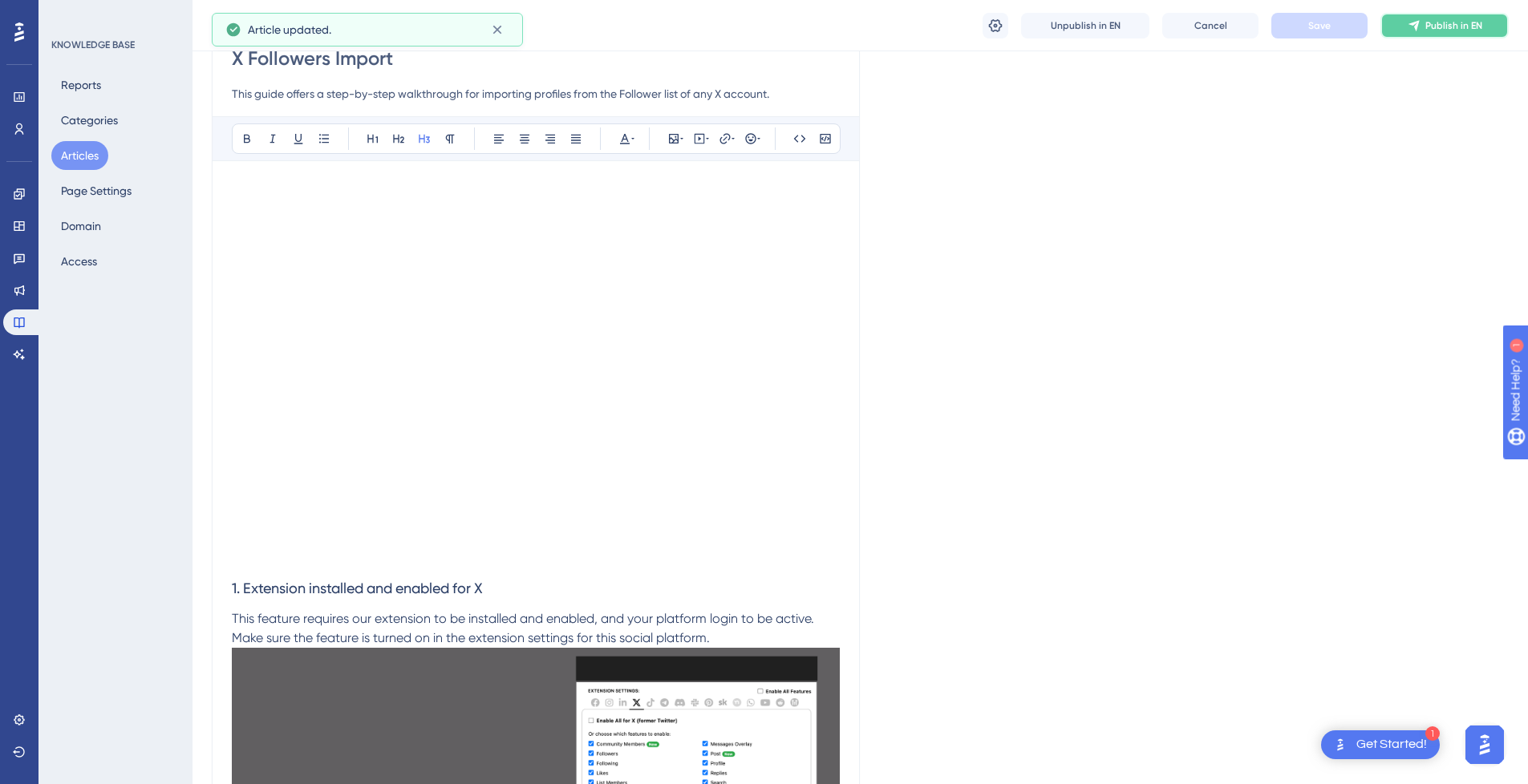
click at [1436, 22] on span "Publish in EN" at bounding box center [1454, 26] width 57 height 13
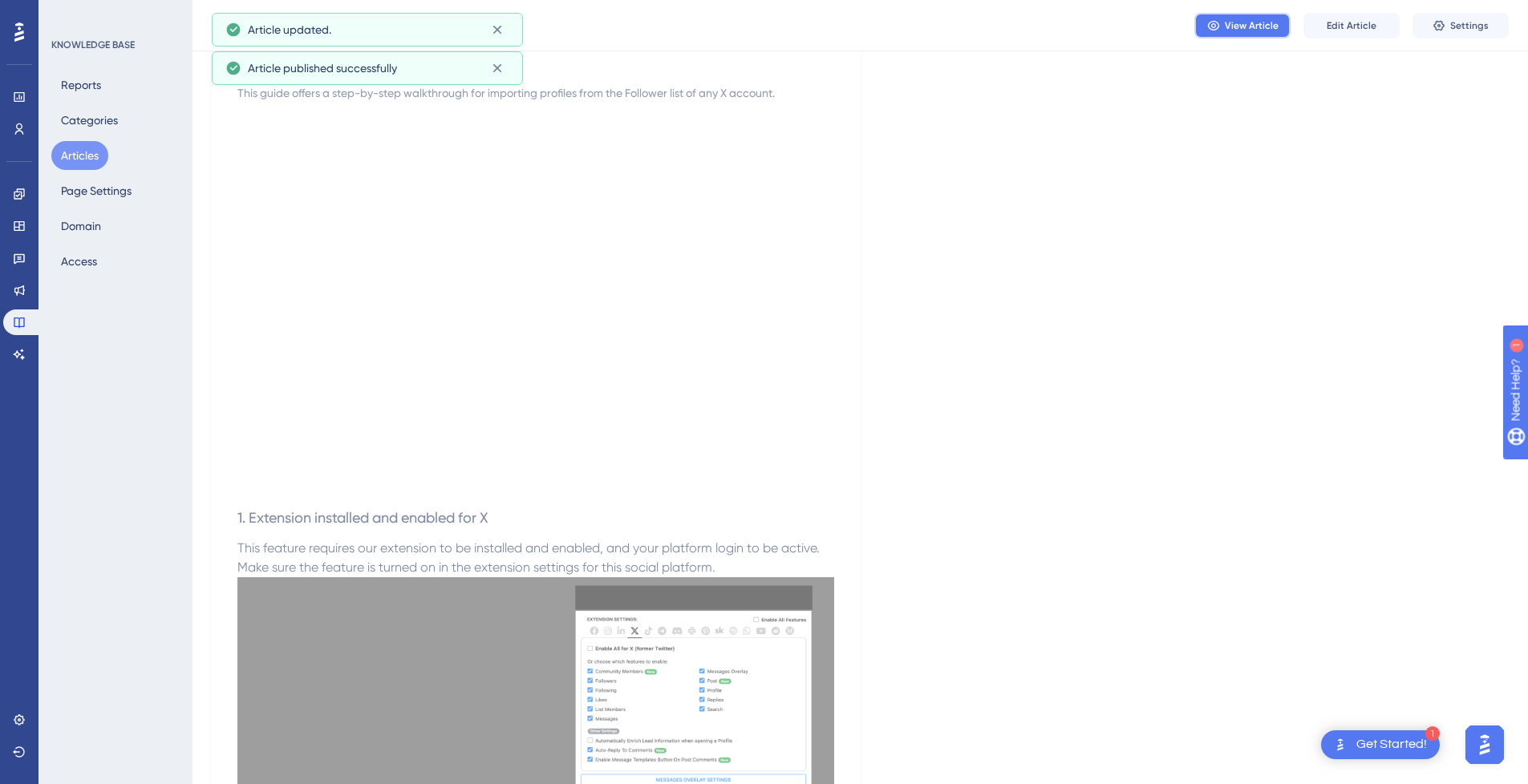
click at [1242, 28] on span "View Article" at bounding box center [1252, 26] width 54 height 13
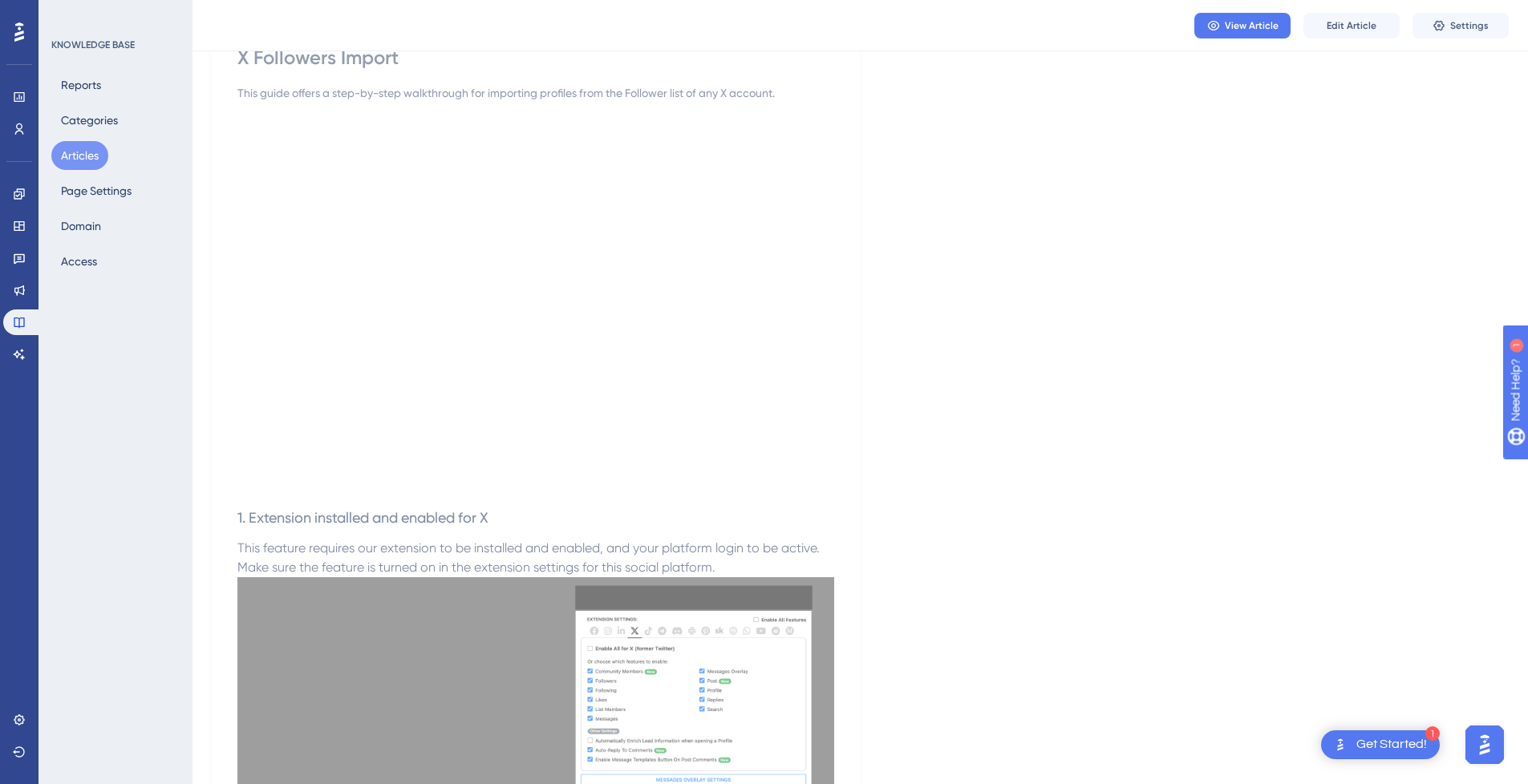
click at [74, 146] on button "Articles" at bounding box center [79, 155] width 57 height 29
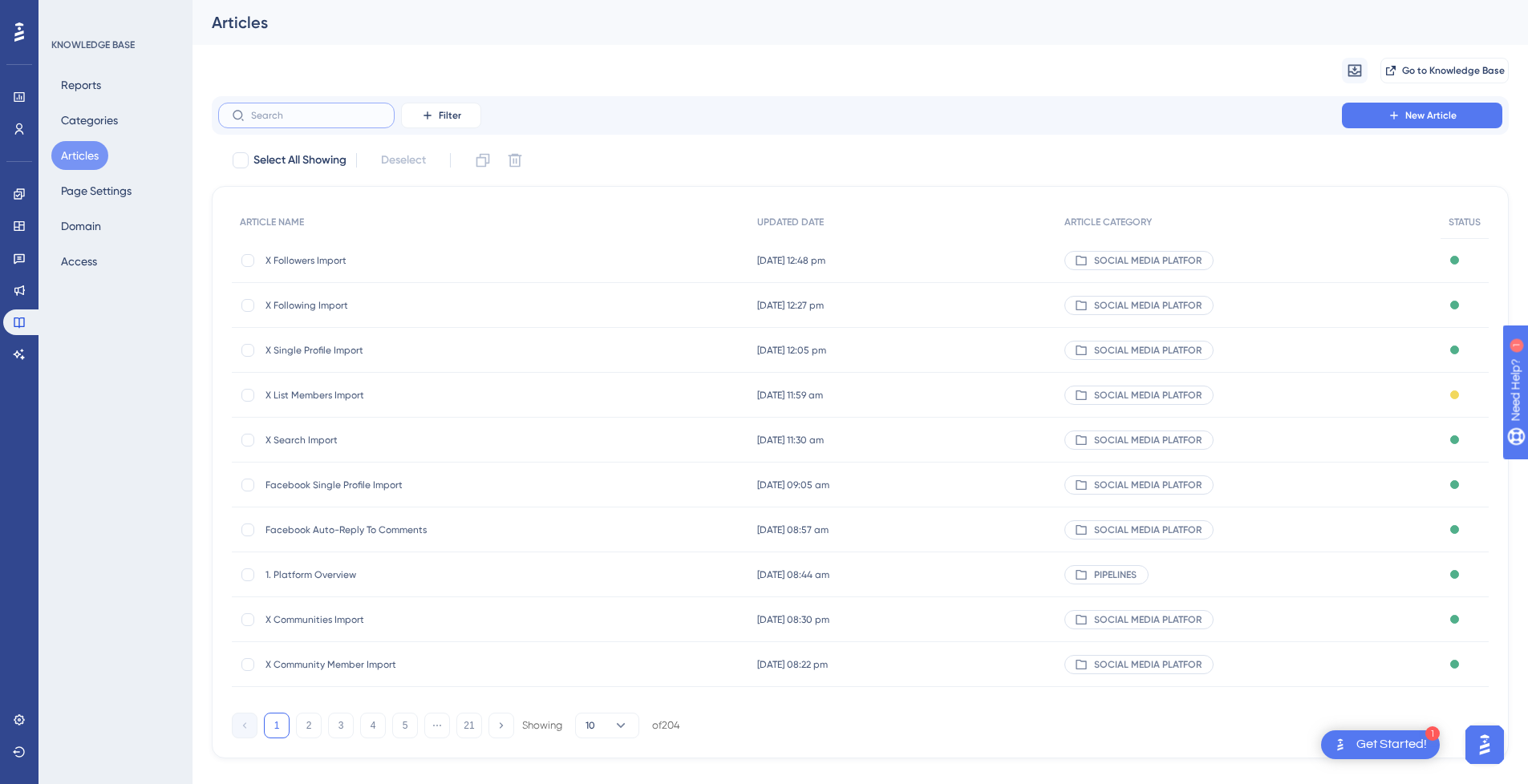
click at [328, 117] on input "text" at bounding box center [316, 116] width 130 height 12
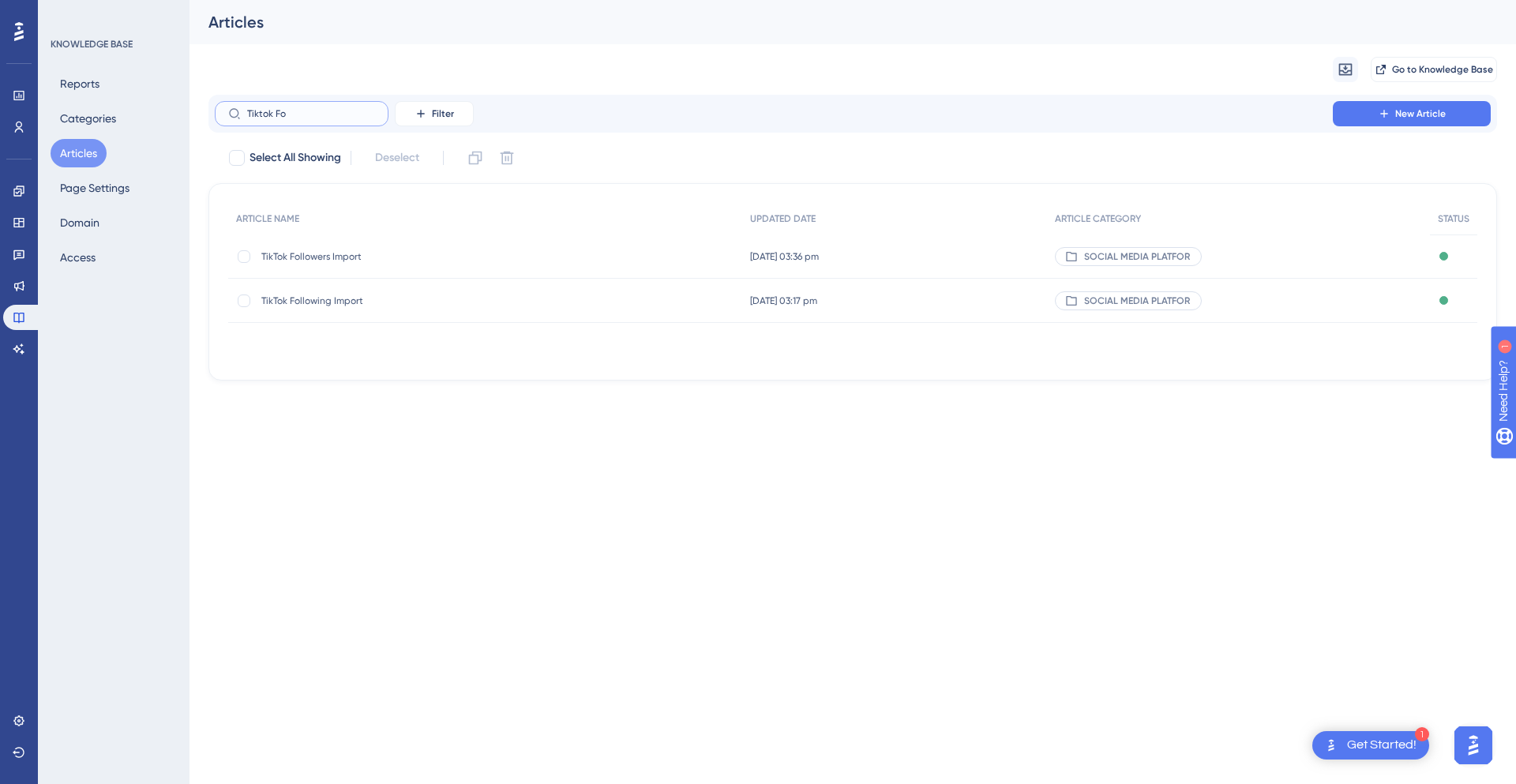
type input "Tiktok Fo"
click at [342, 257] on span "TikTok Followers Import" at bounding box center [388, 256] width 252 height 13
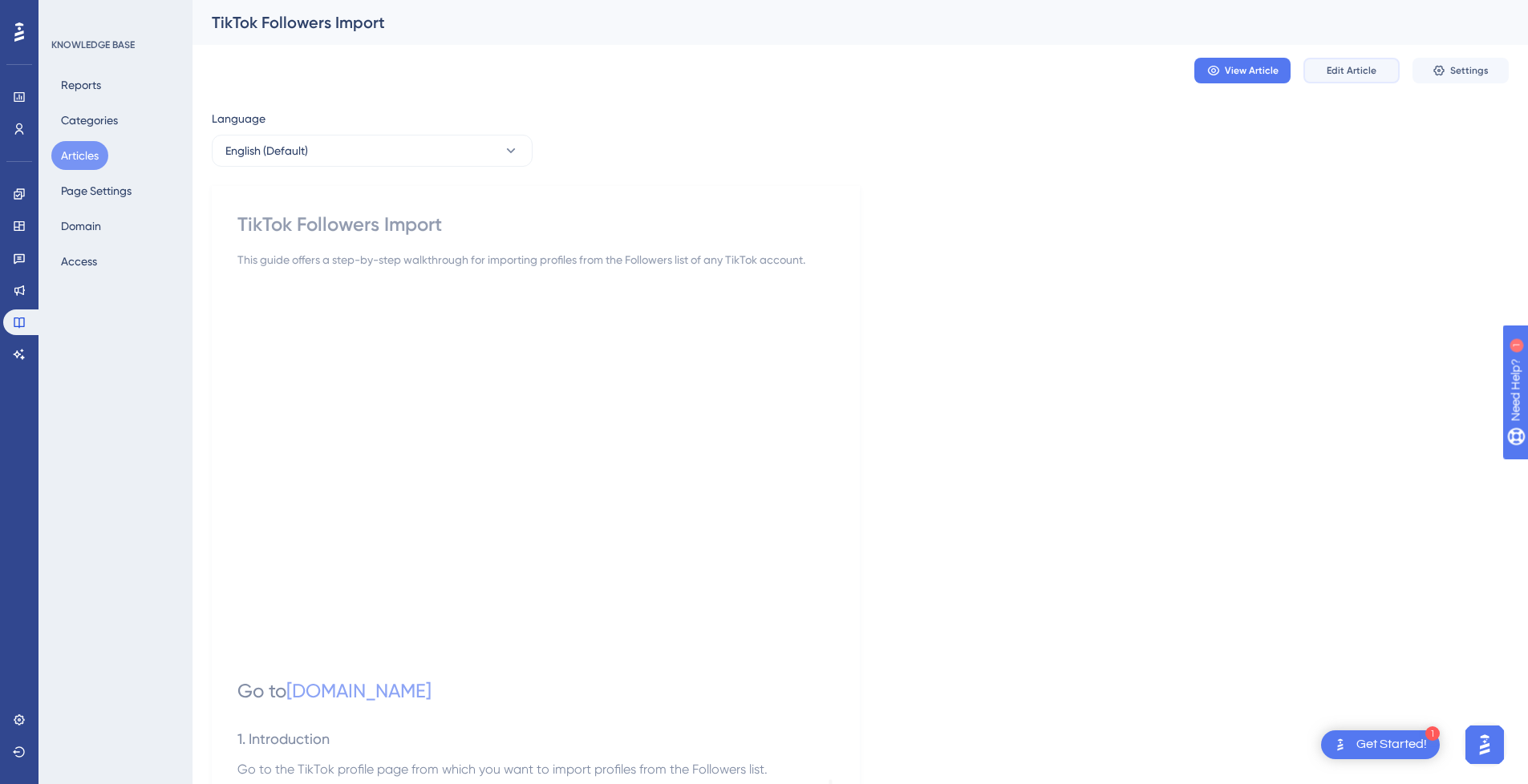
click at [1373, 66] on span "Edit Article" at bounding box center [1352, 71] width 50 height 13
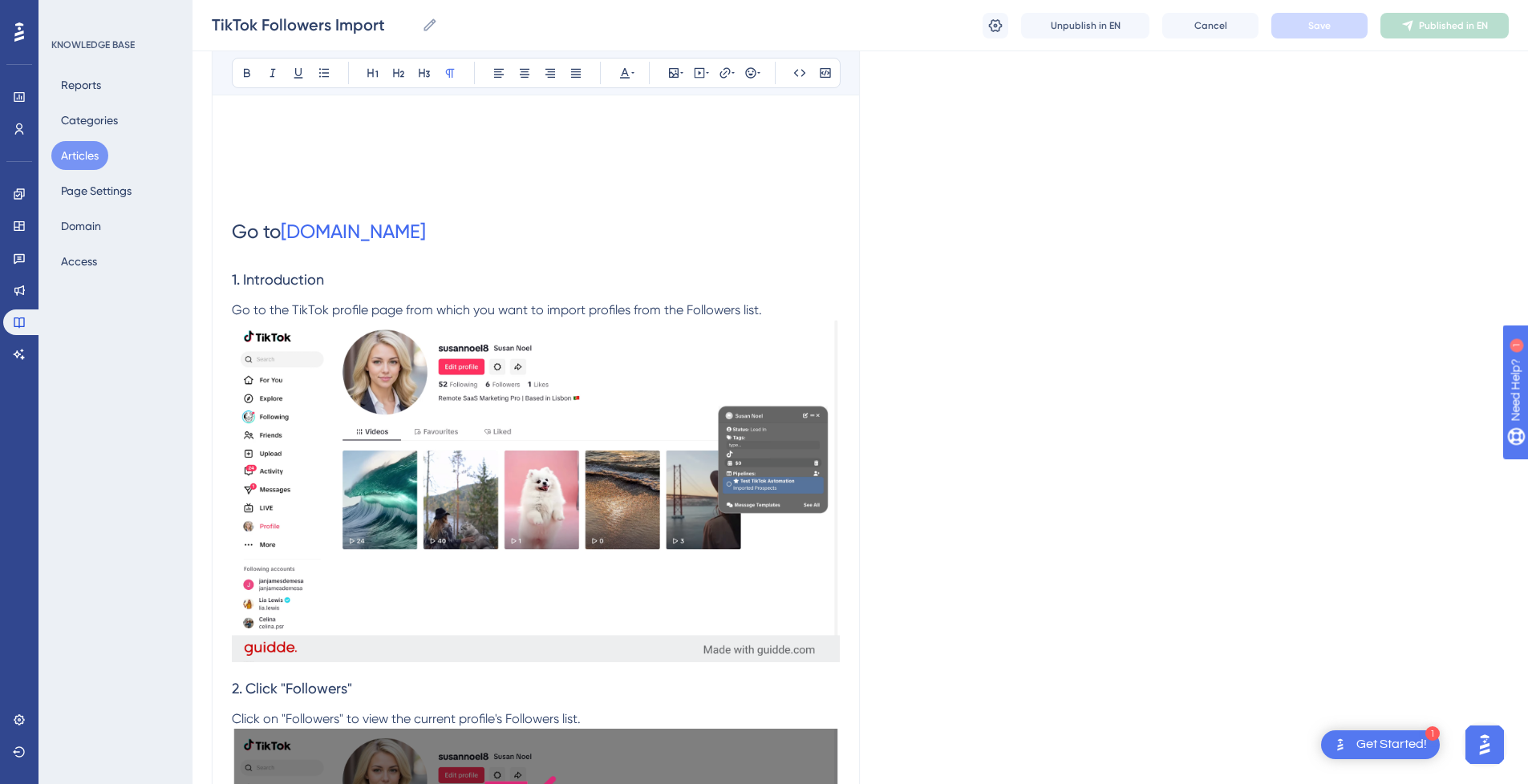
scroll to position [398, 0]
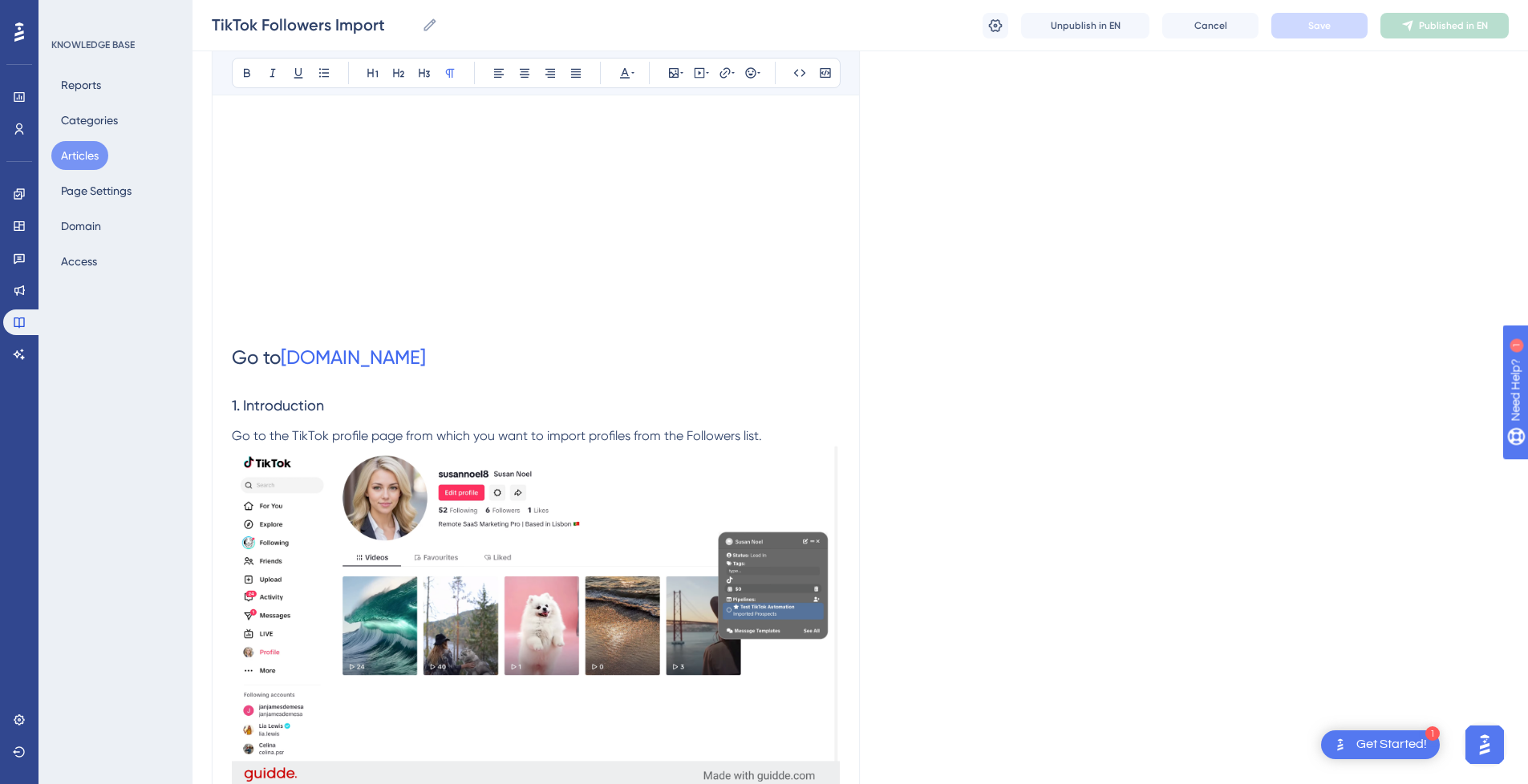
click at [412, 385] on h1 "Go to [DOMAIN_NAME]" at bounding box center [535, 358] width 608 height 55
click at [491, 376] on h1 "Go to [DOMAIN_NAME]" at bounding box center [535, 358] width 608 height 55
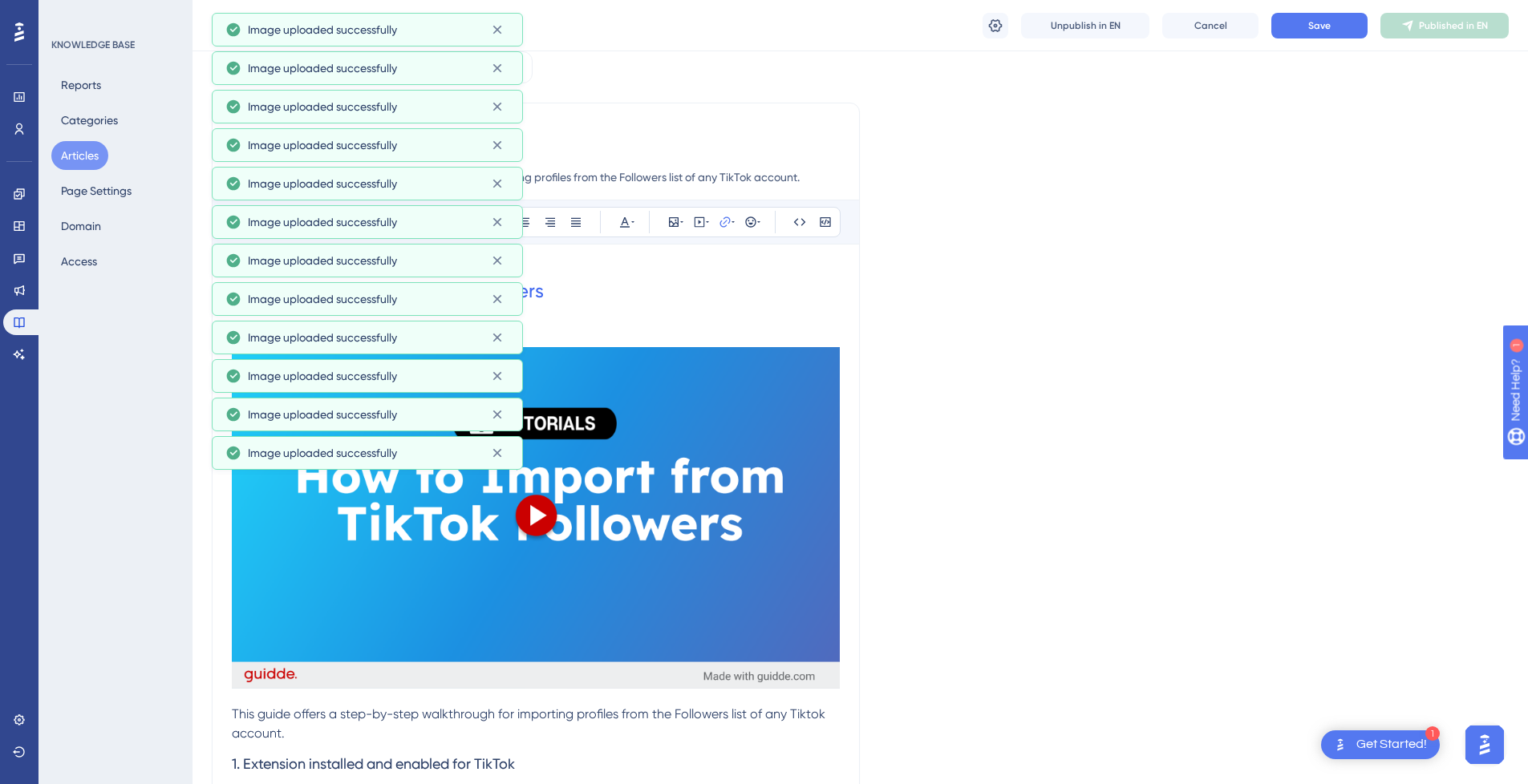
scroll to position [1720, 0]
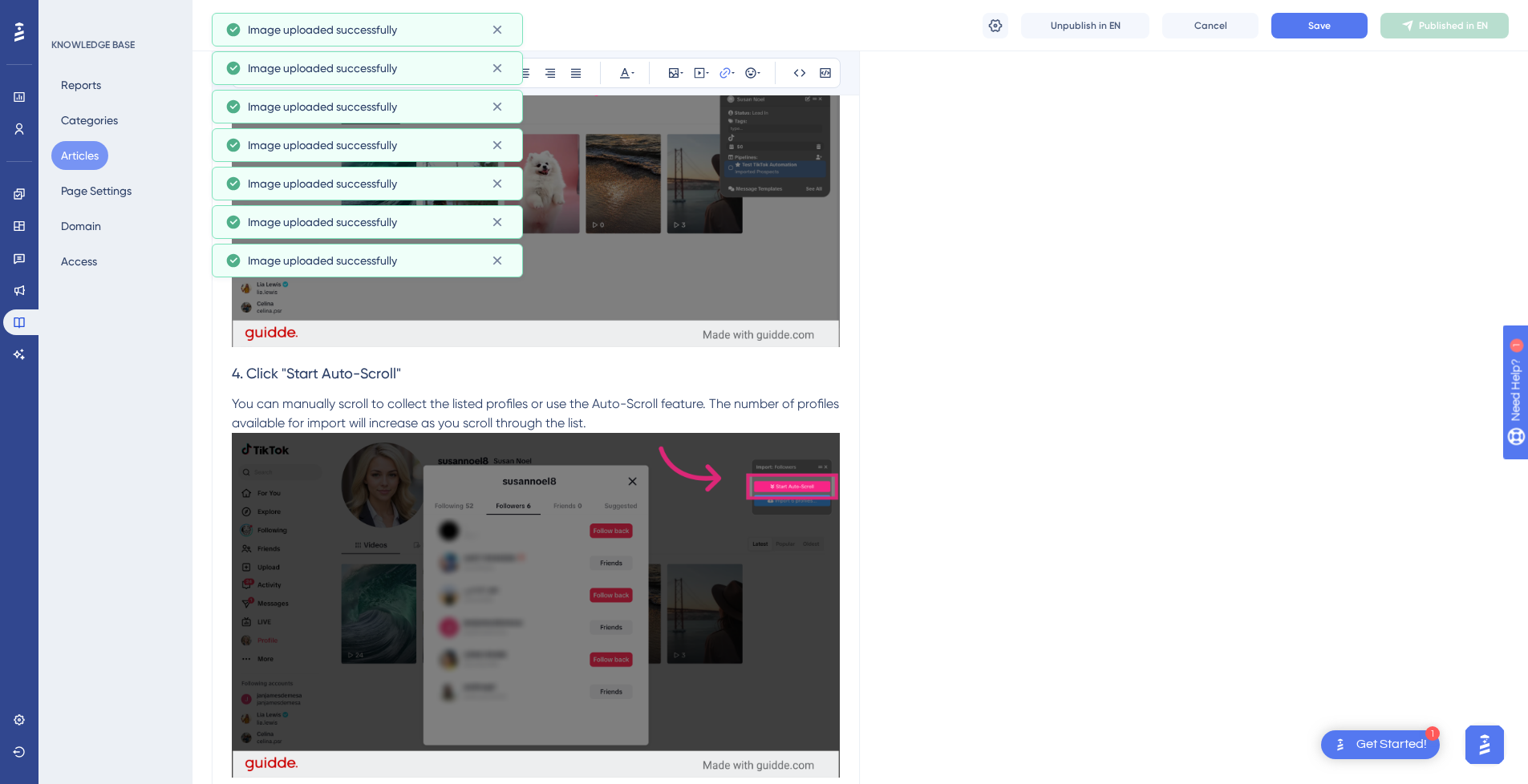
click at [691, 371] on h3 "4. Click "Start Auto-Scroll"" at bounding box center [535, 374] width 608 height 41
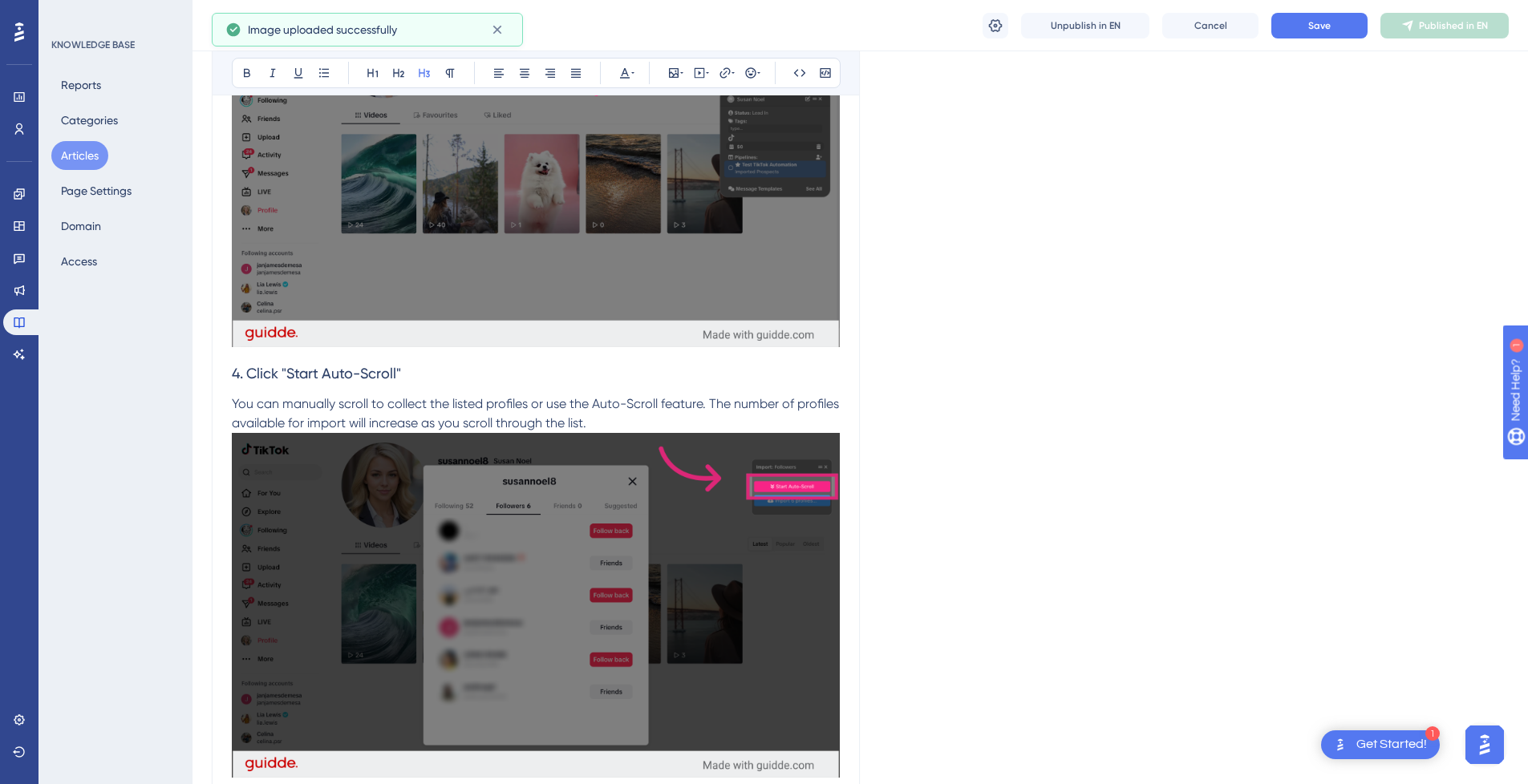
scroll to position [4881, 0]
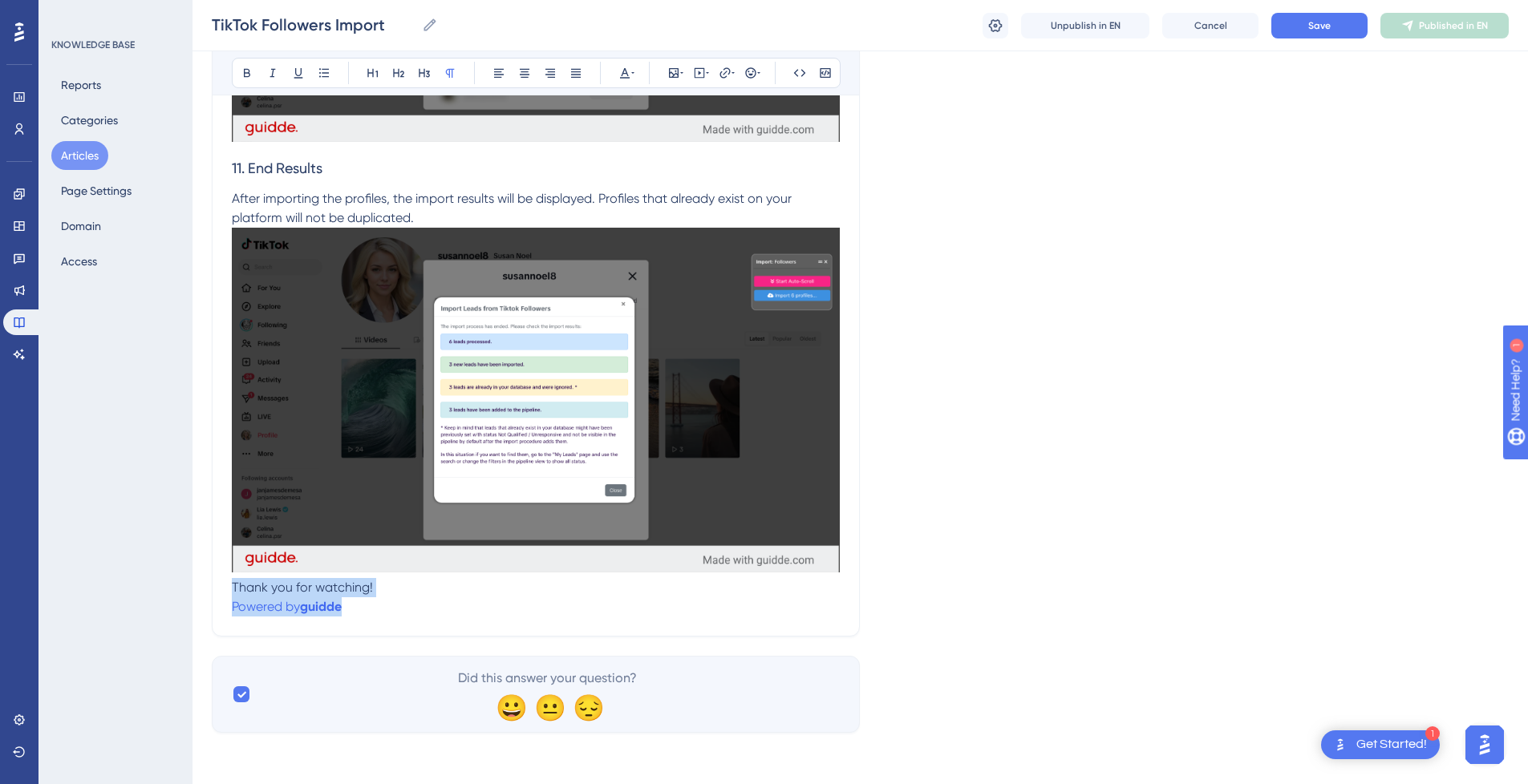
drag, startPoint x: 367, startPoint y: 600, endPoint x: 199, endPoint y: 591, distance: 168.2
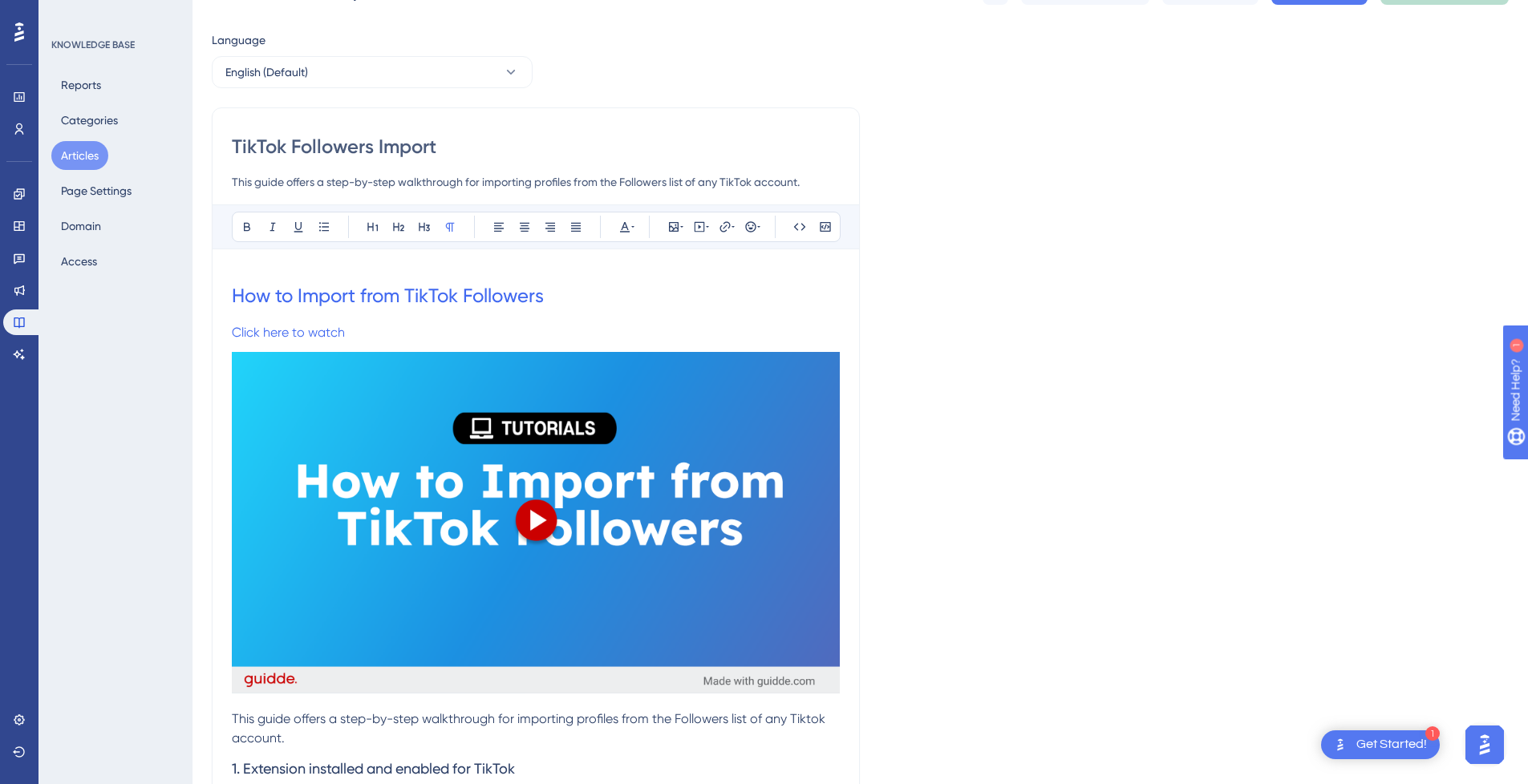
scroll to position [160, 0]
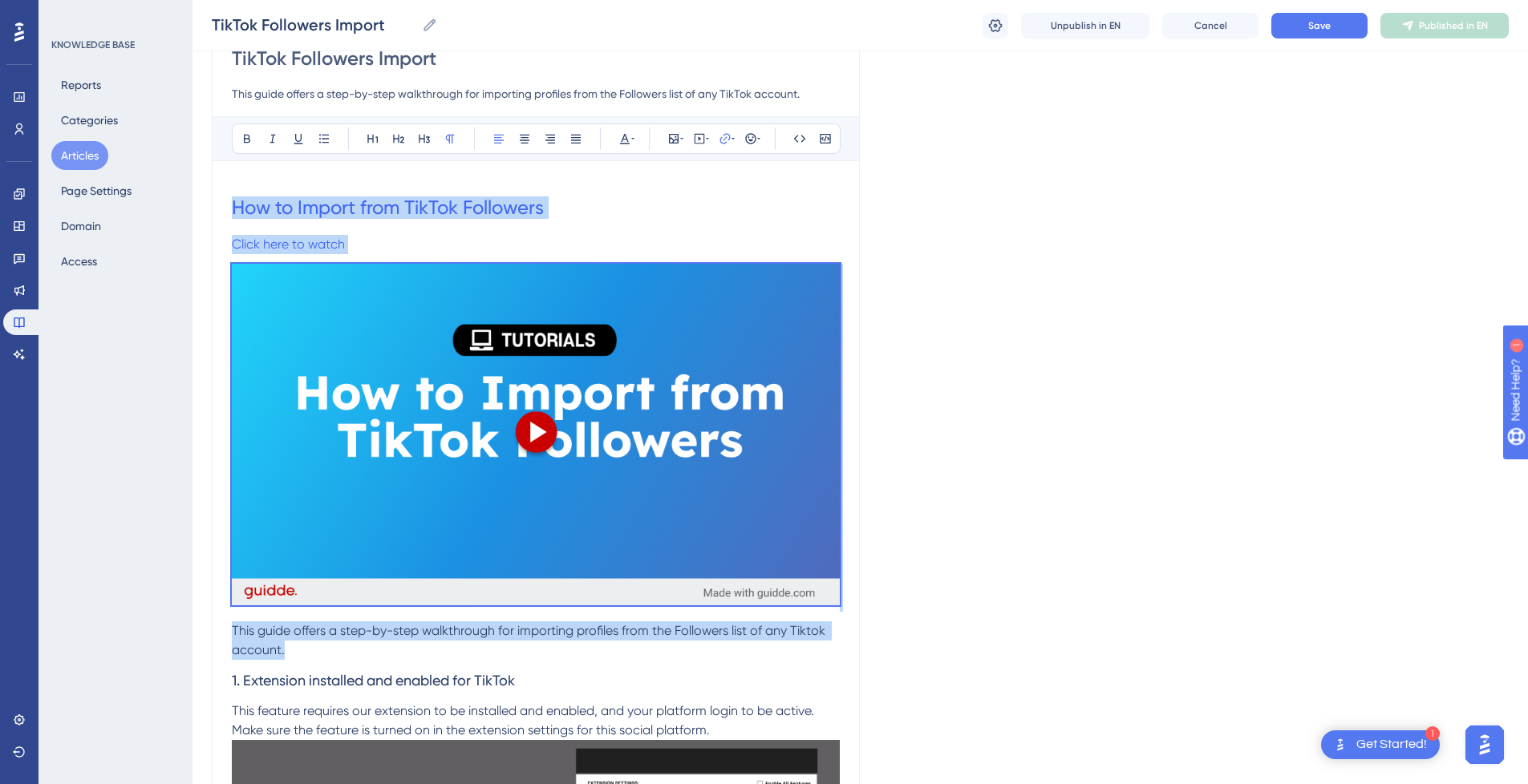
drag, startPoint x: 305, startPoint y: 648, endPoint x: 218, endPoint y: 215, distance: 441.7
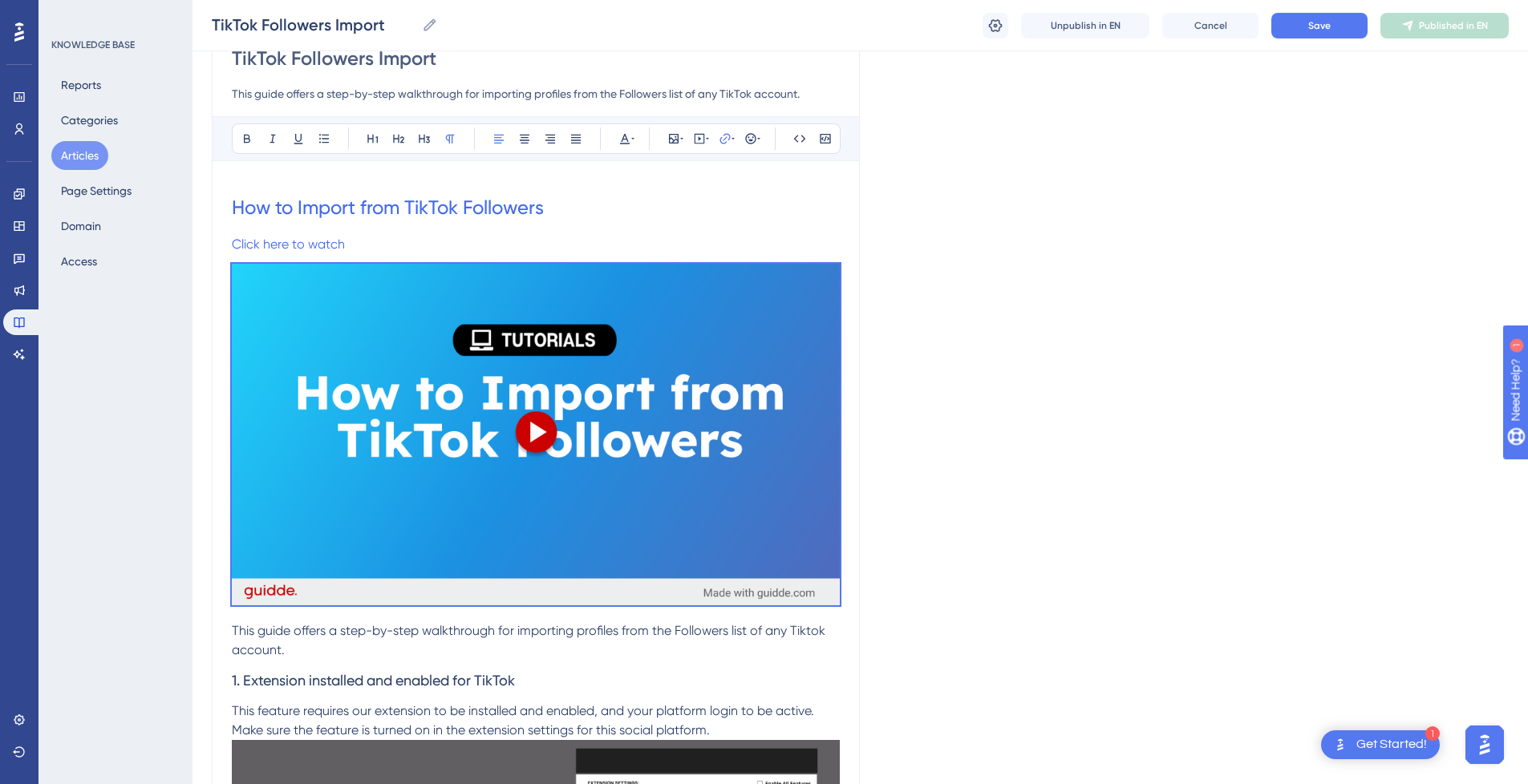
scroll to position [0, 0]
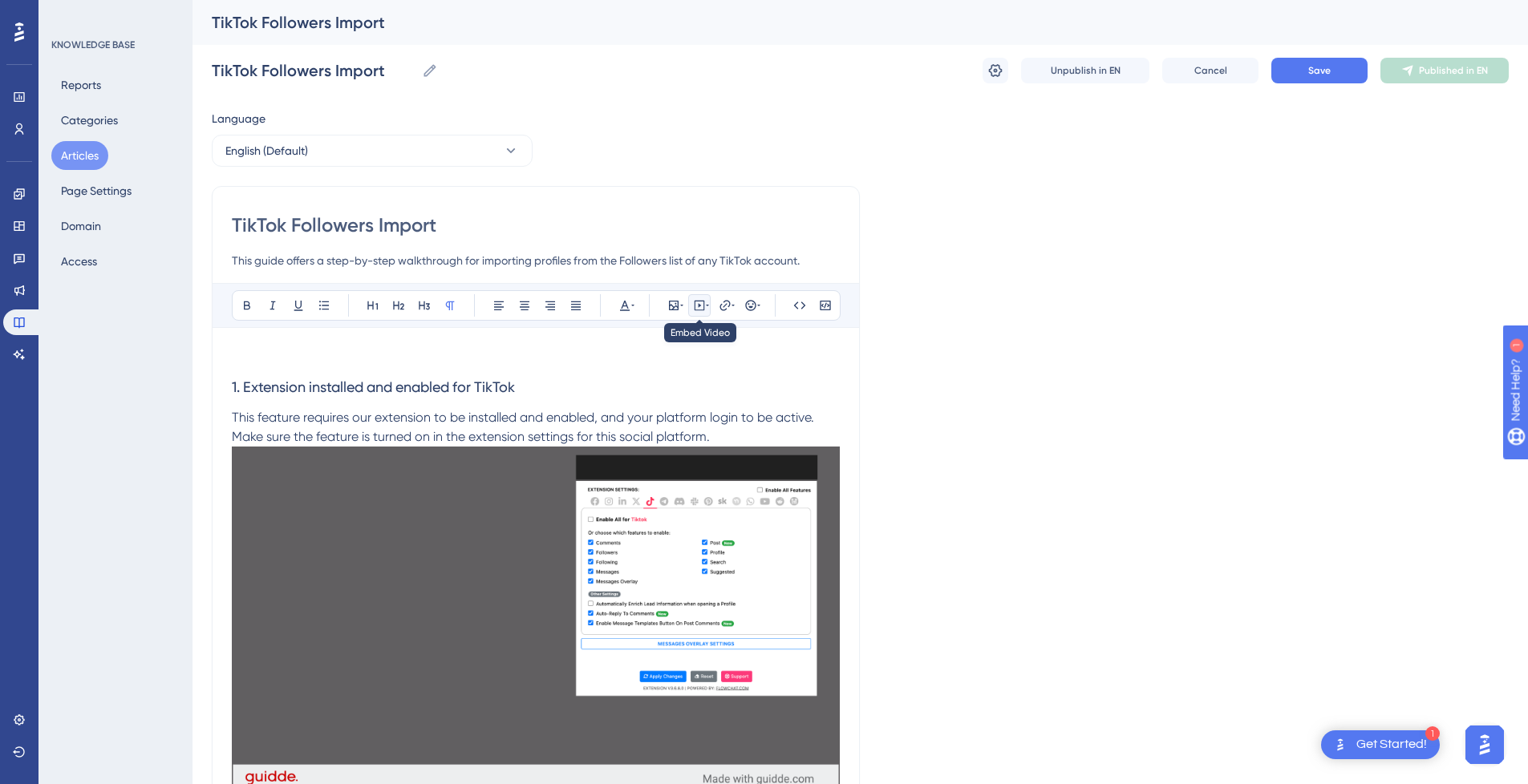
click at [693, 303] on icon at bounding box center [700, 306] width 13 height 13
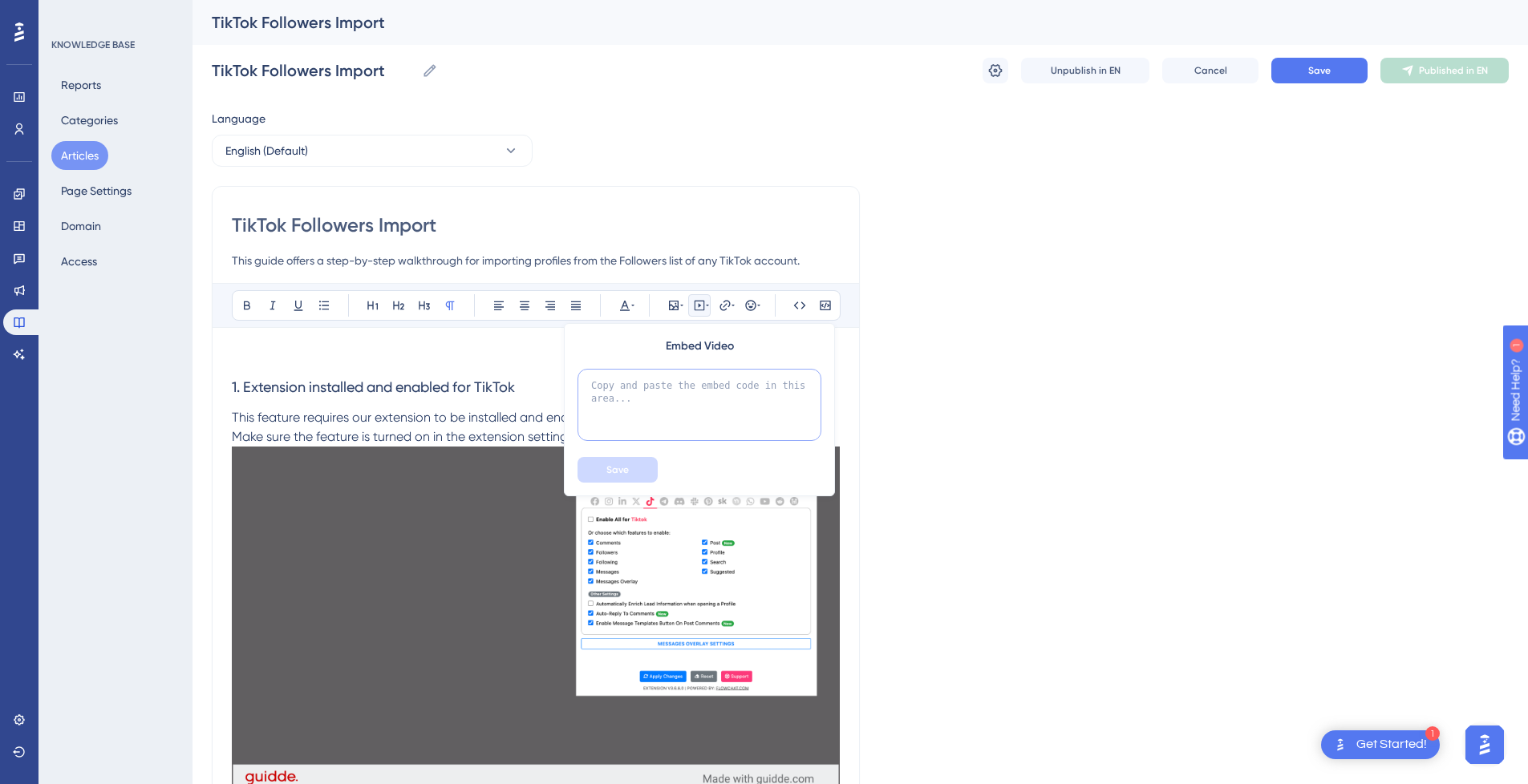
click at [689, 395] on textarea at bounding box center [699, 404] width 244 height 72
paste textarea "<div style="position:relative;padding-bottom:56.25%;"> <iframe style="width:100…"
type textarea "<div style="position:relative;padding-bottom:56.25%;"> <iframe style="width:100…"
click at [635, 459] on button "Save" at bounding box center [617, 470] width 80 height 26
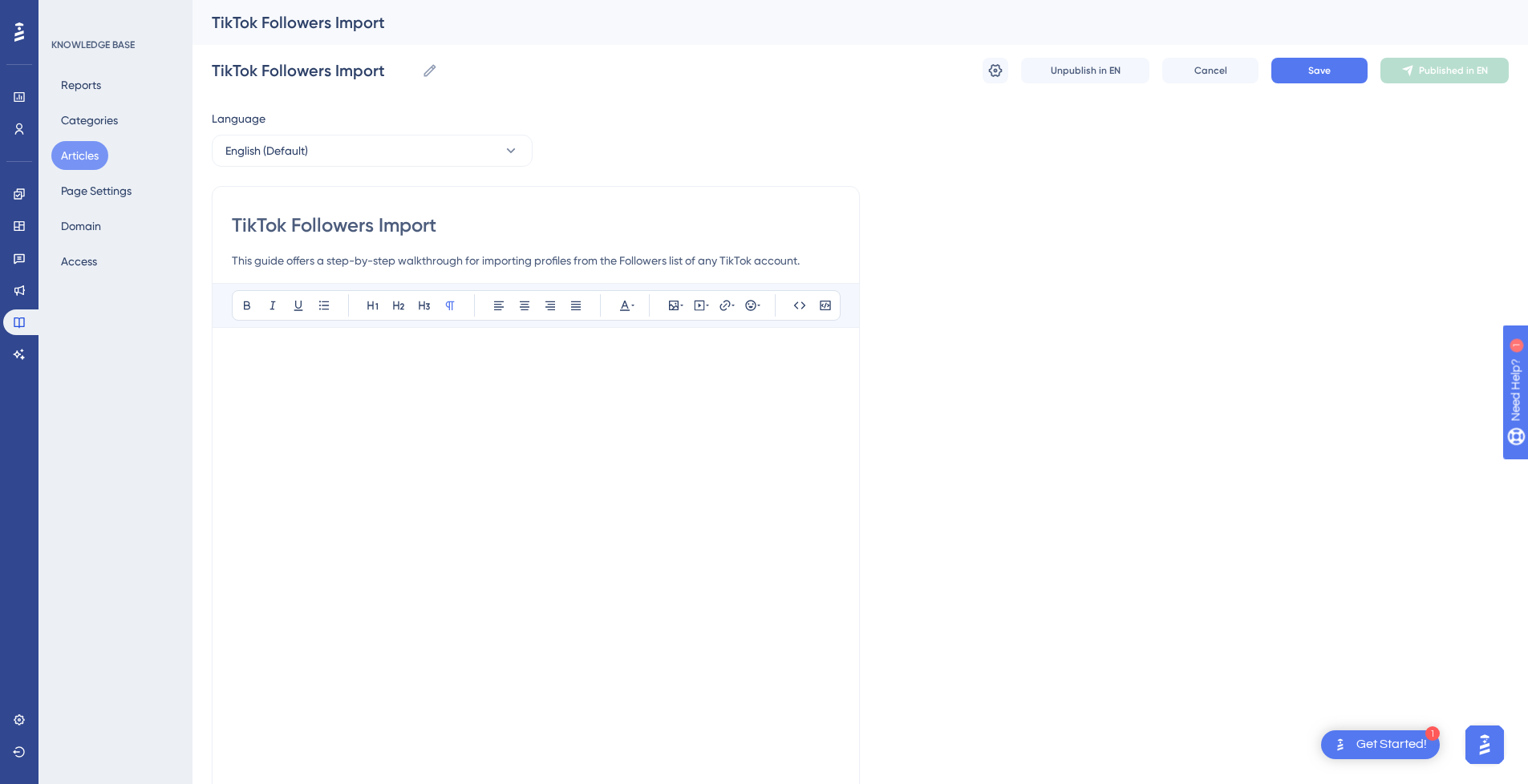
click at [511, 354] on p at bounding box center [535, 356] width 608 height 19
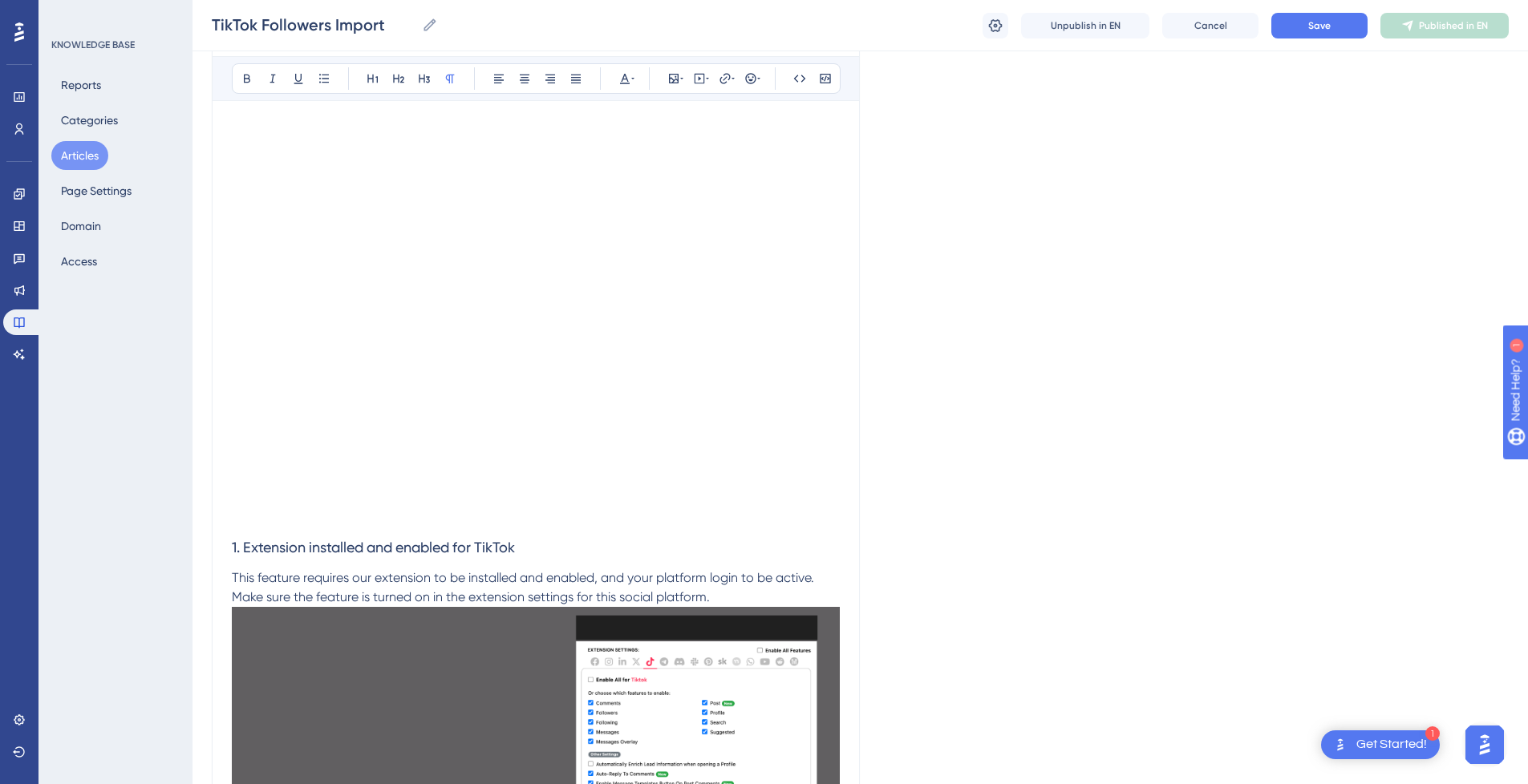
scroll to position [241, 0]
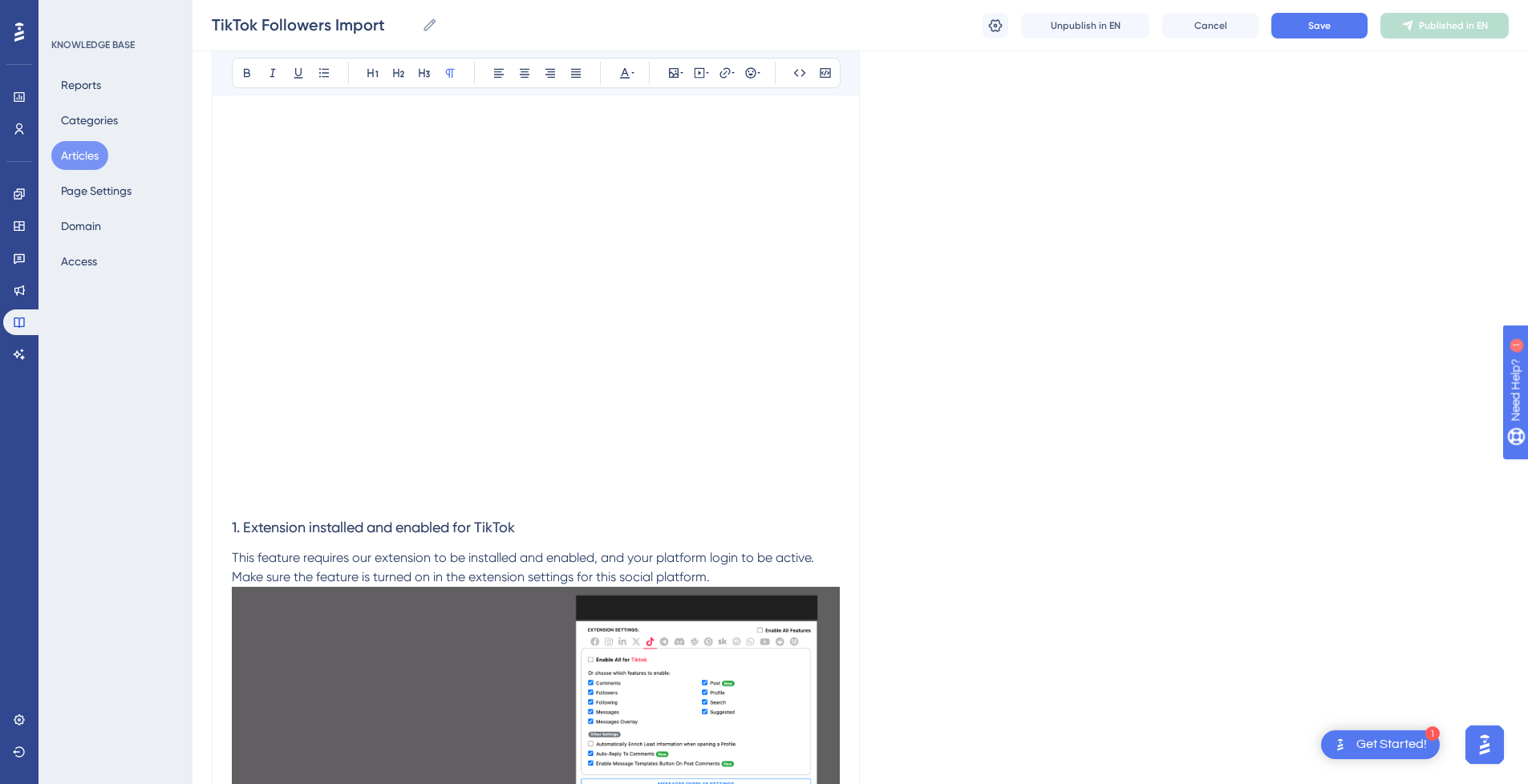
click at [341, 504] on p at bounding box center [535, 497] width 608 height 19
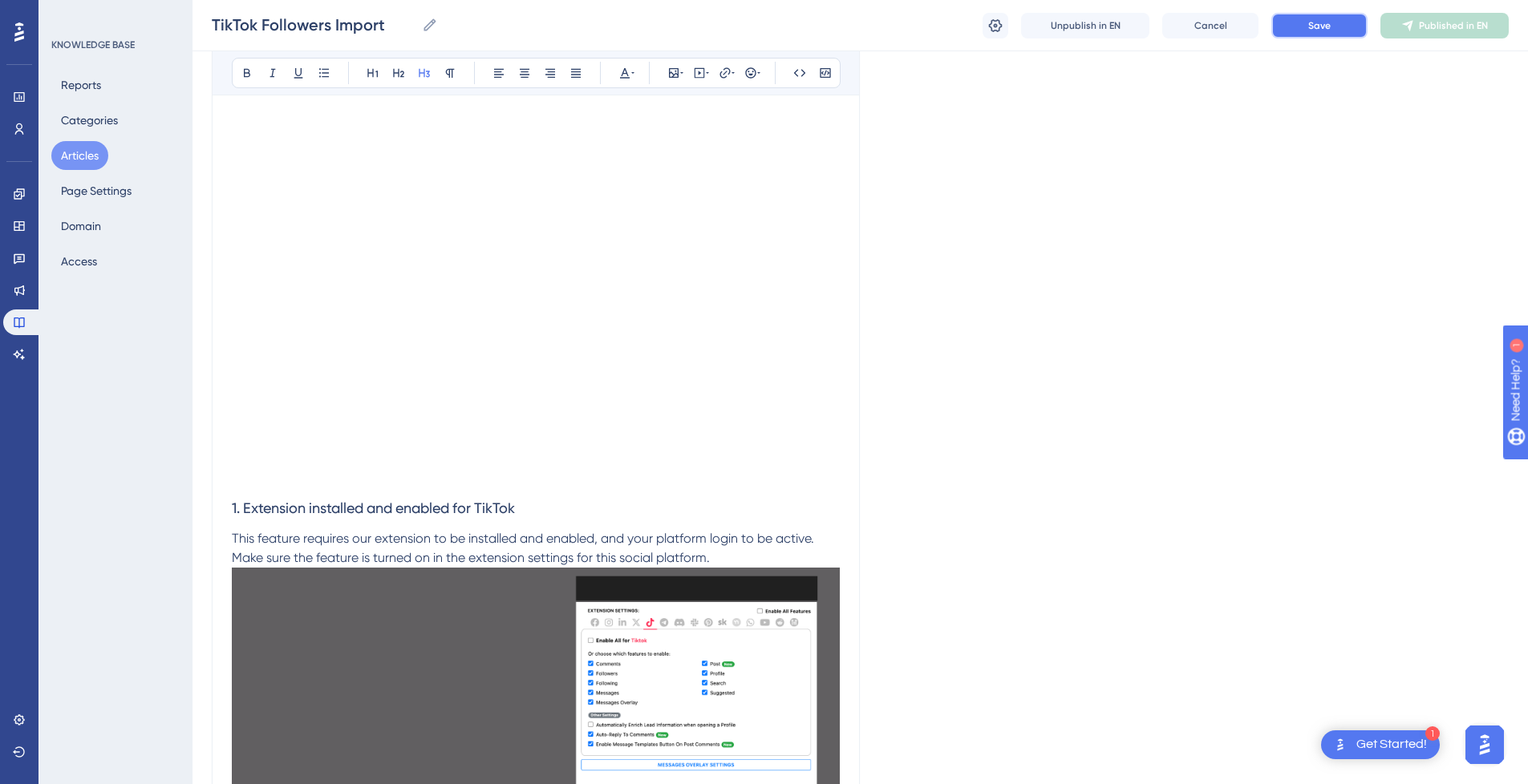
click at [1319, 33] on button "Save" at bounding box center [1320, 26] width 96 height 26
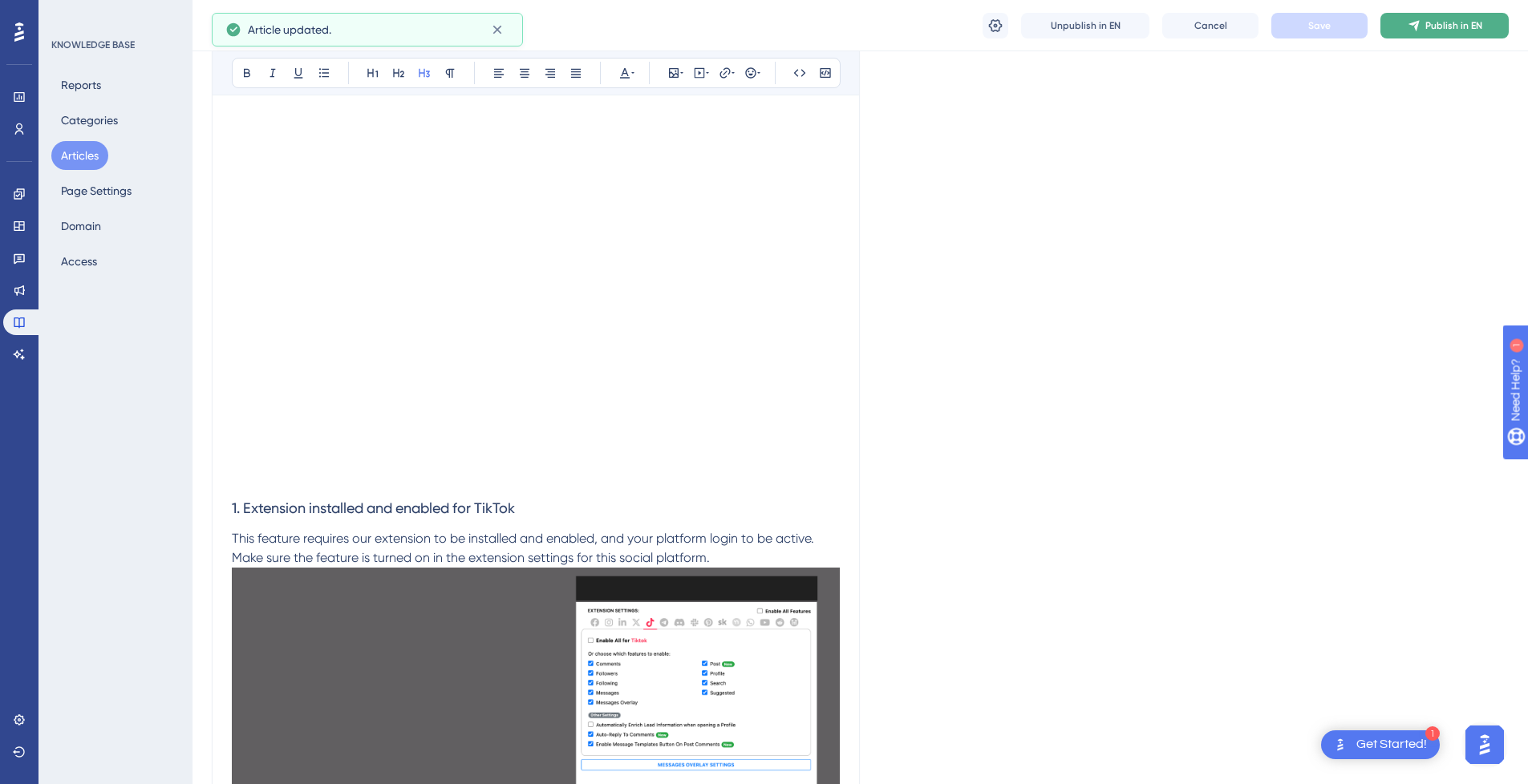
click at [1421, 23] on icon at bounding box center [1415, 26] width 13 height 13
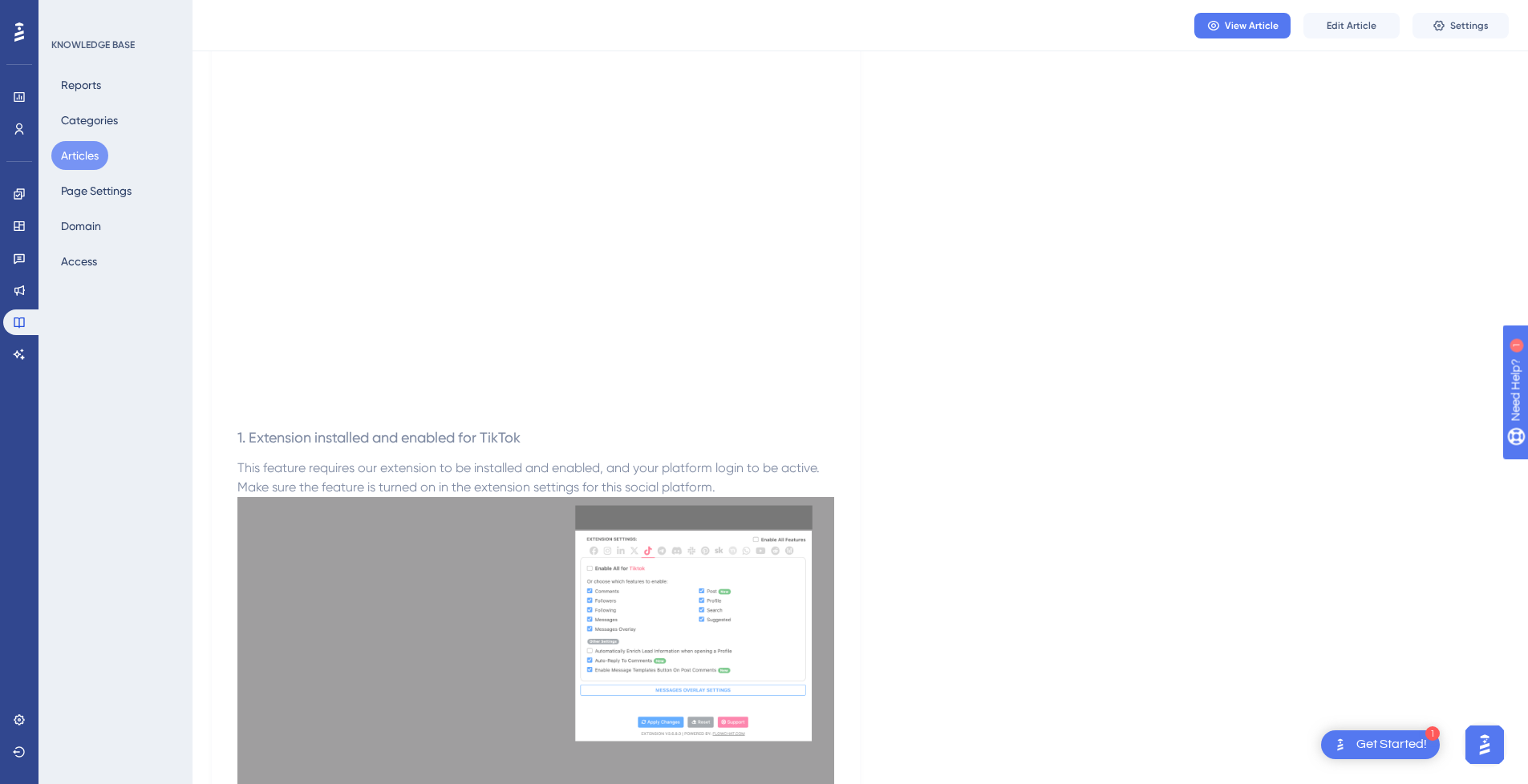
scroll to position [0, 0]
